Goal: Task Accomplishment & Management: Contribute content

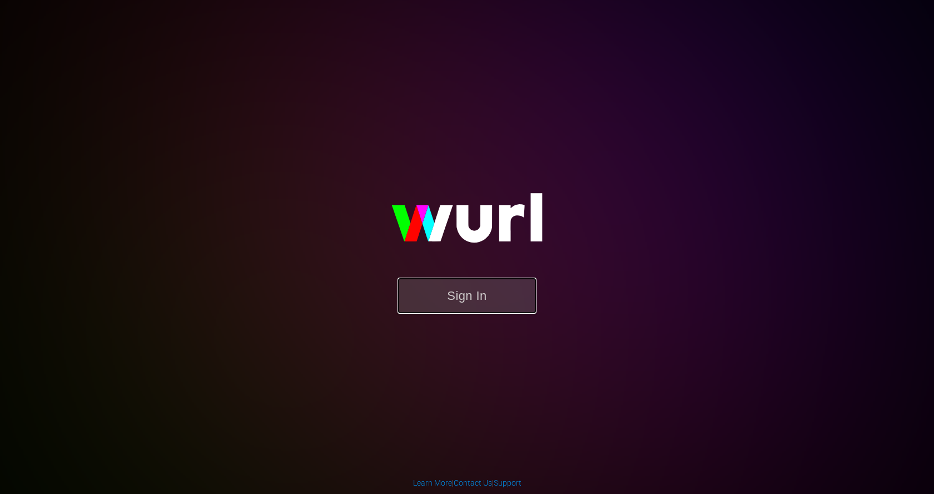
click at [484, 292] on button "Sign In" at bounding box center [467, 296] width 139 height 36
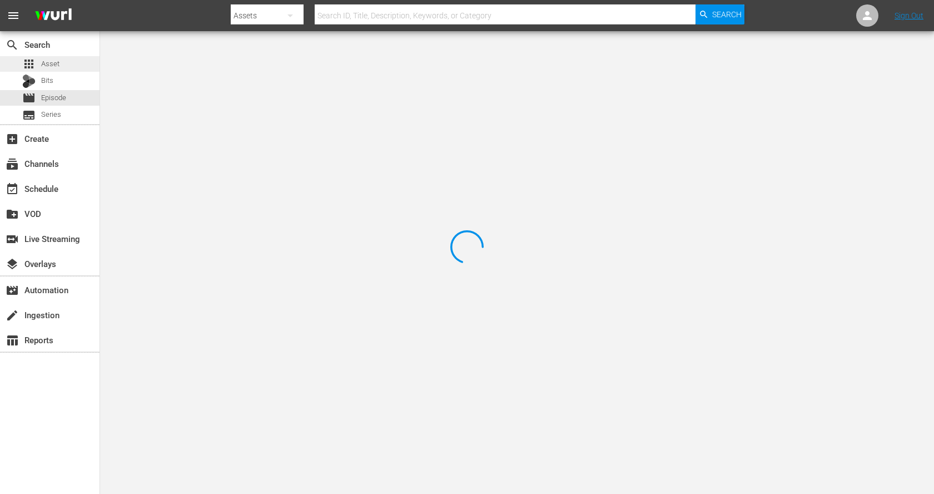
click at [49, 64] on span "Asset" at bounding box center [50, 63] width 18 height 11
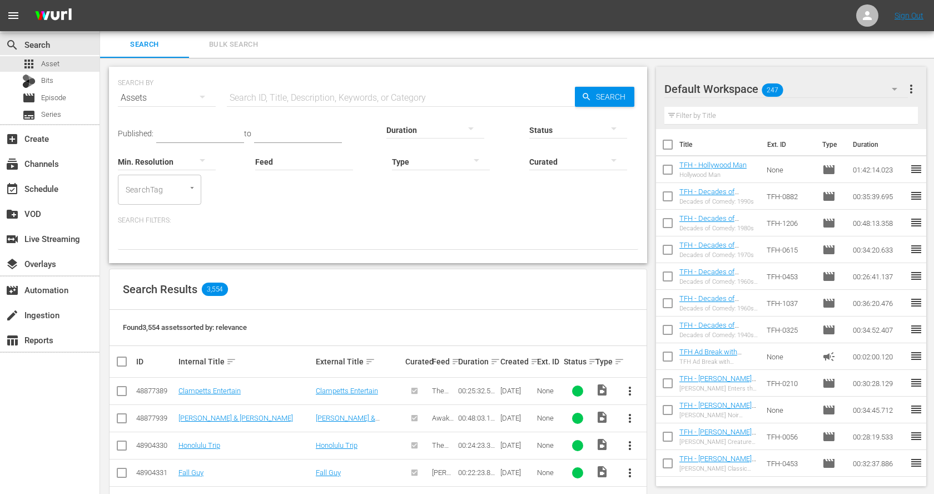
click at [271, 94] on input "text" at bounding box center [401, 98] width 348 height 27
paste input "Kelly's Heroes"
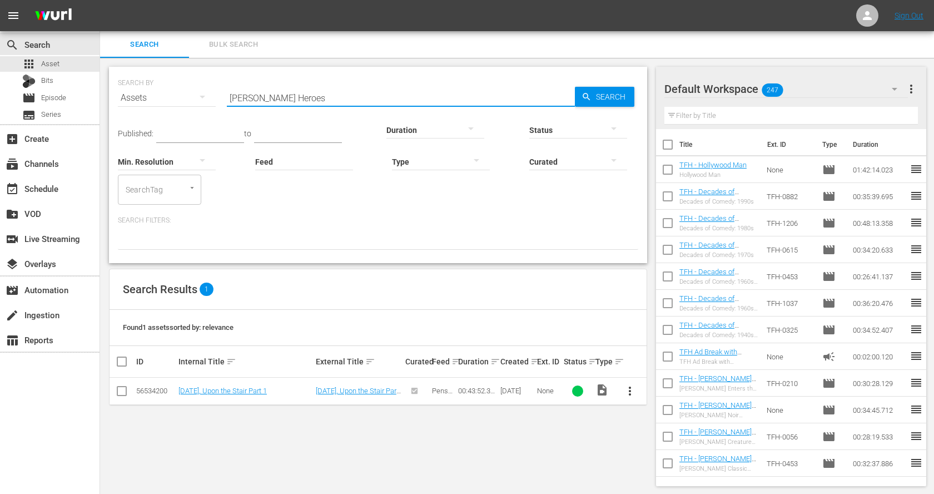
click at [303, 95] on input "Kelly's Heroes" at bounding box center [401, 98] width 348 height 27
paste input "You Only Live Twice"
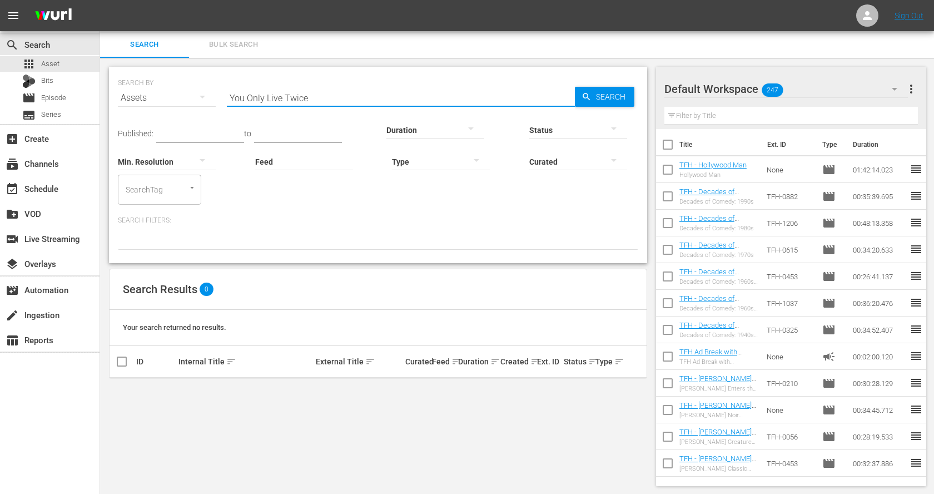
click at [294, 89] on input "You Only Live Twice" at bounding box center [401, 98] width 348 height 27
paste input "The Living Daylights"
click at [399, 99] on input "The Living Daylights" at bounding box center [401, 98] width 348 height 27
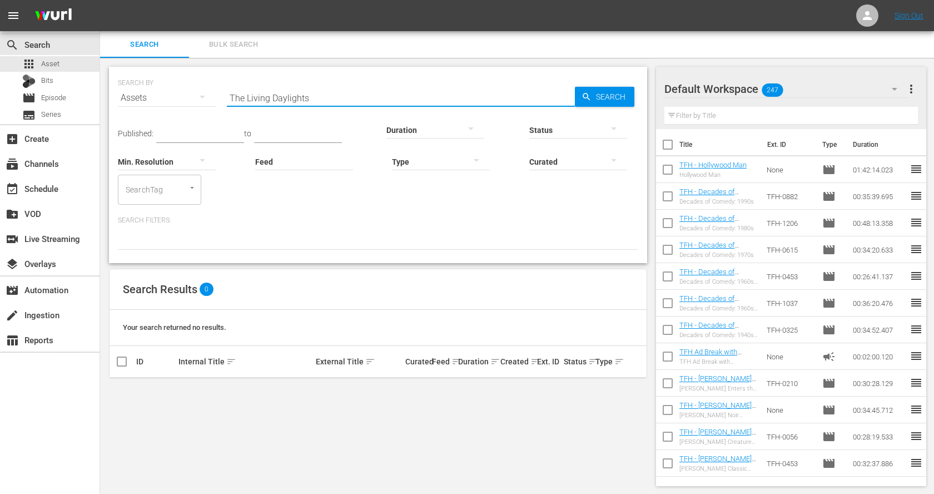
click at [399, 99] on input "The Living Daylights" at bounding box center [401, 98] width 348 height 27
click at [284, 96] on input "wicked woman" at bounding box center [401, 98] width 348 height 27
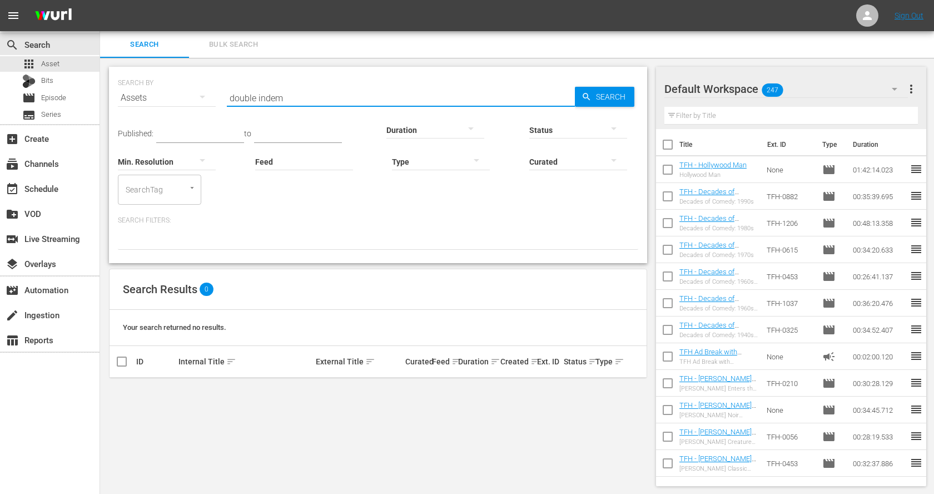
click at [298, 93] on input "double indem" at bounding box center [401, 98] width 348 height 27
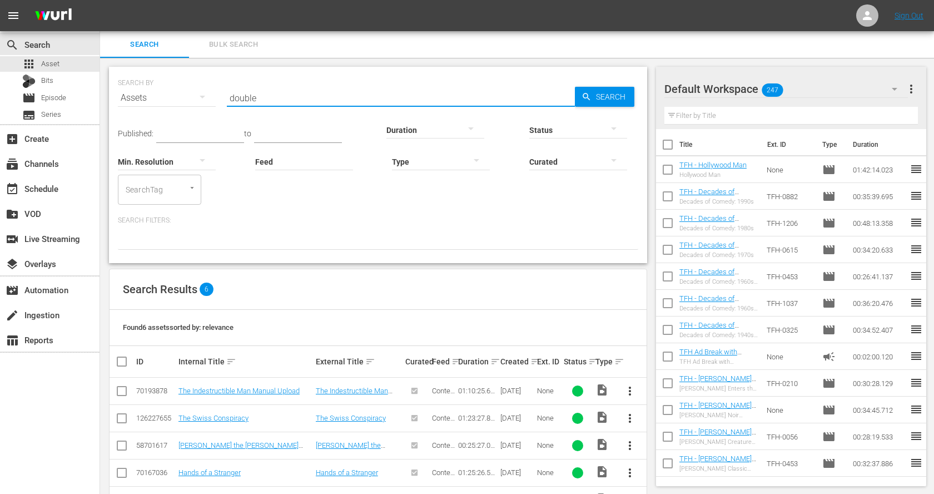
click at [345, 93] on input "double" at bounding box center [401, 98] width 348 height 27
paste input "Double Indemnity"
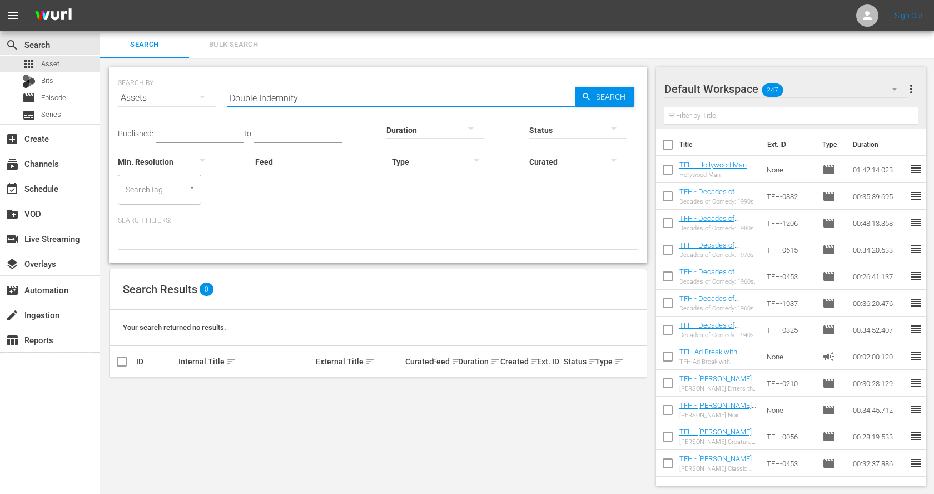
click at [267, 93] on input "Double Indemnity" at bounding box center [401, 98] width 348 height 27
paste input "The Maltese Falcon"
type input "The Maltese Falcon"
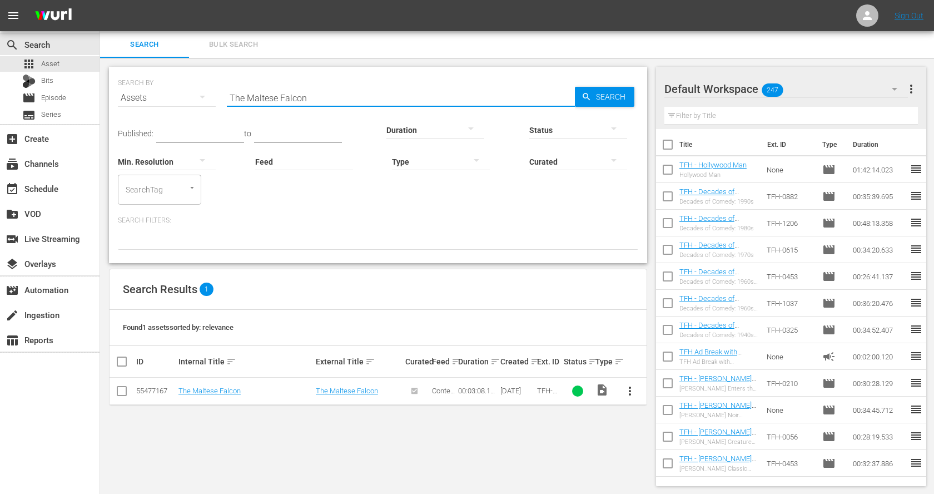
click at [120, 393] on input "checkbox" at bounding box center [121, 393] width 13 height 13
checkbox input "true"
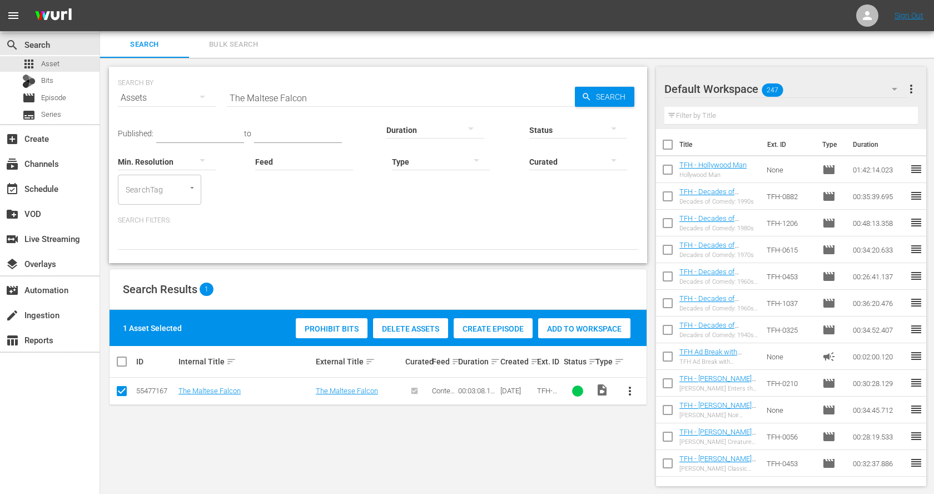
click at [584, 326] on span "Add to Workspace" at bounding box center [584, 328] width 92 height 9
click at [289, 97] on input "The Maltese Falcon" at bounding box center [401, 98] width 348 height 27
paste input "Big Sleep"
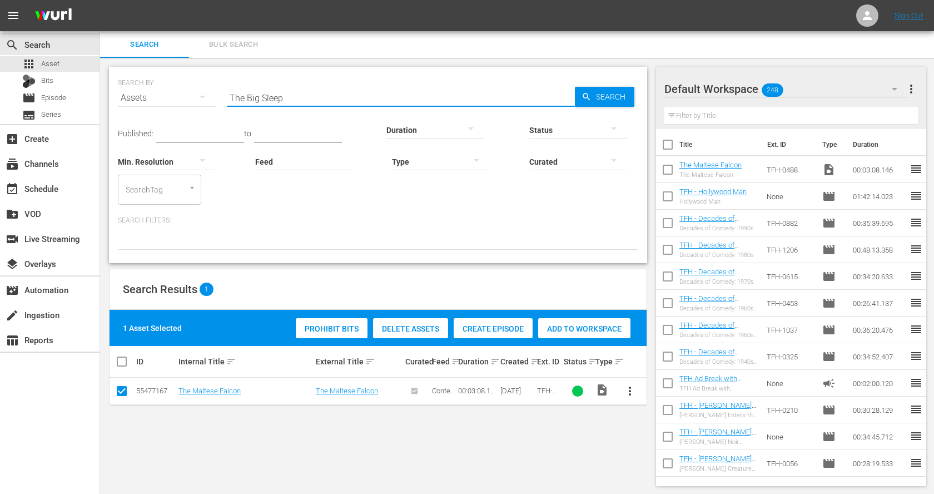
type input "The Big Sleep"
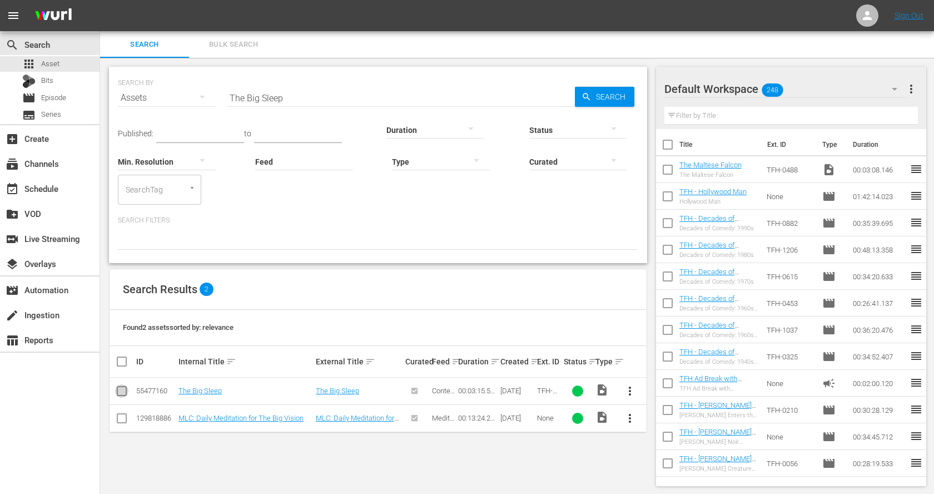
click at [119, 390] on input "checkbox" at bounding box center [121, 393] width 13 height 13
checkbox input "true"
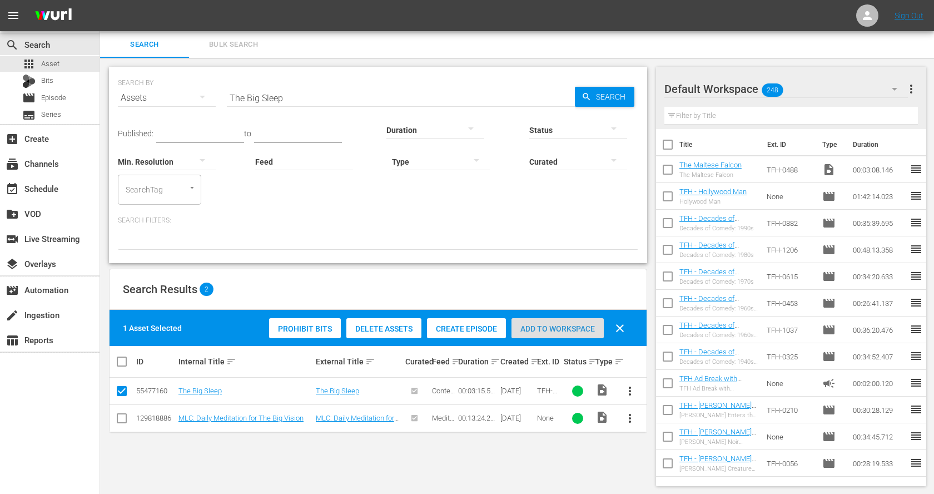
click at [532, 326] on span "Add to Workspace" at bounding box center [558, 328] width 92 height 9
click at [273, 96] on input "The Big Sleep" at bounding box center [401, 98] width 348 height 27
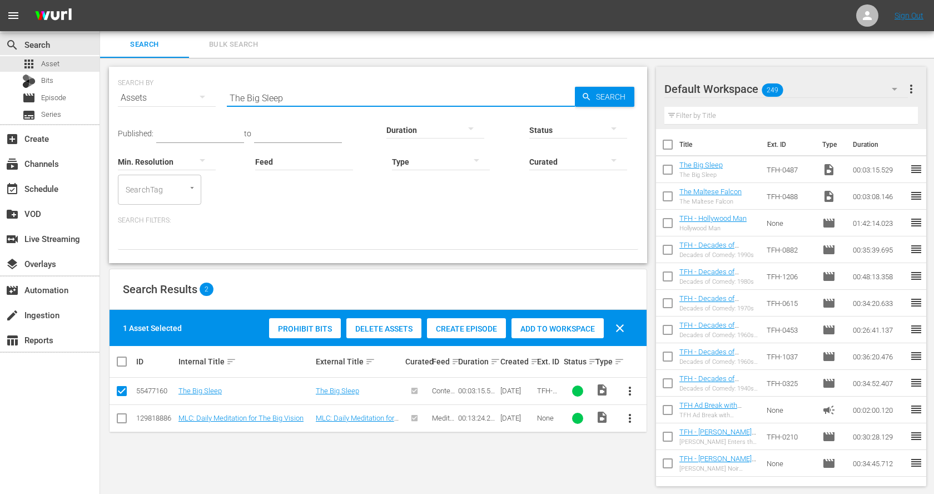
click at [273, 96] on input "The Big Sleep" at bounding box center [401, 98] width 348 height 27
paste input "Lady from Shanghai"
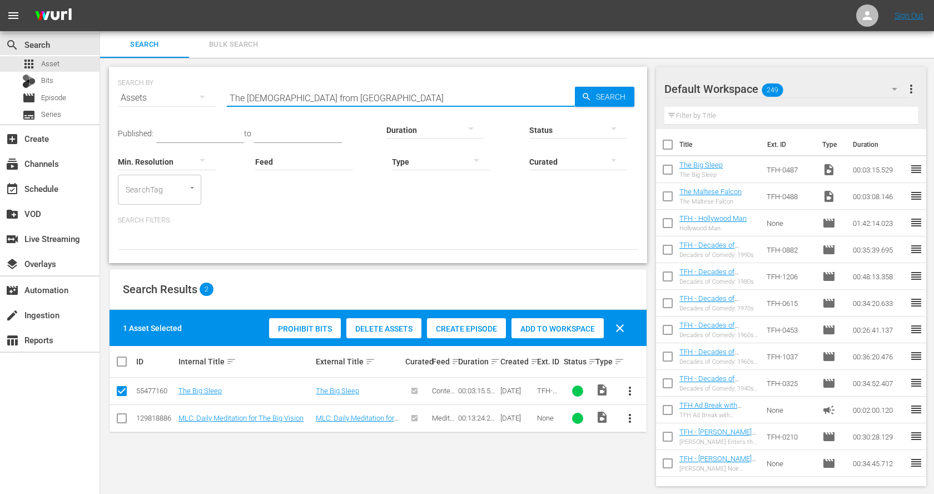
type input "The Lady from Shanghai"
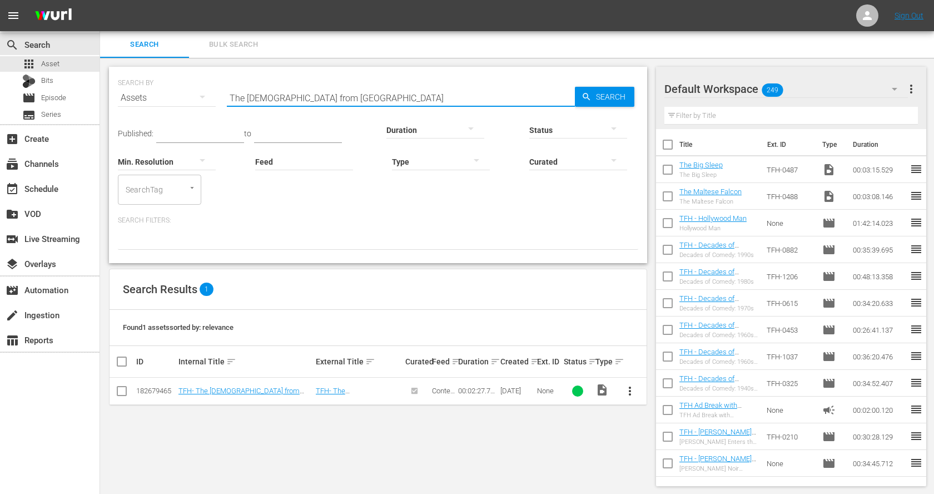
click at [118, 390] on input "checkbox" at bounding box center [121, 393] width 13 height 13
checkbox input "true"
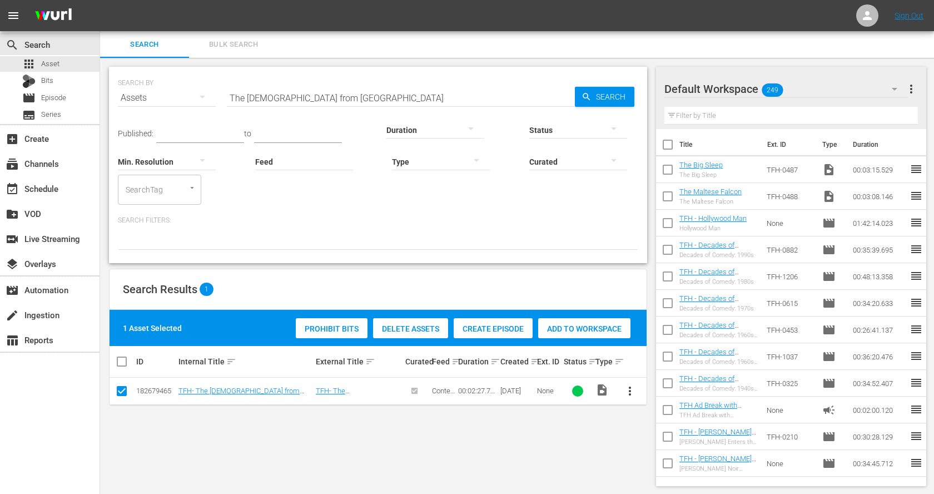
click at [592, 329] on span "Add to Workspace" at bounding box center [584, 328] width 92 height 9
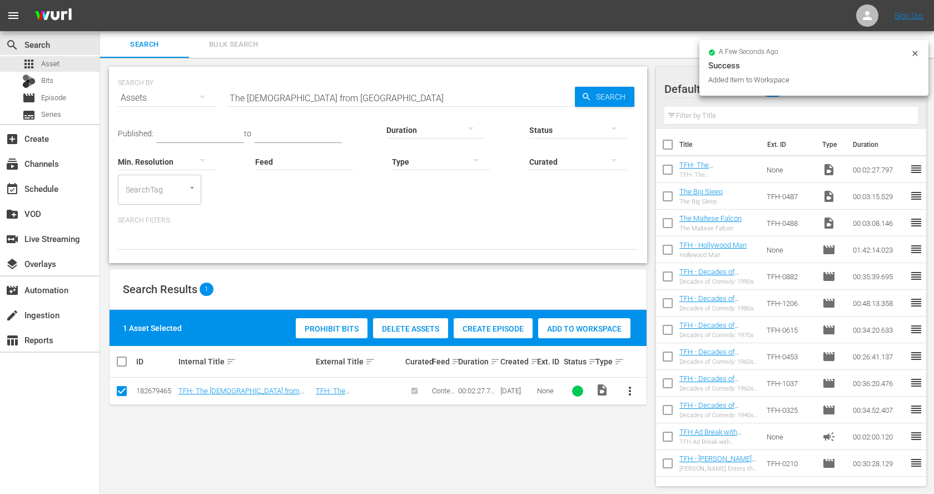
click at [268, 93] on input "The Lady from Shanghai" at bounding box center [401, 98] width 348 height 27
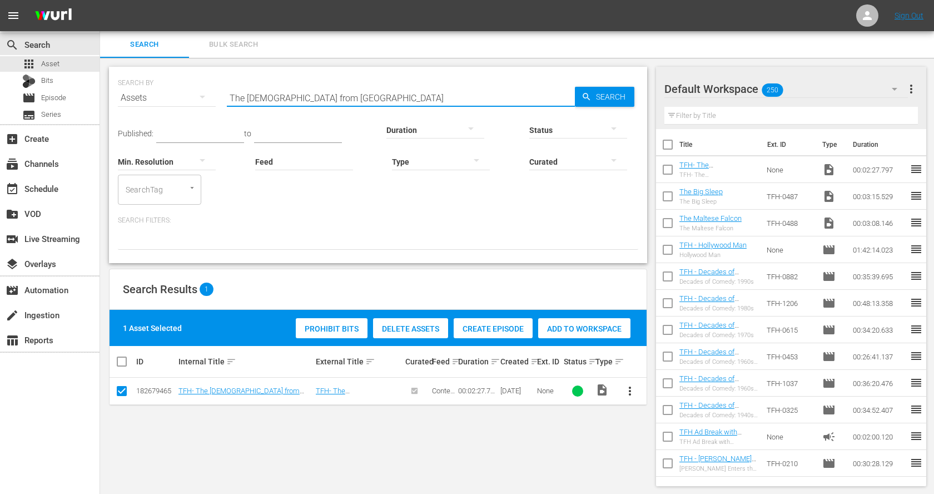
click at [268, 93] on input "The Lady from Shanghai" at bounding box center [401, 98] width 348 height 27
paste input "Woman in the Window"
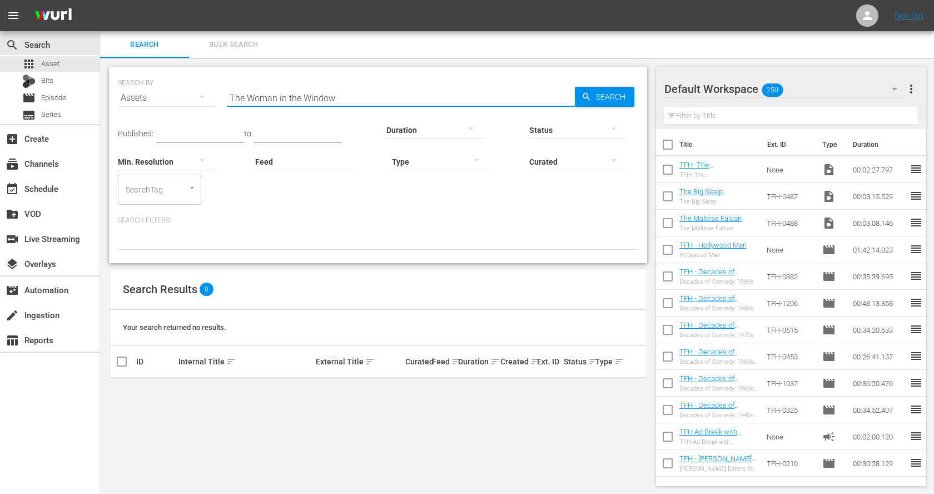
click at [246, 100] on input "The Woman in the Window" at bounding box center [401, 98] width 348 height 27
drag, startPoint x: 321, startPoint y: 97, endPoint x: 217, endPoint y: 98, distance: 103.5
click at [217, 98] on div "SEARCH BY Search By Assets Search ID, Title, Description, Keywords, or Category…" at bounding box center [378, 91] width 521 height 40
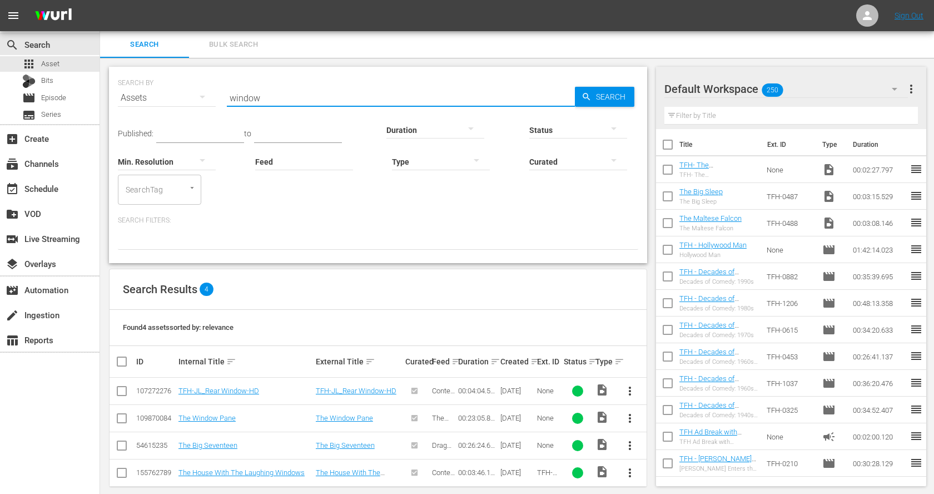
scroll to position [11, 0]
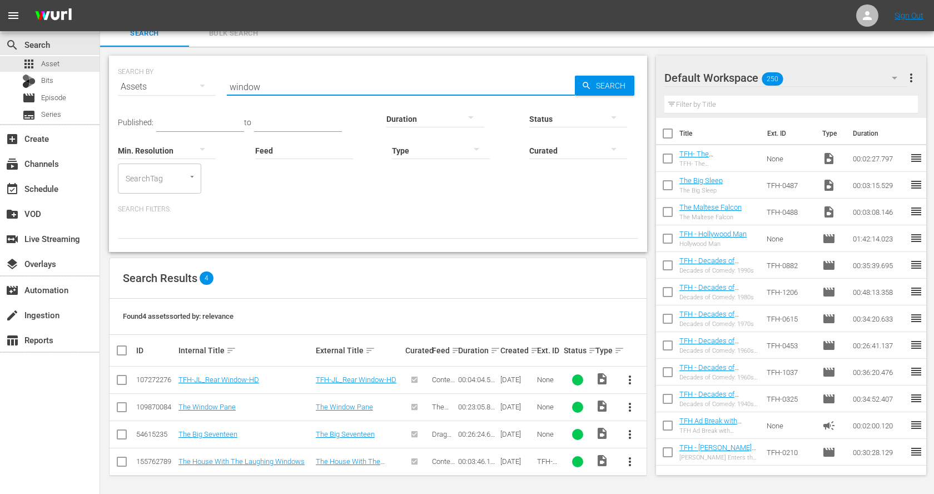
click at [274, 88] on input "window" at bounding box center [401, 86] width 348 height 27
paste input "Leave Her to Heaven"
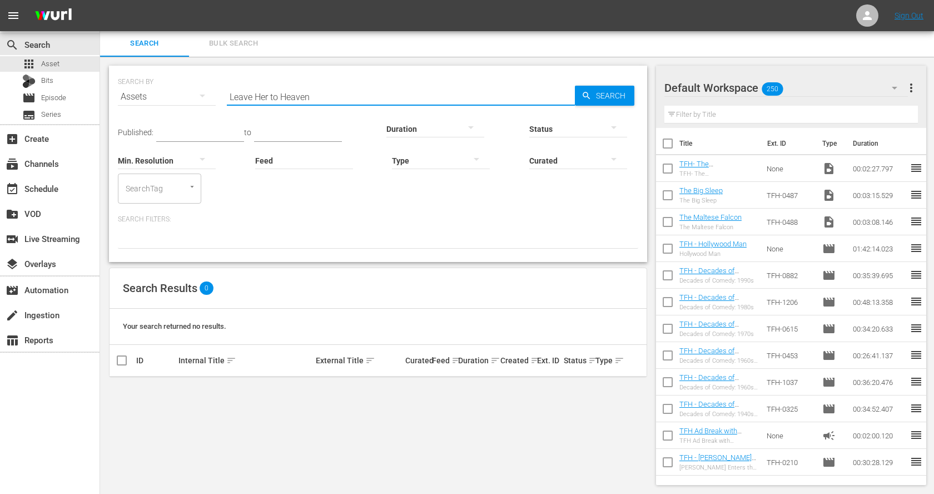
click at [260, 96] on input "Leave Her to Heaven" at bounding box center [401, 96] width 348 height 27
paste input "Kiss Me Deadly"
click at [290, 87] on input "Kiss Me Deadly" at bounding box center [401, 96] width 348 height 27
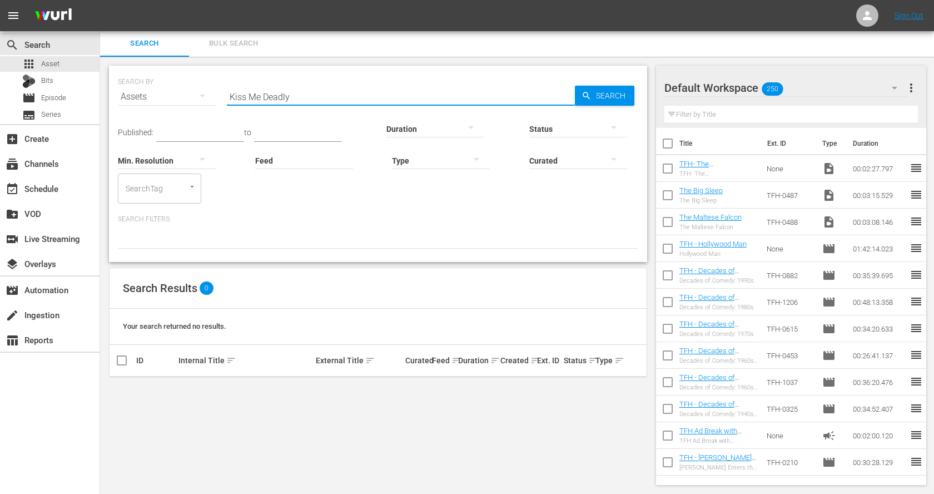
click at [291, 99] on input "Kiss Me Deadly" at bounding box center [401, 96] width 348 height 27
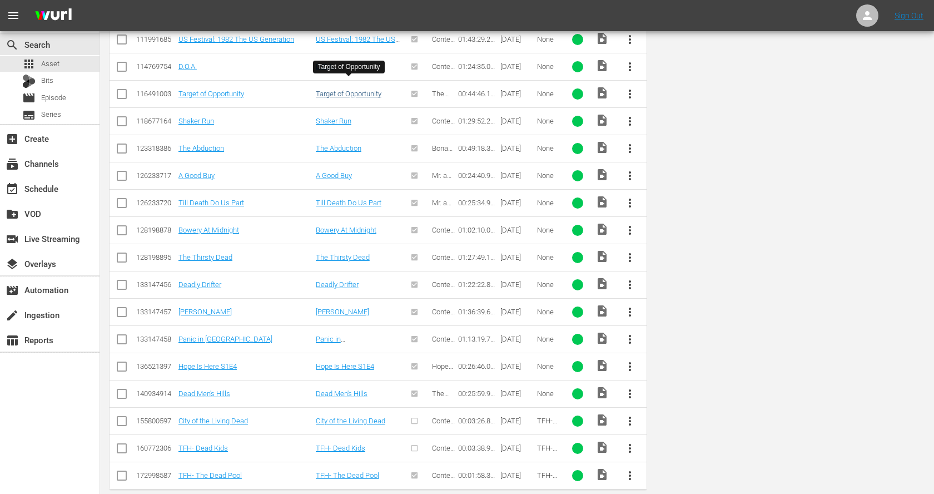
scroll to position [0, 0]
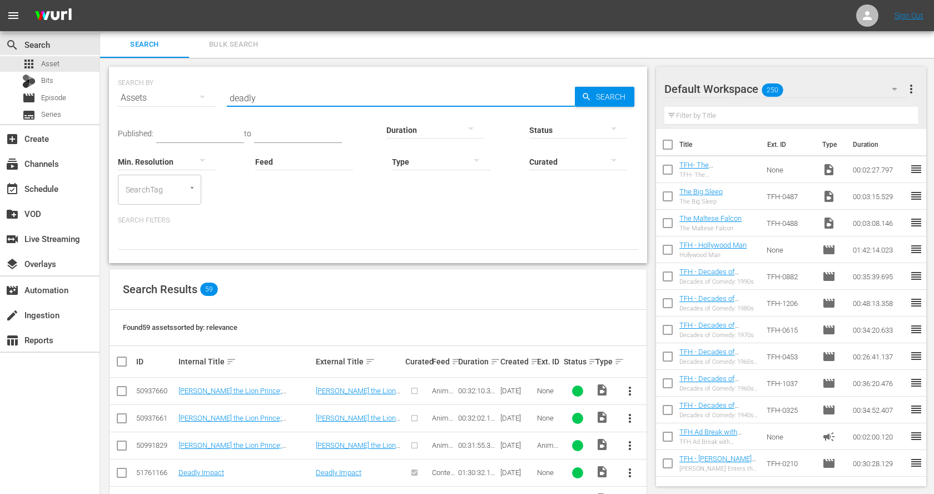
click at [282, 101] on input "deadly" at bounding box center [401, 98] width 348 height 27
paste input "The Killers"
click at [293, 98] on input "The Killers" at bounding box center [401, 98] width 348 height 27
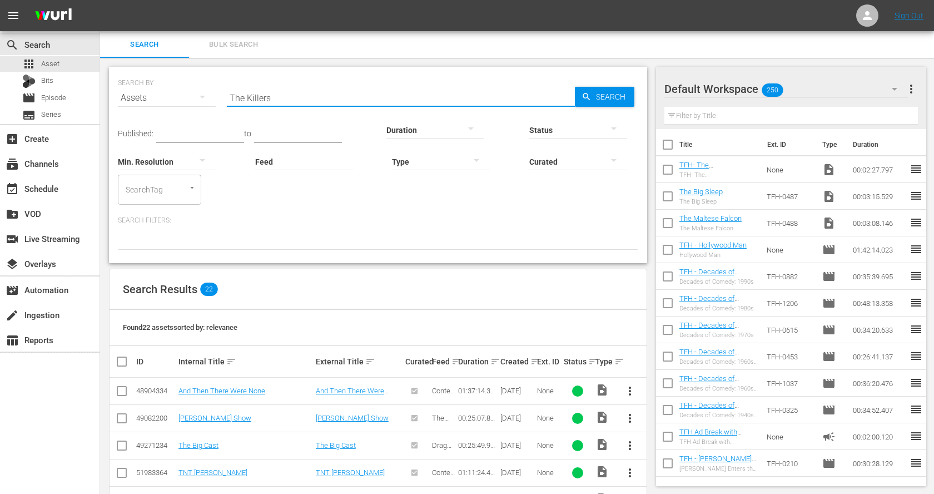
click at [293, 98] on input "The Killers" at bounding box center [401, 98] width 348 height 27
click at [294, 97] on input "The Killers" at bounding box center [401, 98] width 348 height 27
paste input "Lady in the Lake"
type input "Lady in the Lake"
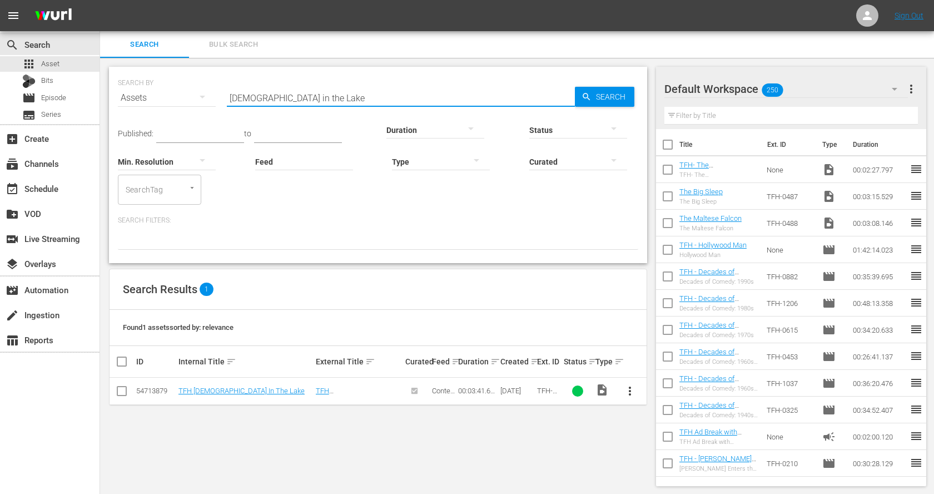
click at [121, 388] on input "checkbox" at bounding box center [121, 393] width 13 height 13
checkbox input "true"
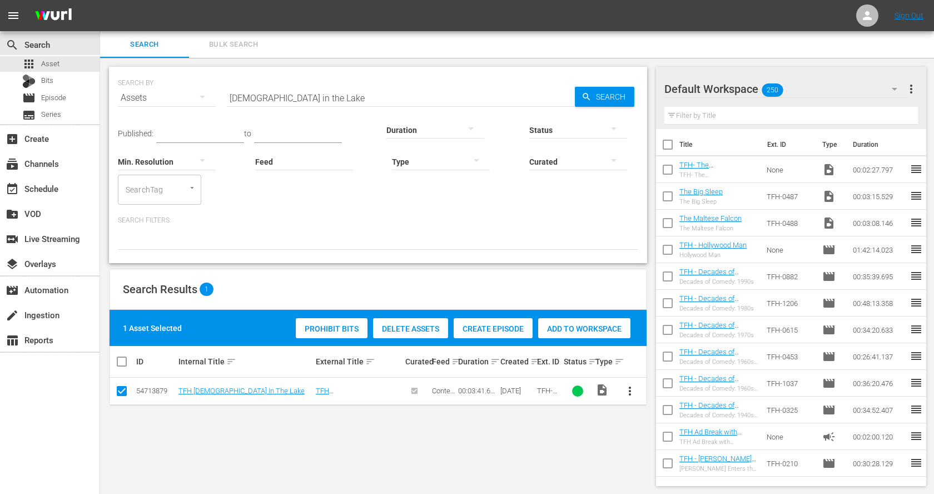
click at [605, 328] on span "Add to Workspace" at bounding box center [584, 328] width 92 height 9
click at [377, 92] on input "Lady in the Lake" at bounding box center [401, 98] width 348 height 27
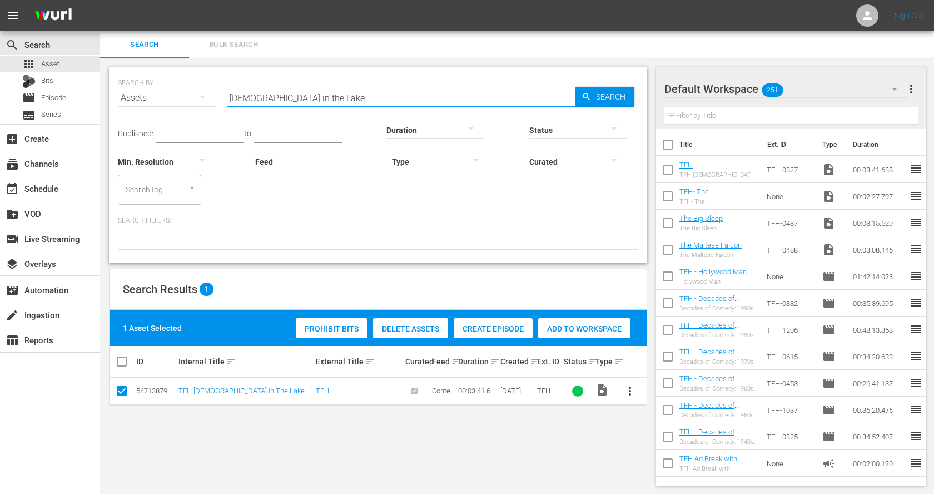
click at [377, 92] on input "Lady in the Lake" at bounding box center [401, 98] width 348 height 27
paste input "Diaboliqu"
type input "Diabolique"
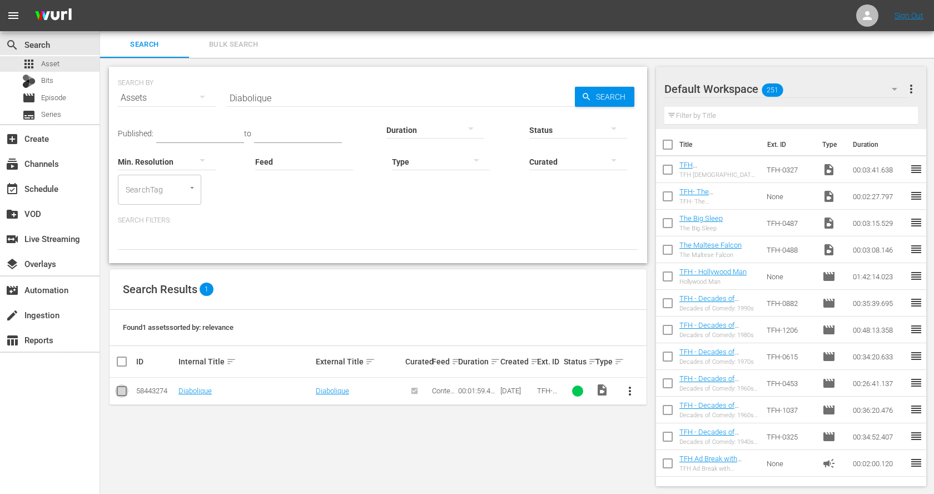
click at [123, 387] on input "checkbox" at bounding box center [121, 393] width 13 height 13
checkbox input "true"
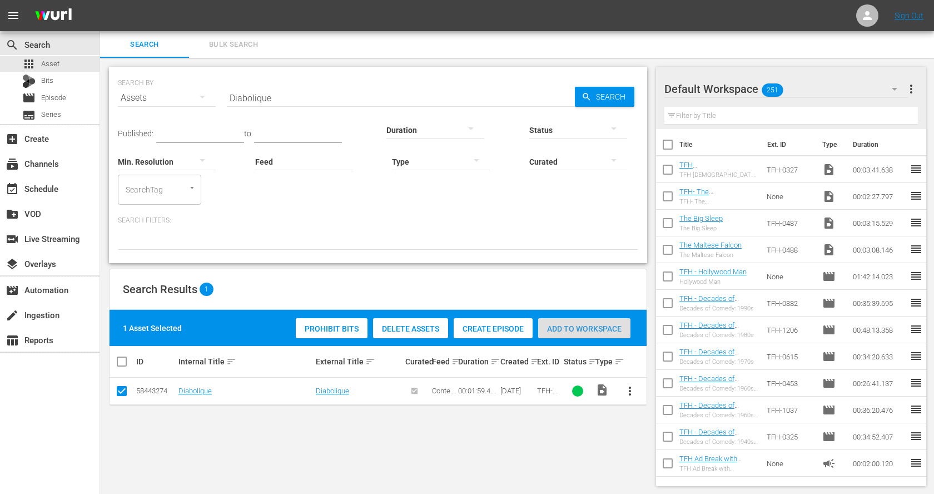
click at [580, 328] on span "Add to Workspace" at bounding box center [584, 328] width 92 height 9
click at [292, 102] on input "Diabolique" at bounding box center [401, 98] width 348 height 27
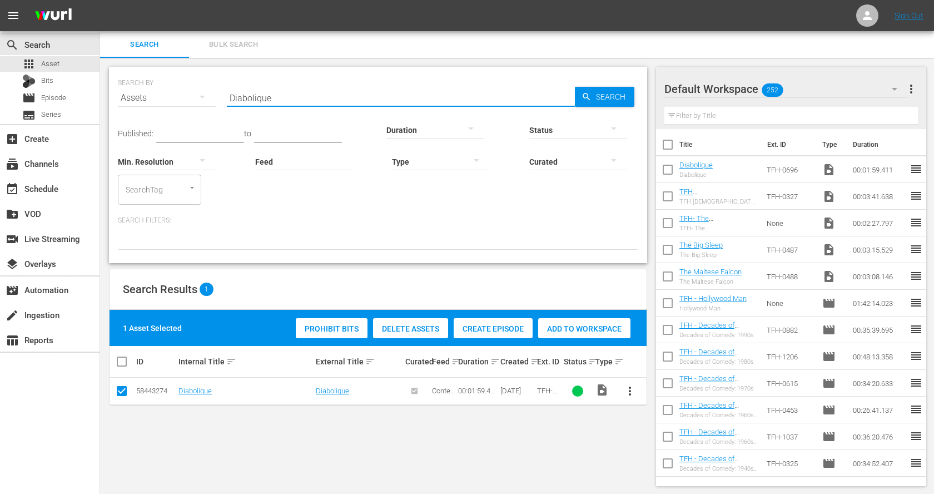
click at [292, 102] on input "Diabolique" at bounding box center [401, 98] width 348 height 27
paste input "Body Heat"
type input "Body Heat"
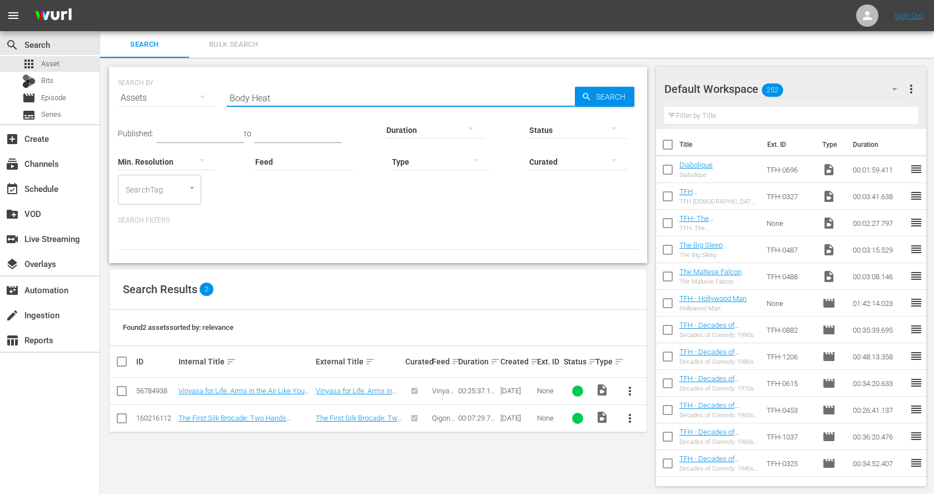
drag, startPoint x: 321, startPoint y: 95, endPoint x: 193, endPoint y: 94, distance: 127.9
click at [194, 95] on div "SEARCH BY Search By Assets Search ID, Title, Description, Keywords, or Category…" at bounding box center [378, 91] width 521 height 40
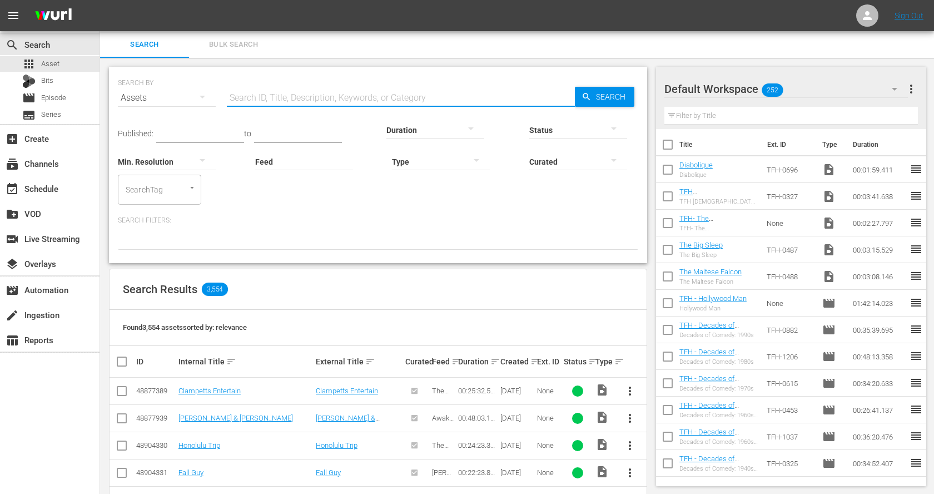
click at [323, 100] on input "text" at bounding box center [401, 98] width 348 height 27
paste input "Basic Instinct"
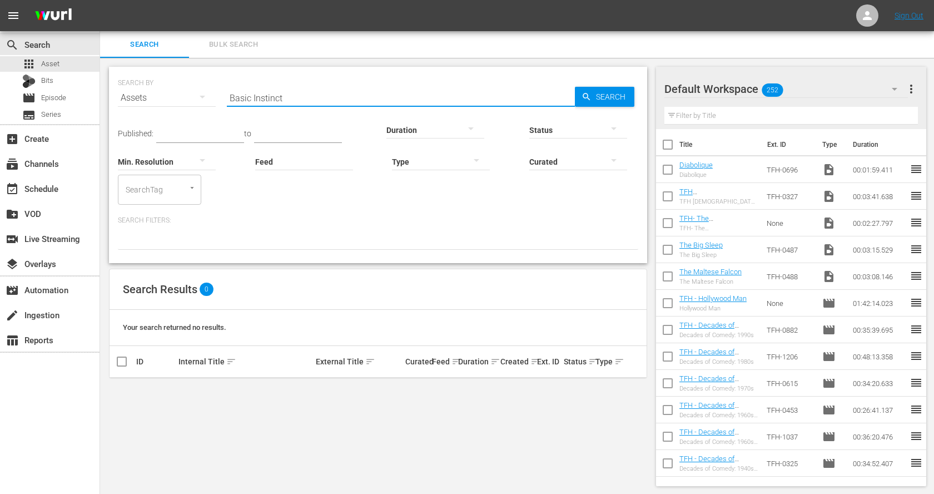
click at [264, 100] on input "Basic Instinct" at bounding box center [401, 98] width 348 height 27
paste input "Fatal Attraction"
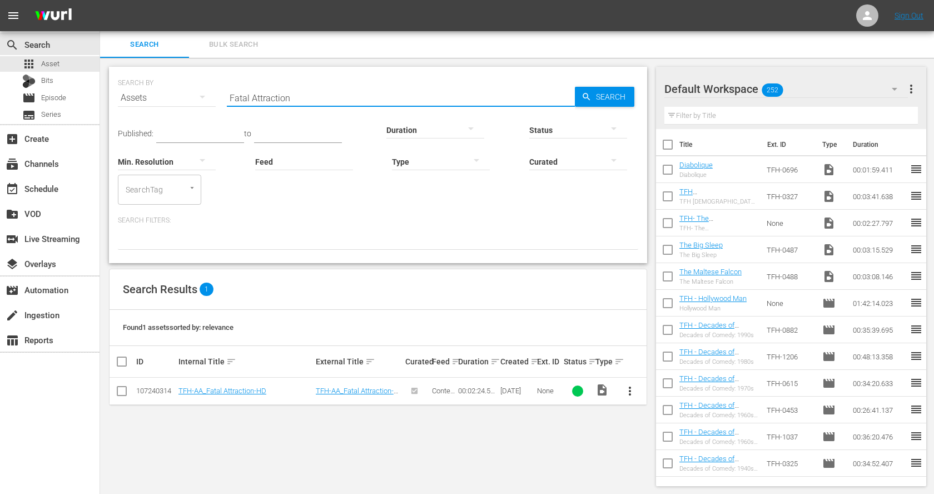
click at [265, 93] on input "Fatal Attraction" at bounding box center [401, 98] width 348 height 27
paste input "To Die For"
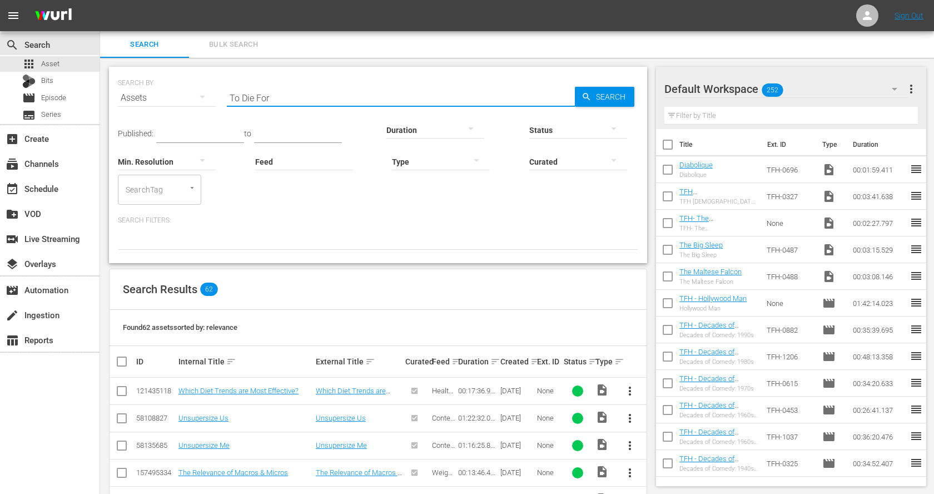
click at [266, 91] on input "To Die For" at bounding box center [401, 98] width 348 height 27
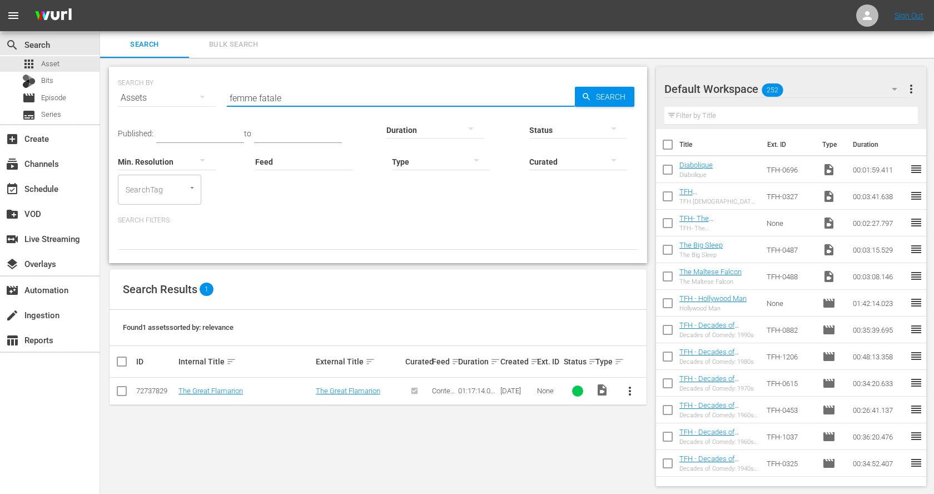
click at [266, 95] on input "femme fatale" at bounding box center [401, 98] width 348 height 27
paste input "Wicked Woman"
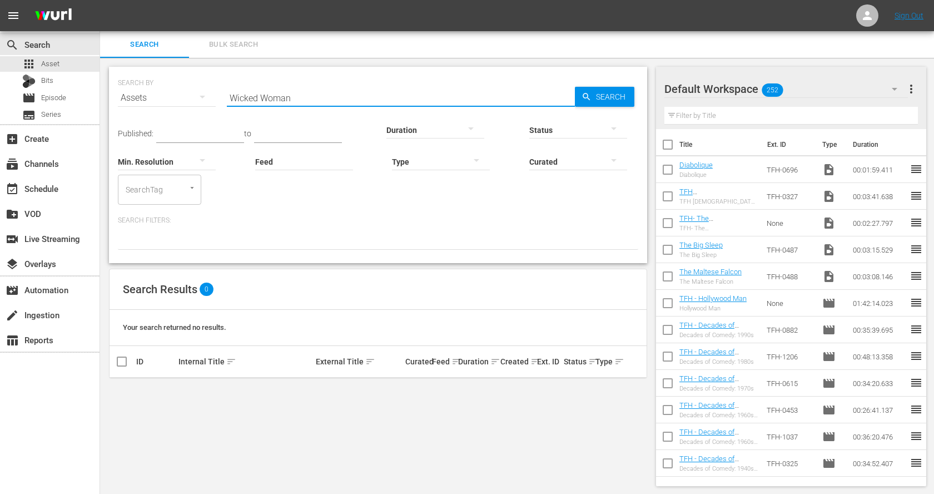
click at [262, 94] on input "Wicked Woman" at bounding box center [401, 98] width 348 height 27
click at [265, 95] on input "poison ivy" at bounding box center [401, 98] width 348 height 27
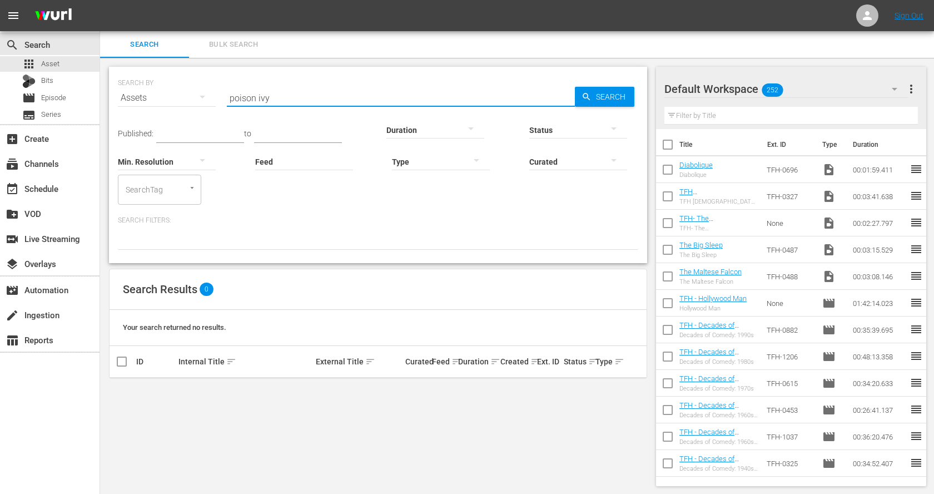
click at [265, 95] on input "poison ivy" at bounding box center [401, 98] width 348 height 27
click at [276, 98] on input "leech" at bounding box center [401, 98] width 348 height 27
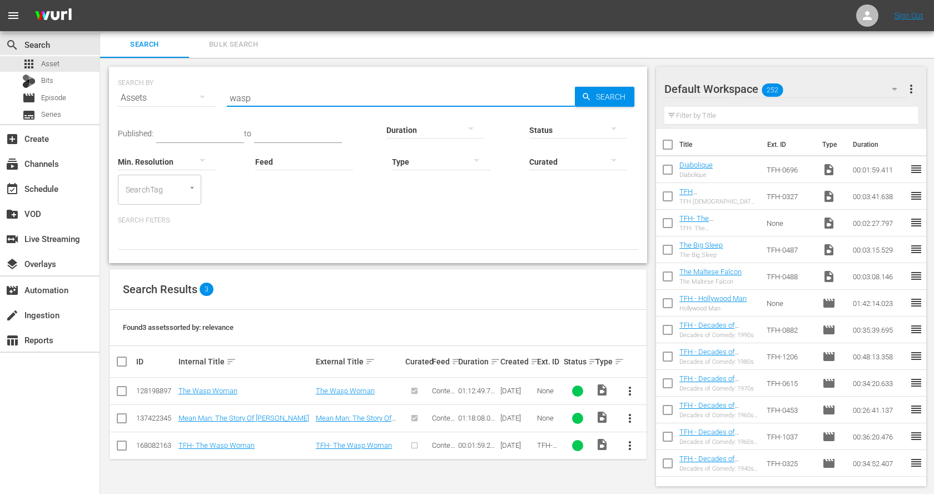
click at [286, 95] on input "wasp" at bounding box center [401, 98] width 348 height 27
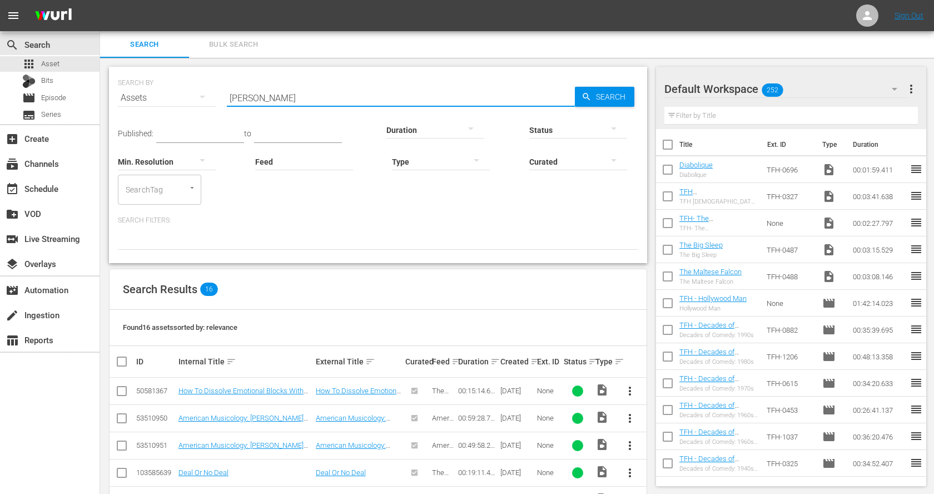
click at [274, 102] on input "alice" at bounding box center [401, 98] width 348 height 27
paste input "Daughters of Darkness"
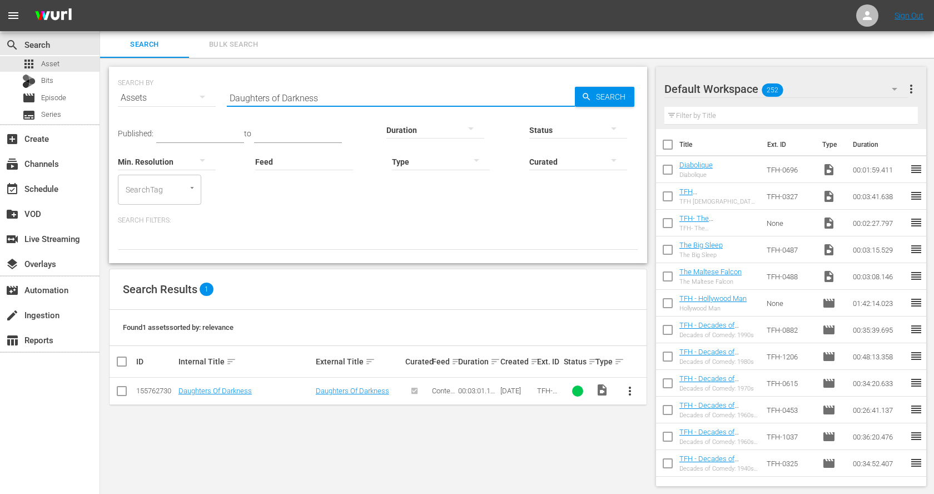
click at [328, 87] on input "Daughters of Darkness" at bounding box center [401, 98] width 348 height 27
click at [327, 93] on input "Daughters of Darkness" at bounding box center [401, 98] width 348 height 27
paste input "The Vampire Lover"
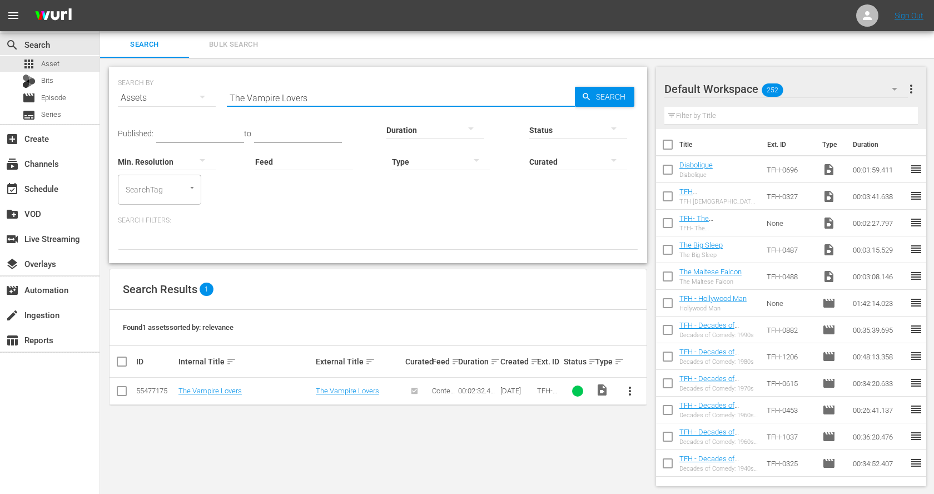
click at [283, 98] on input "The Vampire Lovers" at bounding box center [401, 98] width 348 height 27
paste input "Rabid"
click at [256, 98] on input "Rabid" at bounding box center [401, 98] width 348 height 27
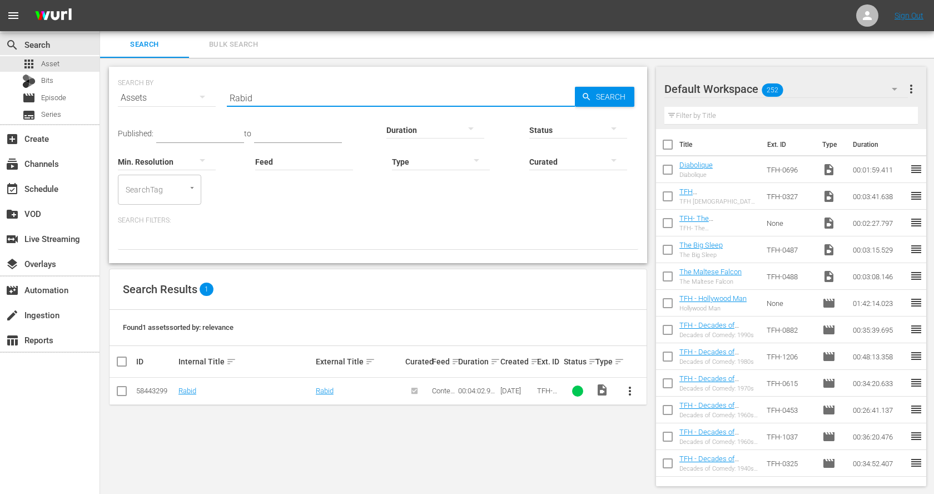
click at [256, 98] on input "Rabid" at bounding box center [401, 98] width 348 height 27
paste input "Innocent Bloo"
click at [271, 96] on input "Innocent Blood" at bounding box center [401, 98] width 348 height 27
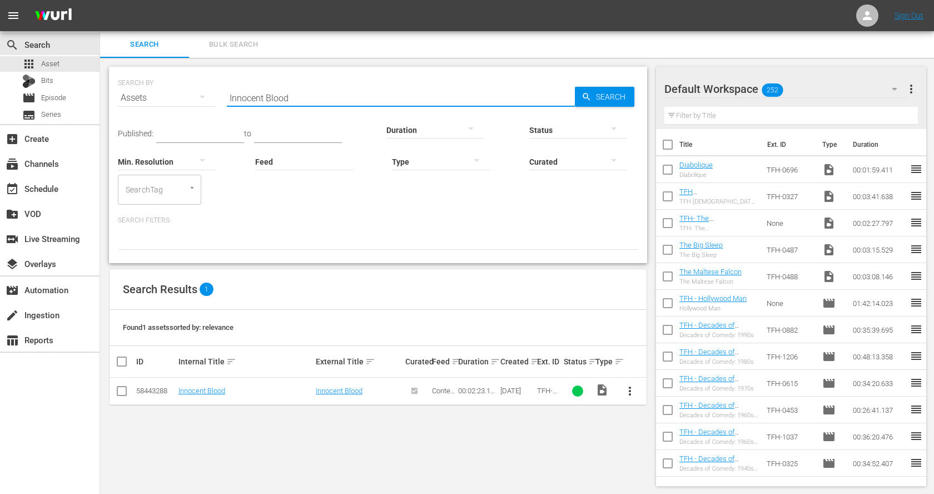
paste input "Ginger Snaps"
click at [255, 104] on input "Ginger Snaps" at bounding box center [401, 98] width 348 height 27
paste input "The Lair of the White Worm"
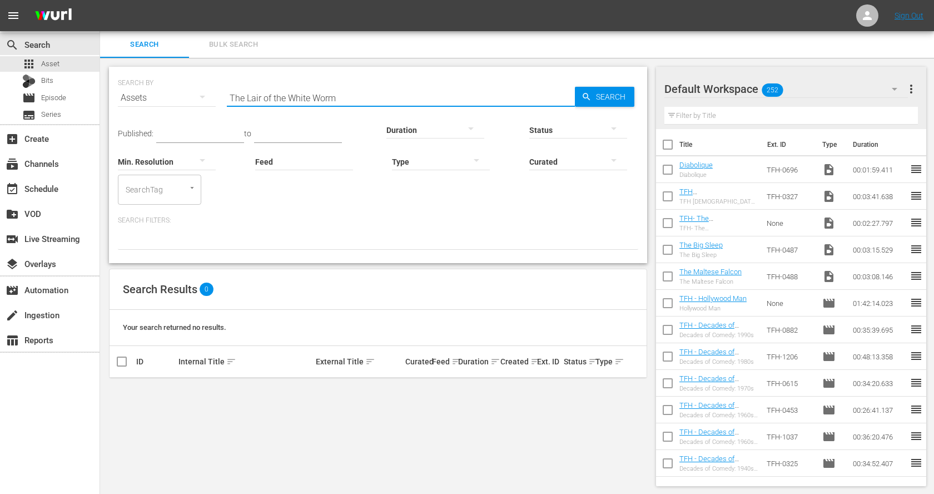
click at [268, 92] on input "The Lair of the White Worm" at bounding box center [401, 98] width 348 height 27
click at [267, 95] on input "worm" at bounding box center [401, 98] width 348 height 27
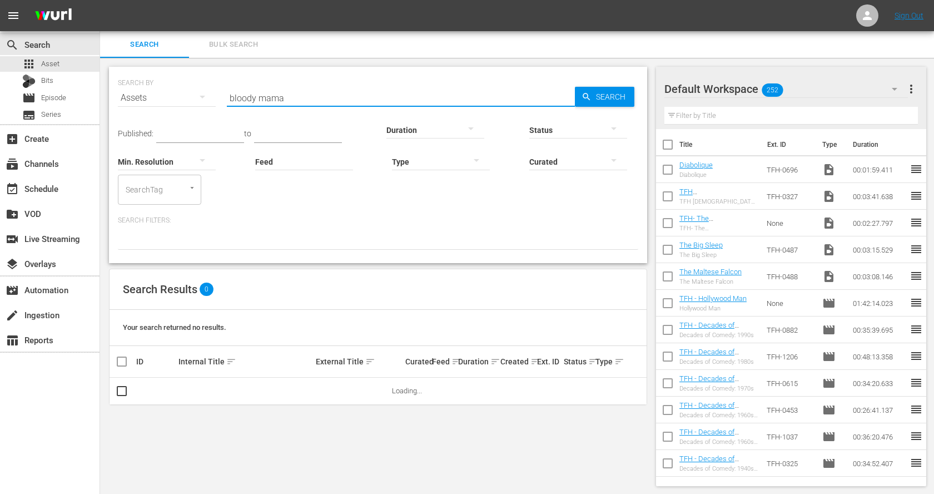
click at [267, 95] on input "bloody mama" at bounding box center [401, 98] width 348 height 27
paste input "Carrie"
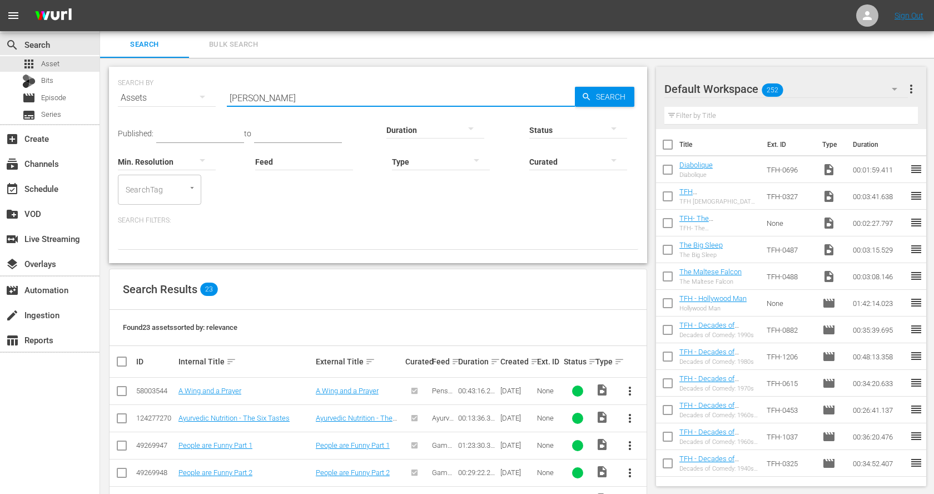
click at [259, 97] on input "Carrie" at bounding box center [401, 98] width 348 height 27
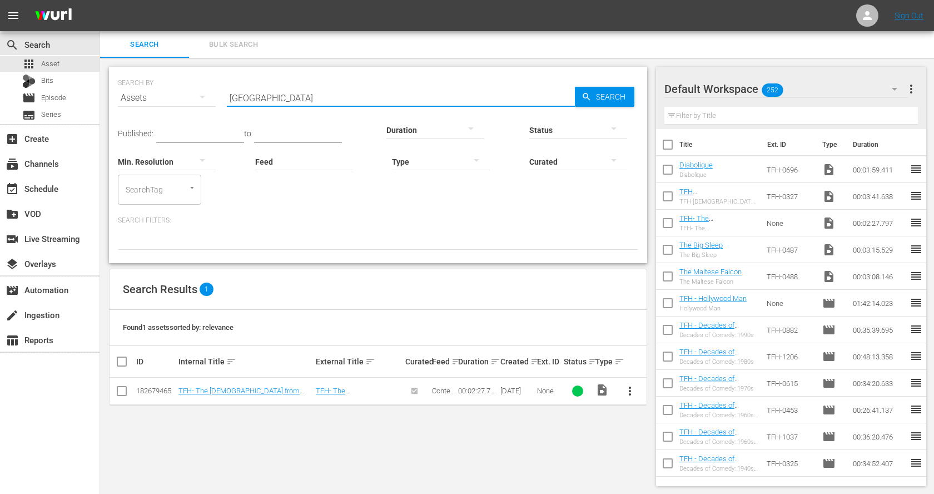
click at [254, 95] on input "shanghai" at bounding box center [401, 98] width 348 height 27
click at [257, 103] on input "kitten" at bounding box center [401, 98] width 348 height 27
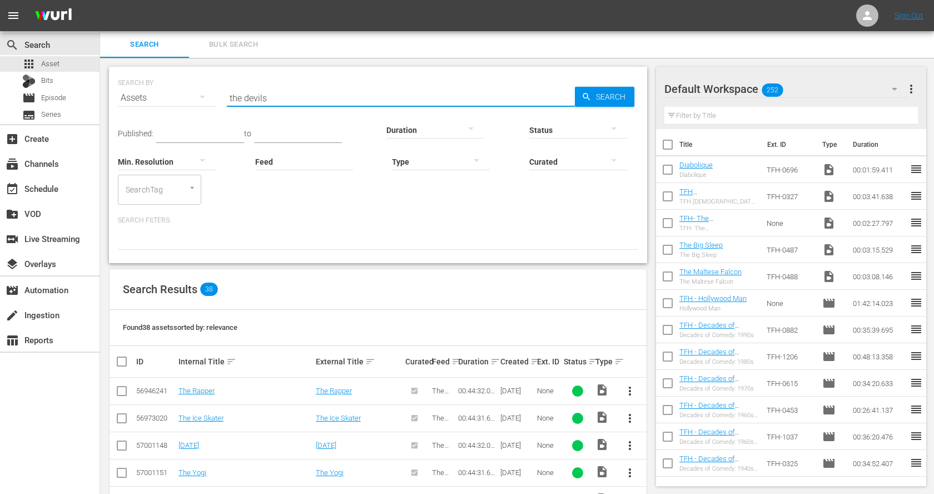
click at [258, 91] on input "the devils" at bounding box center [401, 98] width 348 height 27
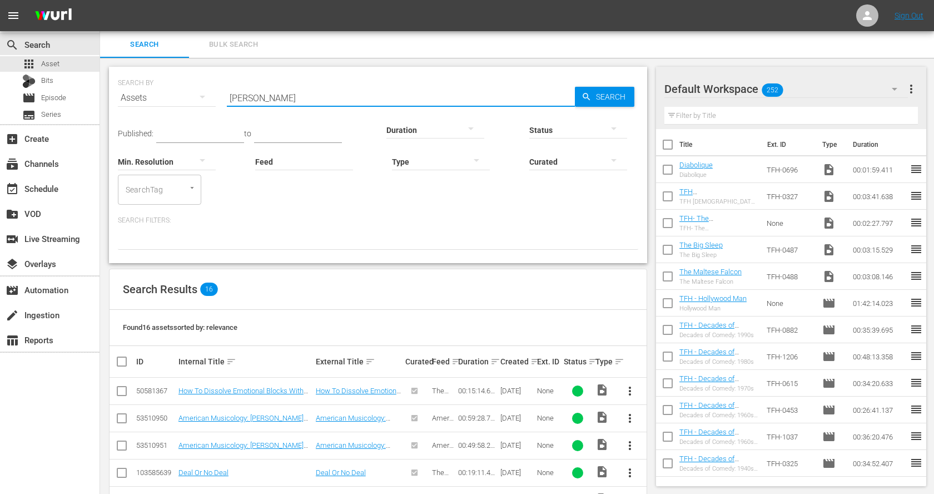
click at [255, 95] on input "alice" at bounding box center [401, 98] width 348 height 27
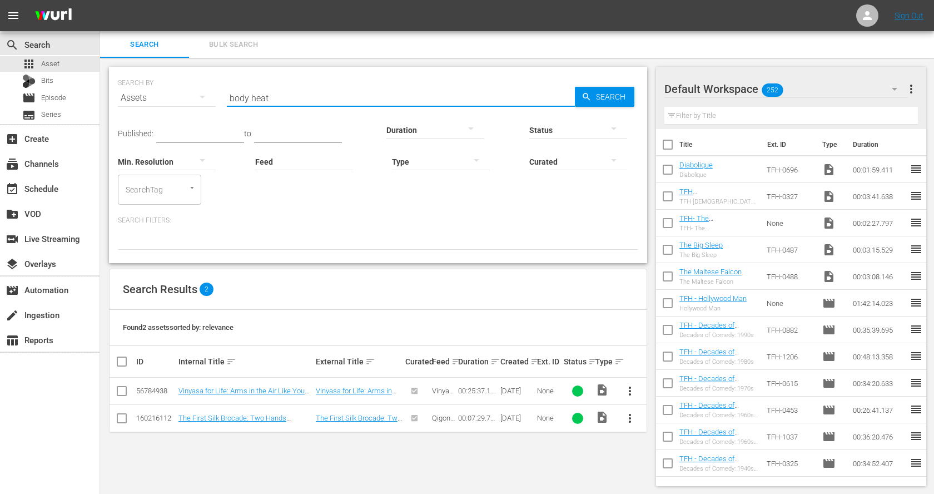
click at [308, 96] on input "body heat" at bounding box center [401, 98] width 348 height 27
paste input "Fast Times at Ridgemont High"
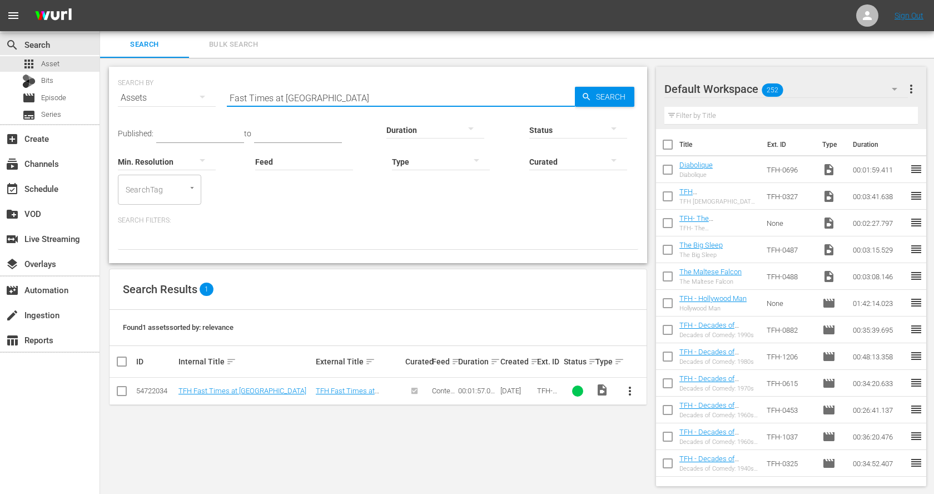
click at [260, 94] on input "Fast Times at Ridgemont High" at bounding box center [401, 98] width 348 height 27
paste input "Sixteen Candles"
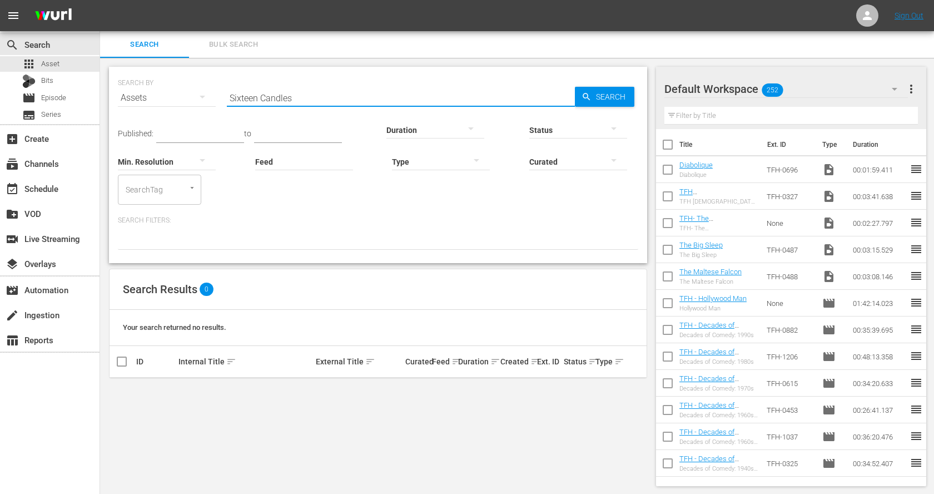
click at [292, 100] on input "Sixteen Candles" at bounding box center [401, 98] width 348 height 27
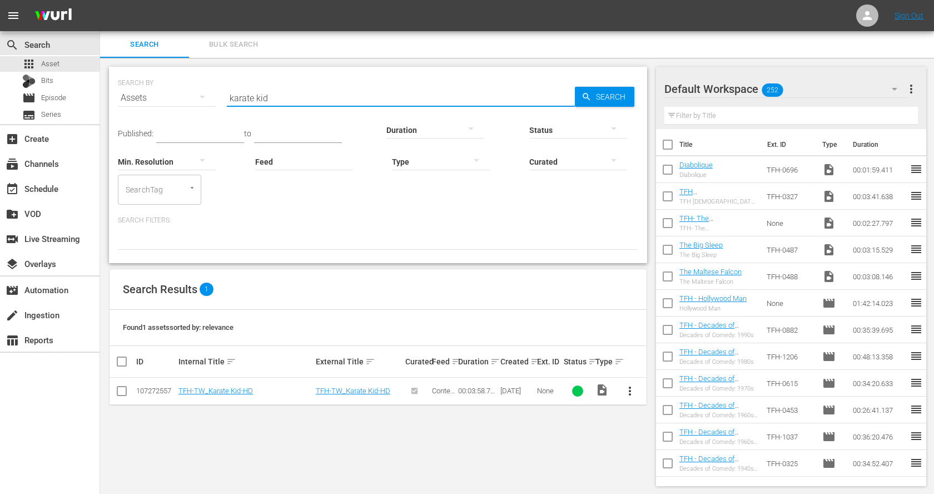
click at [340, 90] on input "karate kid" at bounding box center [401, 98] width 348 height 27
click at [340, 91] on input "karate kid" at bounding box center [401, 98] width 348 height 27
paste input "Teen Wolf"
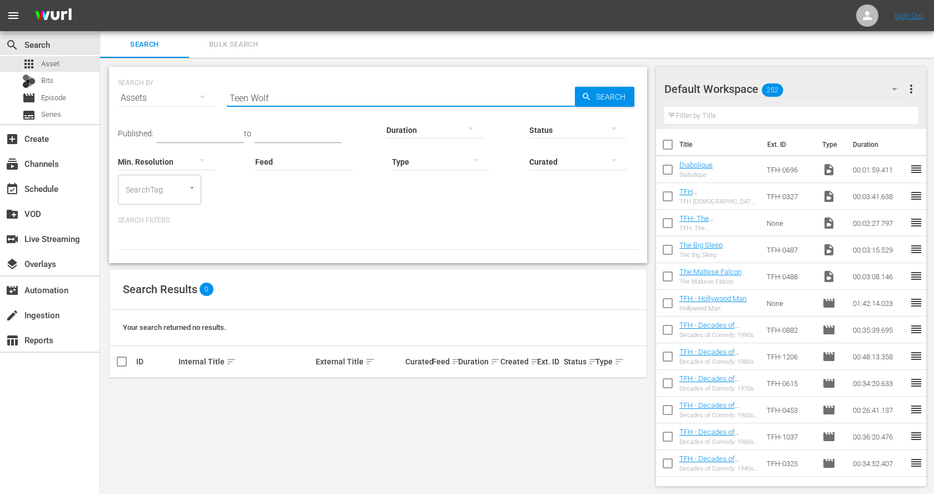
click at [329, 95] on input "Teen Wolf" at bounding box center [401, 98] width 348 height 27
paste input "Valley Girl"
click at [286, 96] on input "Valley Girl" at bounding box center [401, 98] width 348 height 27
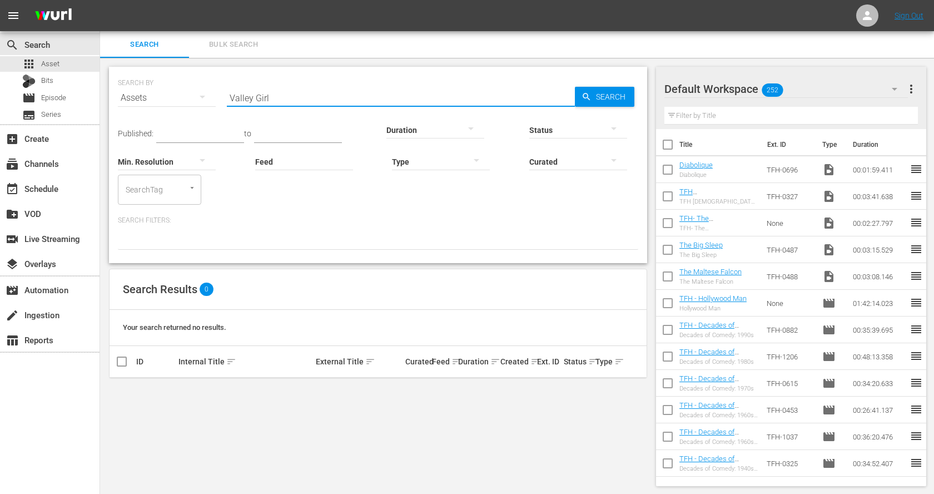
click at [286, 96] on input "Valley Girl" at bounding box center [401, 98] width 348 height 27
paste input "Heathers"
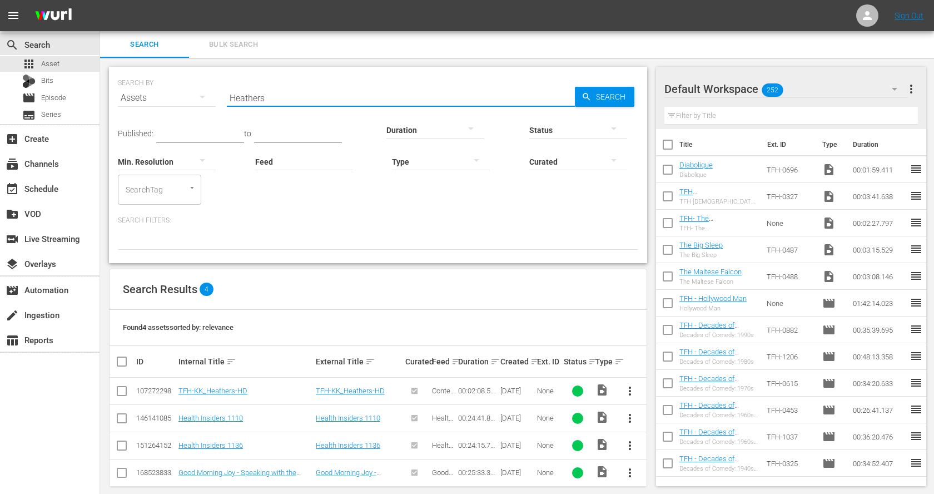
click at [266, 98] on input "Heathers" at bounding box center [401, 98] width 348 height 27
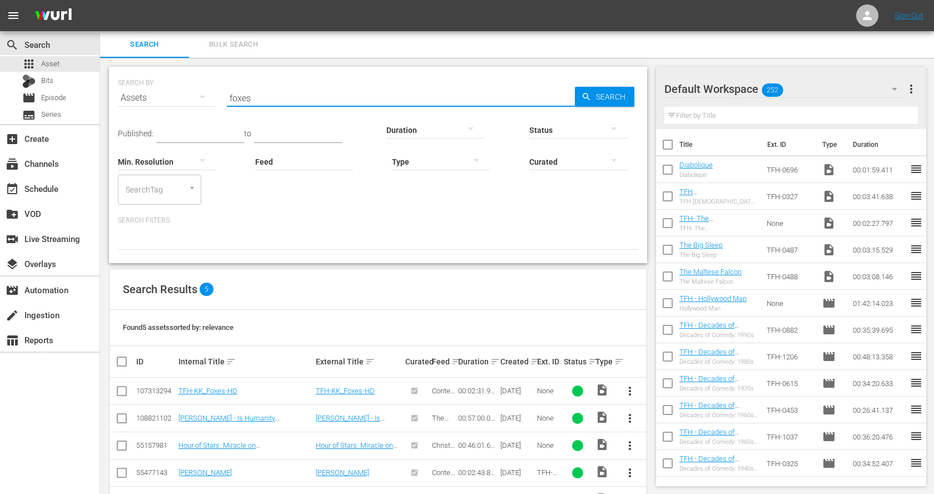
click at [365, 98] on input "foxes" at bounding box center [401, 98] width 348 height 27
paste input "Over the Edge"
click at [270, 96] on input "Over the Edge" at bounding box center [401, 98] width 348 height 27
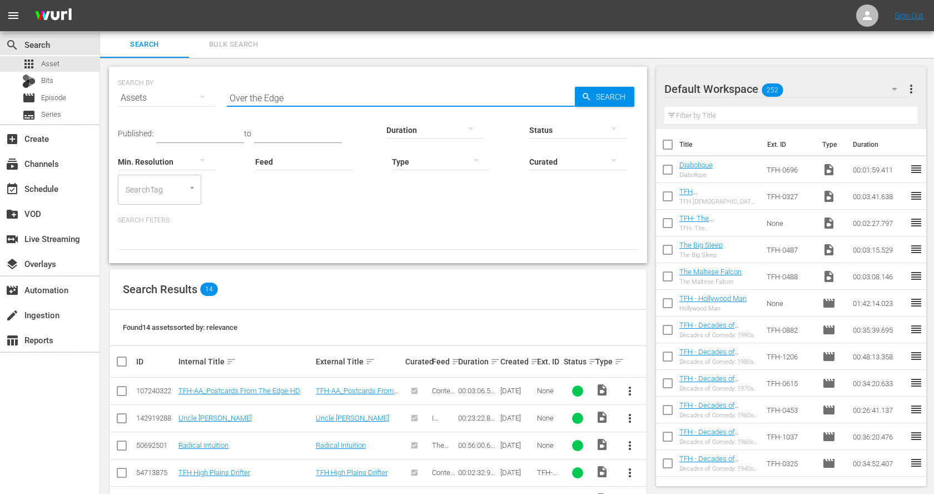
click at [270, 96] on input "Over the Edge" at bounding box center [401, 98] width 348 height 27
paste input "American Graffiti"
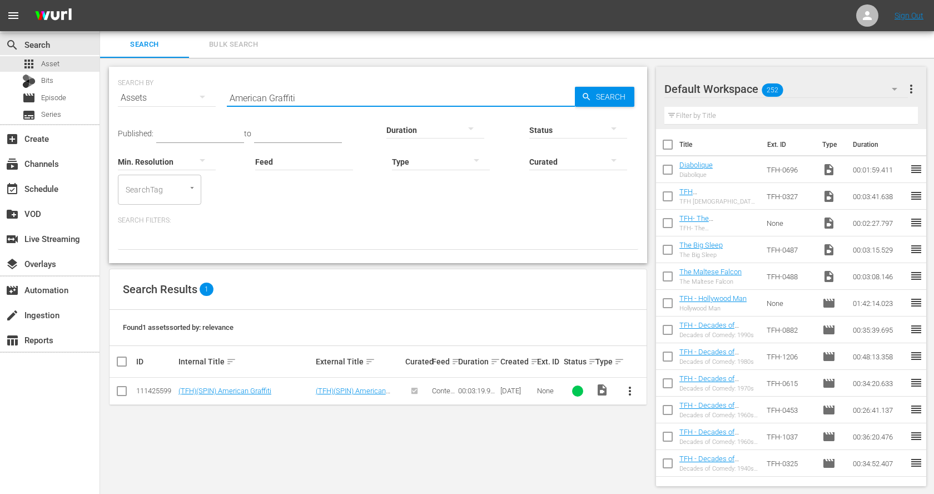
click at [310, 99] on input "American Graffiti" at bounding box center [401, 98] width 348 height 27
paste input "Big Wednesday"
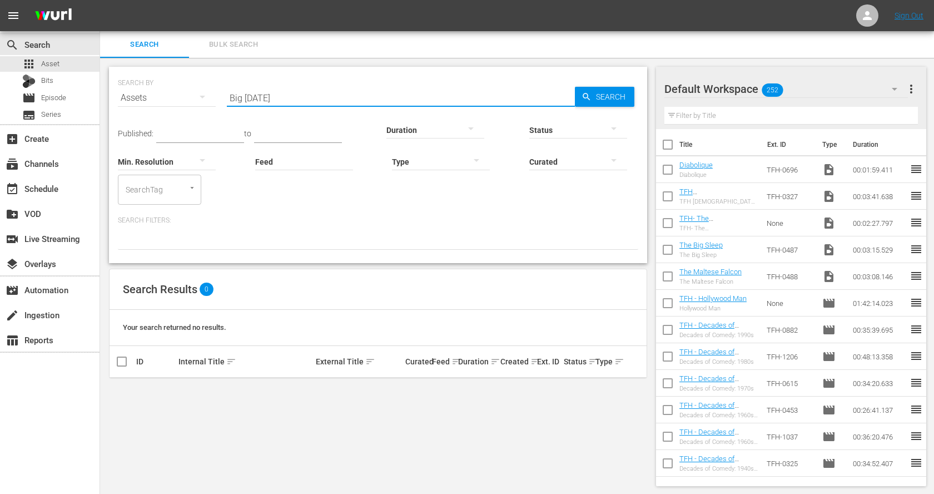
click at [257, 91] on input "Big Wednesday" at bounding box center [401, 98] width 348 height 27
paste input "The Pom Pom Girls"
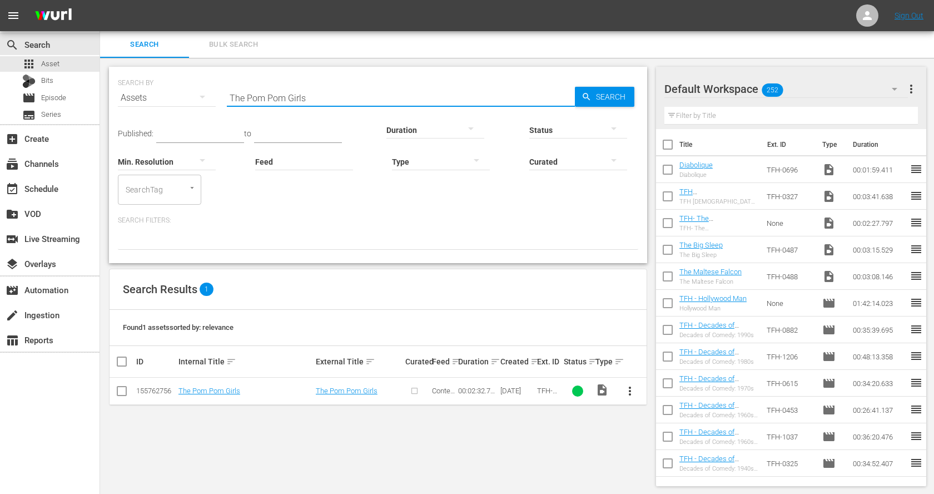
click at [285, 93] on input "The Pom Pom Girls" at bounding box center [401, 98] width 348 height 27
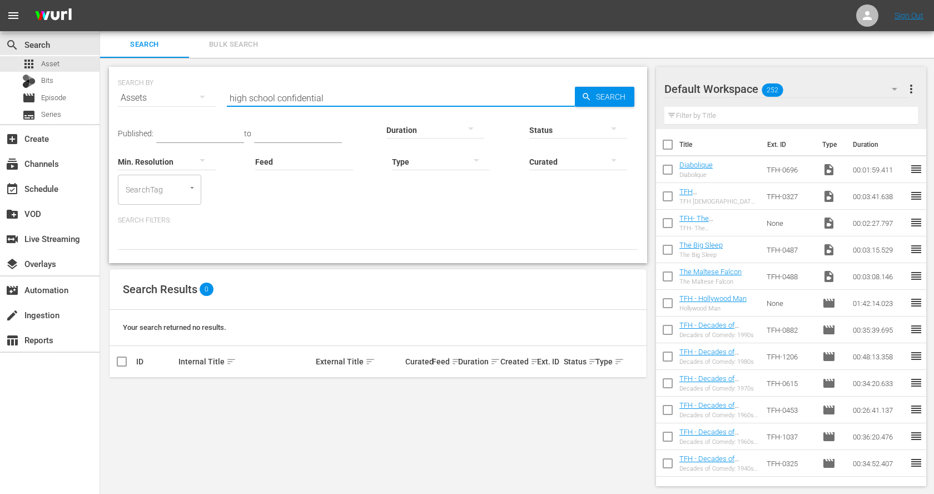
click at [286, 92] on input "high school confidential" at bounding box center [401, 98] width 348 height 27
paste input "Vanishing Point"
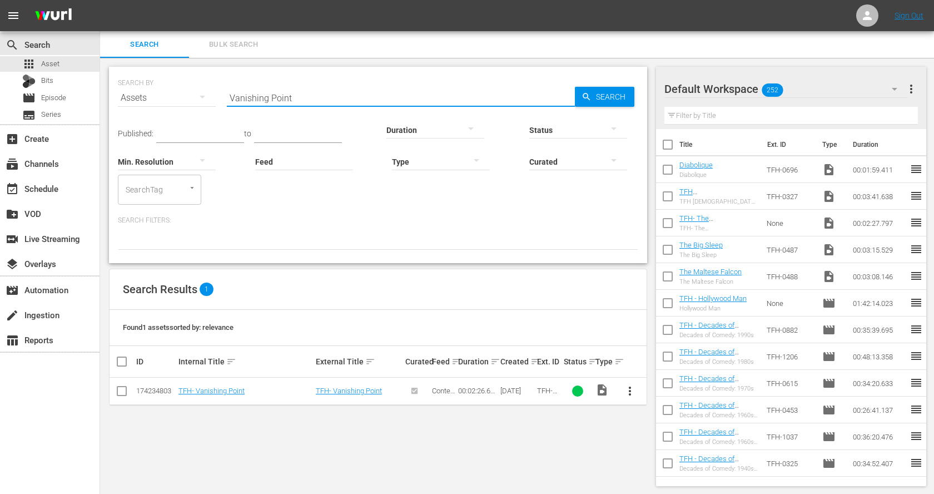
click at [286, 93] on input "Vanishing Point" at bounding box center [401, 98] width 348 height 27
click at [258, 97] on input "dirty mary" at bounding box center [401, 98] width 348 height 27
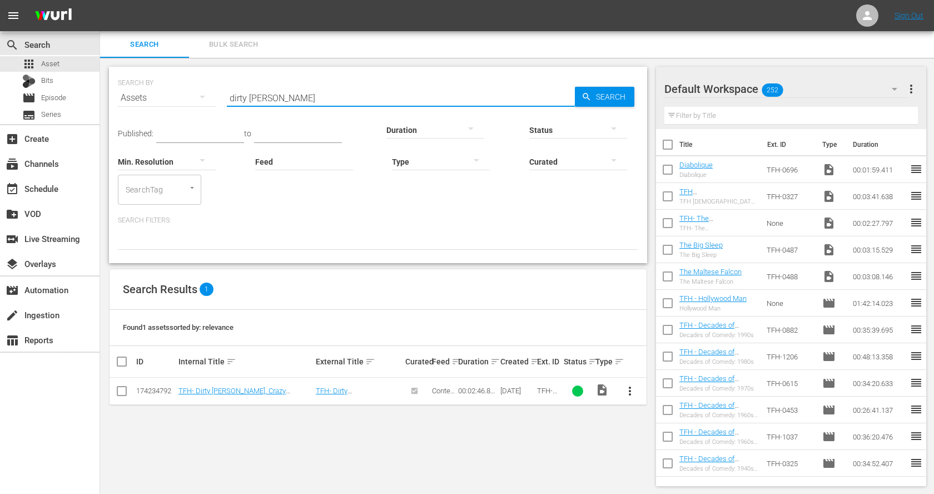
click at [258, 97] on input "dirty mary" at bounding box center [401, 98] width 348 height 27
click at [289, 88] on input "thunderbolt" at bounding box center [401, 98] width 348 height 27
click at [286, 97] on input "death race" at bounding box center [401, 98] width 348 height 27
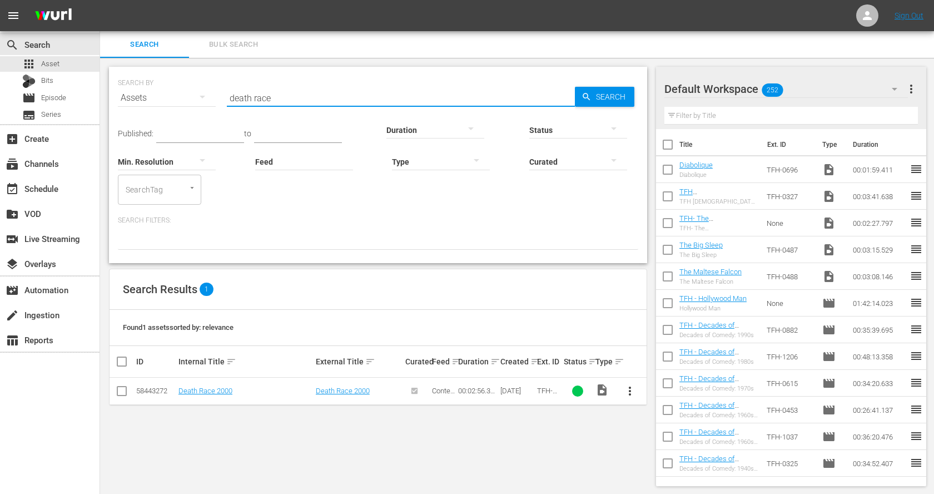
click at [286, 97] on input "death race" at bounding box center [401, 98] width 348 height 27
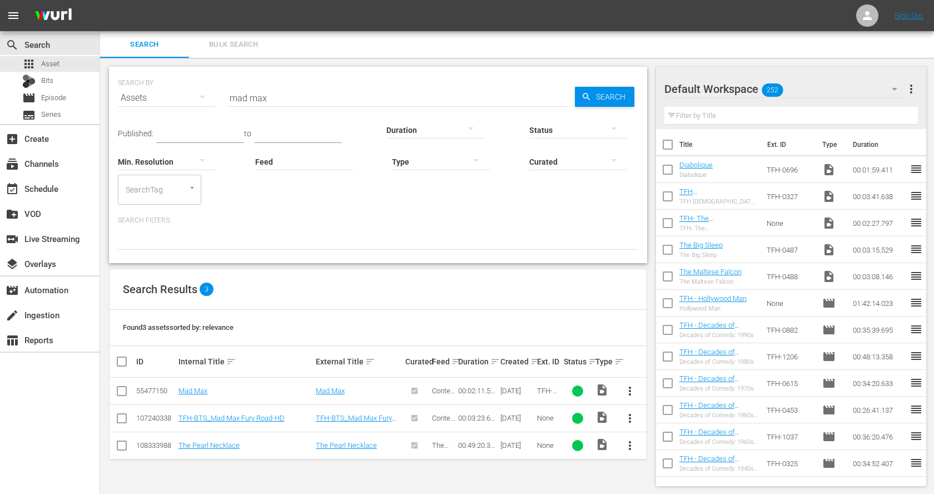
click at [306, 100] on input "mad max" at bounding box center [401, 98] width 348 height 27
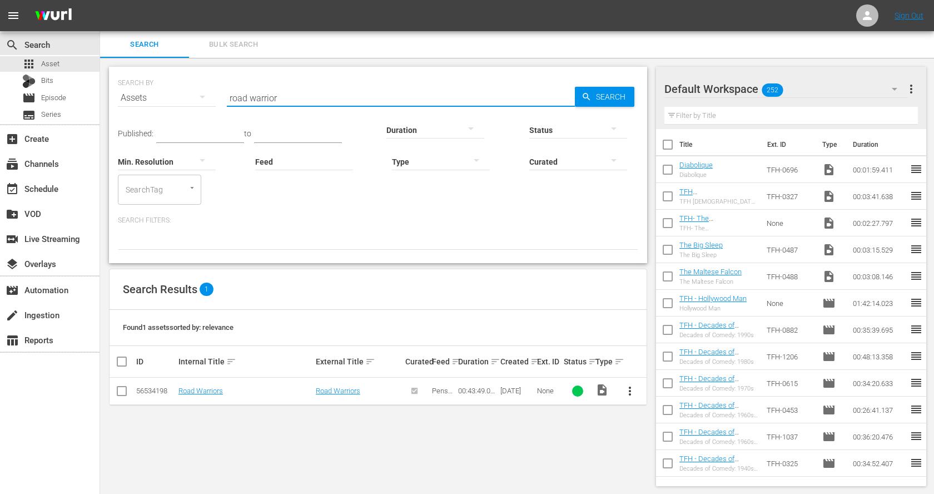
click at [306, 100] on input "road warrior" at bounding box center [401, 98] width 348 height 27
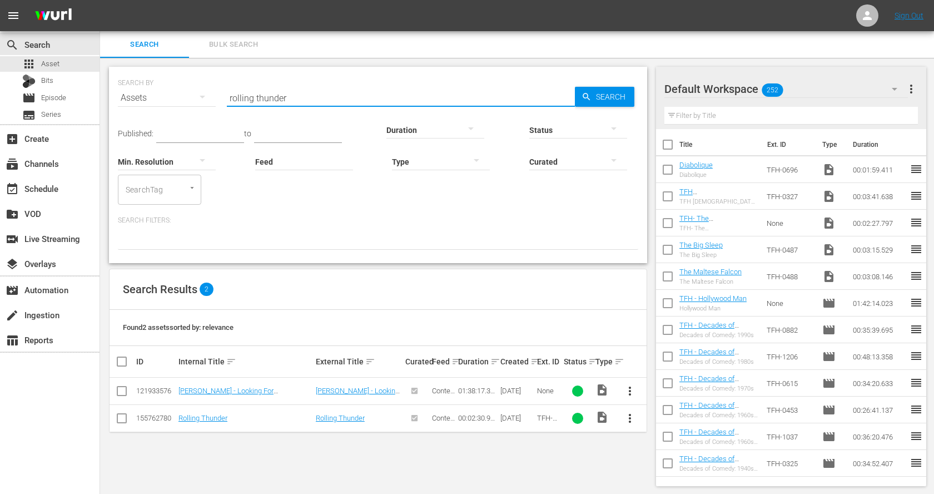
click at [352, 107] on input "rolling thunder" at bounding box center [401, 98] width 348 height 27
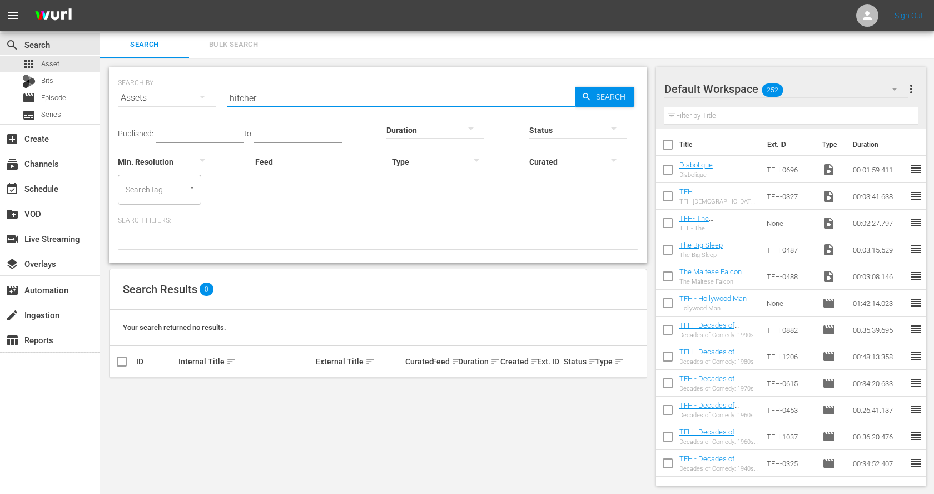
click at [339, 101] on input "hitcher" at bounding box center [401, 98] width 348 height 27
type input "d"
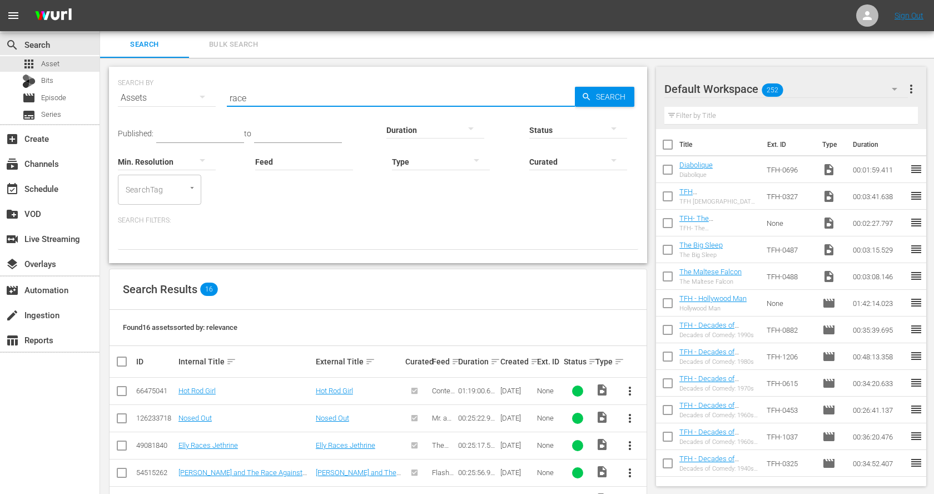
click at [261, 92] on input "race" at bounding box center [401, 98] width 348 height 27
paste input "Prime Cut"
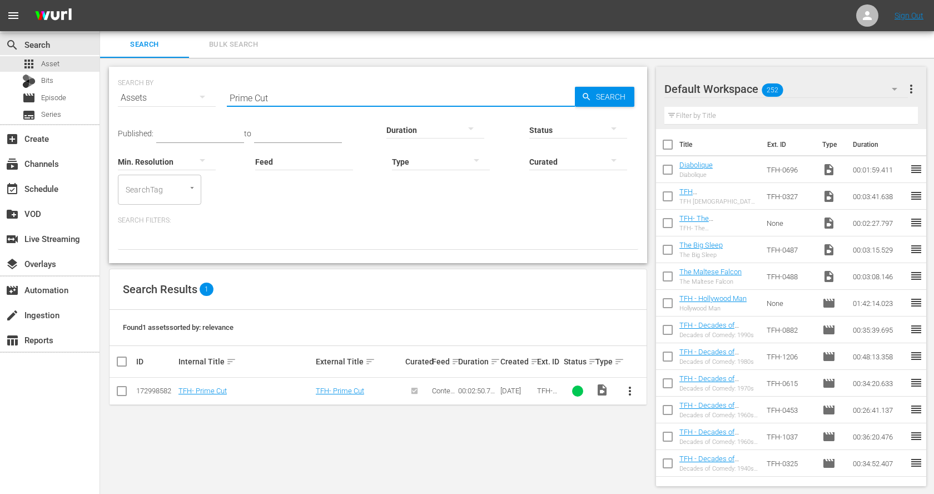
click at [310, 89] on input "Prime Cut" at bounding box center [401, 98] width 348 height 27
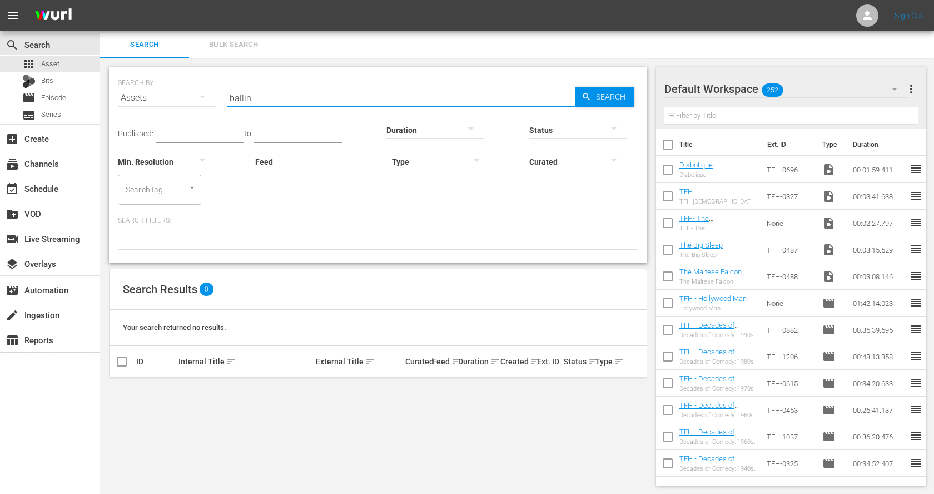
click at [316, 101] on input "ballin" at bounding box center [401, 98] width 348 height 27
paste input "The Last Waltz"
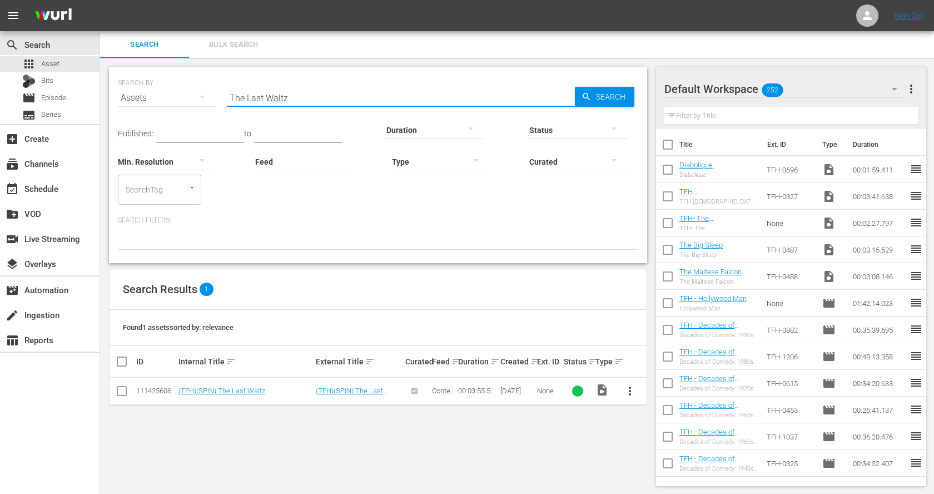
click at [316, 101] on input "The Last Waltz" at bounding box center [401, 98] width 348 height 27
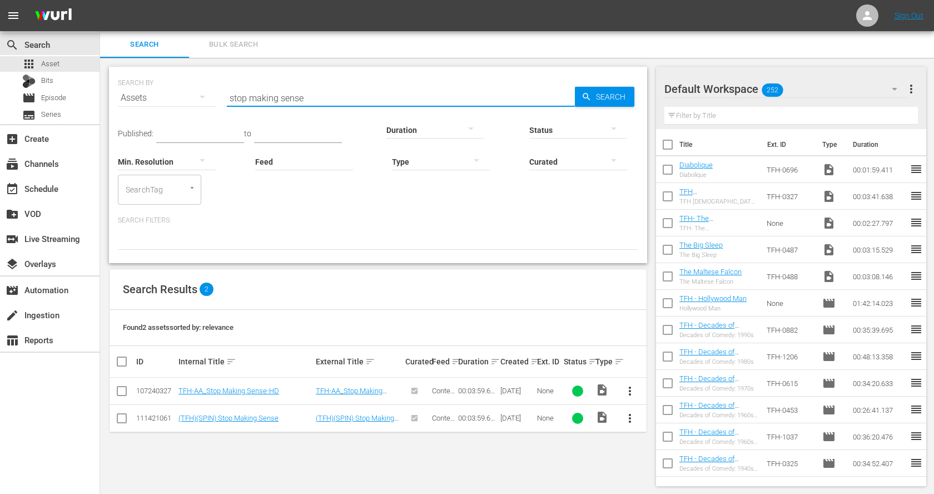
click at [305, 101] on input "stop making sense" at bounding box center [401, 98] width 348 height 27
paste input "Gimme Shelter"
click at [296, 96] on input "Gimme Shelter" at bounding box center [401, 98] width 348 height 27
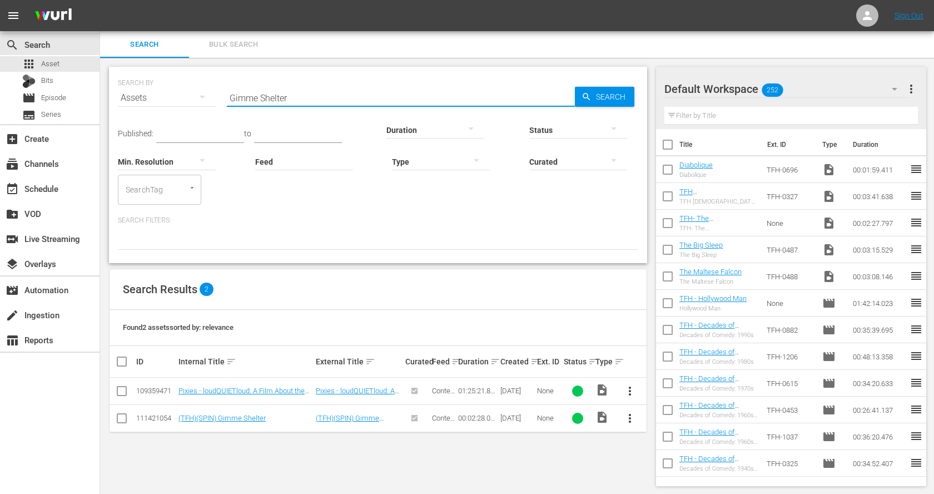
click at [296, 96] on input "Gimme Shelter" at bounding box center [401, 98] width 348 height 27
paste input "Monterey Pop"
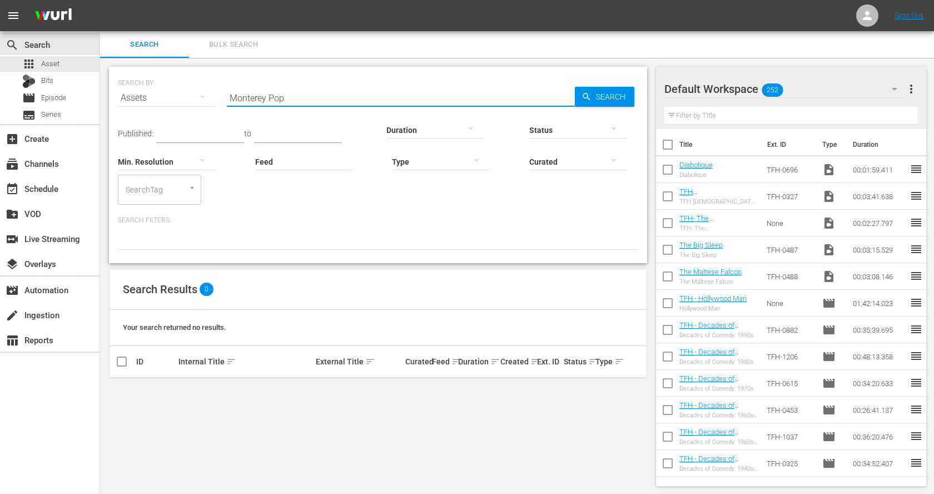
click at [289, 94] on input "Monterey Pop" at bounding box center [401, 98] width 348 height 27
click at [300, 95] on input "hail" at bounding box center [401, 98] width 348 height 27
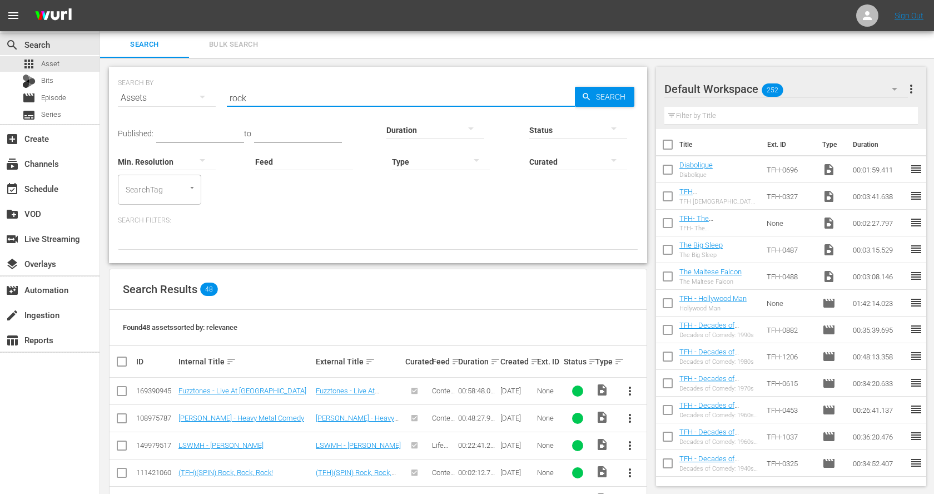
click at [292, 92] on input "rock" at bounding box center [401, 98] width 348 height 27
paste input "Festival Express"
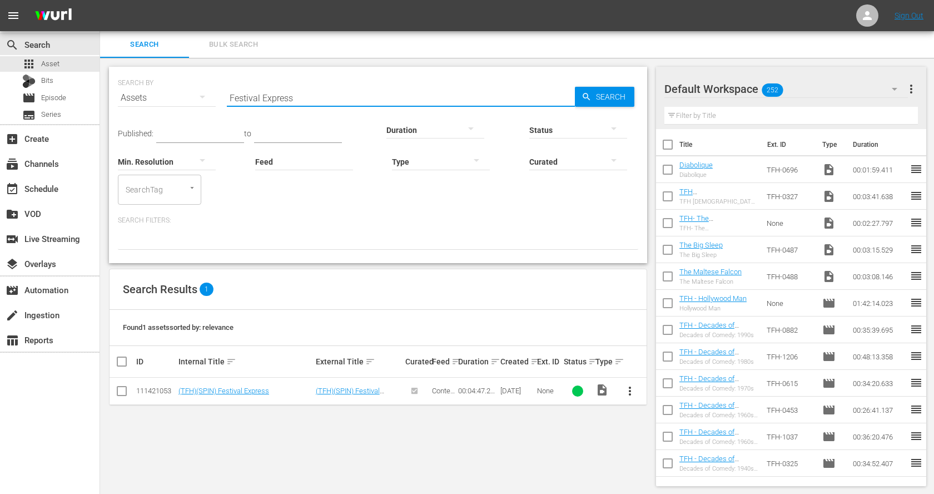
click at [269, 95] on input "Festival Express" at bounding box center [401, 98] width 348 height 27
paste input "Shine a Light"
click at [295, 100] on input "Shine a Light" at bounding box center [401, 98] width 348 height 27
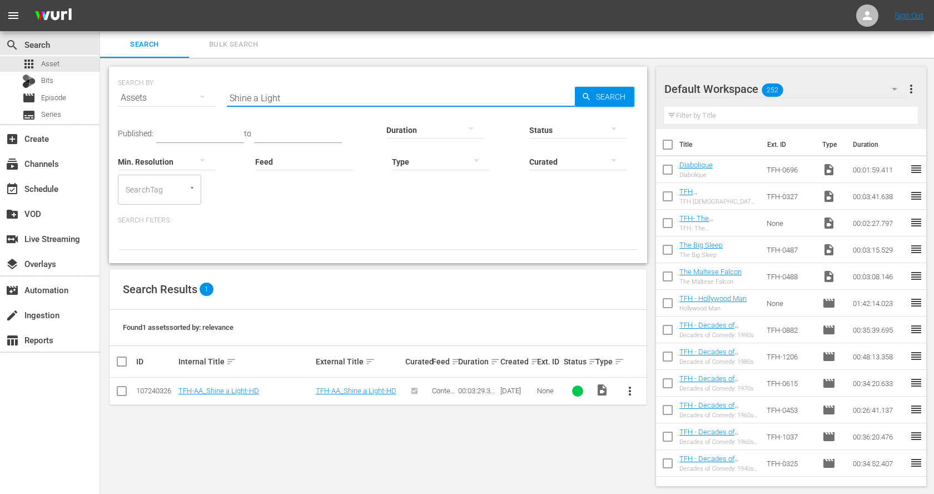
click at [295, 100] on input "Shine a Light" at bounding box center [401, 98] width 348 height 27
paste input "A Long Strange Trip"
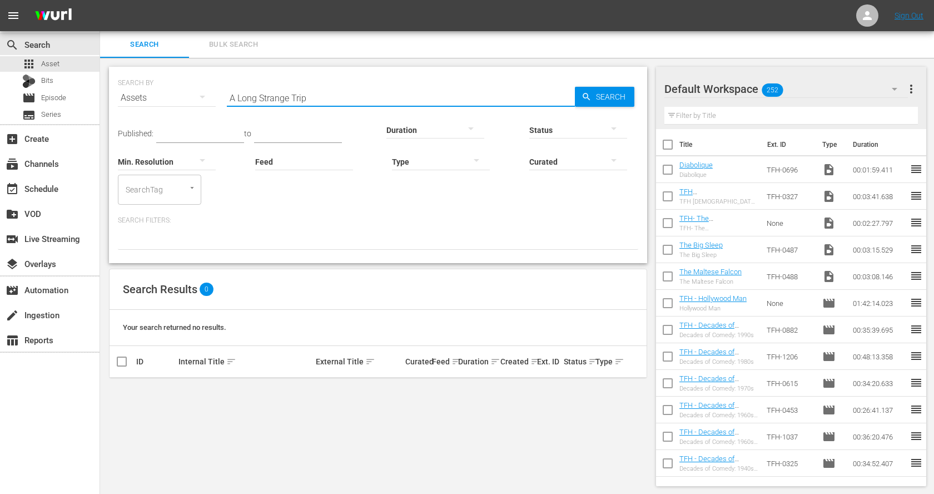
click at [240, 93] on input "A Long Strange Trip" at bounding box center [401, 98] width 348 height 27
click at [294, 99] on input "Long Strange Trip" at bounding box center [401, 98] width 348 height 27
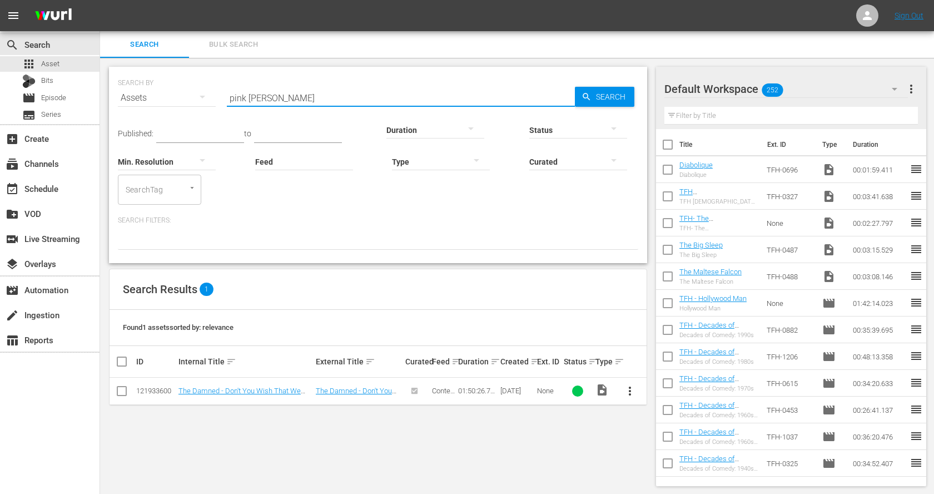
click at [266, 103] on input "pink floyd" at bounding box center [401, 98] width 348 height 27
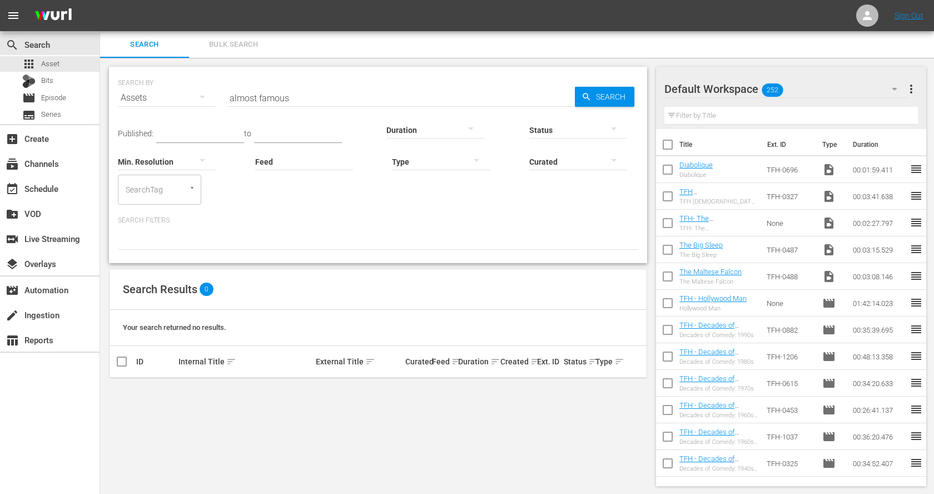
click at [296, 99] on input "almost famous" at bounding box center [401, 98] width 348 height 27
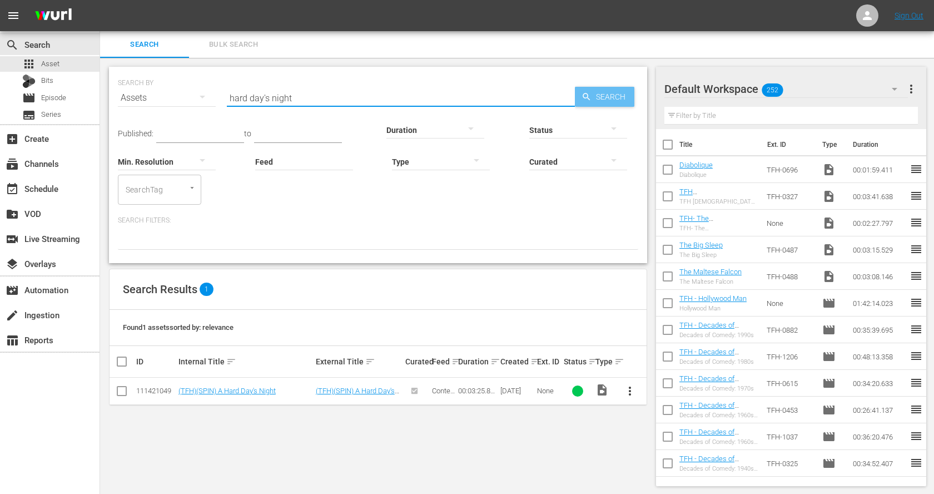
click at [607, 98] on span "Search" at bounding box center [613, 97] width 43 height 20
click at [301, 94] on input "hard day's night" at bounding box center [401, 98] width 348 height 27
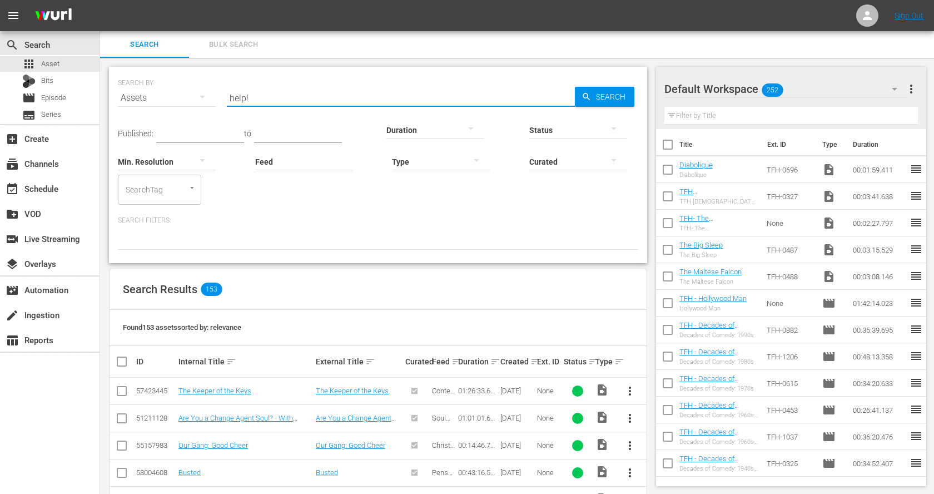
click at [269, 95] on input "help!" at bounding box center [401, 98] width 348 height 27
paste input "Dolemite"
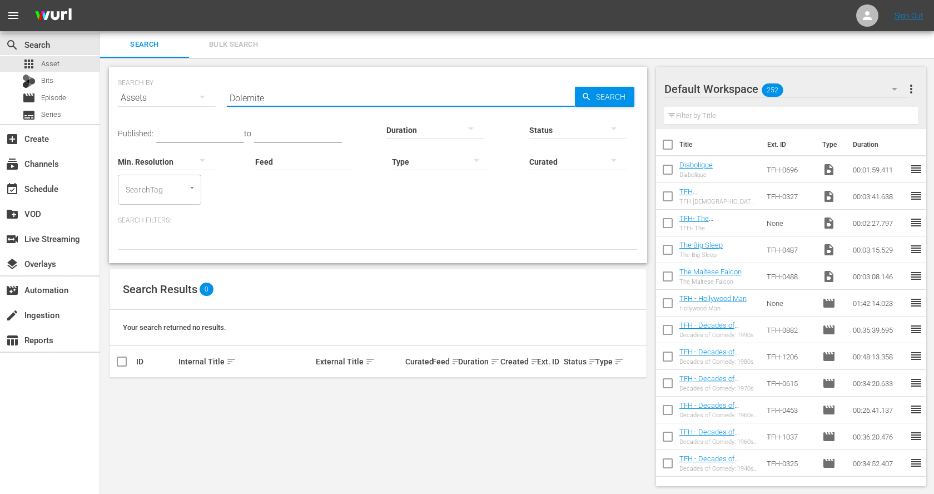
click at [313, 99] on input "Dolemite" at bounding box center [401, 98] width 348 height 27
paste input "Ghost Story"
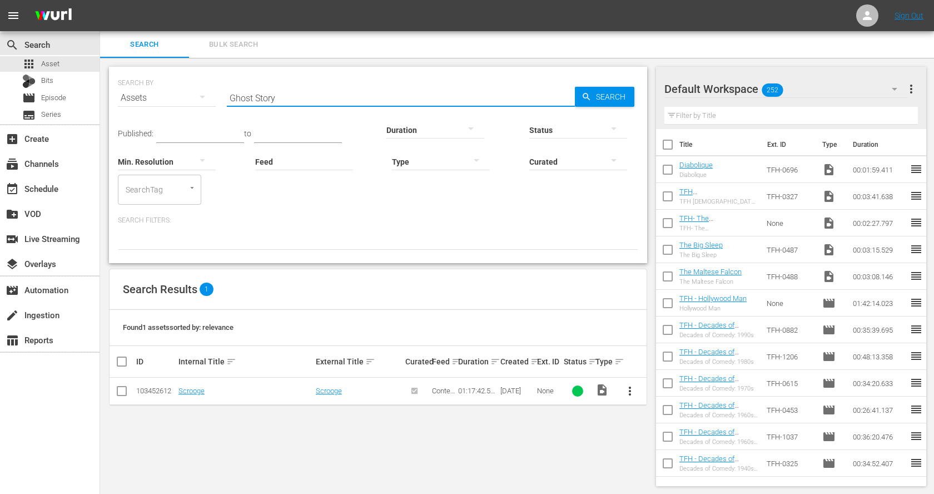
click at [355, 95] on input "Ghost Story" at bounding box center [401, 98] width 348 height 27
paste input "Atomic Blonde"
click at [348, 99] on input "Atomic Blonde" at bounding box center [401, 98] width 348 height 27
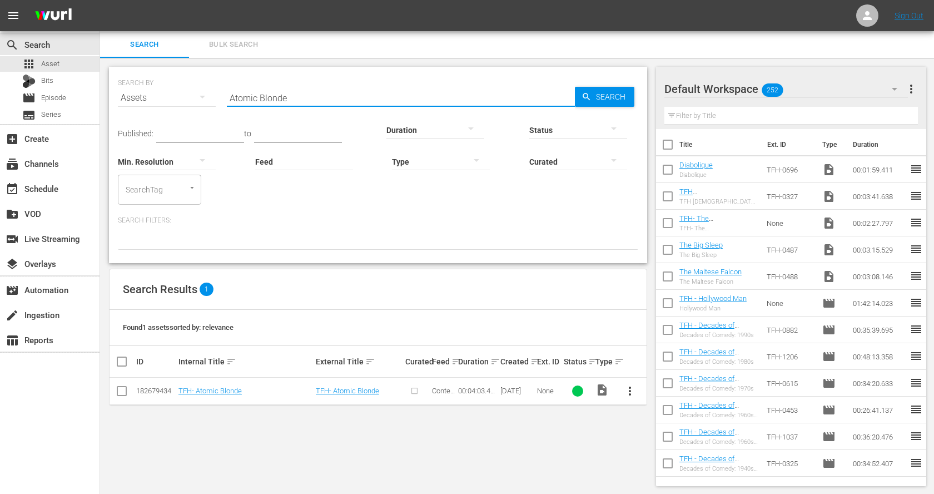
click at [348, 99] on input "Atomic Blonde" at bounding box center [401, 98] width 348 height 27
paste input "1408"
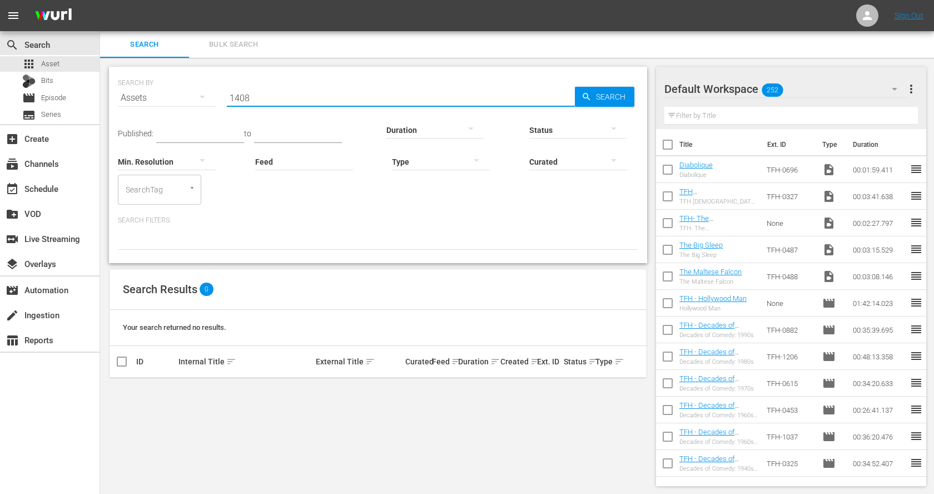
click at [354, 94] on input "1408" at bounding box center [401, 98] width 348 height 27
paste input "As Good As It Gets"
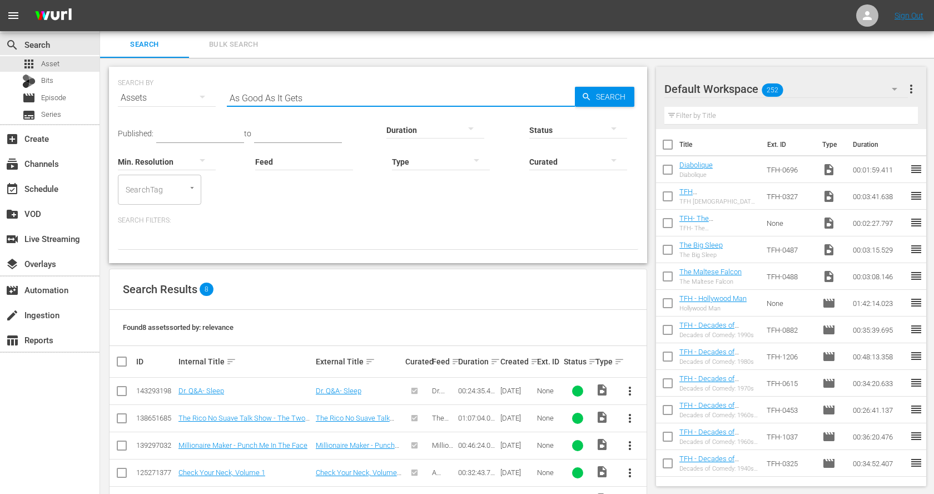
click at [310, 105] on input "As Good As It Gets" at bounding box center [401, 98] width 348 height 27
click at [310, 105] on div "Search ID, Title, Description, Keywords, or Category As Good As It Gets" at bounding box center [401, 98] width 348 height 27
click at [310, 105] on input "As Good As It Gets" at bounding box center [401, 98] width 348 height 27
paste input "Vanishing Point"
type input "Vanishing Point"
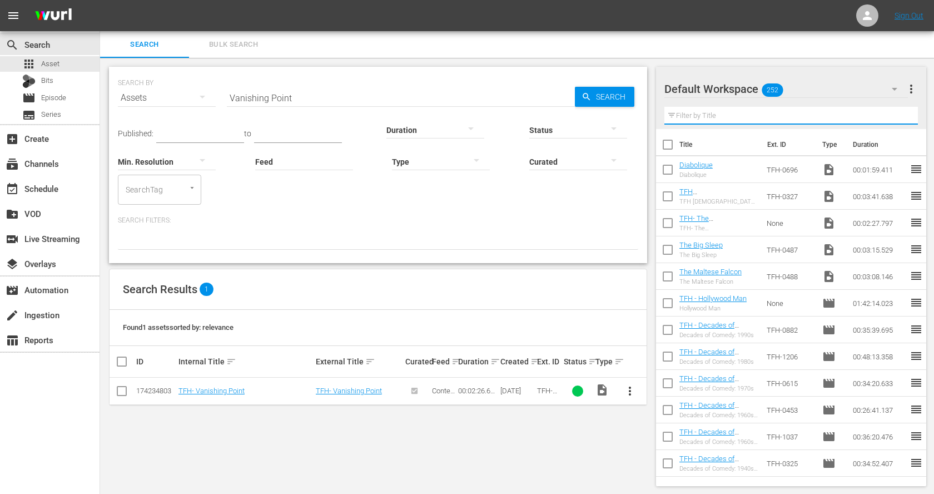
click at [709, 113] on input "text" at bounding box center [792, 116] width 254 height 18
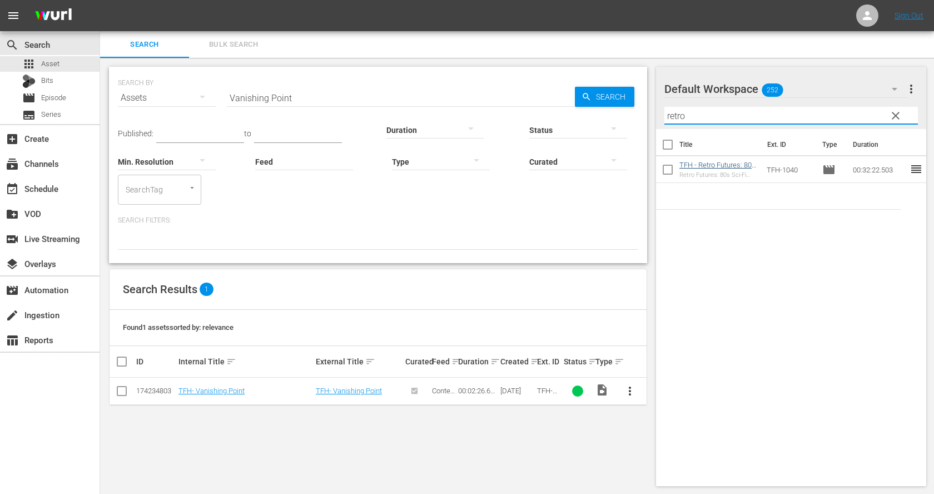
type input "retro"
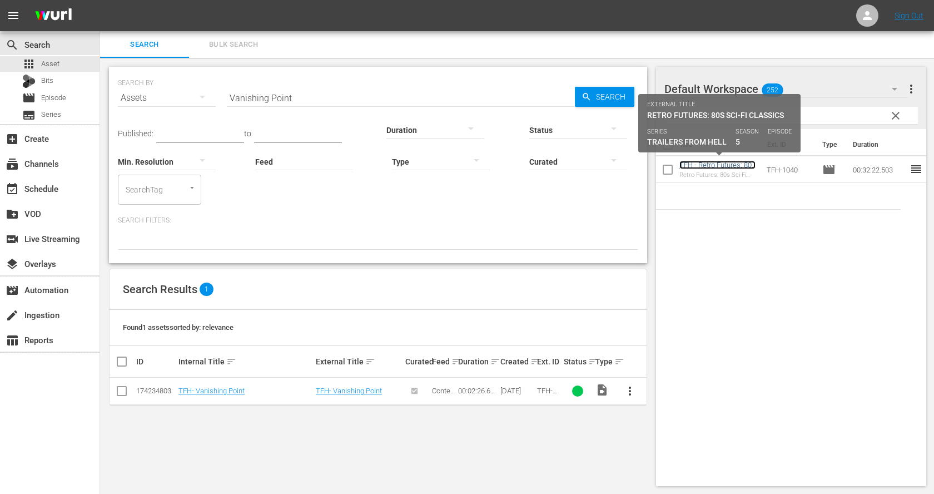
click at [749, 166] on link "TFH - Retro Futures: 80s Sci-Fi Classics" at bounding box center [718, 169] width 76 height 17
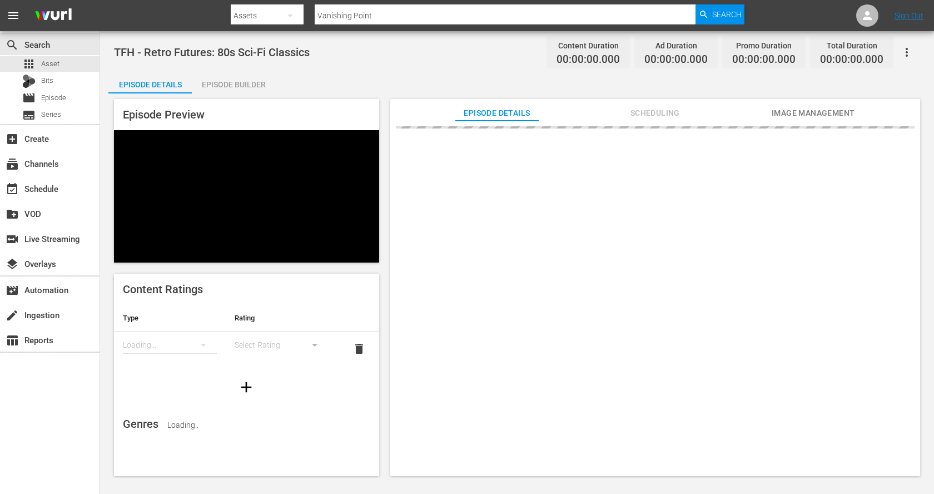
click at [254, 82] on div "Episode Builder" at bounding box center [233, 84] width 83 height 27
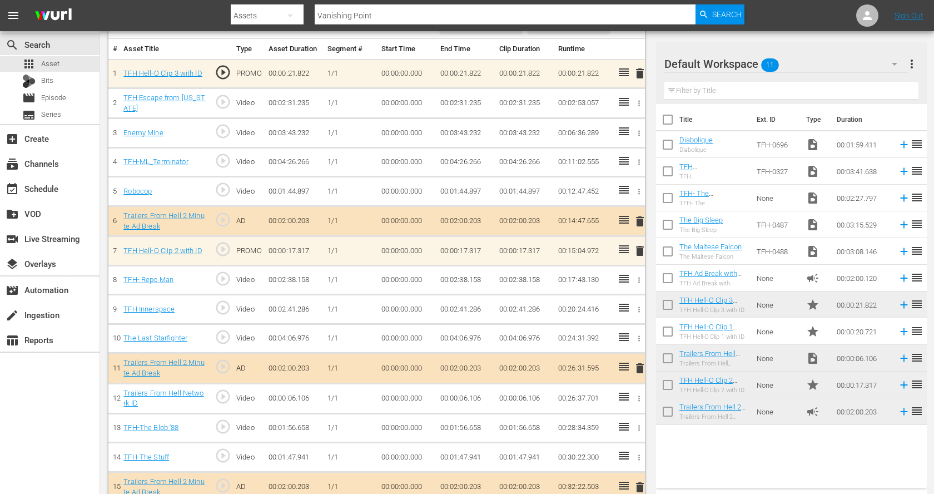
scroll to position [337, 0]
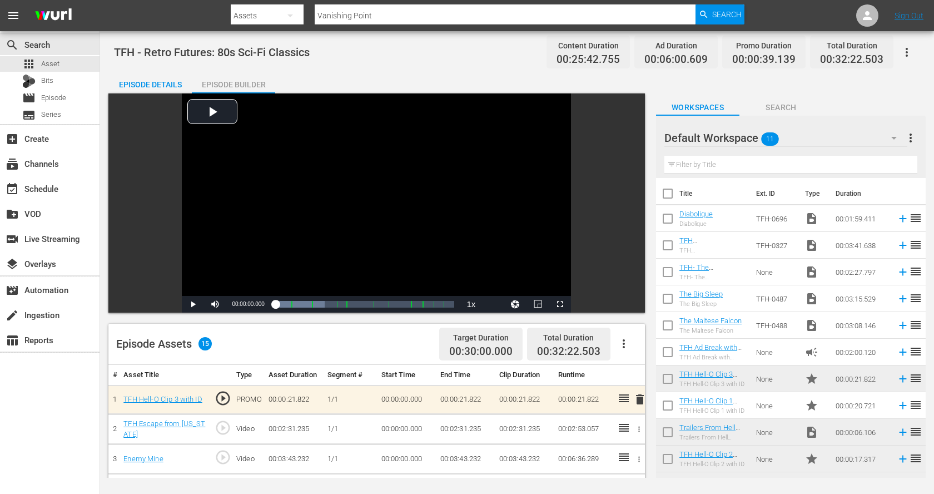
click at [62, 55] on div "search Search apps Asset Bits movie Episode subtitles Series" at bounding box center [50, 77] width 100 height 93
click at [58, 63] on span "Asset" at bounding box center [50, 63] width 18 height 11
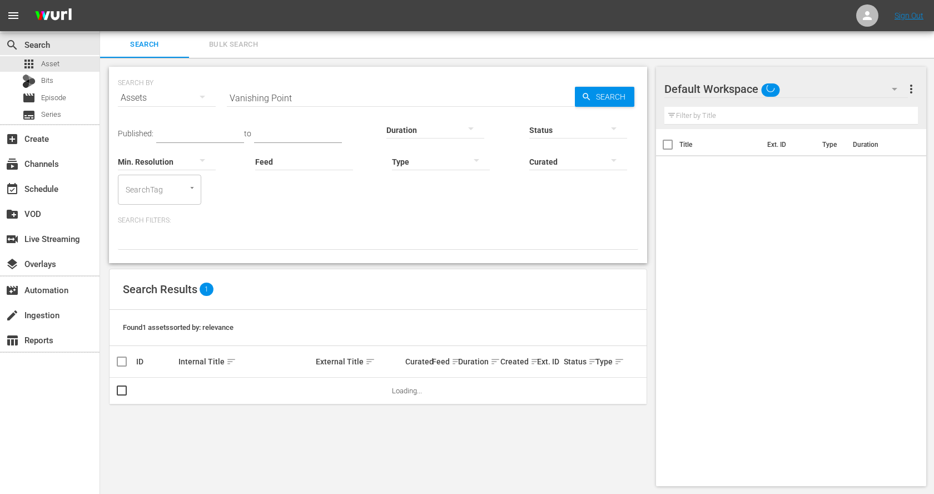
click at [314, 96] on input "Vanishing Point" at bounding box center [401, 98] width 348 height 27
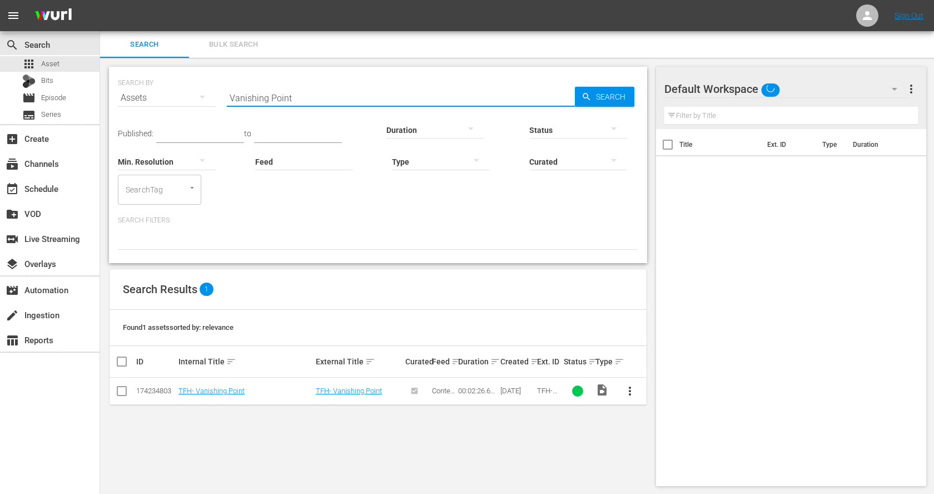
click at [314, 96] on input "Vanishing Point" at bounding box center [401, 98] width 348 height 27
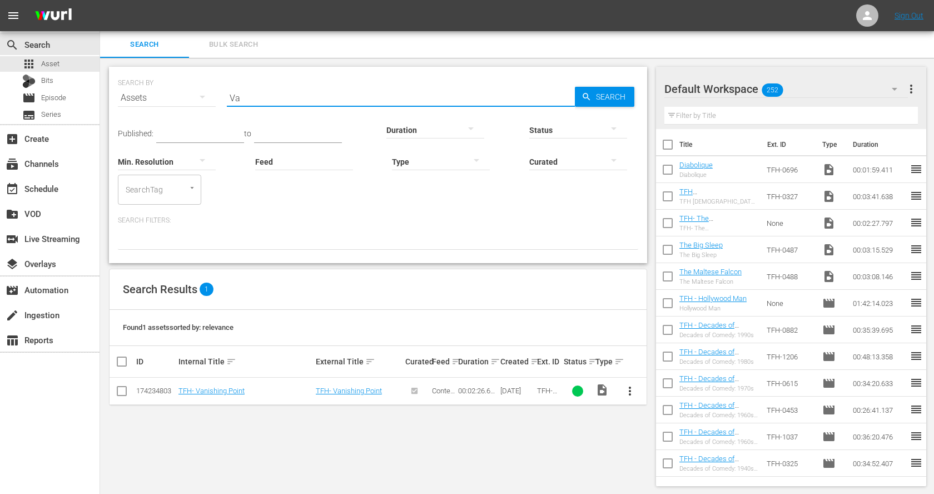
type input "V"
click at [295, 101] on input "galaxy of terror" at bounding box center [401, 98] width 348 height 27
paste input "Altered States"
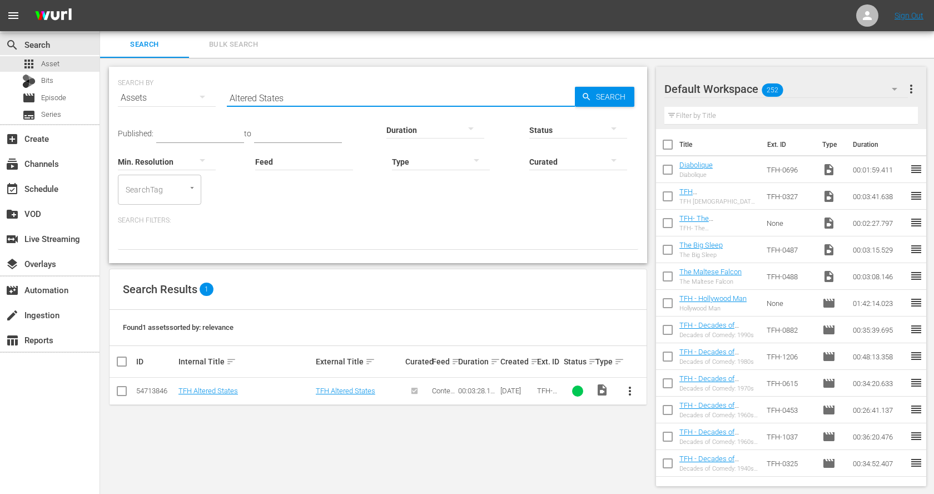
click at [264, 101] on input "Altered States" at bounding box center [401, 98] width 348 height 27
paste input "Kelly's Hero"
click at [338, 95] on input "Kelly's Heroes" at bounding box center [401, 98] width 348 height 27
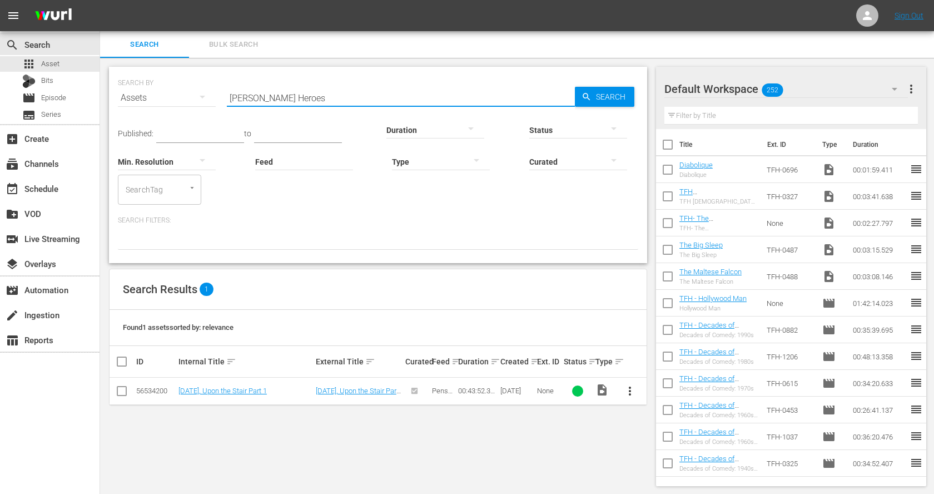
click at [338, 95] on input "Kelly's Heroes" at bounding box center [401, 98] width 348 height 27
paste input "1941"
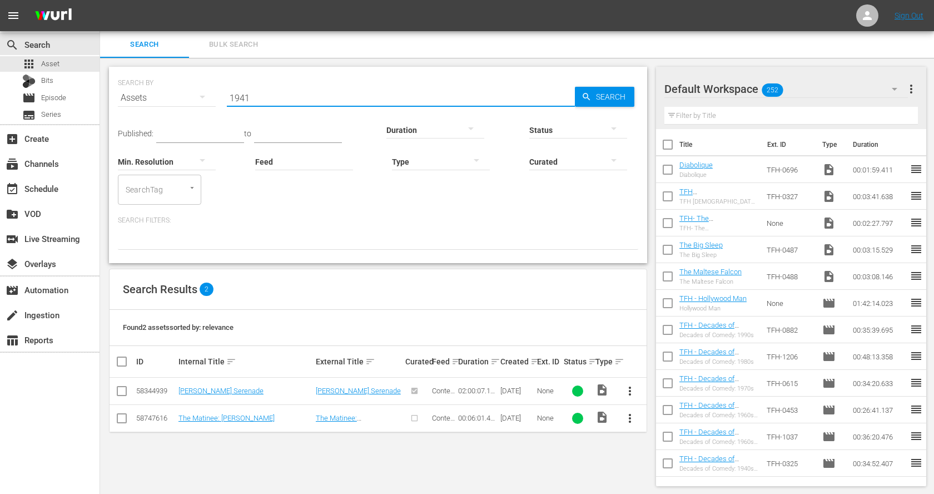
click at [339, 98] on input "1941" at bounding box center [401, 98] width 348 height 27
paste input "Still Crazy"
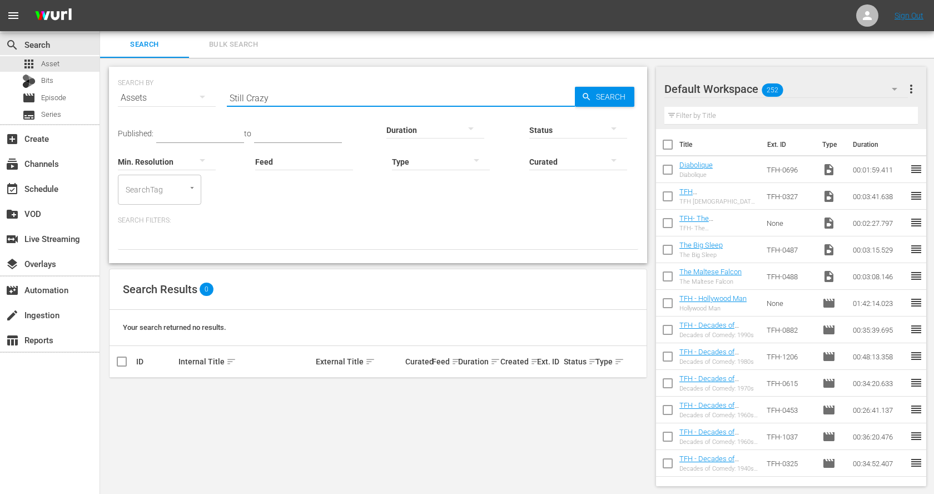
click at [377, 105] on input "Still Crazy" at bounding box center [401, 98] width 348 height 27
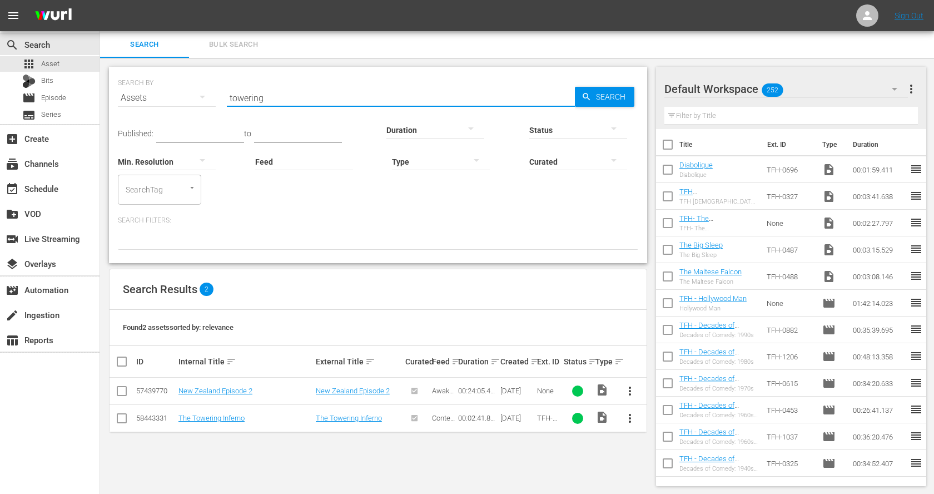
click at [261, 99] on input "towering" at bounding box center [401, 98] width 348 height 27
paste input "Earthquake"
click at [264, 100] on input "Earthquake" at bounding box center [401, 98] width 348 height 27
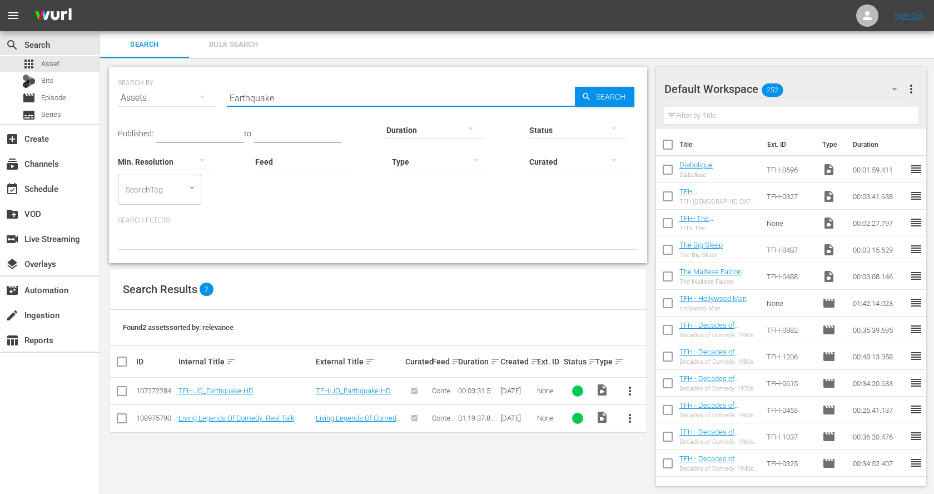
click at [264, 100] on input "Earthquake" at bounding box center [401, 98] width 348 height 27
paste input "Point Break"
type input "Point Break"
click at [746, 121] on input "text" at bounding box center [792, 116] width 254 height 18
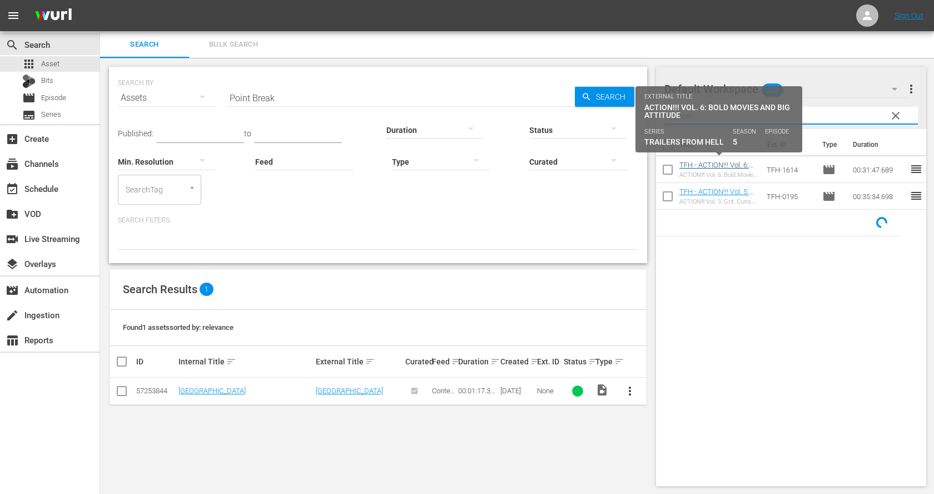
type input "action"
click at [735, 164] on link "TFH - ACTION!!! Vol. 6: Bold Movies and Big Attitude" at bounding box center [715, 173] width 70 height 25
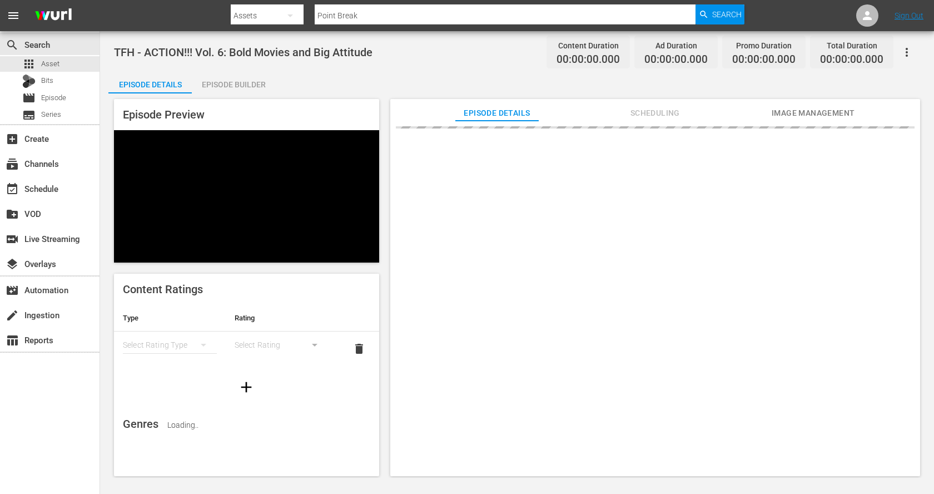
click at [239, 80] on div "Episode Builder" at bounding box center [233, 84] width 83 height 27
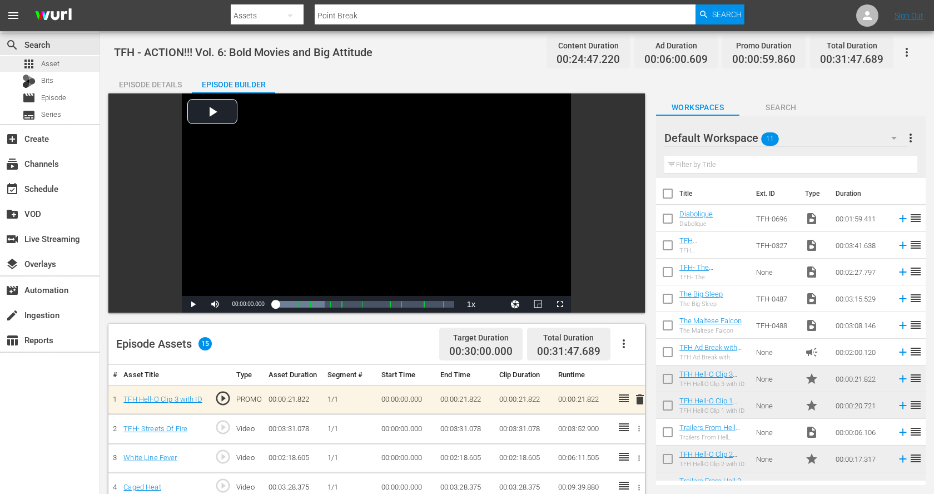
click at [55, 62] on span "Asset" at bounding box center [50, 63] width 18 height 11
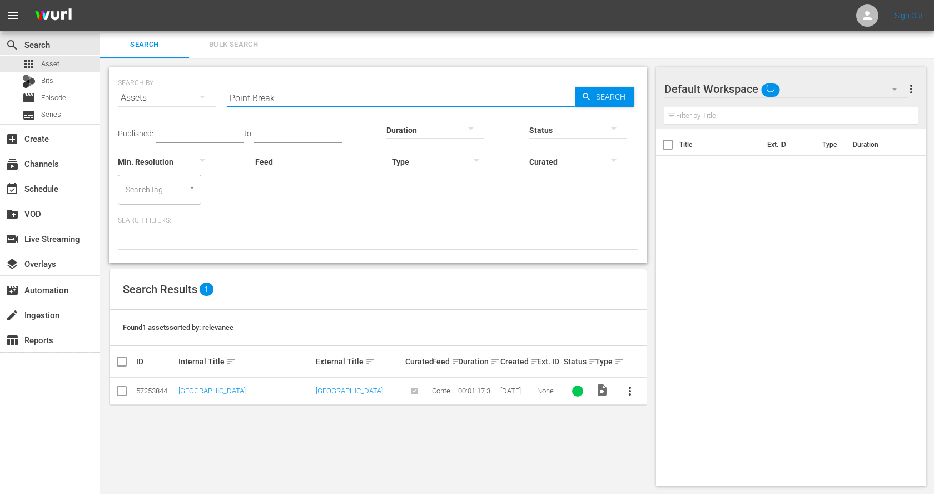
click at [275, 102] on input "Point Break" at bounding box center [401, 98] width 348 height 27
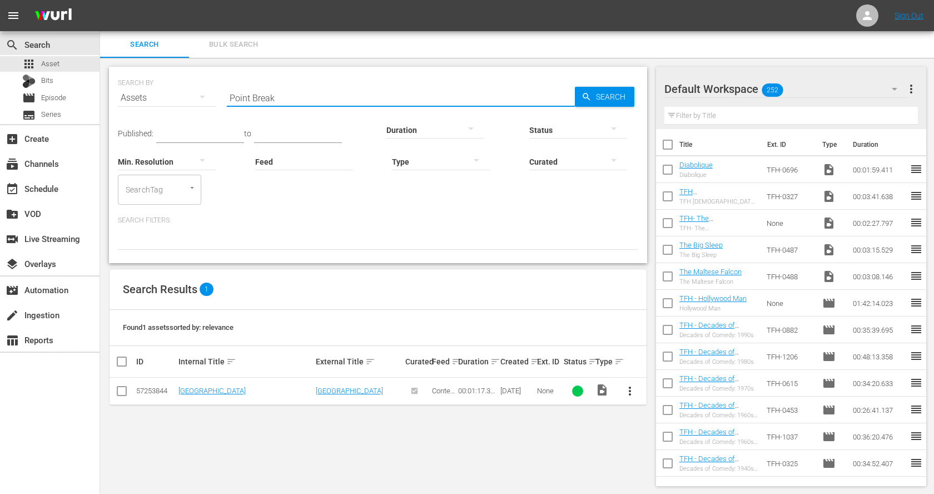
click at [267, 105] on input "Point Break" at bounding box center [401, 98] width 348 height 27
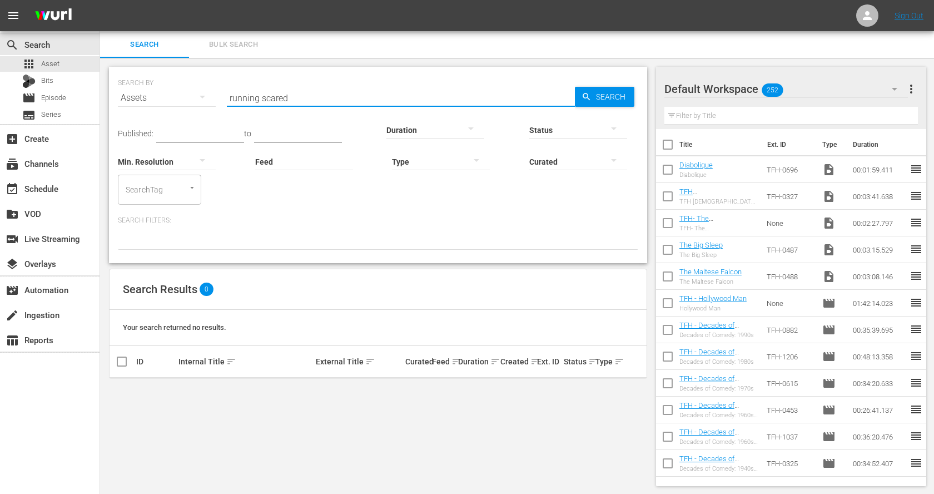
click at [380, 88] on input "running scared" at bounding box center [401, 98] width 348 height 27
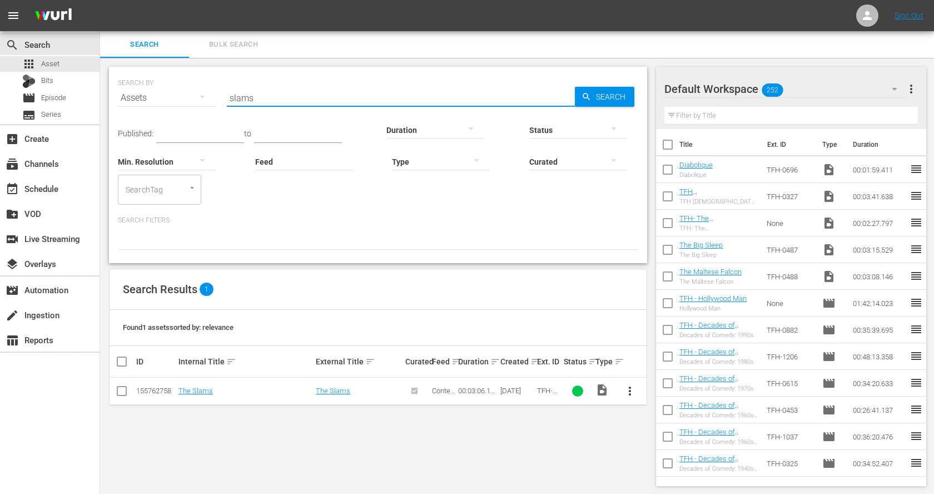
click at [305, 95] on input "slams" at bounding box center [401, 98] width 348 height 27
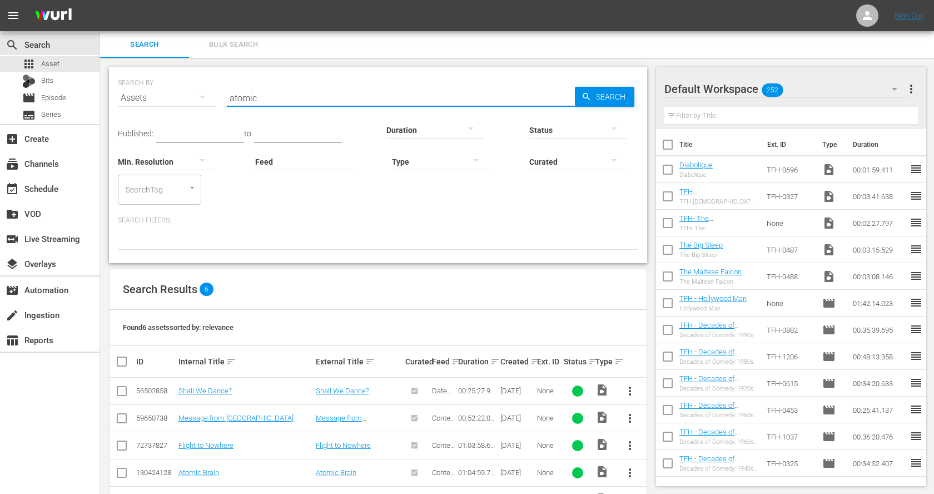
click at [260, 97] on input "atomic" at bounding box center [401, 98] width 348 height 27
paste input "Point Break"
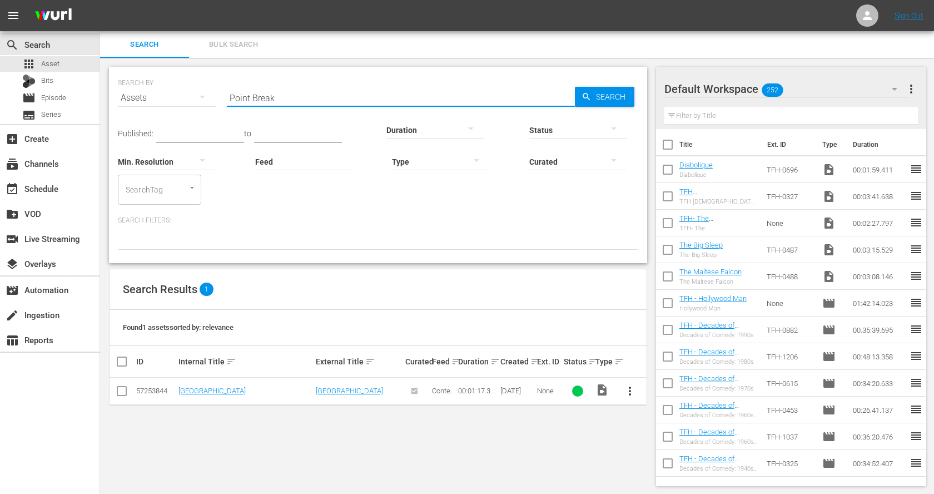
click at [260, 97] on input "Point Break" at bounding box center [401, 98] width 348 height 27
type input "blue steel"
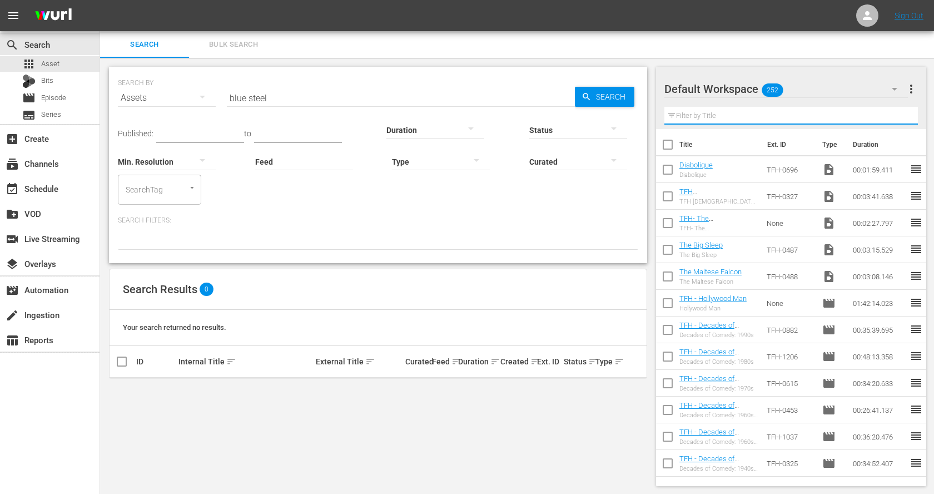
click at [760, 120] on input "text" at bounding box center [792, 116] width 254 height 18
type input "action"
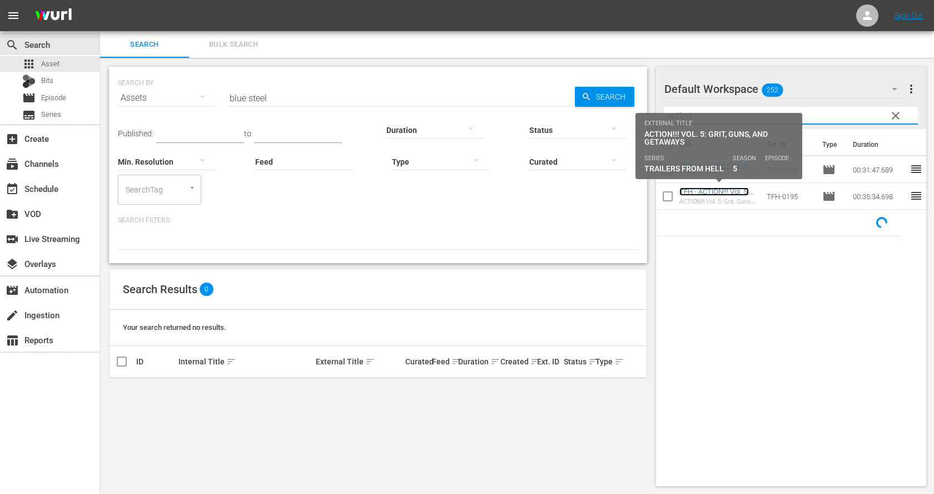
click at [745, 192] on link "TFH - ACTION!!! Vol. 5: Grit, Guns, and Getaways" at bounding box center [715, 199] width 70 height 25
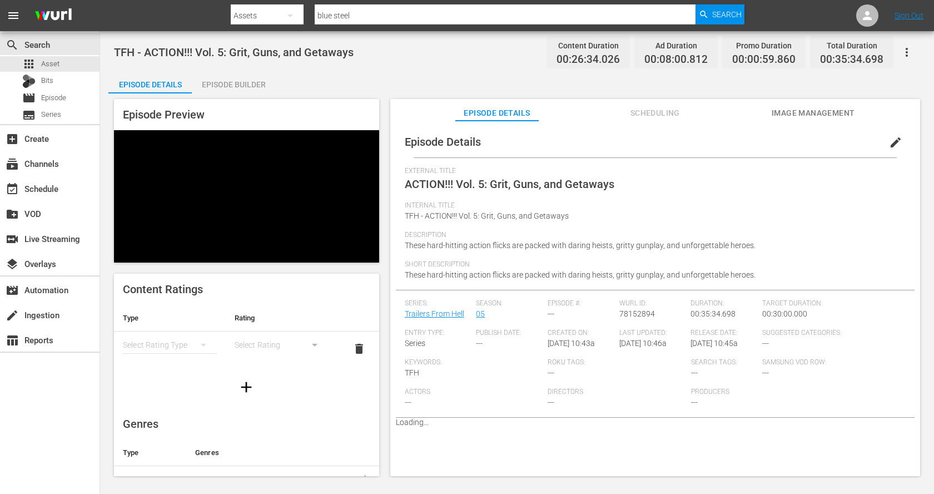
click at [239, 85] on div "Episode Builder" at bounding box center [233, 84] width 83 height 27
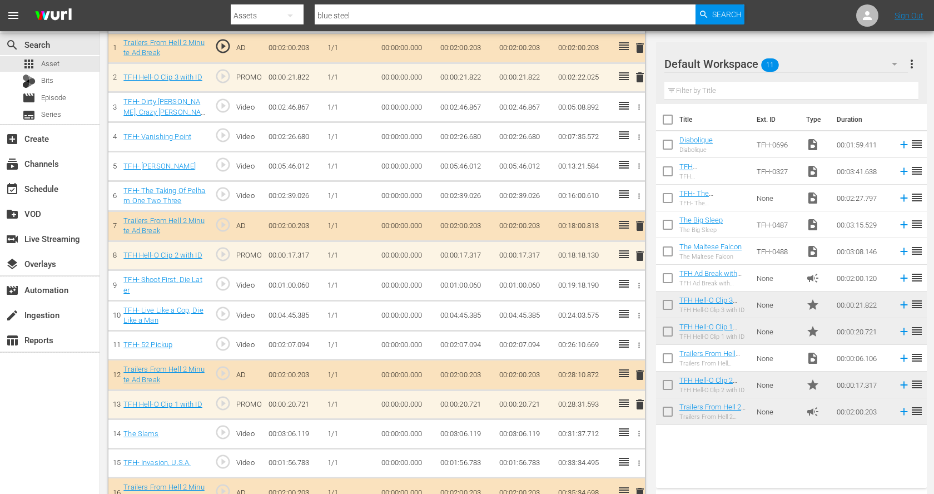
scroll to position [369, 0]
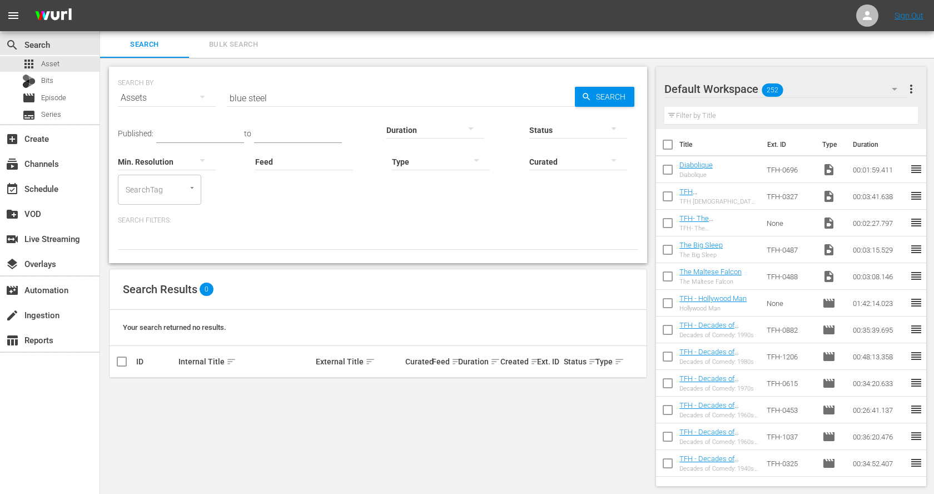
click at [708, 115] on input "text" at bounding box center [792, 116] width 254 height 18
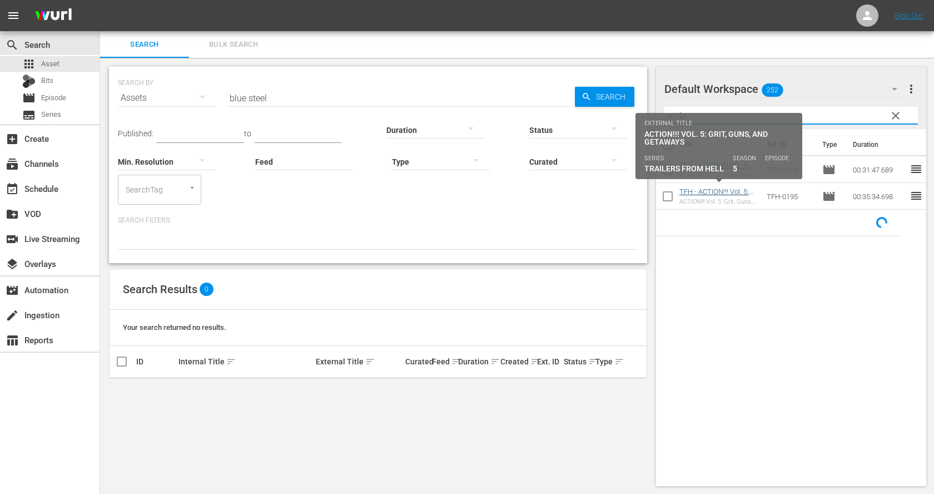
type input "actio"
click at [715, 192] on link "TFH - ACTION!!! Vol. 5: Grit, Guns, and Getaways" at bounding box center [715, 199] width 70 height 25
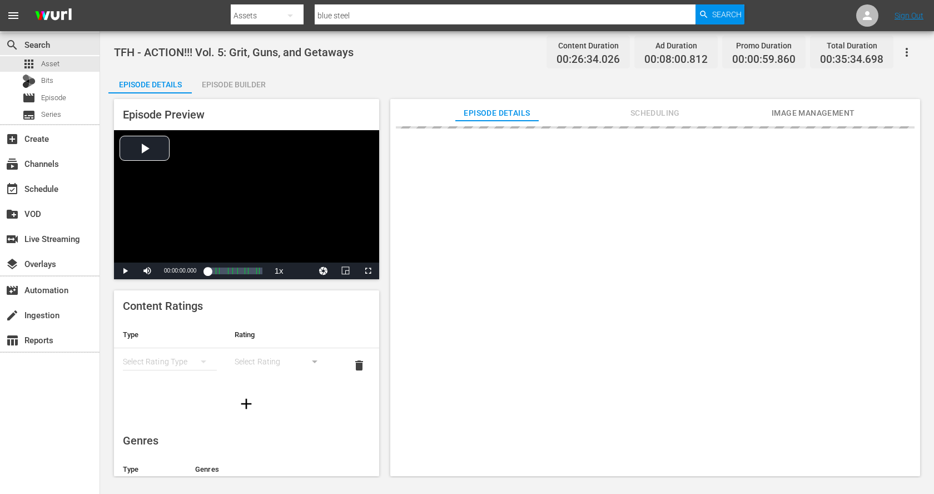
click at [257, 80] on div "Episode Builder" at bounding box center [233, 84] width 83 height 27
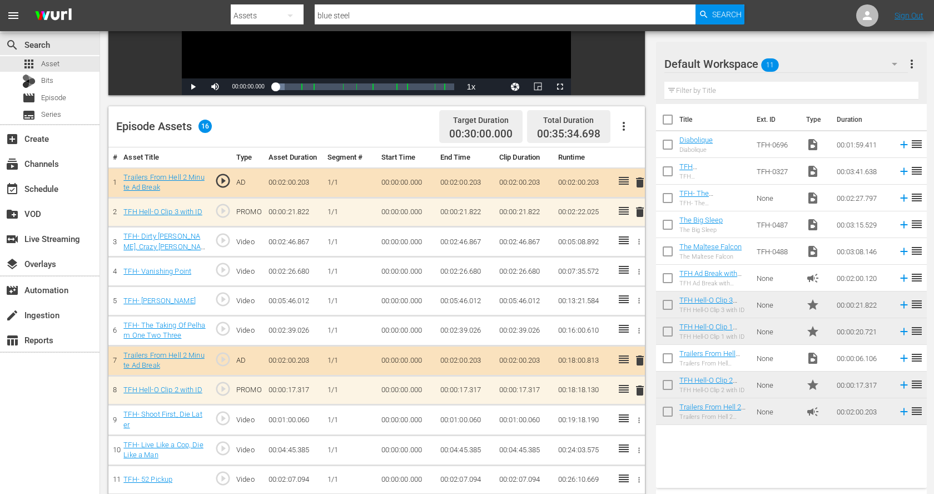
scroll to position [222, 0]
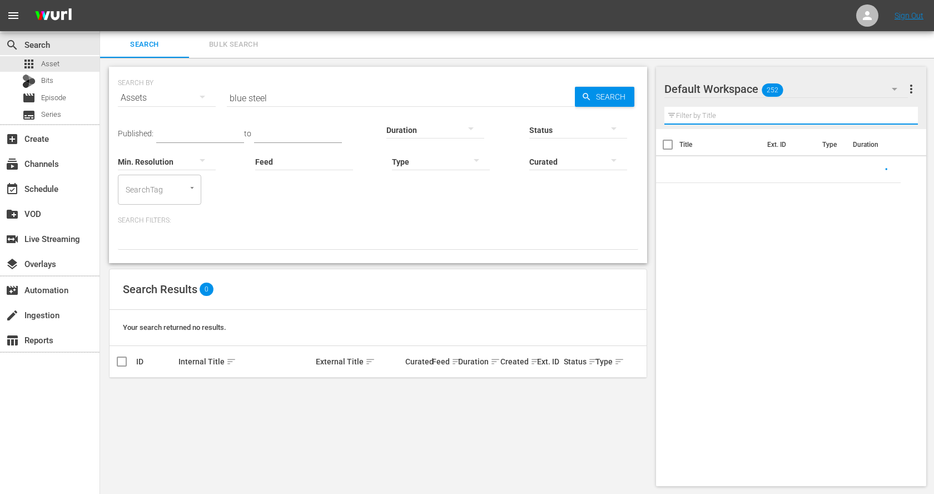
click at [705, 114] on input "text" at bounding box center [792, 116] width 254 height 18
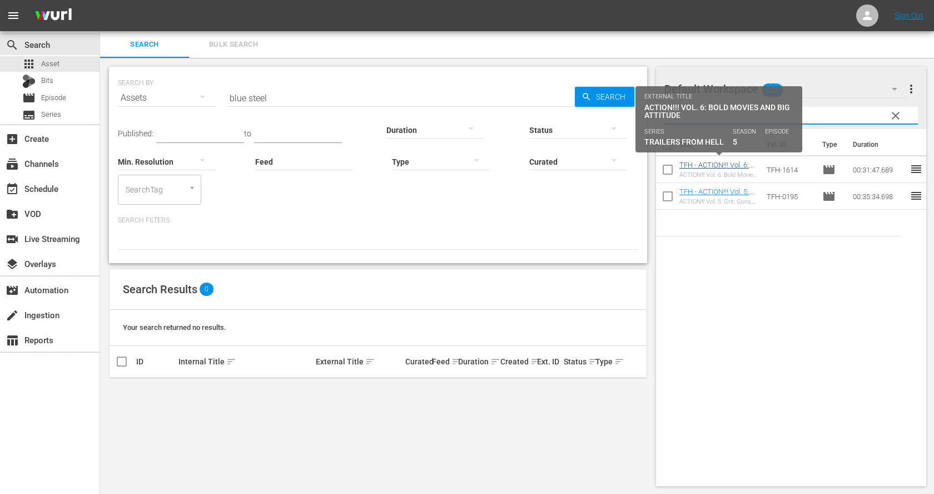
type input "acti"
click at [707, 161] on link "TFH - ACTION!!! Vol. 6: Bold Movies and Big Attitude" at bounding box center [715, 173] width 70 height 25
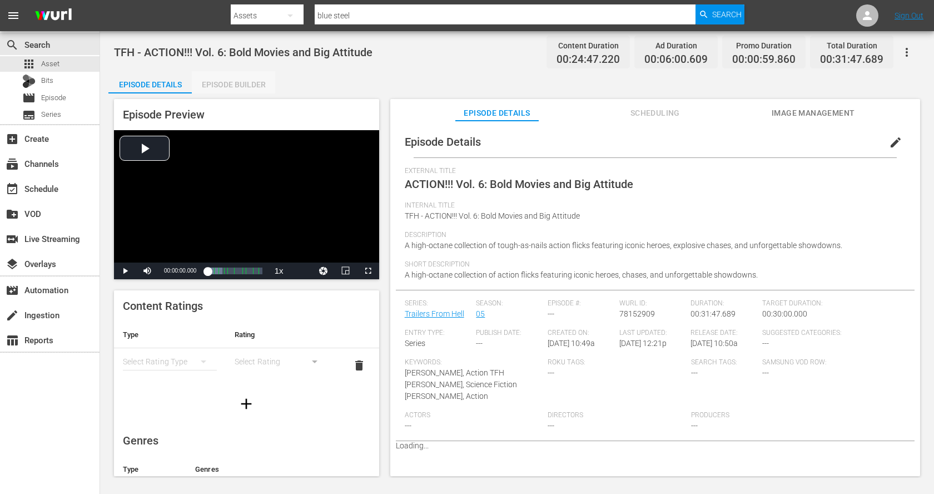
click at [236, 83] on div "Episode Builder" at bounding box center [233, 84] width 83 height 27
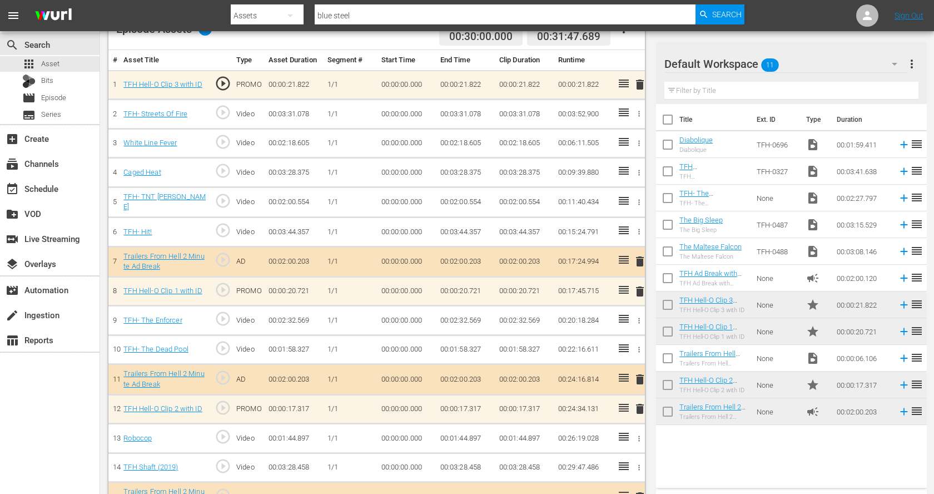
scroll to position [334, 0]
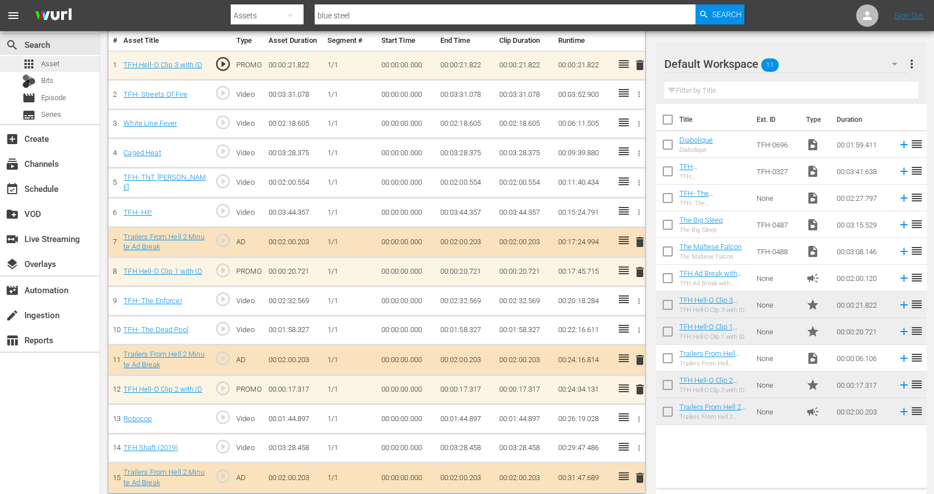
click at [57, 67] on span "Asset" at bounding box center [50, 63] width 18 height 11
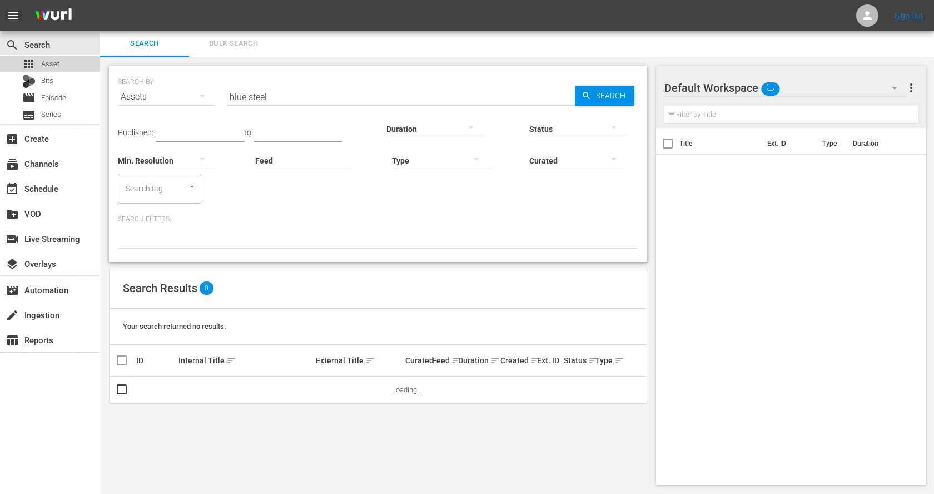
click at [57, 67] on span "Asset" at bounding box center [50, 63] width 18 height 11
click at [284, 97] on input "blue steel" at bounding box center [401, 96] width 348 height 27
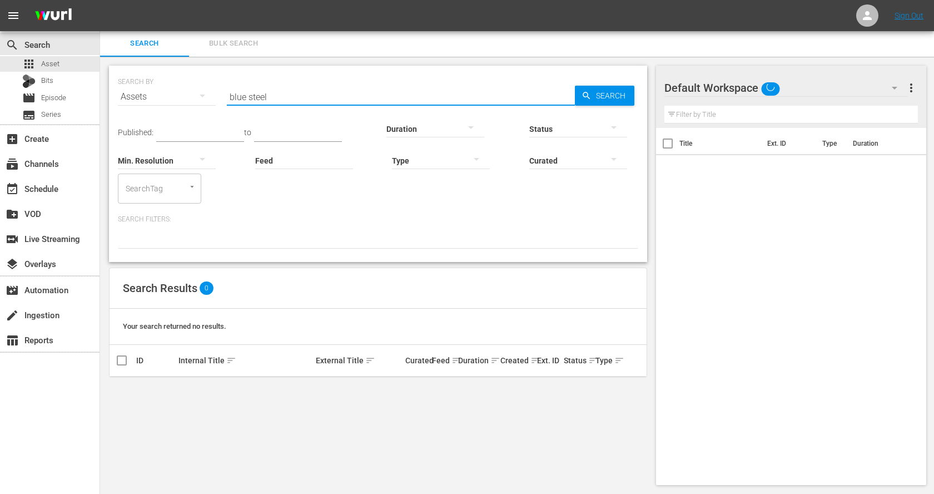
click at [284, 97] on input "blue steel" at bounding box center [401, 96] width 348 height 27
paste input "The Eyes of Laura Mars"
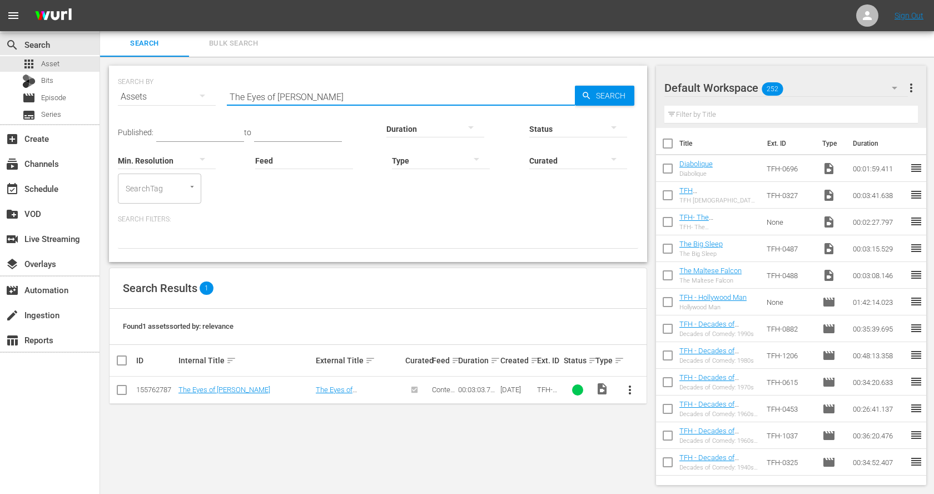
click at [248, 96] on input "The Eyes of Laura Mars" at bounding box center [401, 96] width 348 height 27
paste input "Terror"
type input "The Terror"
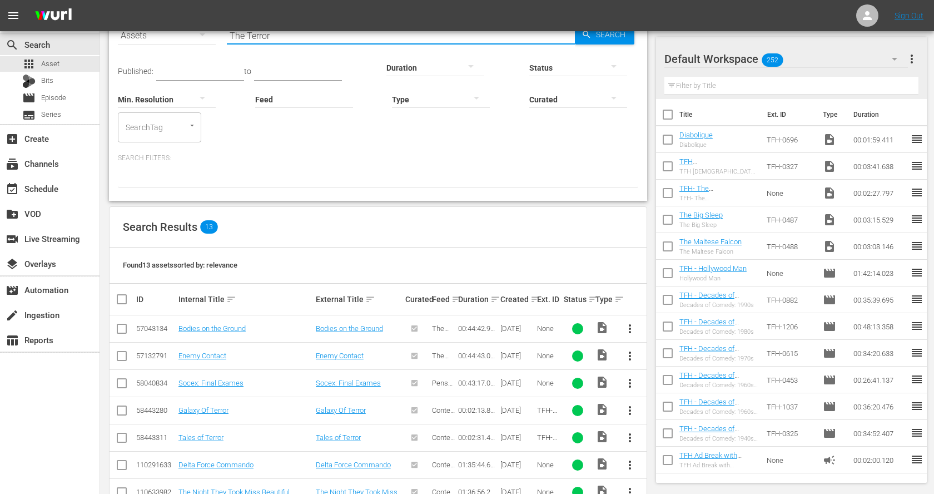
scroll to position [254, 0]
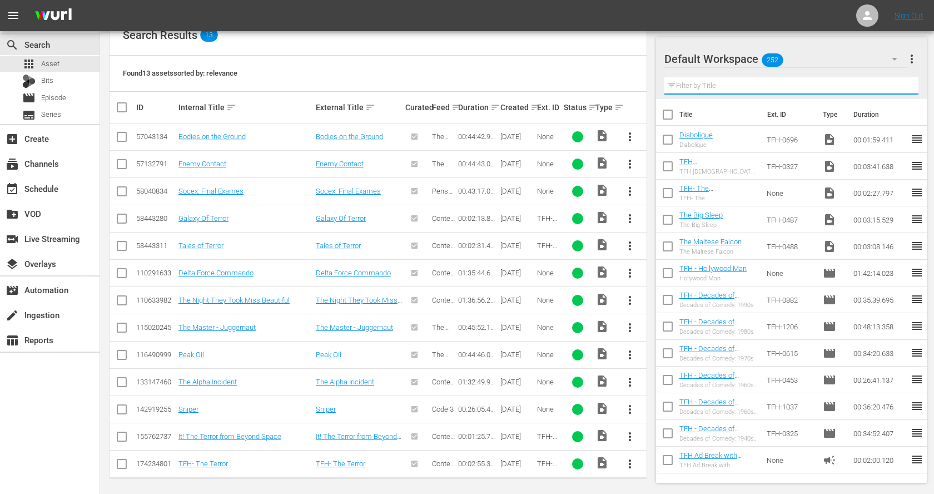
click at [722, 86] on input "text" at bounding box center [792, 86] width 254 height 18
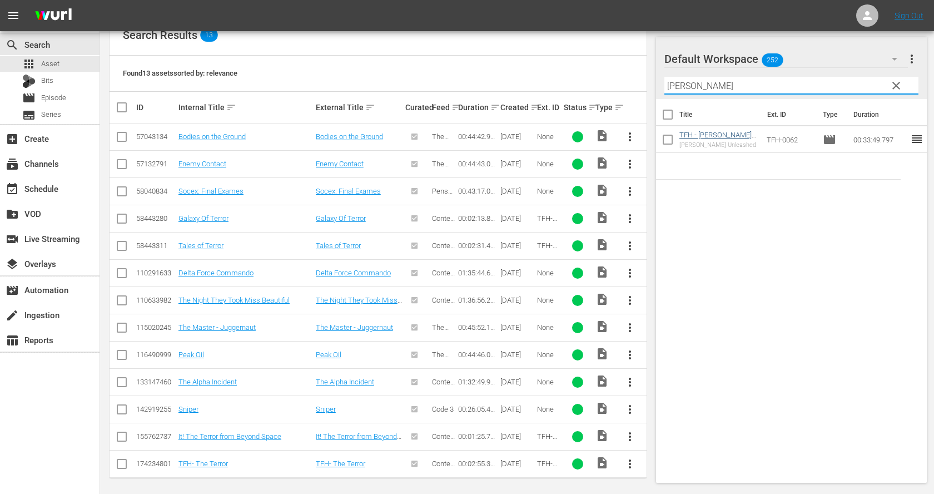
type input "nichols"
click at [734, 132] on link "TFH - Jack Nicholson Unleashed" at bounding box center [716, 139] width 72 height 17
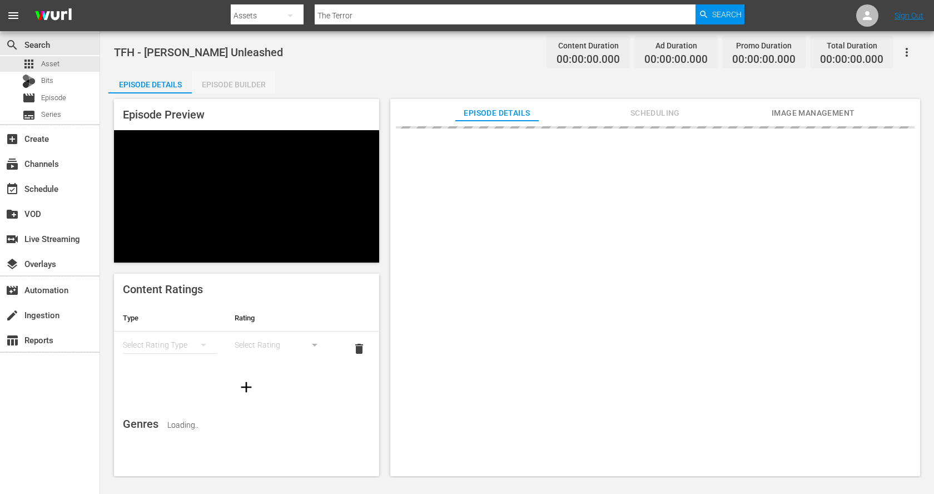
click at [241, 77] on div "Episode Builder" at bounding box center [233, 84] width 83 height 27
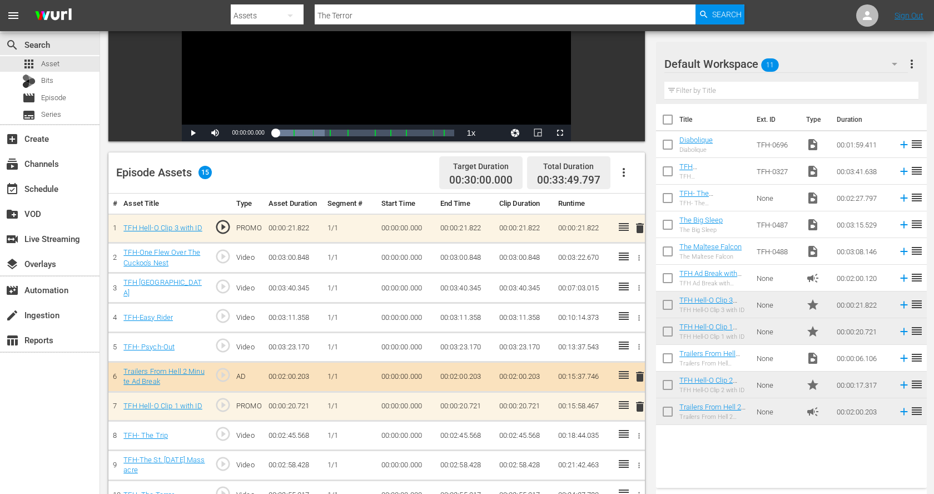
scroll to position [338, 0]
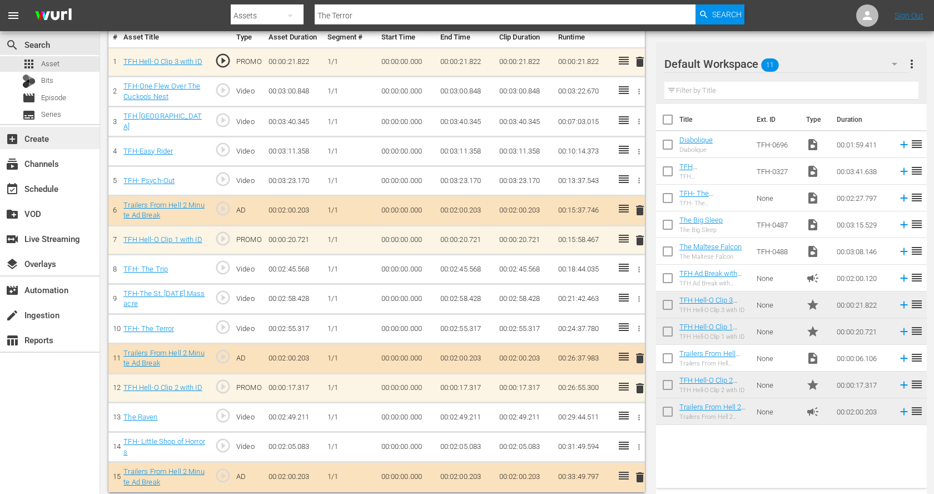
click at [48, 141] on div "add_box Create" at bounding box center [31, 137] width 62 height 10
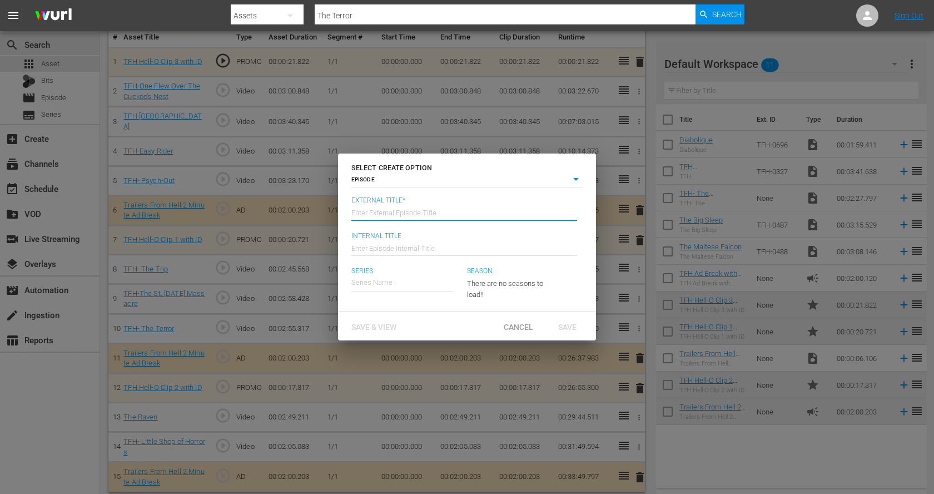
click at [395, 212] on input "text" at bounding box center [465, 212] width 226 height 27
type input "T"
click at [517, 324] on span "Cancel" at bounding box center [518, 327] width 47 height 9
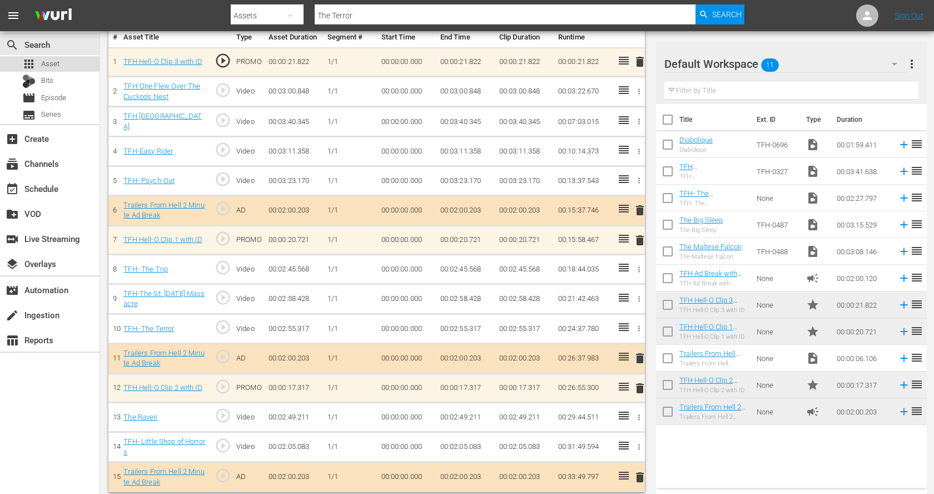
click at [56, 65] on span "Asset" at bounding box center [50, 63] width 18 height 11
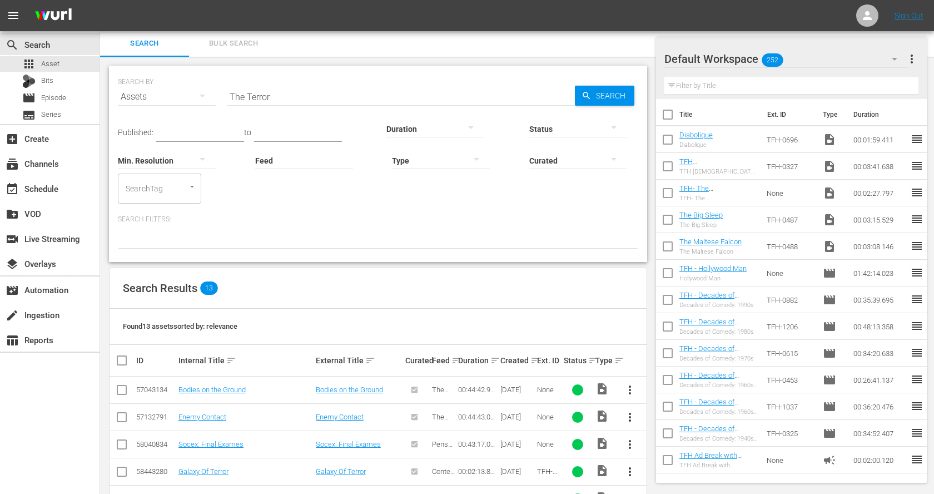
scroll to position [254, 0]
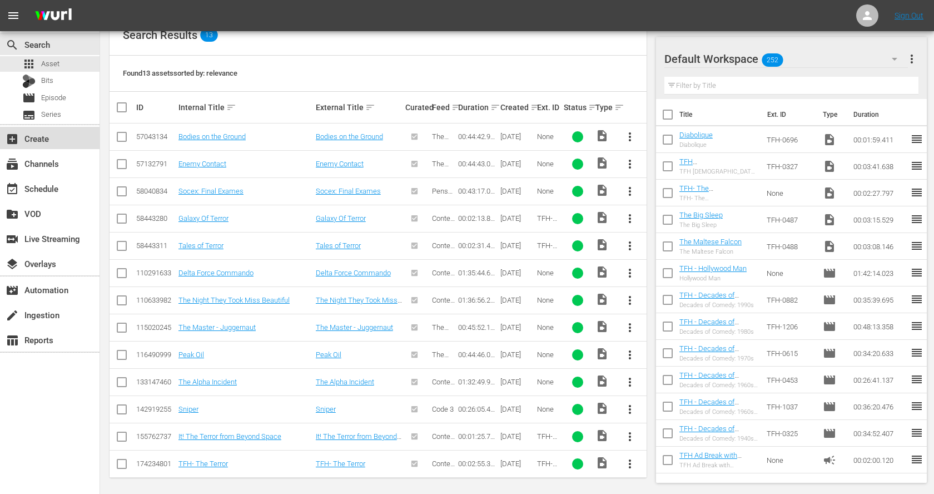
click at [50, 137] on div "add_box Create" at bounding box center [31, 137] width 62 height 10
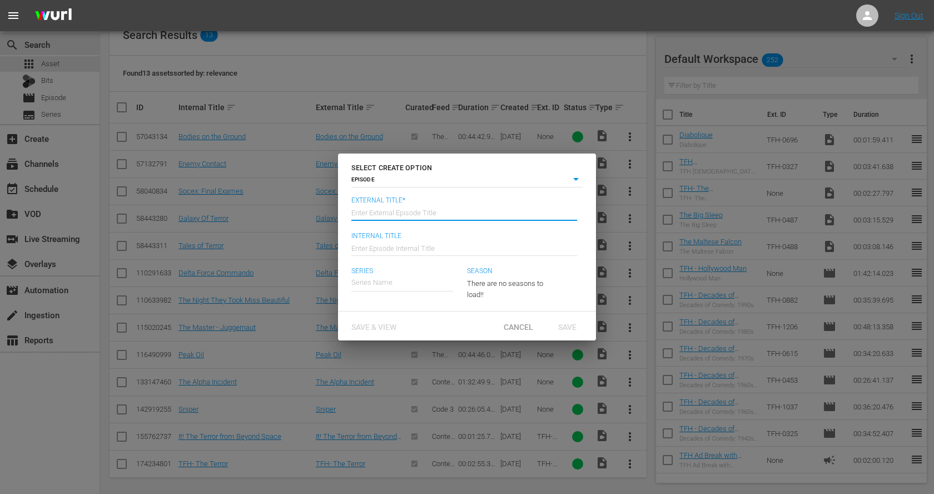
click at [385, 214] on input "text" at bounding box center [465, 212] width 226 height 27
paste input "Fatale Femmes Vol. 1: Dangerous Dames"
type input "Fatale Femmes Vol. 1: Dangerous Dames"
click at [401, 242] on input "text" at bounding box center [465, 247] width 226 height 27
paste input "Fatale Femmes Vol. 1: Dangerous Dames"
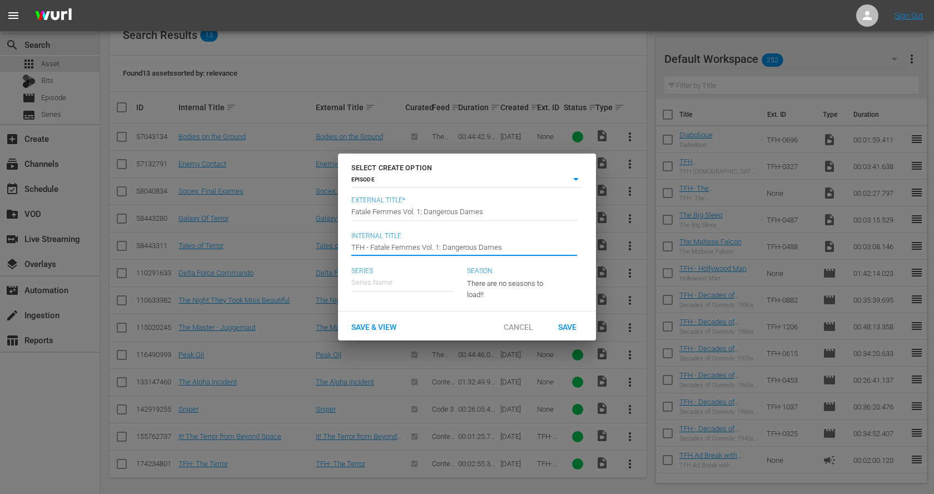
type input "TFH - Fatale Femmes Vol. 1: Dangerous Dames"
click at [398, 276] on input "text" at bounding box center [403, 282] width 102 height 27
click at [397, 305] on div "Trailers From Hell" at bounding box center [388, 313] width 56 height 27
type input "Trailers From Hell"
click at [384, 324] on span "Save & View" at bounding box center [374, 326] width 63 height 9
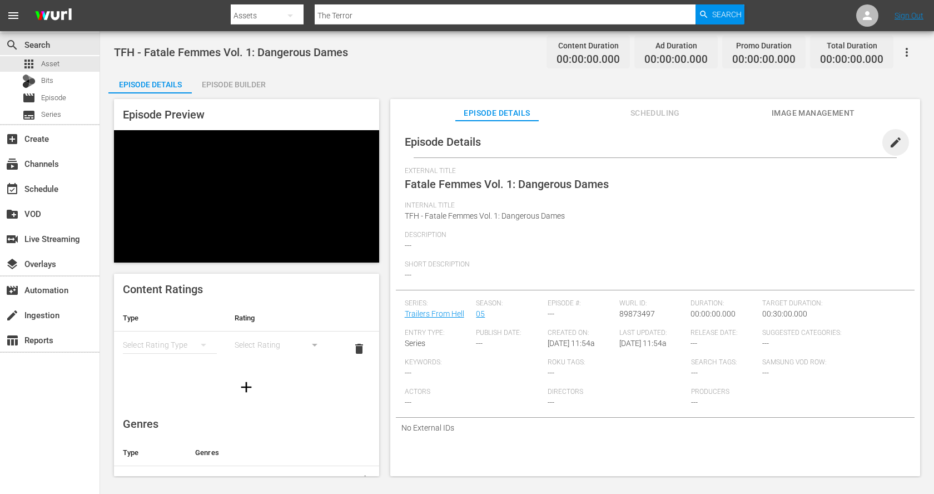
click at [889, 146] on span "edit" at bounding box center [895, 142] width 13 height 13
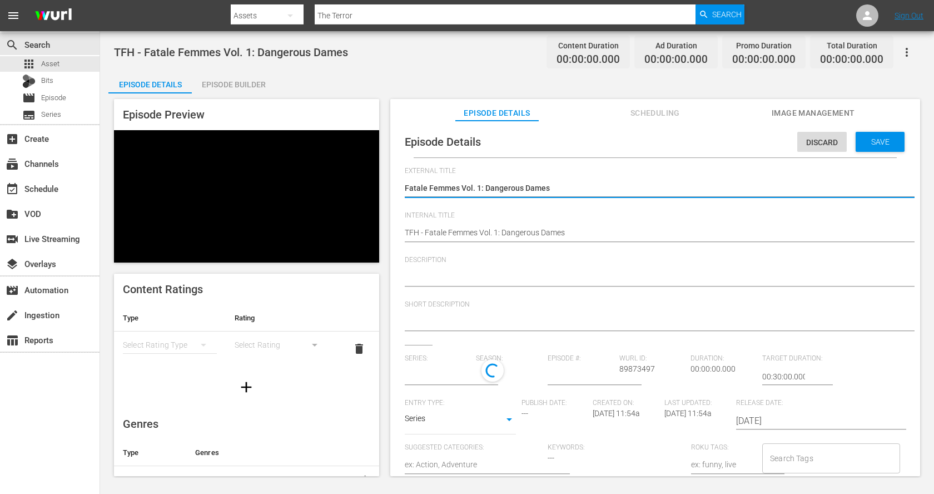
click at [500, 273] on textarea at bounding box center [653, 277] width 496 height 13
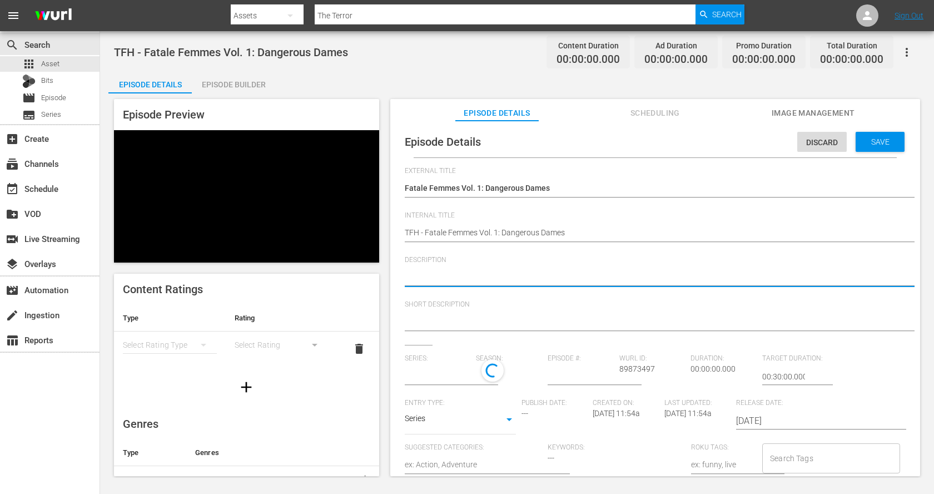
type input "Trailers From Hell"
paste textarea "Fatale Femmes Vol. 1: Dangerous Dames"
type textarea "Fatale Femmes Vol. 1: Dangerous Dames"
click at [573, 271] on textarea "Fatale Femmes Vol. 1: Dangerous Dames" at bounding box center [653, 277] width 496 height 13
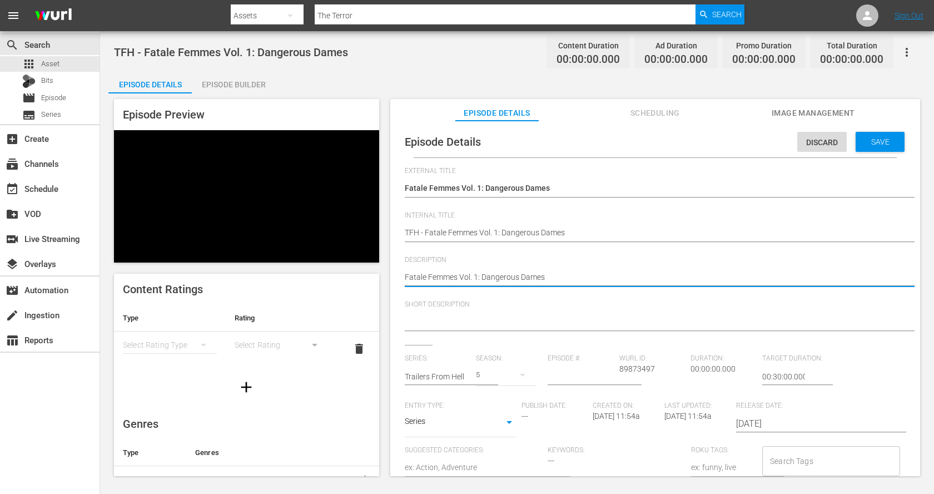
click at [573, 273] on textarea "Fatale Femmes Vol. 1: Dangerous Dames" at bounding box center [653, 277] width 496 height 13
paste textarea "The women who play for keeps in noir’s darkest alleys."
type textarea "The women who play for keeps in noir’s darkest alleys."
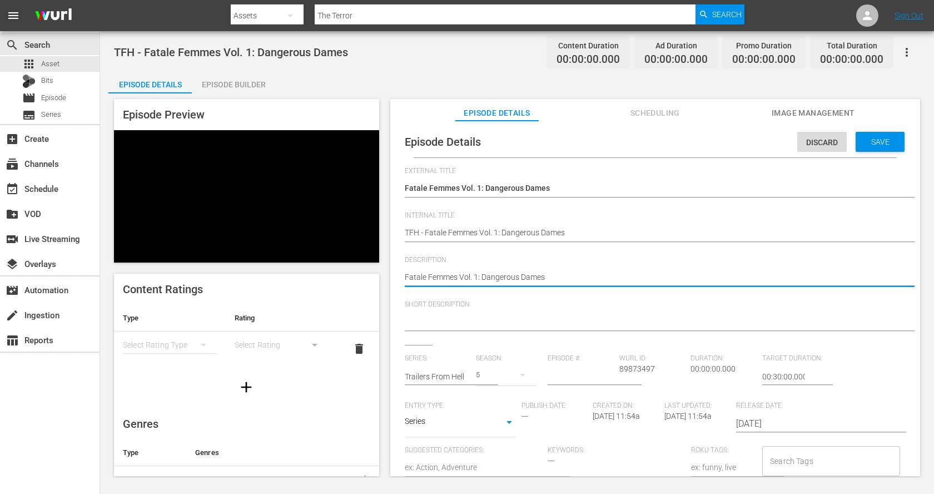
type textarea "The women who play for keeps in noir’s darkest alleys."
drag, startPoint x: 479, startPoint y: 278, endPoint x: 364, endPoint y: 278, distance: 114.6
click at [364, 278] on div "Episode Preview Content Ratings Type Rating Select Rating Type Select Rating de…" at bounding box center [517, 289] width 818 height 392
type textarea "Tfor keeps in noir’s darkest alleys."
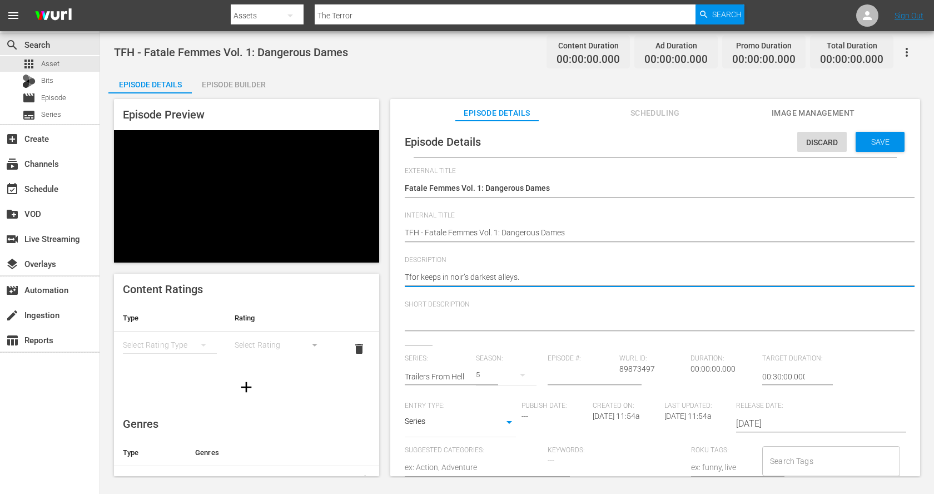
type textarea "Thfor keeps in noir’s darkest alleys."
type textarea "Thefor keeps in noir’s darkest alleys."
type textarea "Thesfor keeps in noir’s darkest alleys."
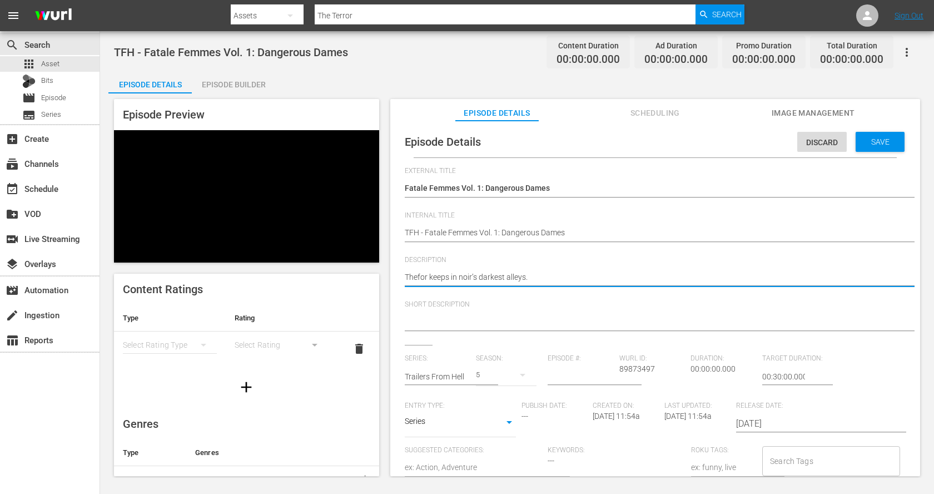
type textarea "Thesfor keeps in noir’s darkest alleys."
type textarea "Thesefor keeps in noir’s darkest alleys."
type textarea "These for keeps in noir’s darkest alleys."
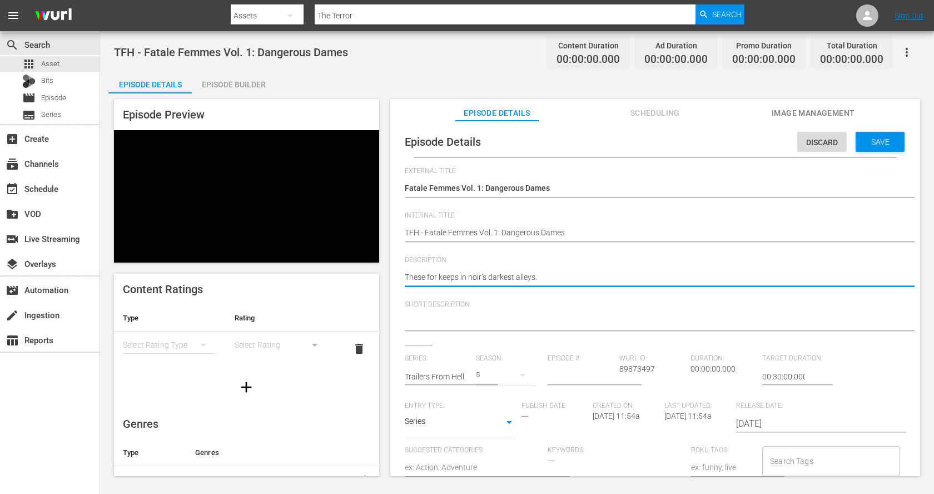
type textarea "These wfor keeps in noir’s darkest alleys."
type textarea "These wofor keeps in noir’s darkest alleys."
type textarea "These womfor keeps in noir’s darkest alleys."
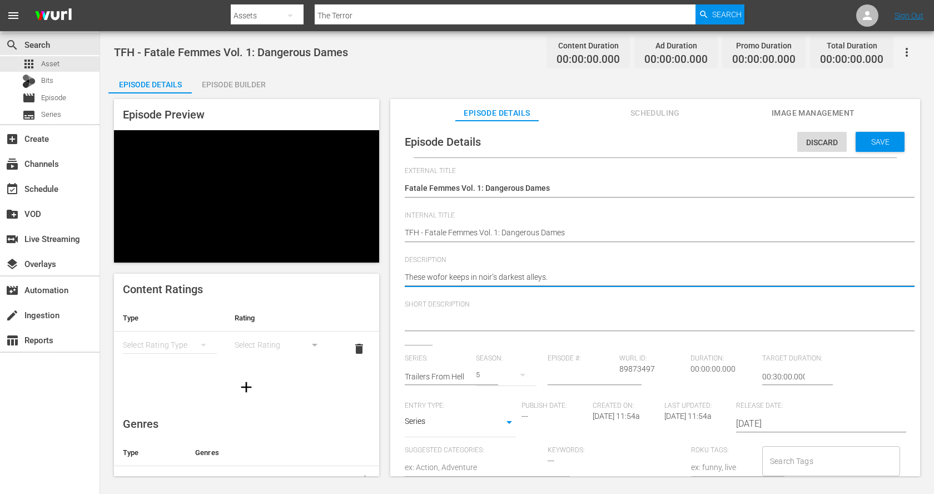
type textarea "These womfor keeps in noir’s darkest alleys."
type textarea "These womafor keeps in noir’s darkest alleys."
type textarea "These womanfor keeps in noir’s darkest alleys."
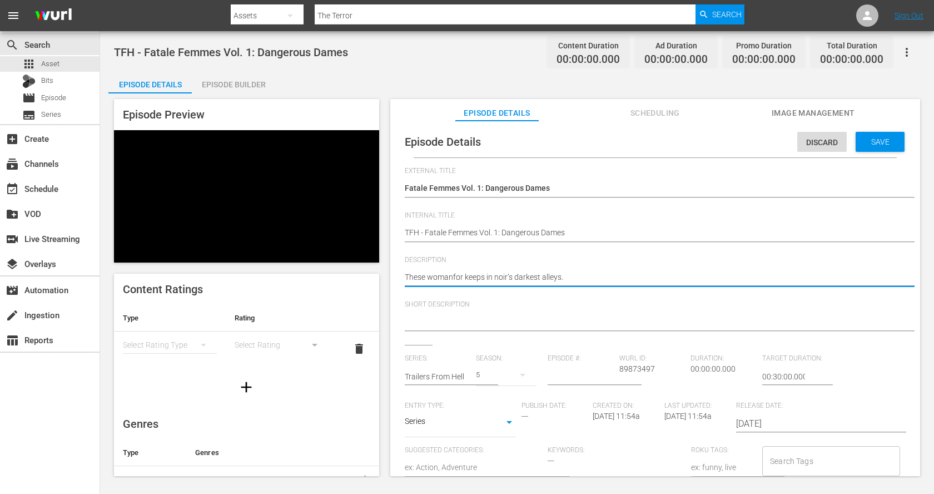
type textarea "These woman for keeps in noir’s darkest alleys."
type textarea "These womanfor keeps in noir’s darkest alleys."
type textarea "These womafor keeps in noir’s darkest alleys."
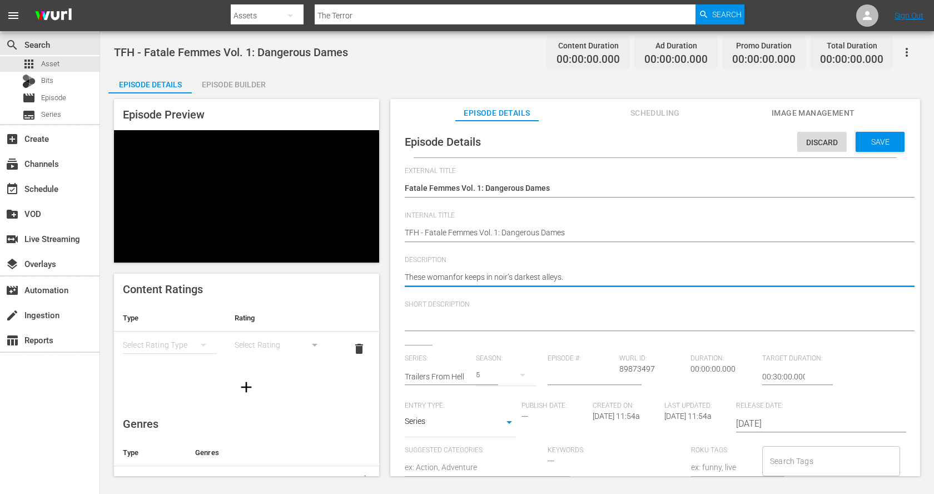
type textarea "These womafor keeps in noir’s darkest alleys."
type textarea "These womfor keeps in noir’s darkest alleys."
type textarea "These womefor keeps in noir’s darkest alleys."
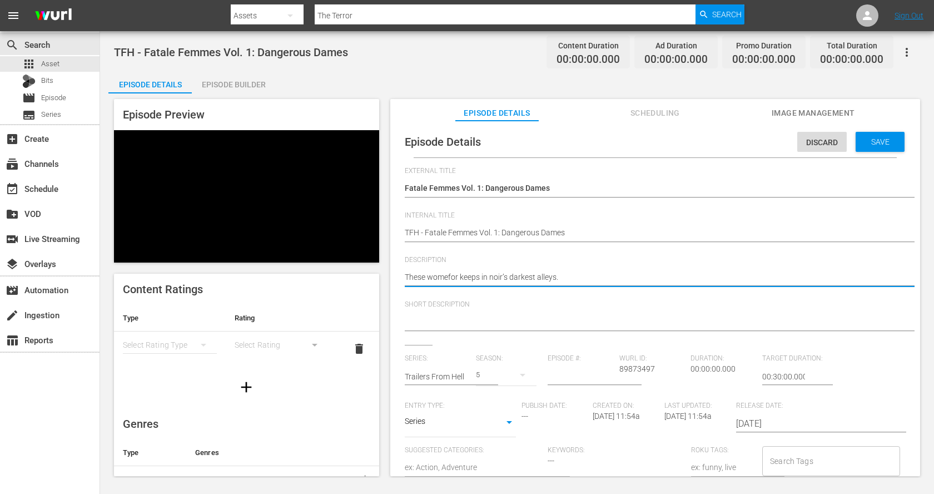
type textarea "These womenfor keeps in noir’s darkest alleys."
type textarea "These women for keeps in noir’s darkest alleys."
type textarea "These women pfor keeps in noir’s darkest alleys."
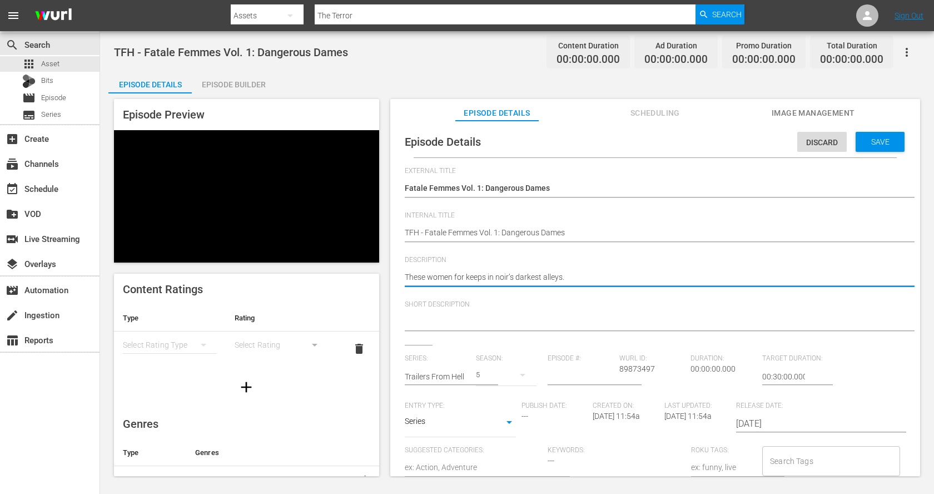
type textarea "These women pfor keeps in noir’s darkest alleys."
type textarea "These women plfor keeps in noir’s darkest alleys."
type textarea "These women plafor keeps in noir’s darkest alleys."
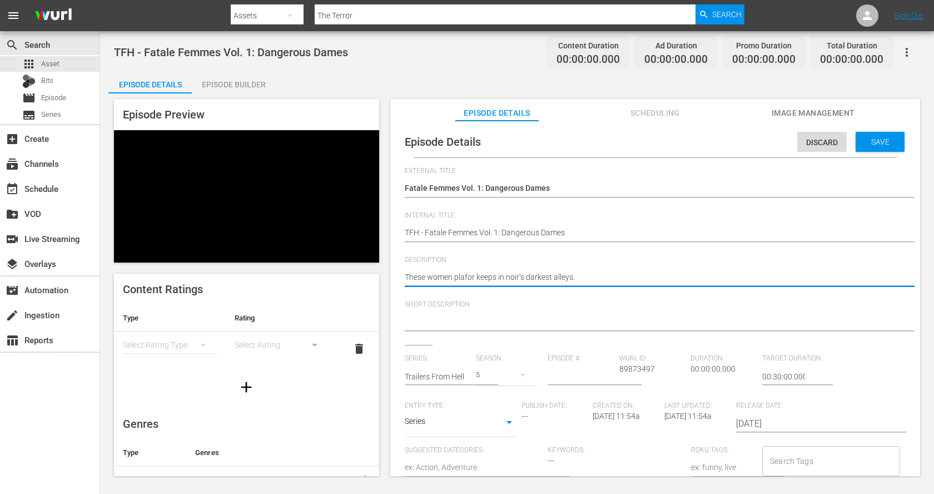
type textarea "These women playfor keeps in noir’s darkest alleys."
type textarea "These women play for keeps in noir’s darkest alleys."
type textarea "These women play for keep in noir’s darkest alleys."
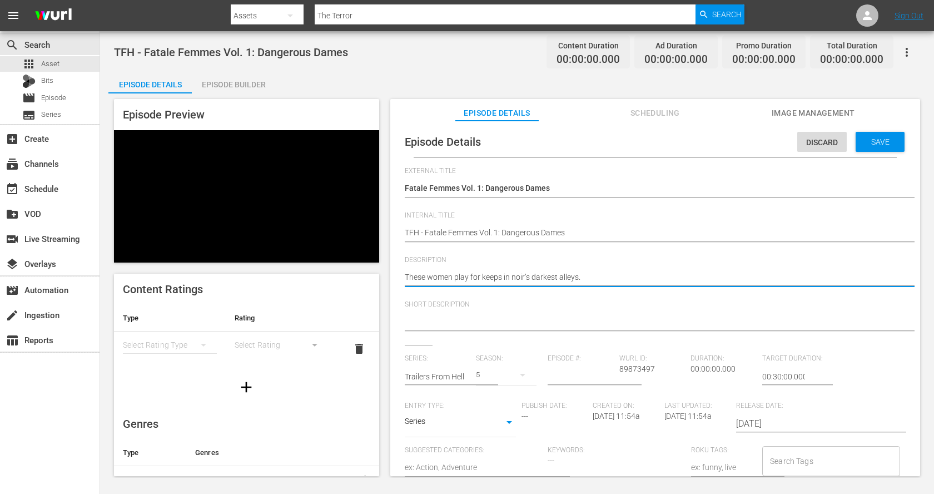
type textarea "These women play for keep in noir’s darkest alleys."
type textarea "These women play for keep in noirs darkest alleys."
type textarea "These women play for keep in nois darkest alleys."
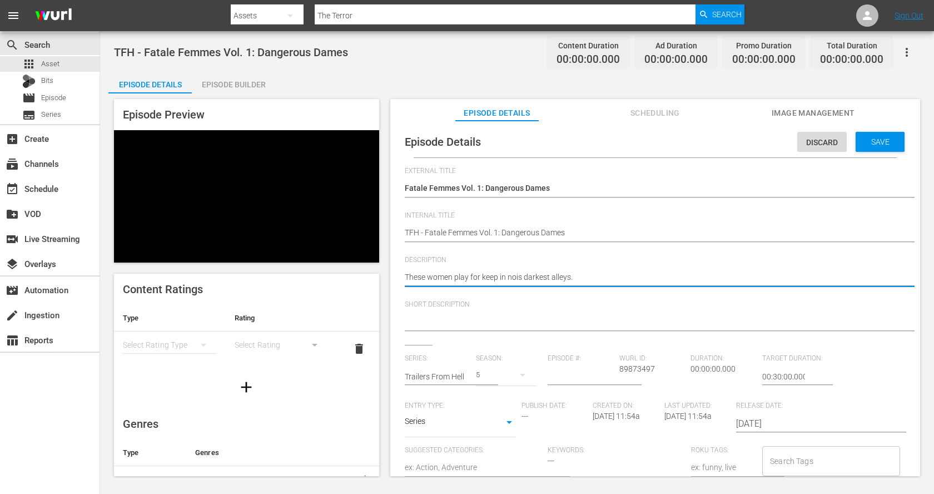
type textarea "These women play for keep in nos darkest alleys."
type textarea "These women play for keep in ns darkest alleys."
type textarea "These women play for keep in s darkest alleys."
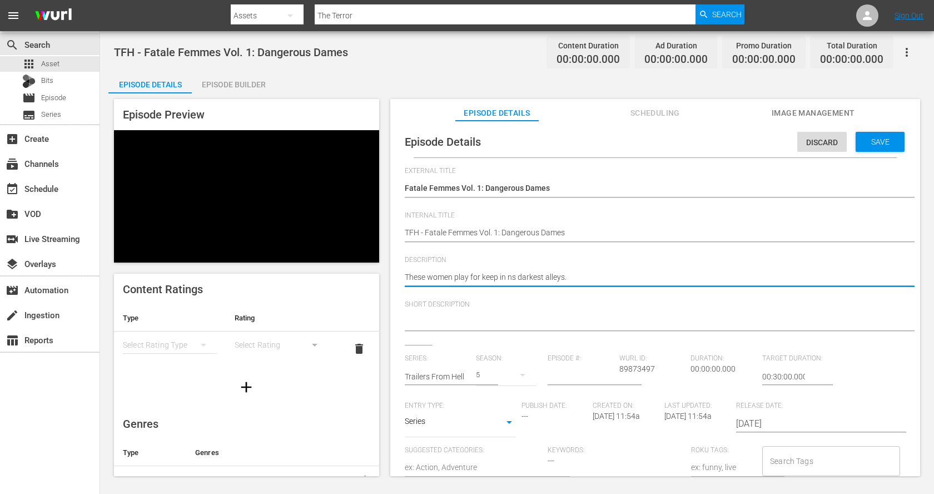
type textarea "These women play for keep in s darkest alleys."
type textarea "These women play for keep ins darkest alleys."
type textarea "These women play for keep in darkest alleys."
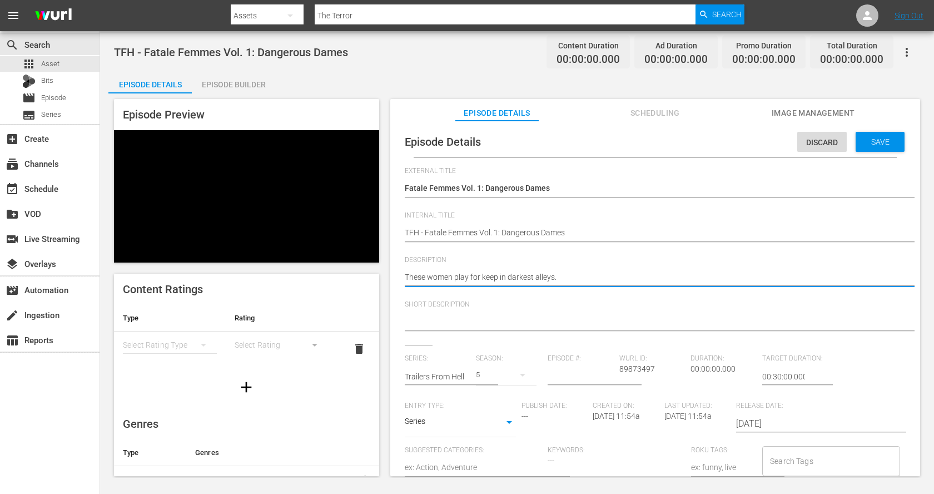
type textarea "These women play for keep i darkest alleys."
type textarea "These women play for keep darkest alleys."
type textarea "These women play for keep i darkest alleys."
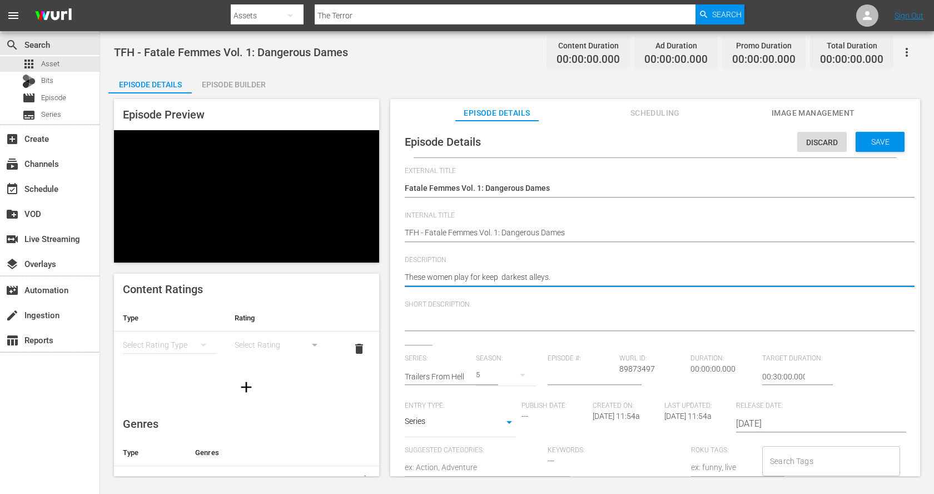
type textarea "These women play for keep i darkest alleys."
type textarea "These women play for keep in darkest alleys."
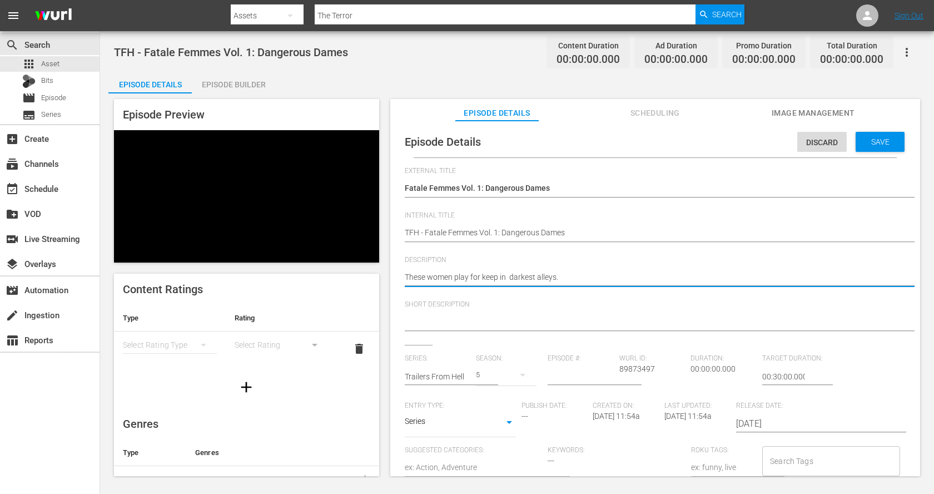
type textarea "These women play for keep in darkest alleys."
type textarea "These women play for keep i darkest alleys."
type textarea "These women play for keep darkest alleys."
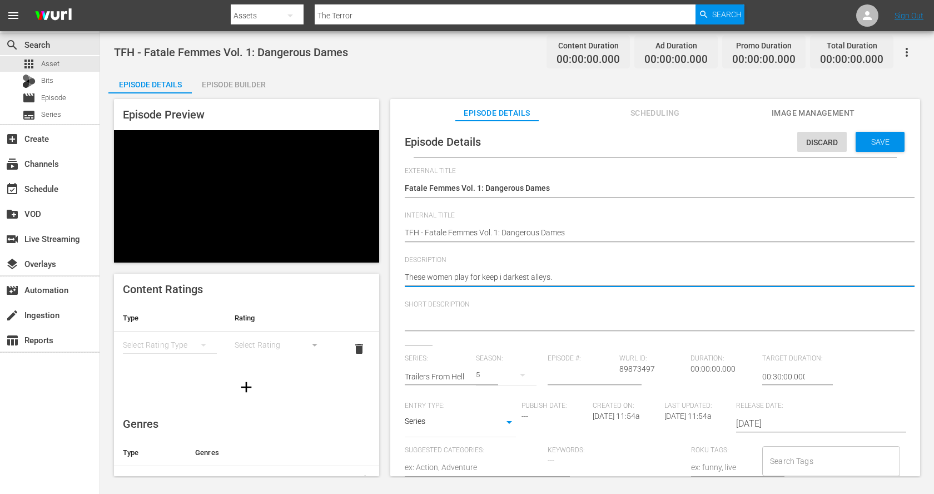
type textarea "These women play for keep darkest alleys."
type textarea "These women play for keeps darkest alleys."
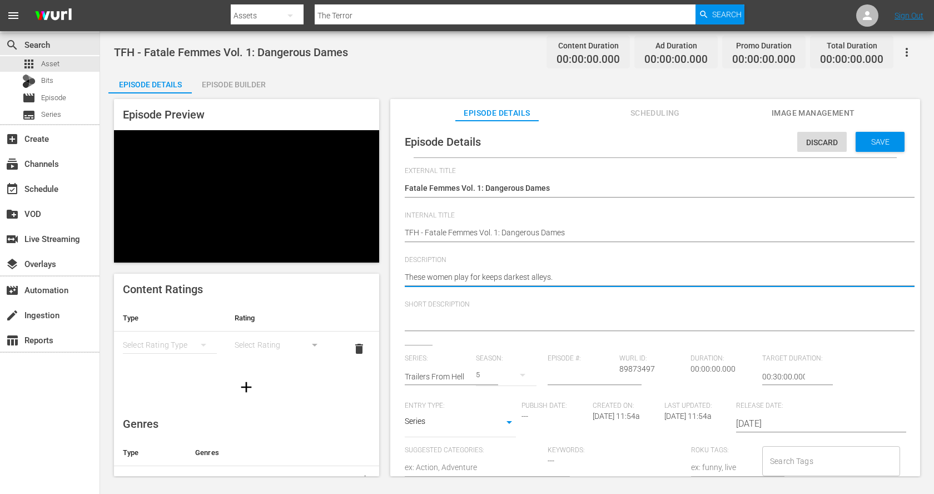
type textarea "These women play for keeps darkest alleys."
type textarea "These women play for keeps i darkest alleys."
type textarea "These women play for keeps in darkest alleys."
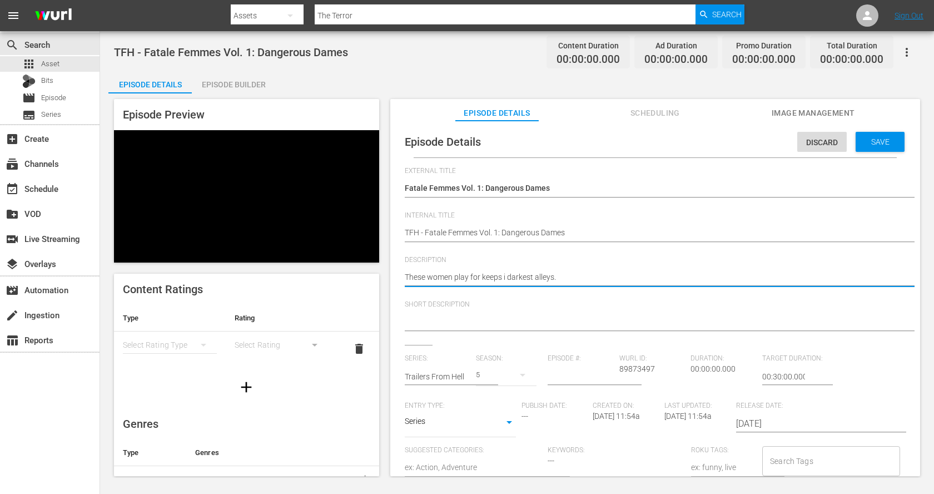
type textarea "These women play for keeps in darkest alleys."
type textarea "These women play for keeps in t darkest alleys."
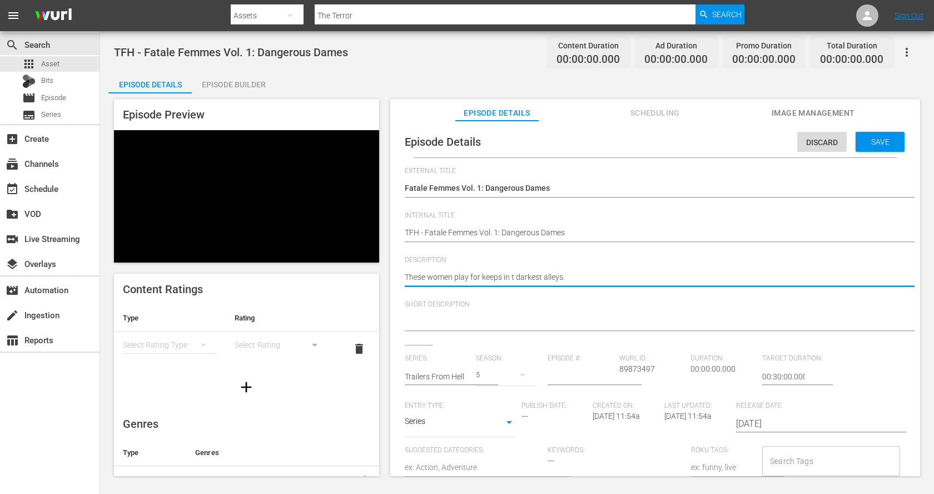
type textarea "These women play for keeps in th darkest alleys."
type textarea "These women play for keeps in the darkest alleys."
click at [629, 281] on textarea "These women play for keeps in the darkest alleys." at bounding box center [653, 277] width 496 height 13
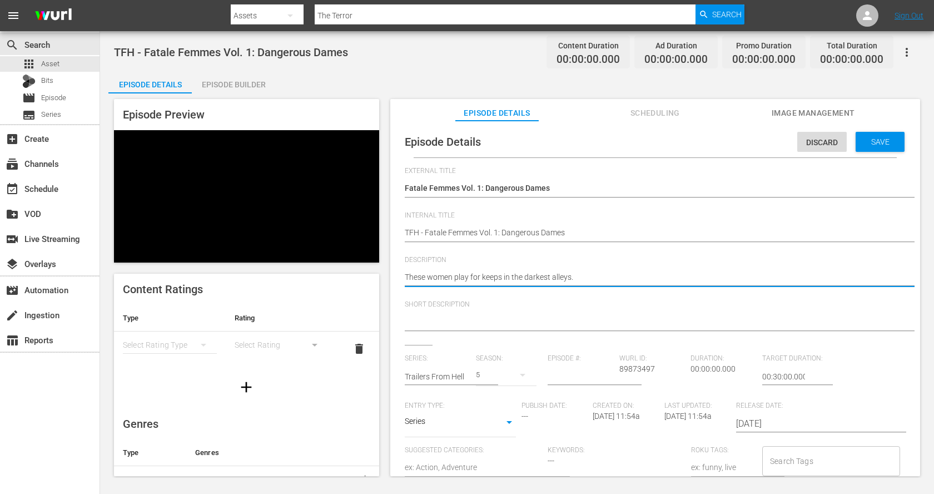
type textarea "These women play for keeps in the darkest alleys"
type textarea "These women play for keeps in the darkest alleys o"
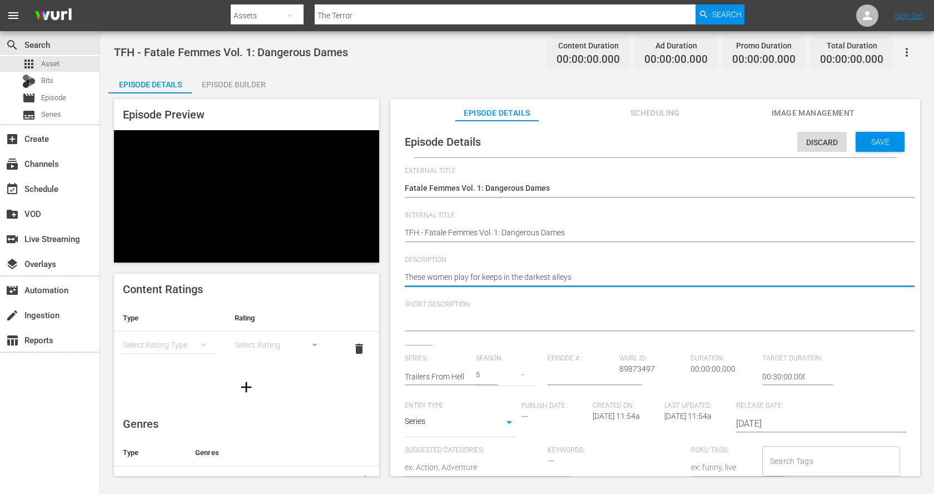
type textarea "These women play for keeps in the darkest alleys o"
type textarea "These women play for keeps in the darkest alleys of"
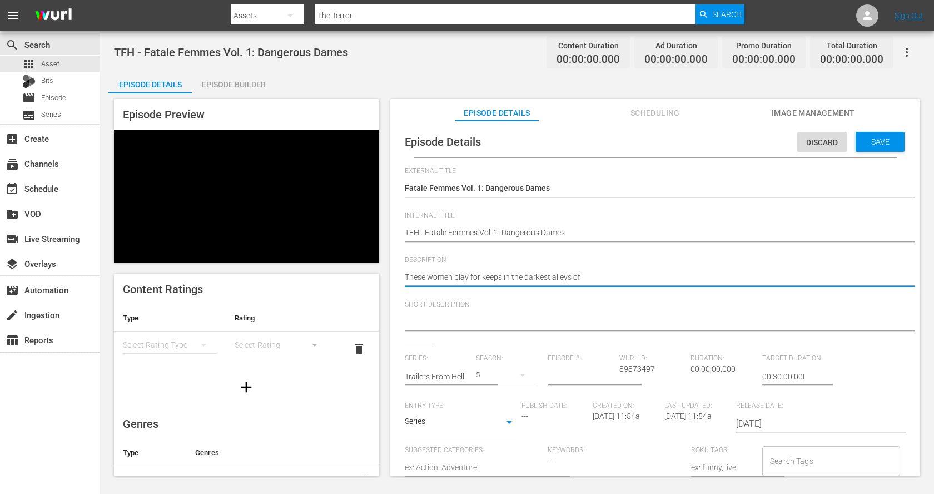
type textarea "These women play for keeps in the darkest alleys of n"
type textarea "These women play for keeps in the darkest alleys of no"
type textarea "These women play for keeps in the darkest alleys of noi"
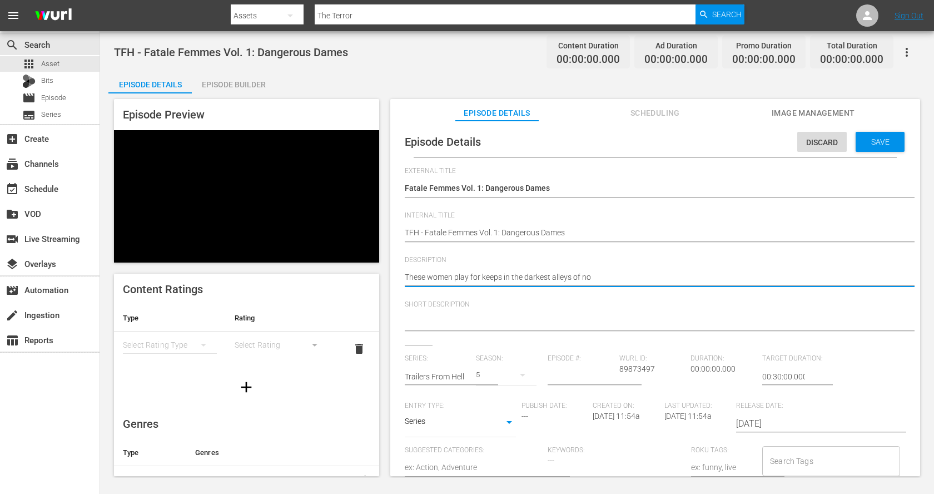
type textarea "These women play for keeps in the darkest alleys of noi"
type textarea "These women play for keeps in the darkest alleys of noir"
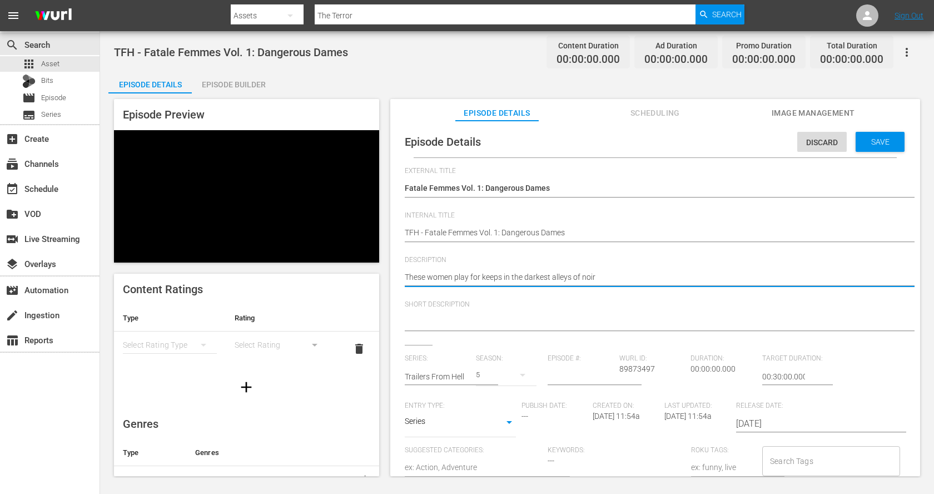
type textarea "These women play for keeps in the darkest alleys of noir c"
type textarea "These women play for keeps in the darkest alleys of noir ci"
type textarea "These women play for keeps in the darkest alleys of noir cin"
type textarea "These women play for keeps in the darkest alleys of noir cine"
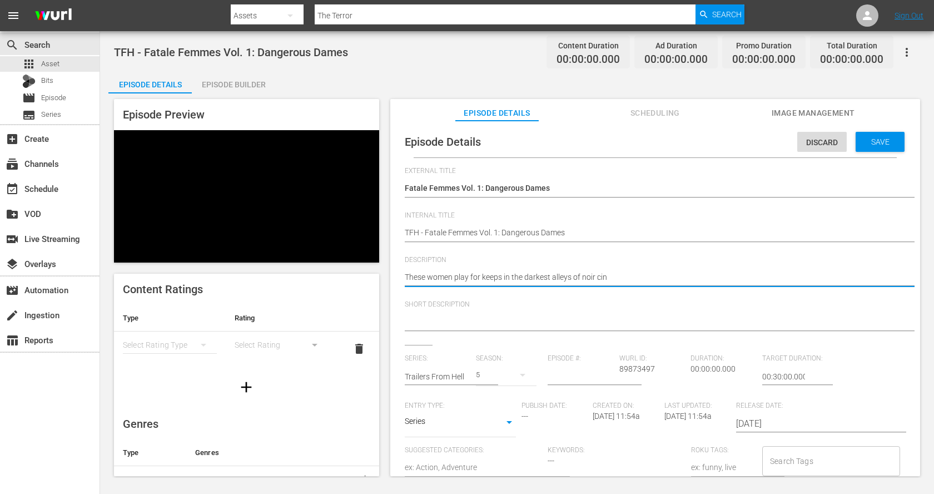
type textarea "These women play for keeps in the darkest alleys of noir cine"
type textarea "These women play for keeps in the darkest alleys of noir cinem"
type textarea "These women play for keeps in the darkest alleys of noir cinema"
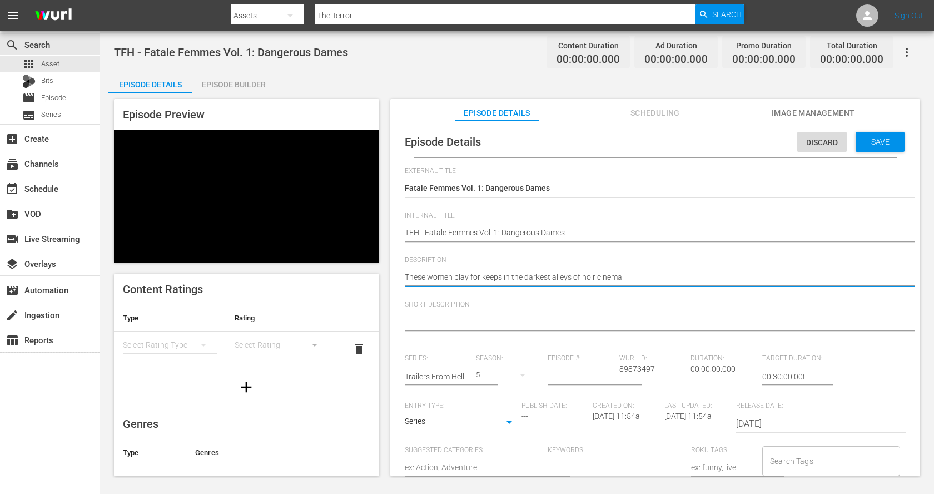
type textarea "These women play for keeps in the darkest alleys of noir cinema."
click at [629, 277] on textarea "These women play for keeps in the darkest alleys of noir cinema." at bounding box center [653, 277] width 496 height 13
type textarea "These women play for keeps in the darkest alleys of noir cinema."
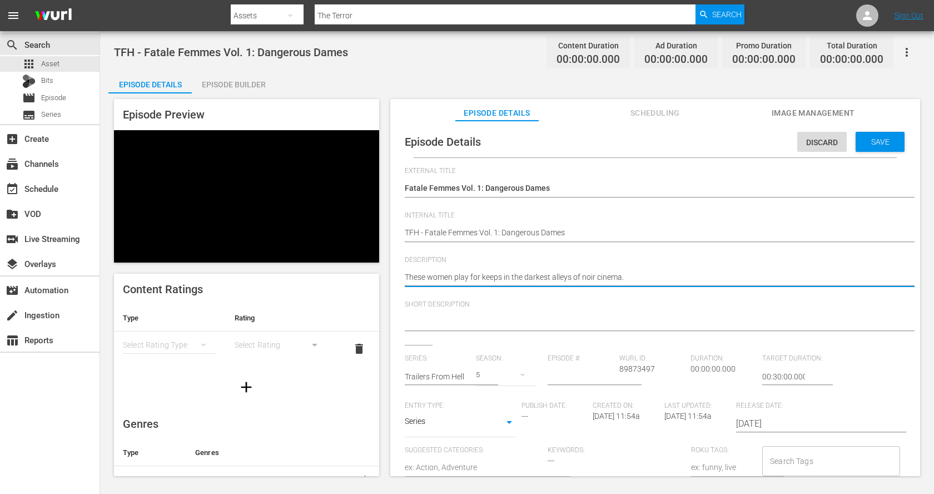
click at [612, 316] on textarea at bounding box center [653, 322] width 496 height 13
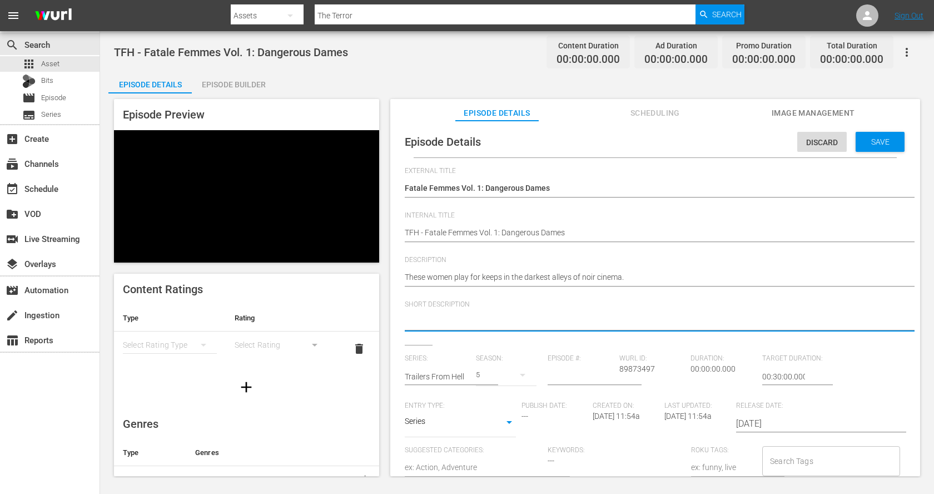
paste textarea "These women play for keeps in the darkest alleys of noir cinema."
type textarea "These women play for keeps in the darkest alleys of noir cinema."
click at [877, 142] on span "Save" at bounding box center [881, 141] width 36 height 9
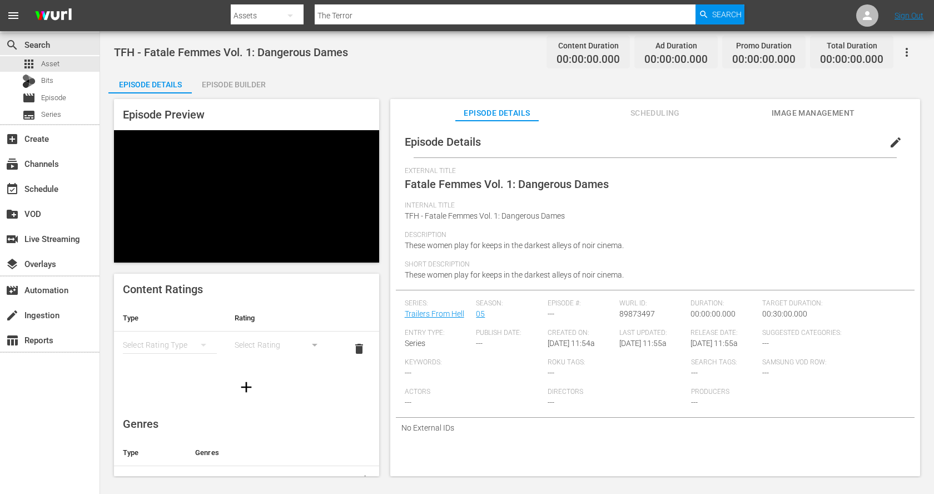
click at [261, 85] on div "Episode Builder" at bounding box center [233, 84] width 83 height 27
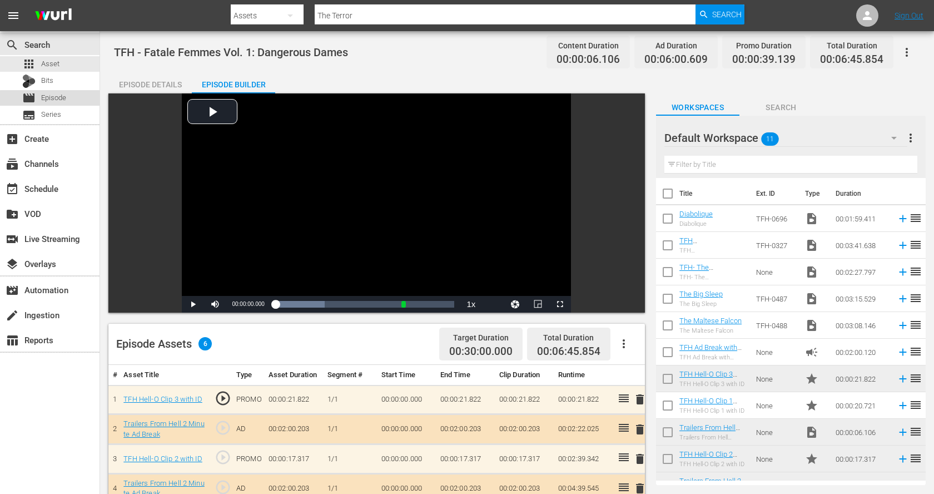
click at [61, 100] on span "Episode" at bounding box center [53, 97] width 25 height 11
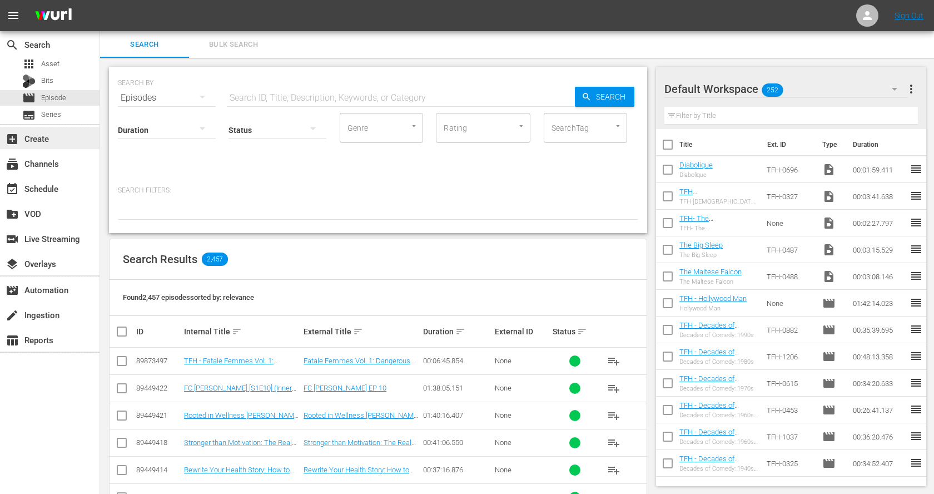
click at [34, 133] on div "add_box Create" at bounding box center [31, 137] width 62 height 10
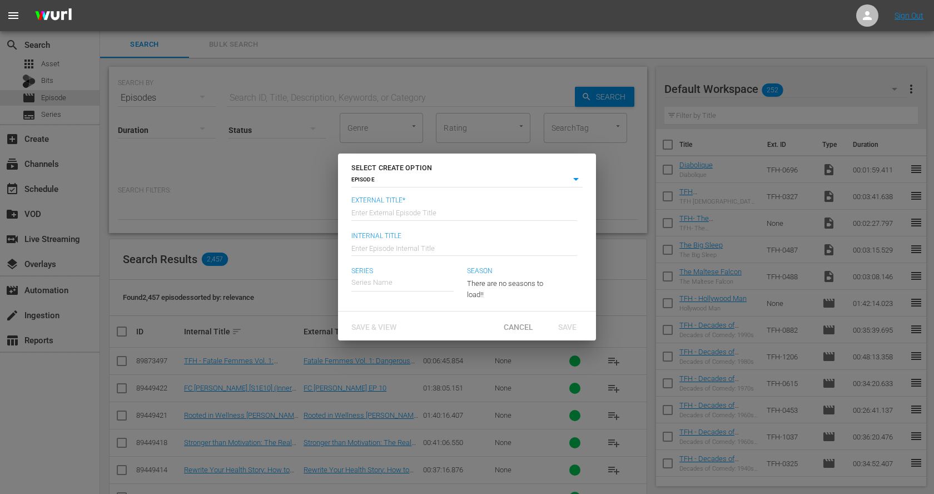
click at [403, 210] on input "text" at bounding box center [465, 212] width 226 height 27
paste input "Fatale Femmes Vol. 2: Seductive & Destructive"
type input "Fatale Femmes Vol. 2: Seductive & Destructive"
click at [384, 253] on input "text" at bounding box center [465, 247] width 226 height 27
paste input "Fatale Femmes Vol. 2: Seductive & Destructive"
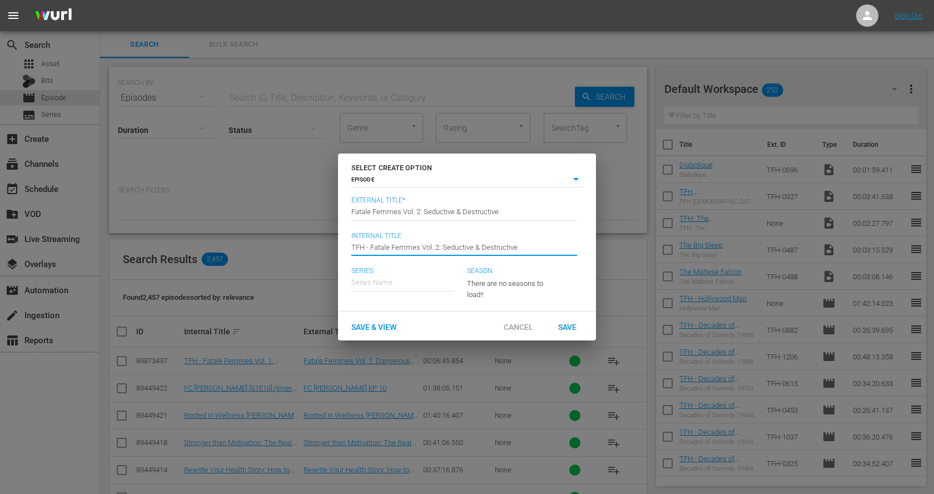
type input "TFH - Fatale Femmes Vol. 2: Seductive & Destructive"
click at [396, 312] on div "Trailers From Hell" at bounding box center [388, 313] width 56 height 27
type input "Trailers From Hell"
click at [574, 325] on span "Save" at bounding box center [568, 326] width 36 height 9
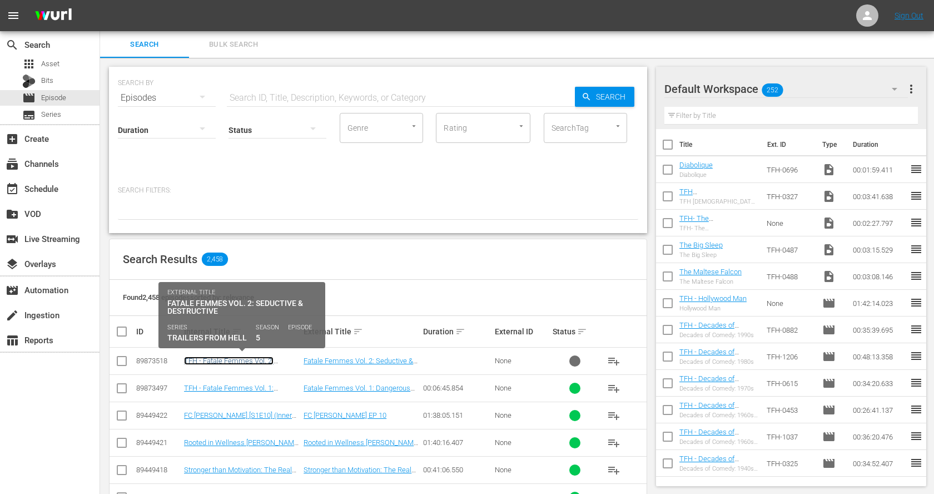
click at [260, 364] on link "TFH - Fatale Femmes Vol. 2: Seductive & Destructive" at bounding box center [229, 365] width 90 height 17
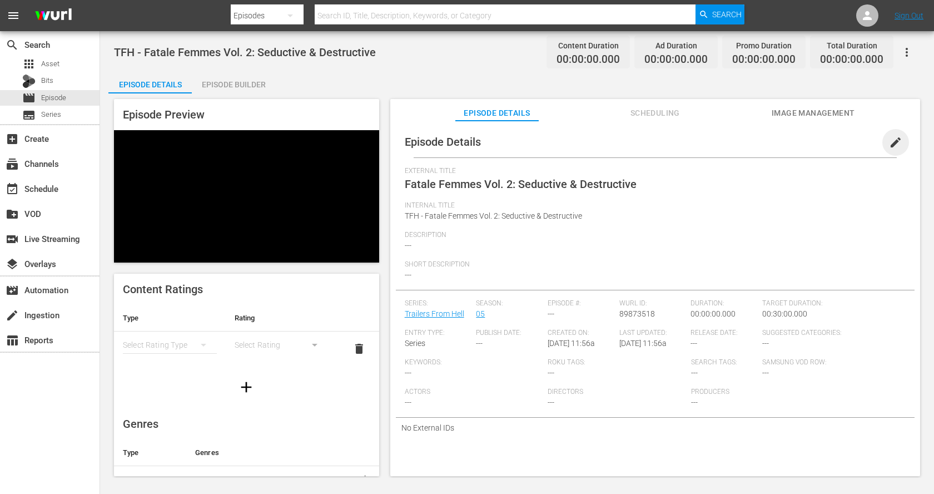
click at [889, 142] on span "edit" at bounding box center [895, 142] width 13 height 13
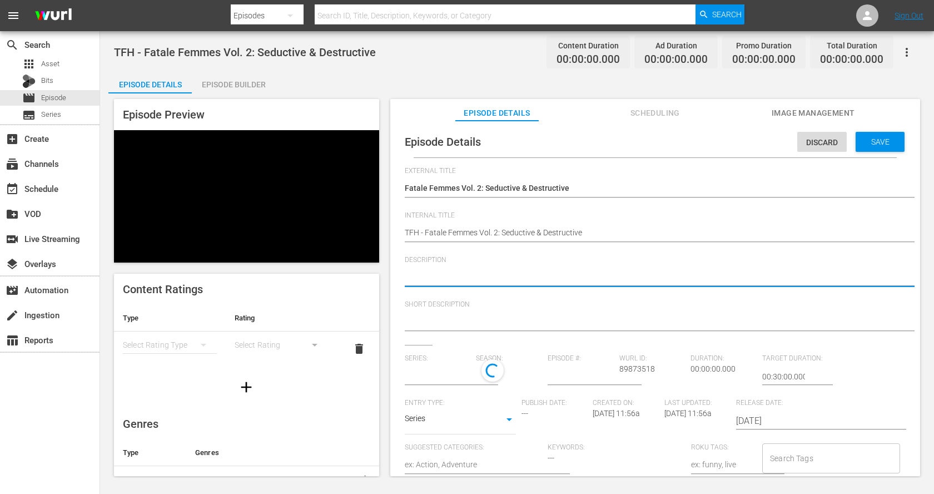
click at [528, 275] on textarea at bounding box center [653, 277] width 496 height 13
paste textarea "From smoldering glances to deadly betrayals, these modern thrillers show just h…"
type textarea "From smoldering glances to deadly betrayals, these modern thrillers show just h…"
type input "Trailers From Hell"
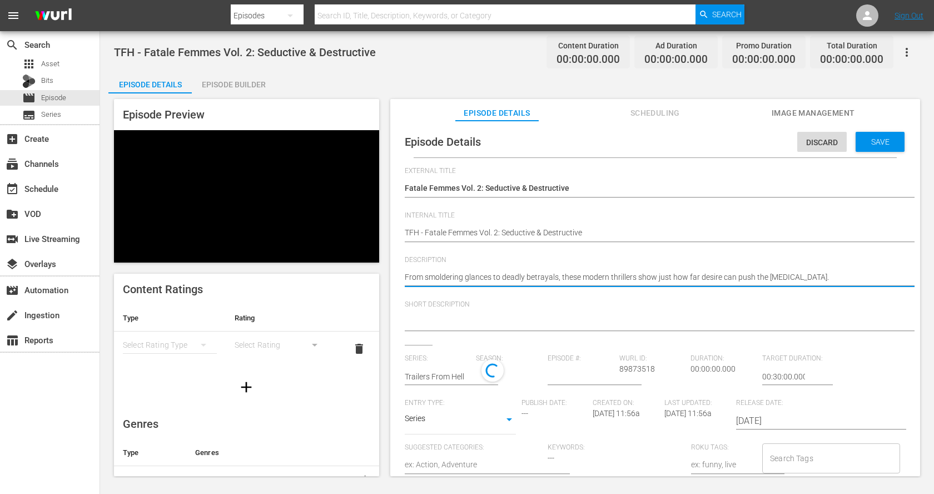
click at [606, 275] on textarea "From smoldering glances to deadly betrayals, these modern thrillers show just h…" at bounding box center [653, 277] width 496 height 13
type textarea "From smoldering glances to deadly betrayals, these moder thrillers show just ho…"
type textarea "From smoldering glances to deadly betrayals, these mode thrillers show just how…"
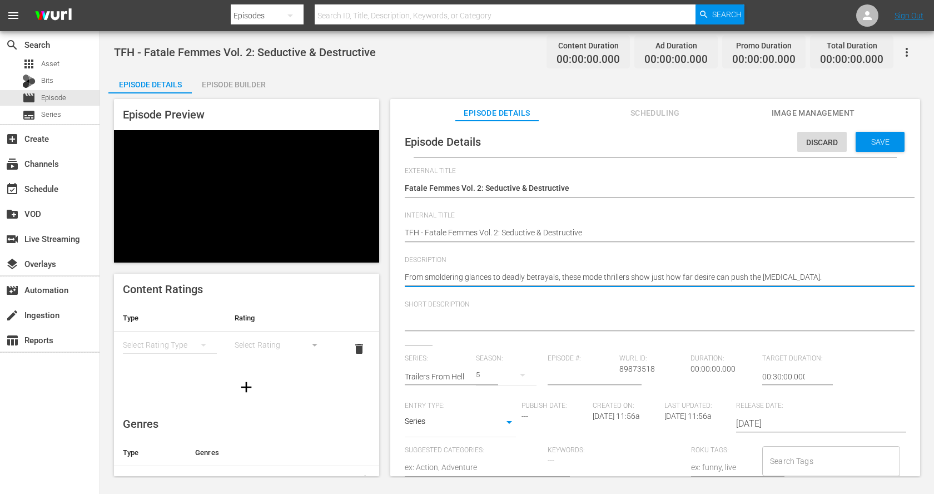
type textarea "From smoldering glances to deadly betrayals, these mod thrillers show just how …"
type textarea "From smoldering glances to deadly betrayals, these mo thrillers show just how f…"
type textarea "From smoldering glances to deadly betrayals, these m thrillers show just how fa…"
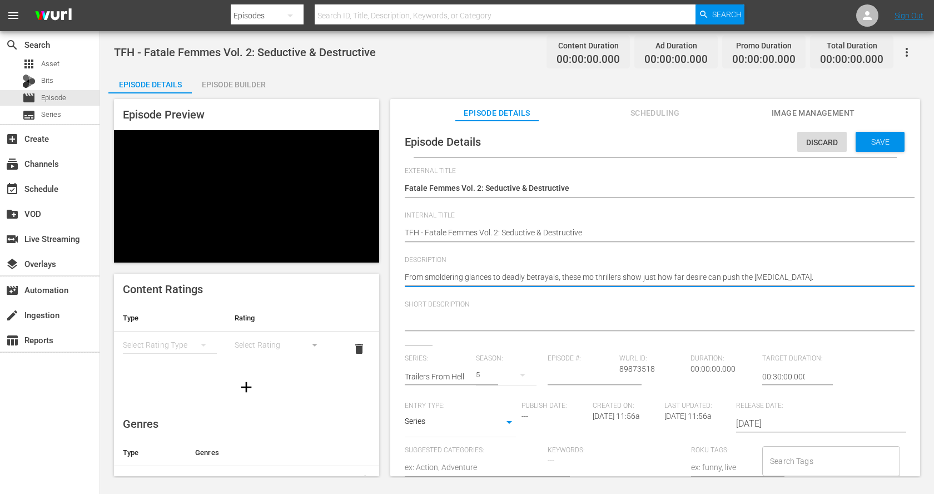
type textarea "From smoldering glances to deadly betrayals, these m thrillers show just how fa…"
type textarea "From smoldering glances to deadly betrayals, these thrillers show just how far …"
click at [671, 280] on textarea "From smoldering glances to deadly betrayals, these thrillers show just how far …" at bounding box center [653, 277] width 496 height 13
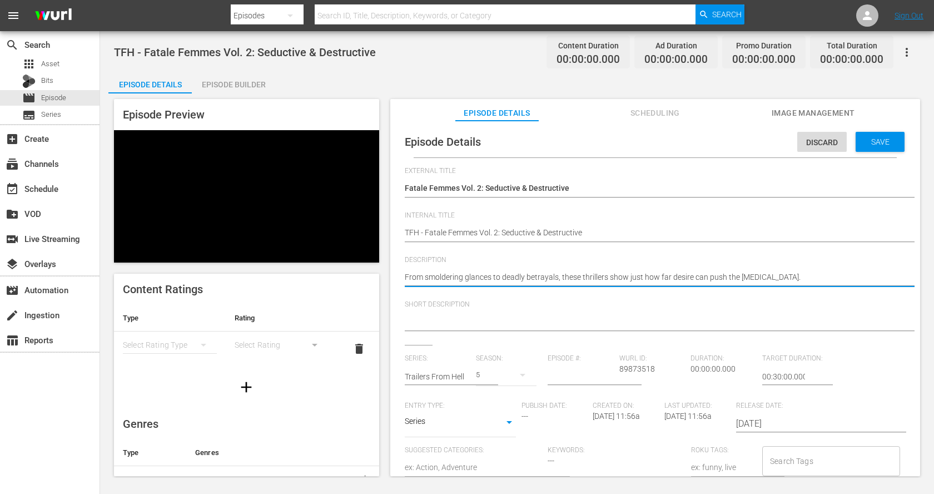
click at [671, 280] on textarea "From smoldering glances to deadly betrayals, these thrillers show just how far …" at bounding box center [653, 277] width 496 height 13
type textarea "From smoldering glances to deadly betrayals, these thrillers show just how far …"
click at [634, 326] on textarea at bounding box center [653, 322] width 496 height 13
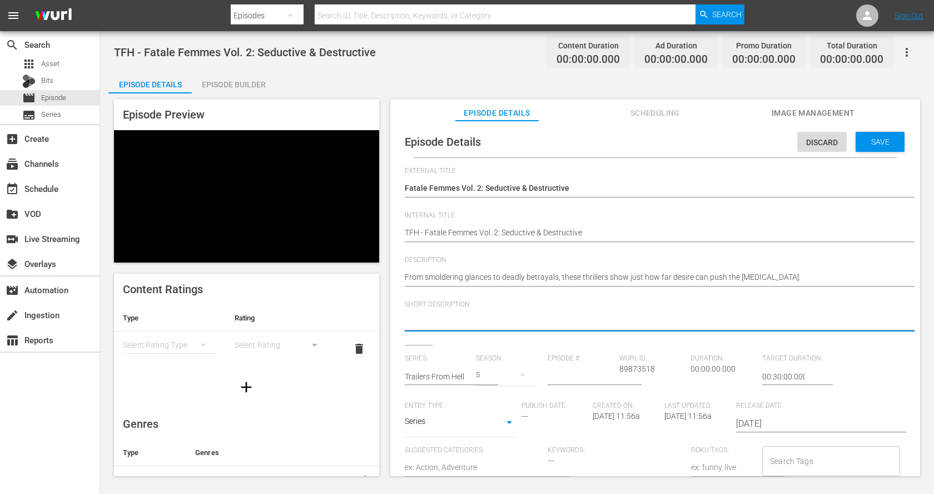
paste textarea "From smoldering glances to deadly betrayals, these thrillers show just how far …"
type textarea "From smoldering glances to deadly betrayals, these thrillers show just how far …"
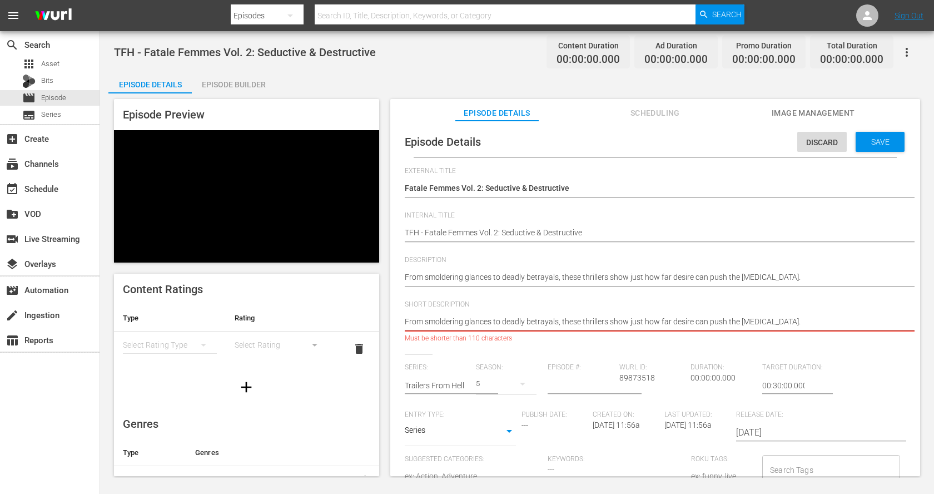
click at [653, 320] on textarea "From smoldering glances to deadly betrayals, these thrillers show just how far …" at bounding box center [653, 322] width 496 height 13
type textarea "From smoldering glances to deadly betrayals, these thrillers show jus how far d…"
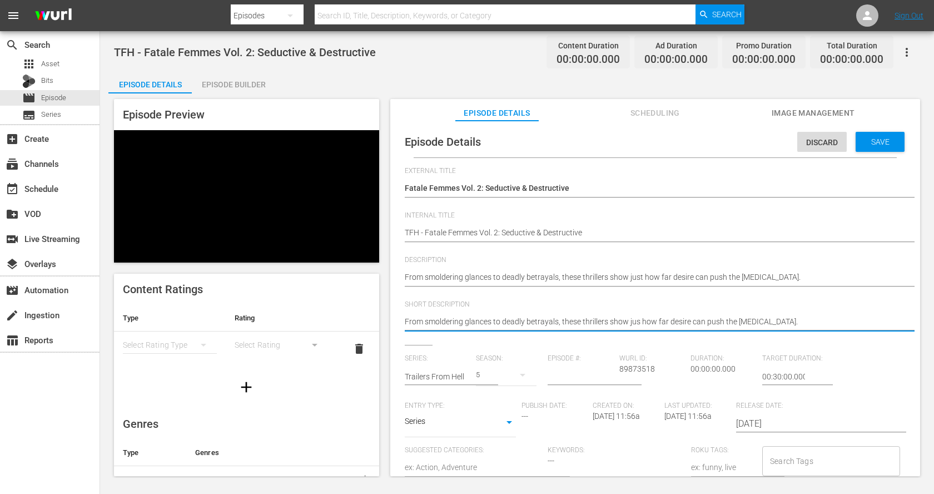
type textarea "From smoldering glances to deadly betrayals, these thrillers show ju how far de…"
type textarea "From smoldering glances to deadly betrayals, these thrillers show j how far des…"
type textarea "From smoldering glances to deadly betrayals, these thrillers show how far desir…"
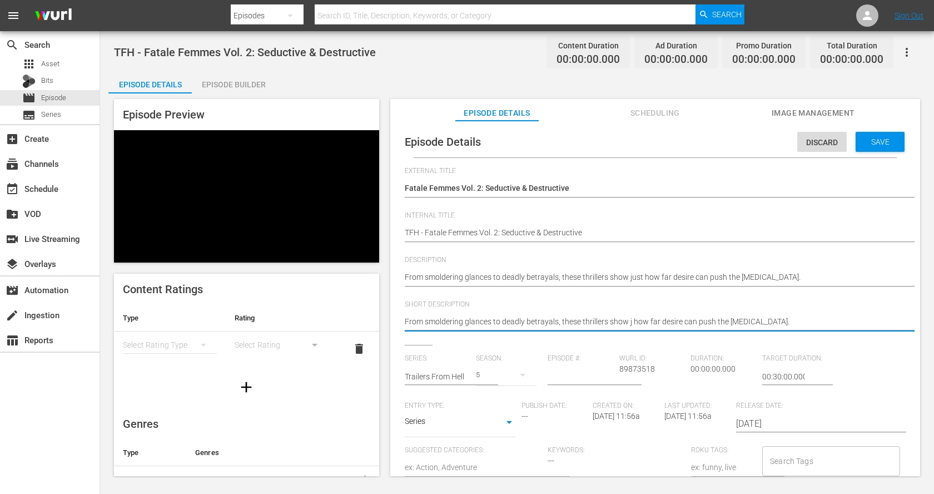
type textarea "From smoldering glances to deadly betrayals, these thrillers show how far desir…"
click at [866, 143] on span "Save" at bounding box center [881, 141] width 36 height 9
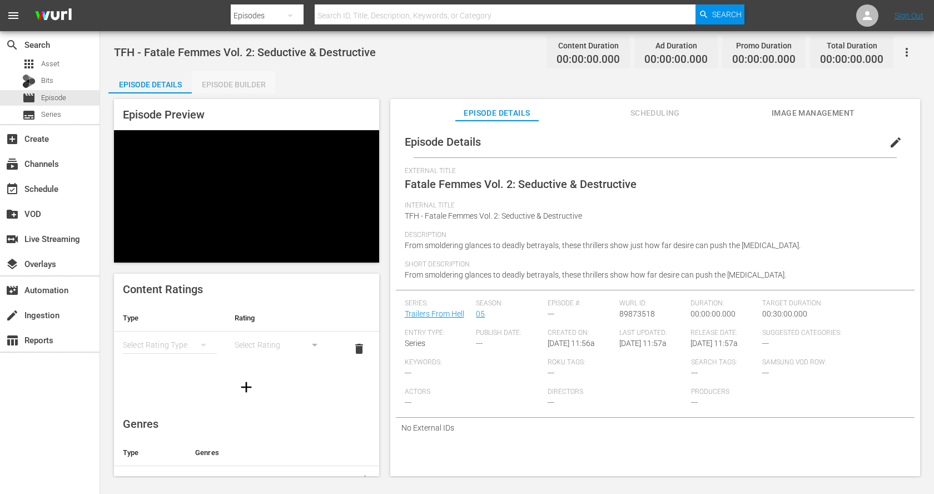
click at [238, 85] on div "Episode Builder" at bounding box center [233, 84] width 83 height 27
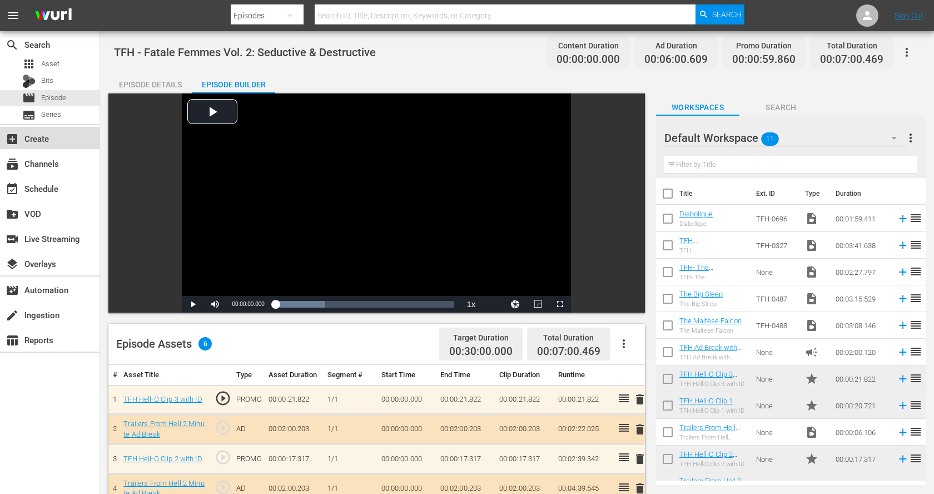
click at [58, 137] on div "add_box Create" at bounding box center [31, 137] width 62 height 10
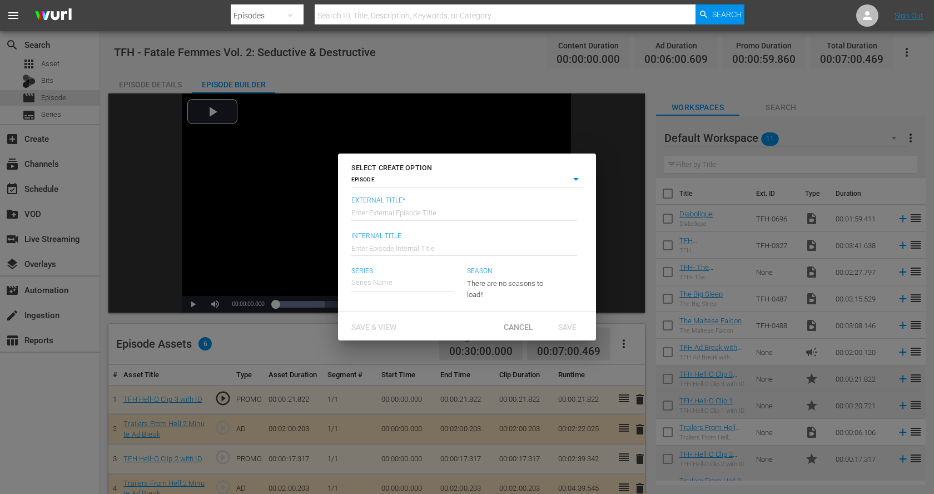
click at [458, 211] on input "text" at bounding box center [465, 212] width 226 height 27
paste input "Fatale Femmes Vol. 3: Daughters of Darkness"
type input "Fatale Femmes Vol. 3: Daughters of Darkness"
click at [400, 256] on hr at bounding box center [465, 255] width 226 height 1
click at [394, 245] on input "text" at bounding box center [465, 247] width 226 height 27
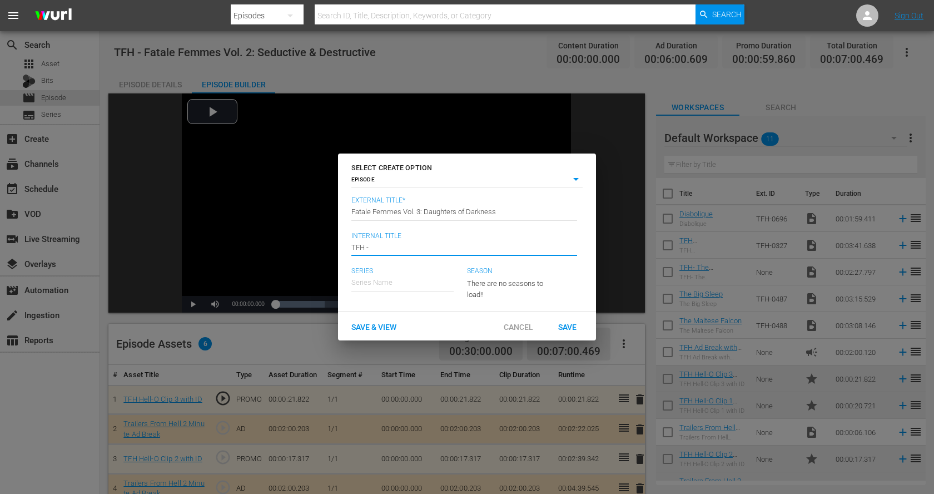
paste input "Fatale Femmes Vol. 3: Daughters of Darkness"
type input "TFH - Fatale Femmes Vol. 3: Daughters of Darkness"
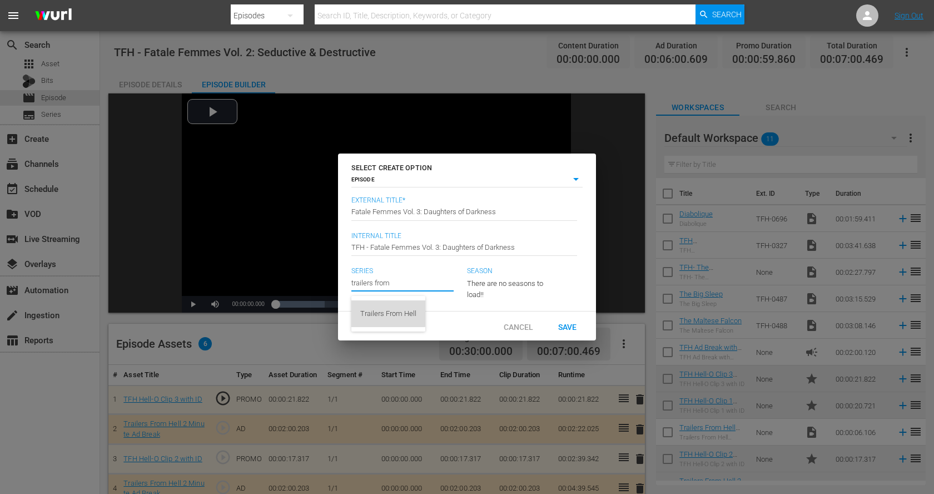
click at [382, 309] on div "Trailers From Hell" at bounding box center [388, 313] width 56 height 27
type input "Trailers From Hell"
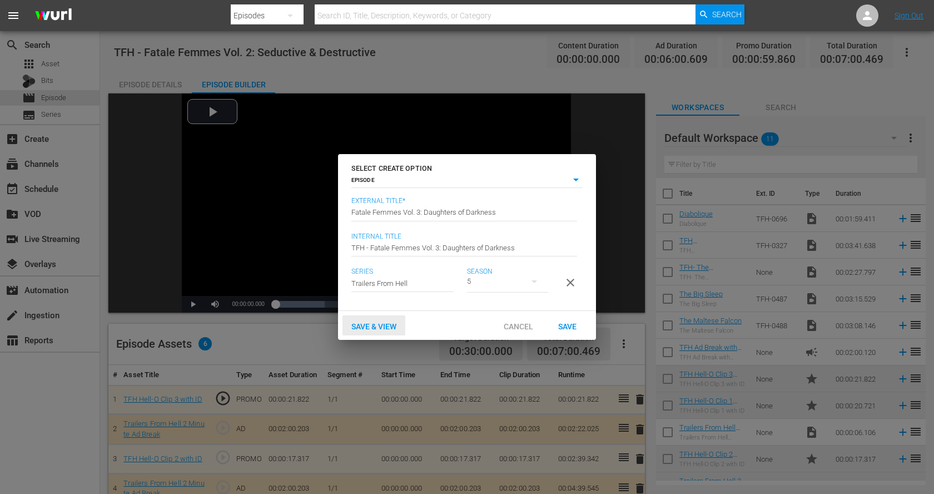
click at [379, 322] on span "Save & View" at bounding box center [374, 326] width 63 height 9
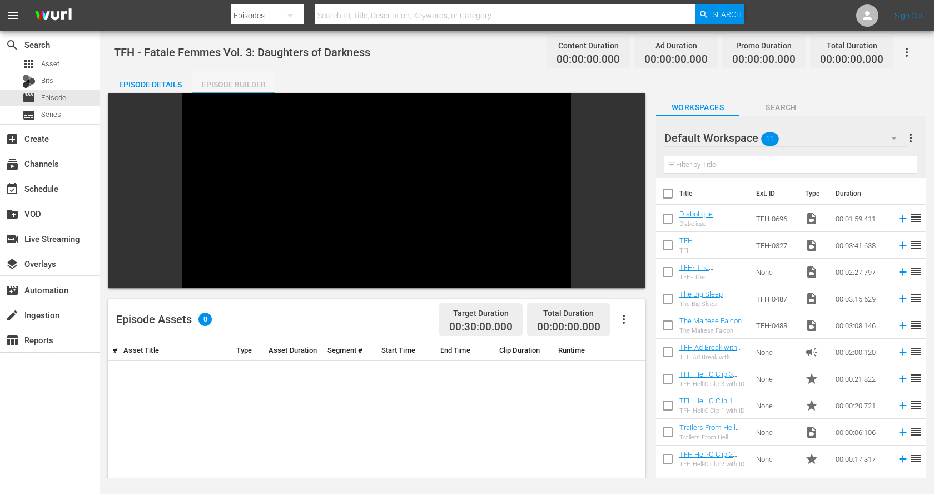
click at [248, 84] on div "Episode Builder" at bounding box center [233, 84] width 83 height 27
click at [164, 77] on div "Episode Details" at bounding box center [149, 84] width 83 height 27
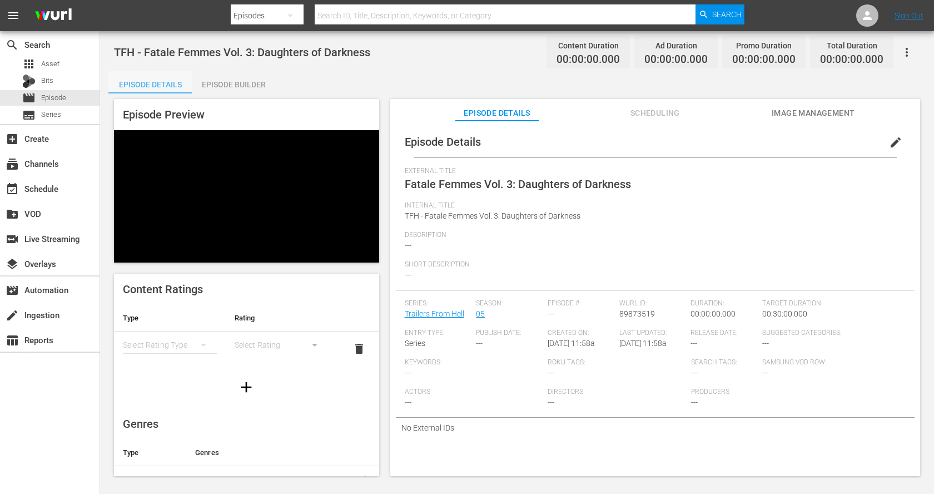
click at [162, 80] on div "Episode Details" at bounding box center [149, 84] width 83 height 27
click at [892, 145] on span "edit" at bounding box center [895, 142] width 13 height 13
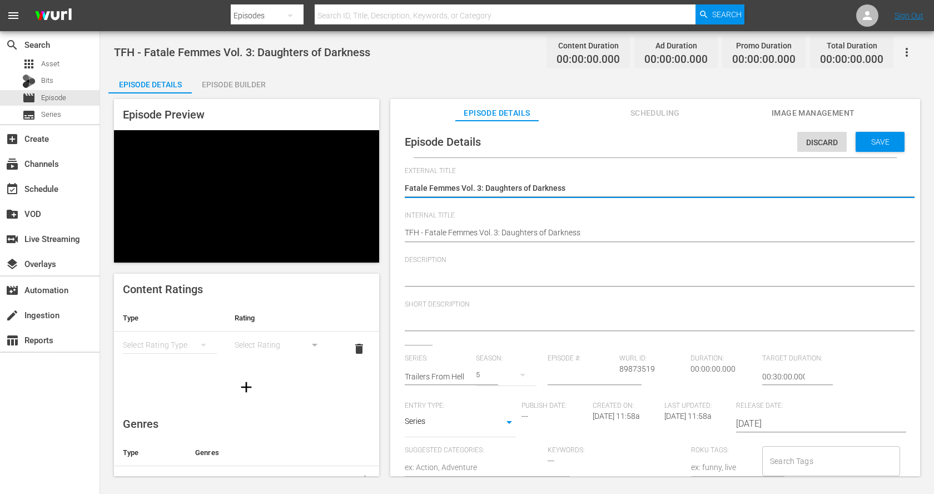
click at [545, 276] on textarea at bounding box center [653, 277] width 496 height 13
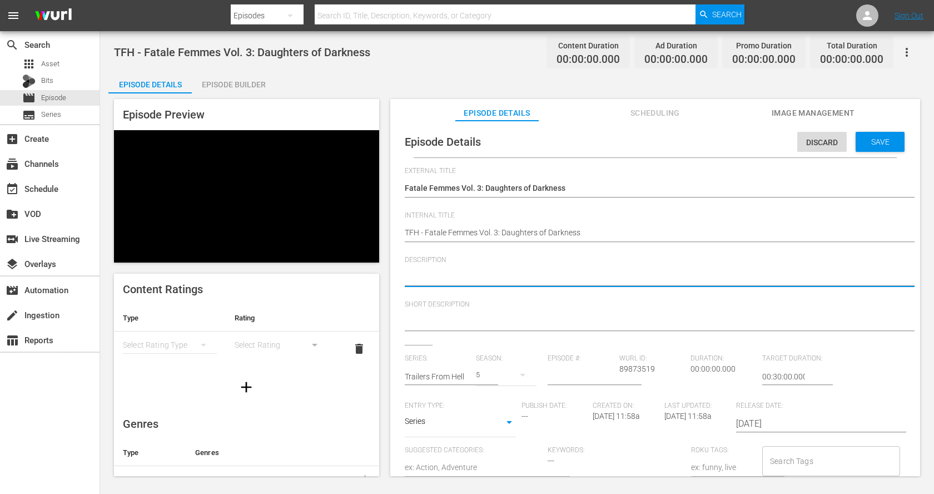
paste textarea "When horror wears a woman’s face, bloodlines blur and desire becomes the deadli…"
type textarea "When horror wears a woman’s face, bloodlines blur and desire becomes the deadli…"
drag, startPoint x: 507, startPoint y: 278, endPoint x: 479, endPoint y: 273, distance: 28.3
click at [479, 273] on textarea "When horror wears a woman’s face, bloodlines blur and desire becomes the deadli…" at bounding box center [653, 277] width 496 height 13
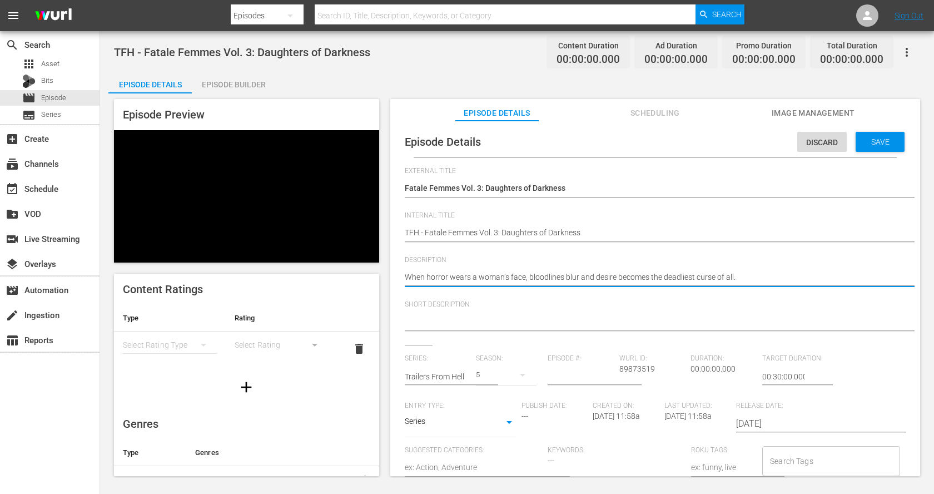
drag, startPoint x: 562, startPoint y: 279, endPoint x: 528, endPoint y: 276, distance: 34.6
click at [528, 276] on textarea "When horror wears a woman’s face, bloodlines blur and desire becomes the deadli…" at bounding box center [653, 277] width 496 height 13
type textarea "When horror wears a woman’s face, l blur and desire becomes the deadliest curse…"
type textarea "When horror wears a woman’s face, lo blur and desire becomes the deadliest curs…"
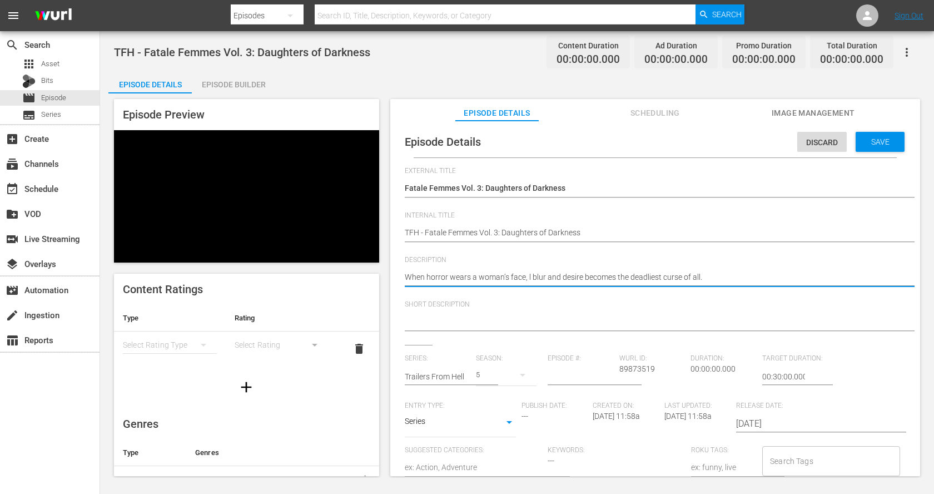
type textarea "When horror wears a woman’s face, lo blur and desire becomes the deadliest curs…"
type textarea "When horror wears a woman’s face, loy blur and desire becomes the deadliest cur…"
type textarea "When horror wears a woman’s face, loya blur and desire becomes the deadliest cu…"
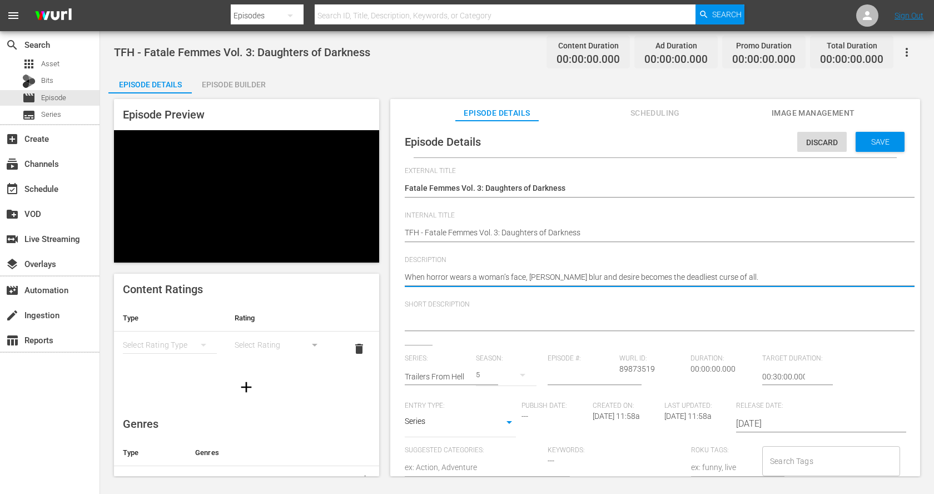
type textarea "When horror wears a woman’s face, loyal blur and desire becomes the deadliest c…"
type textarea "When horror wears a woman’s face, loyalt blur and desire becomes the deadliest …"
type textarea "When horror wears a woman’s face, loyalti blur and desire becomes the deadliest…"
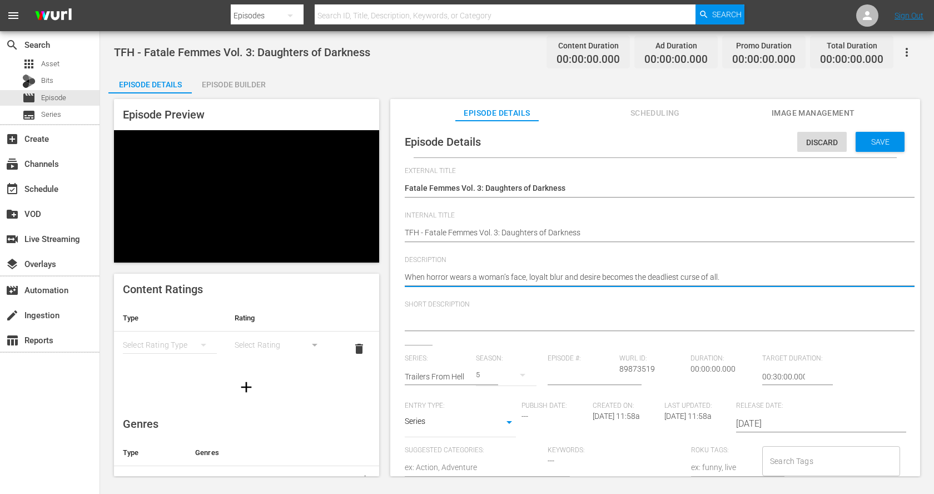
type textarea "When horror wears a woman’s face, loyalti blur and desire becomes the deadliest…"
type textarea "When horror wears a woman’s face, loyaltie blur and desire becomes the deadlies…"
type textarea "When horror wears a woman’s face, loyalties blur and desire becomes the deadlie…"
click at [585, 278] on textarea "When horror wears a woman’s face, loyalties blur and desire becomes the deadlie…" at bounding box center [653, 277] width 496 height 13
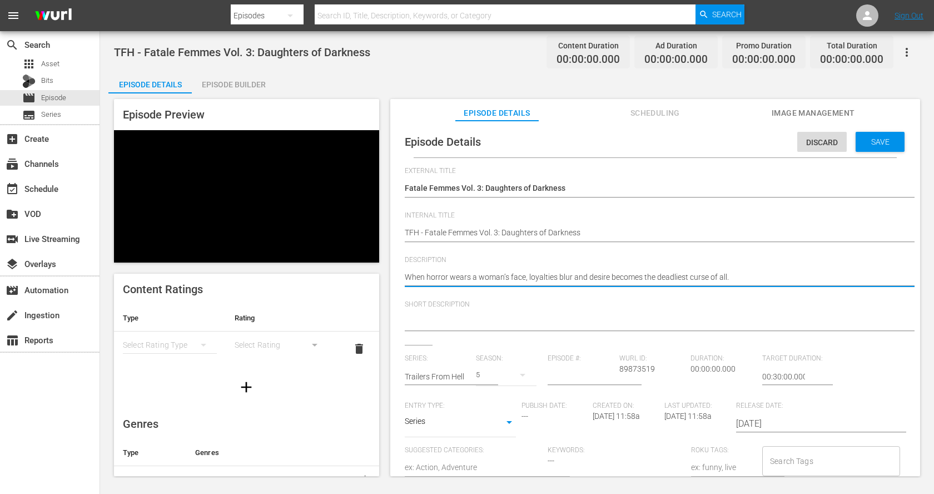
click at [585, 278] on textarea "When horror wears a woman’s face, loyalties blur and desire becomes the deadlie…" at bounding box center [653, 277] width 496 height 13
type textarea "When horror wears a woman’s face, loyalties blur and desire becomes the deadlie…"
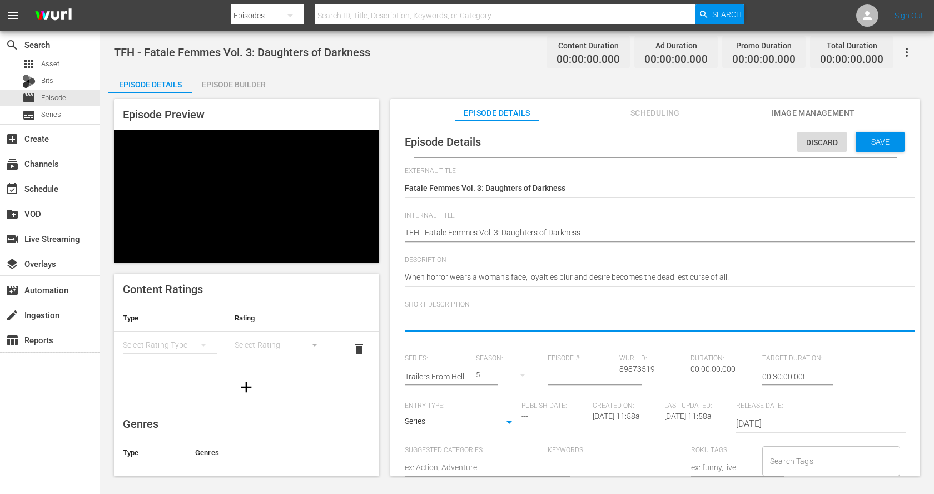
click at [592, 325] on textarea at bounding box center [653, 322] width 496 height 13
paste textarea "When horror wears a woman’s face, loyalties blur and desire becomes the deadlie…"
type textarea "When horror wears a woman’s face, loyalties blur and desire becomes the deadlie…"
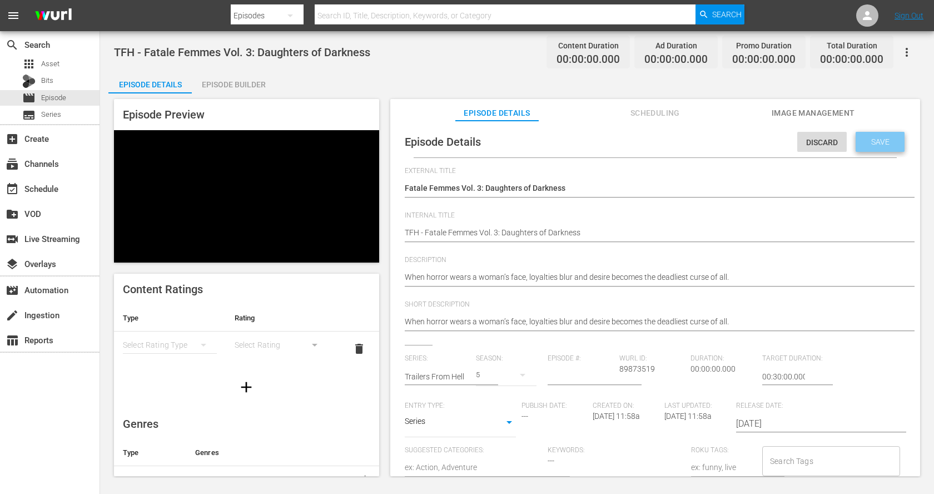
click at [868, 139] on span "Save" at bounding box center [881, 141] width 36 height 9
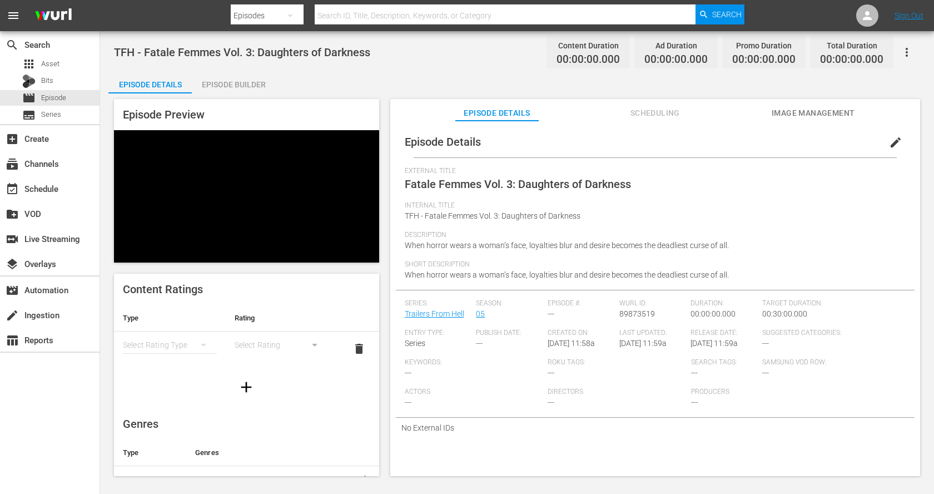
click at [234, 87] on div "Episode Builder" at bounding box center [233, 84] width 83 height 27
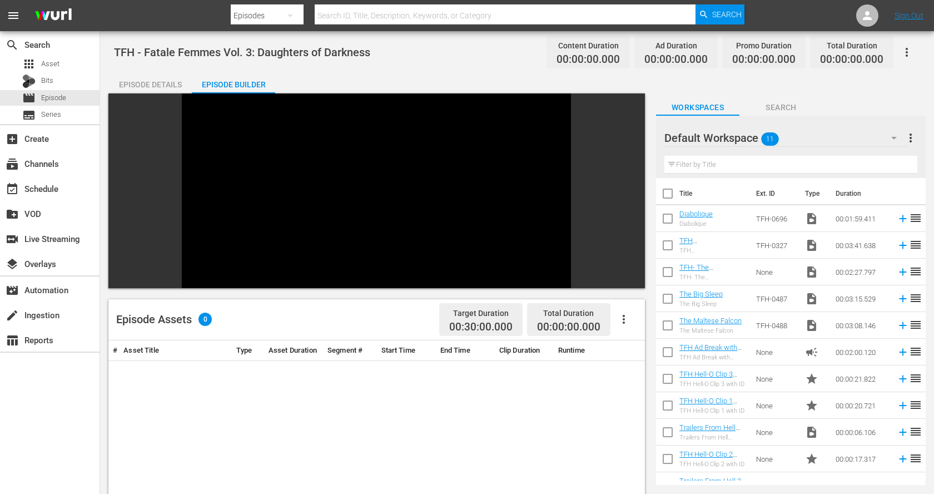
click at [170, 92] on div "Episode Details" at bounding box center [149, 84] width 83 height 27
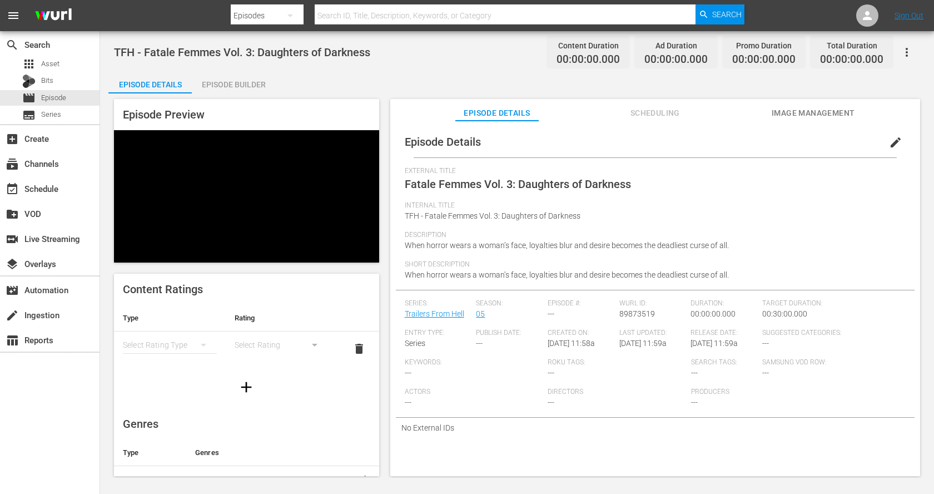
click at [889, 137] on span "edit" at bounding box center [895, 142] width 13 height 13
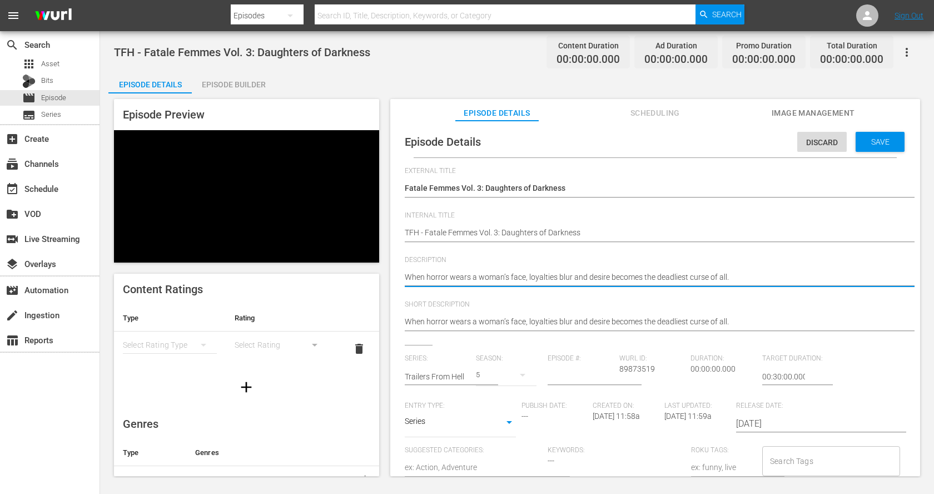
drag, startPoint x: 508, startPoint y: 280, endPoint x: 474, endPoint y: 276, distance: 34.2
type textarea "When horror wears an face, loyalties blur and desire becomes the deadliest curs…"
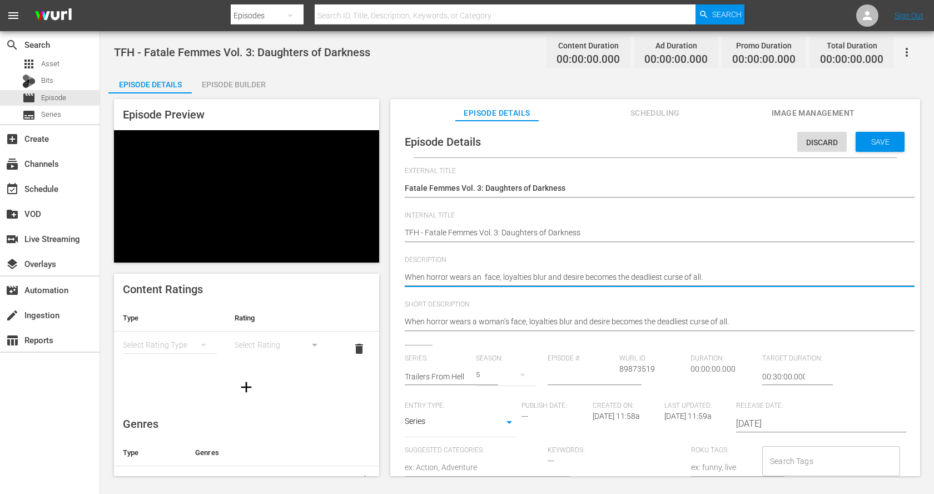
type textarea "When horror wears an a face, loyalties blur and desire becomes the deadliest cu…"
type textarea "When horror wears an al face, loyalties blur and desire becomes the deadliest c…"
type textarea "When horror wears an all face, loyalties blur and desire becomes the deadliest …"
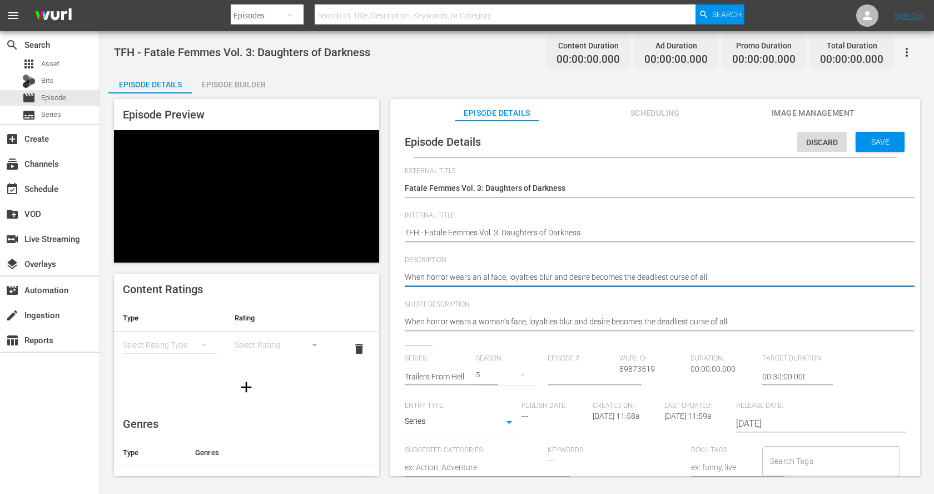
type textarea "When horror wears an all face, loyalties blur and desire becomes the deadliest …"
type textarea "When horror wears an allu face, loyalties blur and desire becomes the deadliest…"
type textarea "When horror wears an allur face, loyalties blur and desire becomes the deadlies…"
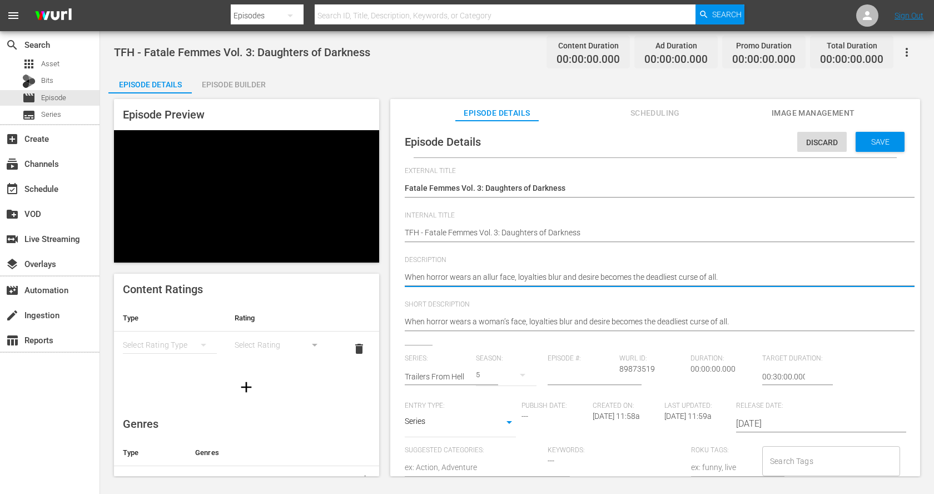
type textarea "When horror wears an alluri face, loyalties blur and desire becomes the deadlie…"
type textarea "When horror wears an allurin face, loyalties blur and desire becomes the deadli…"
type textarea "When horror wears an alluring face, loyalties blur and desire becomes the deadl…"
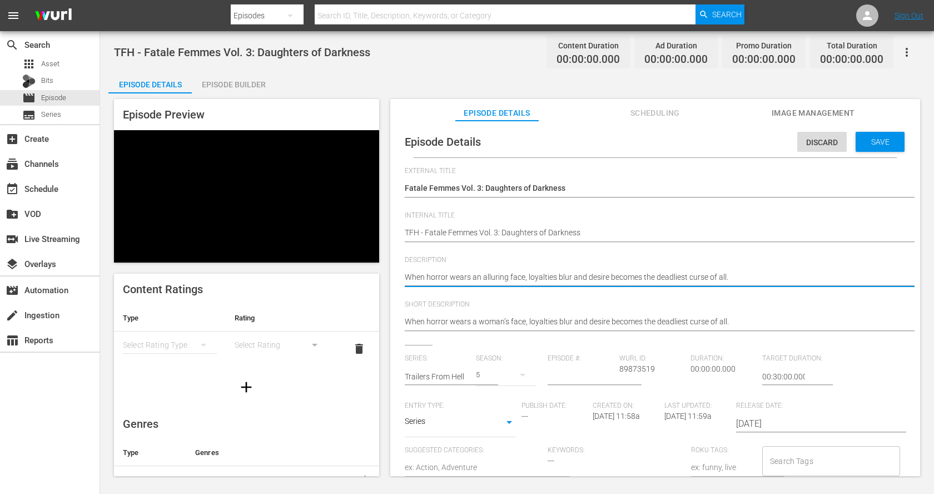
click at [493, 278] on textarea "When horror wears a woman’s face, loyalties blur and desire becomes the deadlie…" at bounding box center [653, 277] width 496 height 13
type textarea "When horror wears an alluring face, loyalties blur and desire becomes the deadl…"
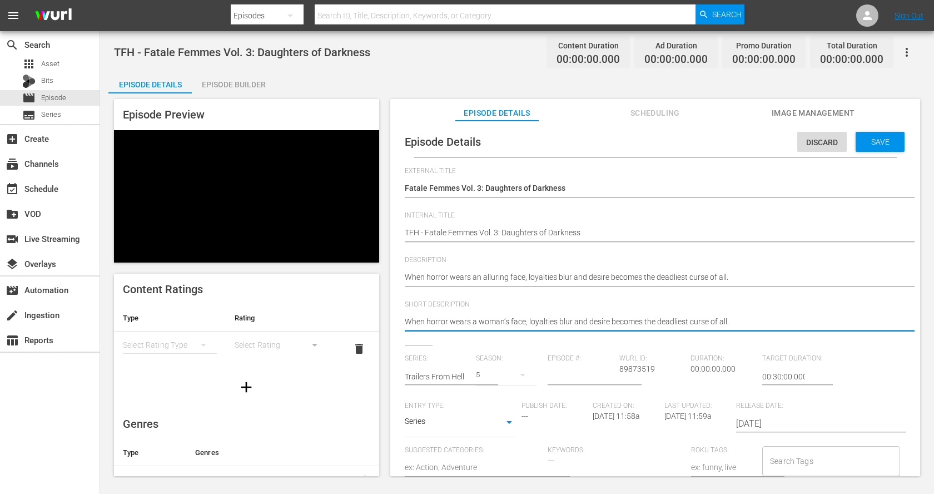
click at [501, 318] on textarea "When horror wears a woman’s face, loyalties blur and desire becomes the deadlie…" at bounding box center [653, 322] width 496 height 13
paste textarea "n alluring"
type textarea "When horror wears an alluring face, loyalties blur and desire becomes the deadl…"
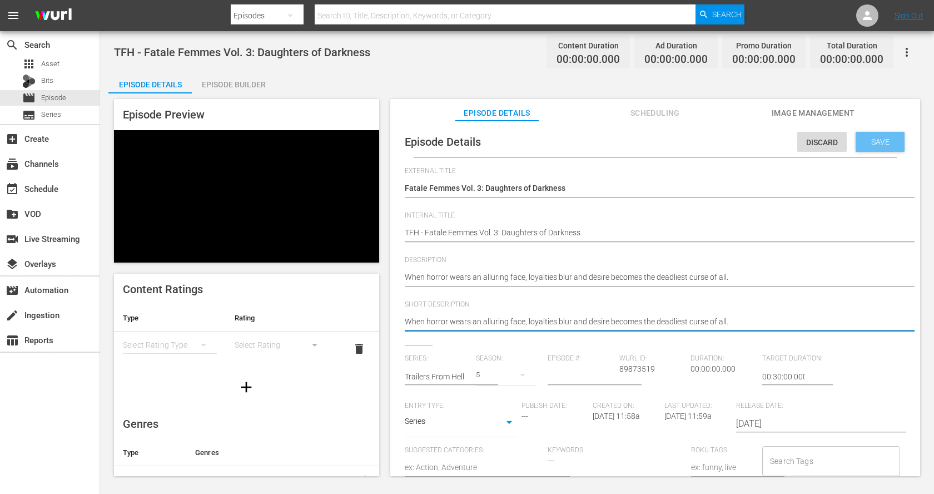
click at [884, 135] on div "Save" at bounding box center [880, 142] width 49 height 20
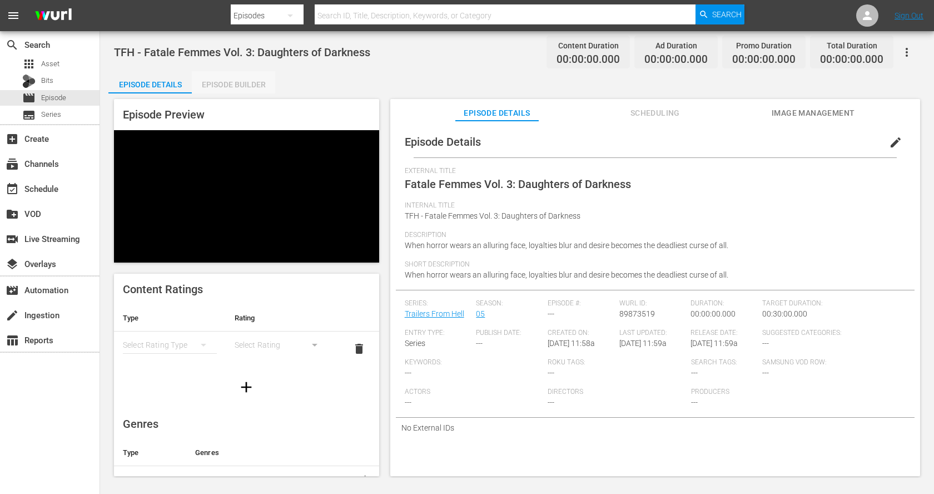
click at [231, 86] on div "Episode Builder" at bounding box center [233, 84] width 83 height 27
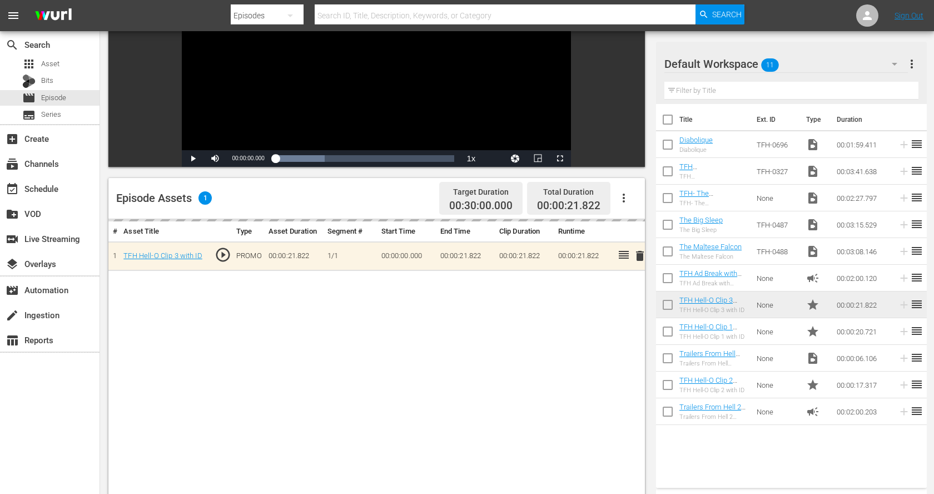
scroll to position [154, 0]
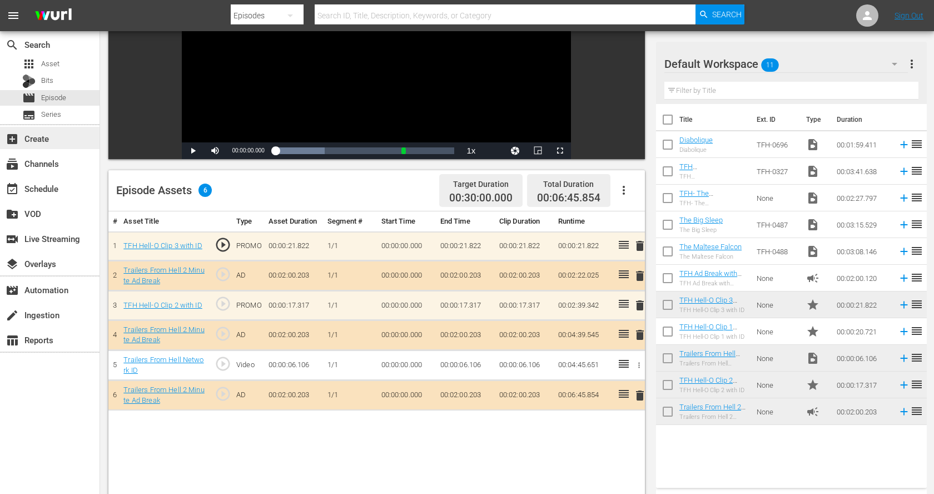
click at [31, 138] on div "add_box Create" at bounding box center [31, 137] width 62 height 10
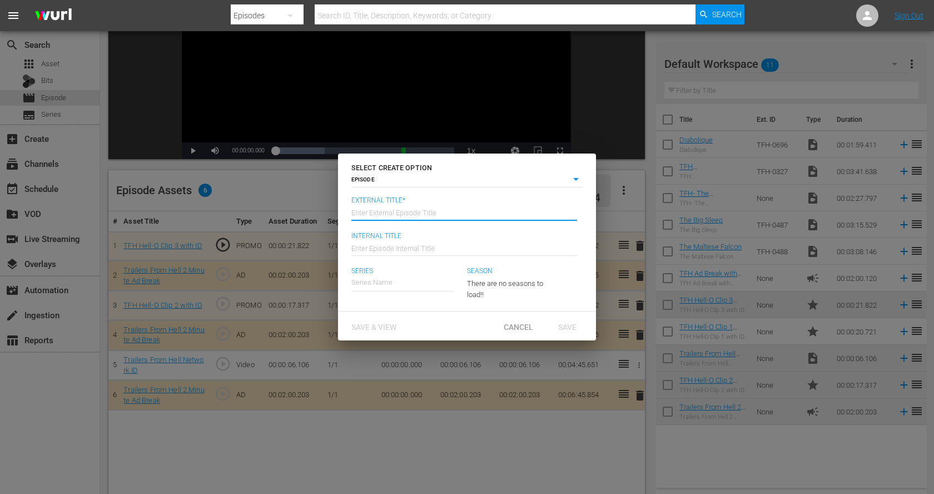
click at [451, 216] on input "text" at bounding box center [465, 212] width 226 height 27
paste input "Locker Rooms & Leather Jackets"
type input "Locker Rooms & Leather Jackets"
click at [421, 248] on input "text" at bounding box center [465, 247] width 226 height 27
paste input "Locker Rooms & Leather Jackets"
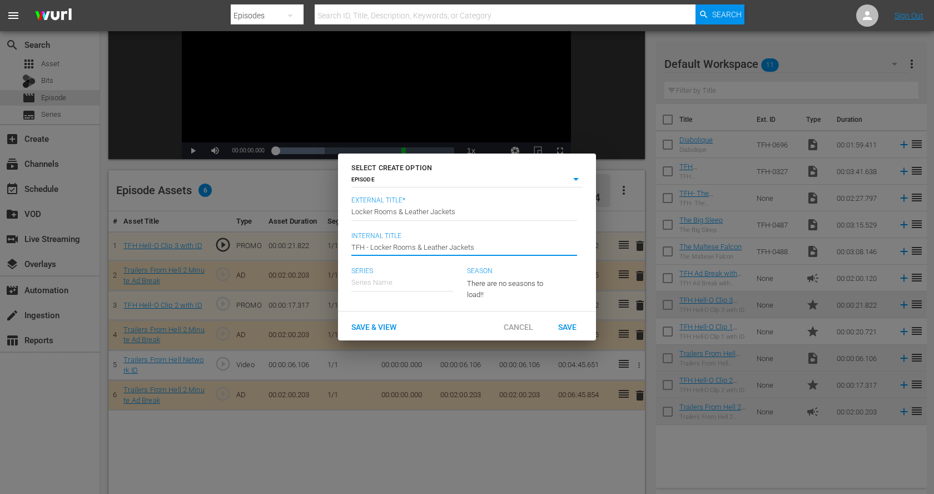
type input "TFH - Locker Rooms & Leather Jackets"
click at [404, 285] on input "text" at bounding box center [403, 282] width 102 height 27
click at [405, 311] on div "Trailers From Hell" at bounding box center [388, 313] width 56 height 27
type input "Trailers From Hell"
click at [383, 330] on span "Save & View" at bounding box center [374, 326] width 63 height 9
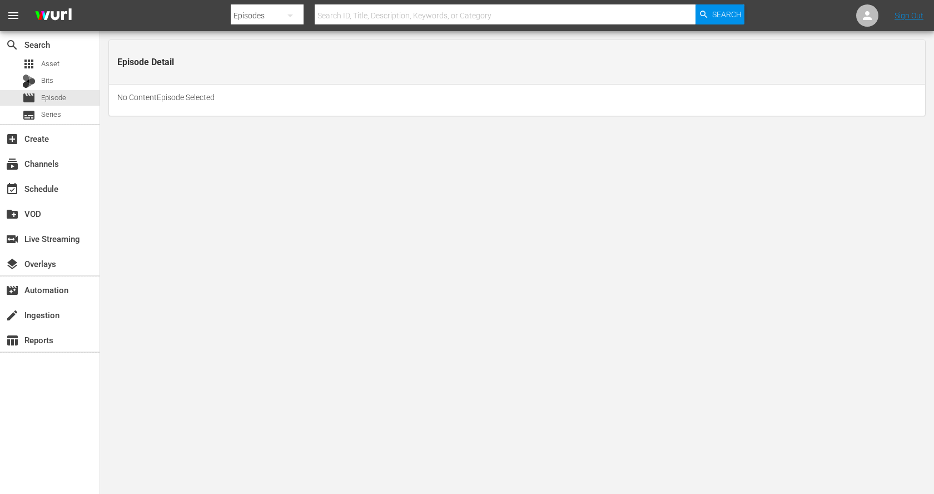
scroll to position [0, 0]
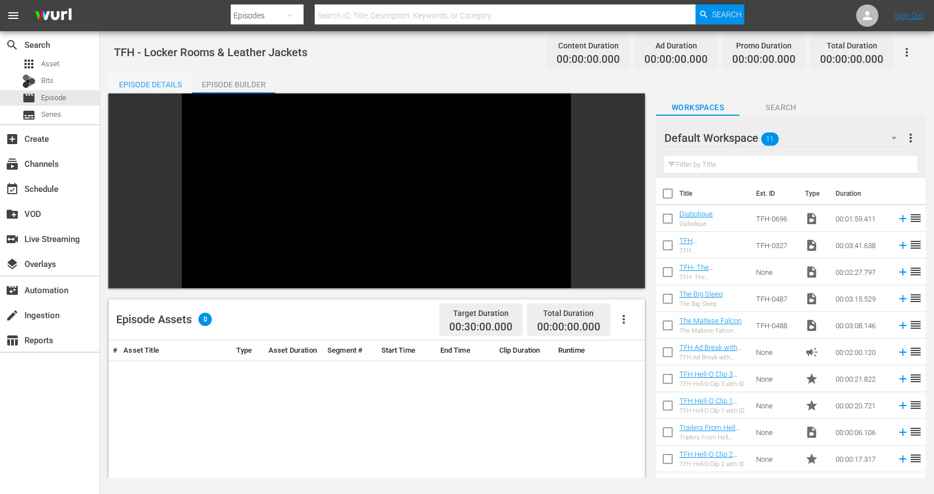
click at [152, 86] on div "Episode Details" at bounding box center [149, 84] width 83 height 27
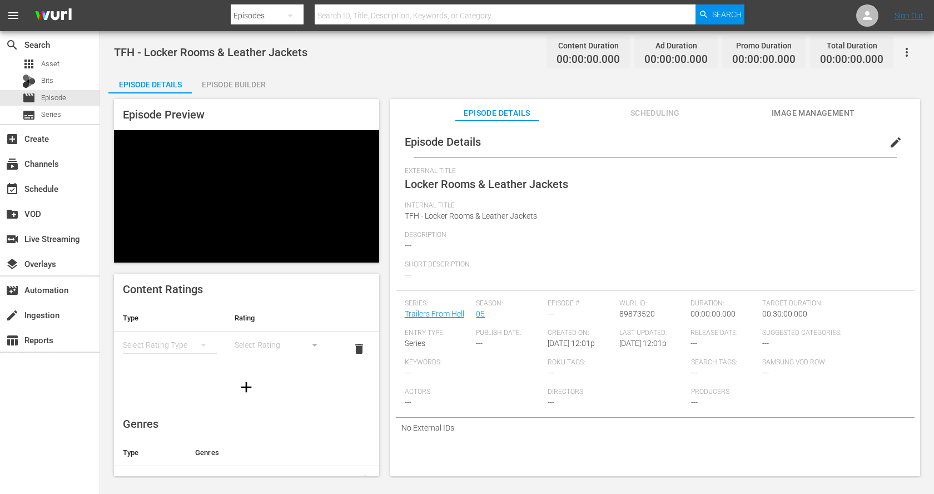
click at [890, 146] on span "edit" at bounding box center [895, 142] width 13 height 13
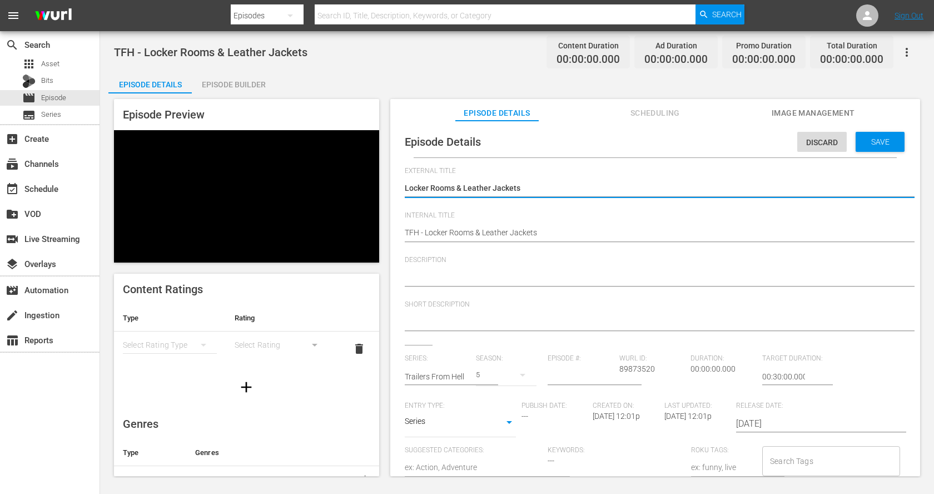
click at [557, 273] on textarea at bounding box center [653, 277] width 496 height 13
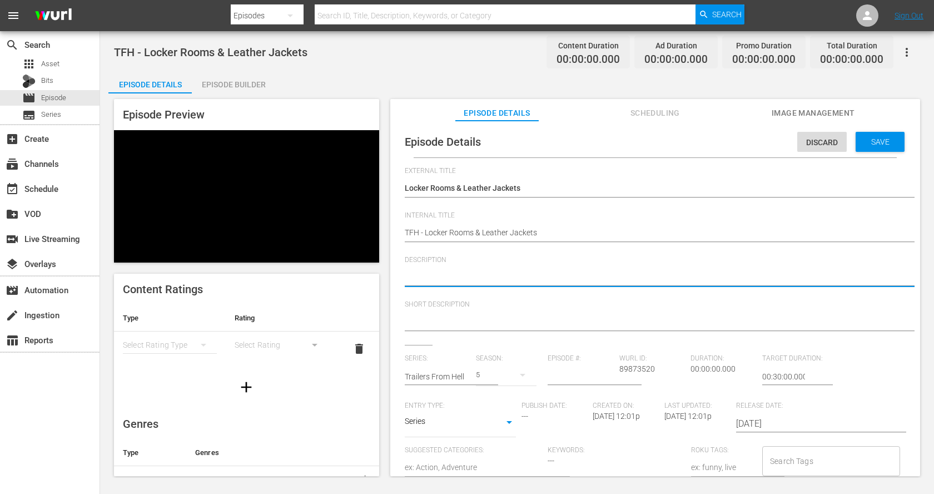
paste textarea "high school misfits, teenage rebels, and coming-of-age chaos straight out of th…"
type textarea "high school misfits, teenage rebels, and coming-of-age chaos straight out of th…"
click at [409, 275] on textarea "high school misfits, teenage rebels, and coming-of-age chaos straight out of th…" at bounding box center [653, 277] width 496 height 13
type textarea "igh school misfits, teenage rebels, and coming-of-age chaos straight out of the…"
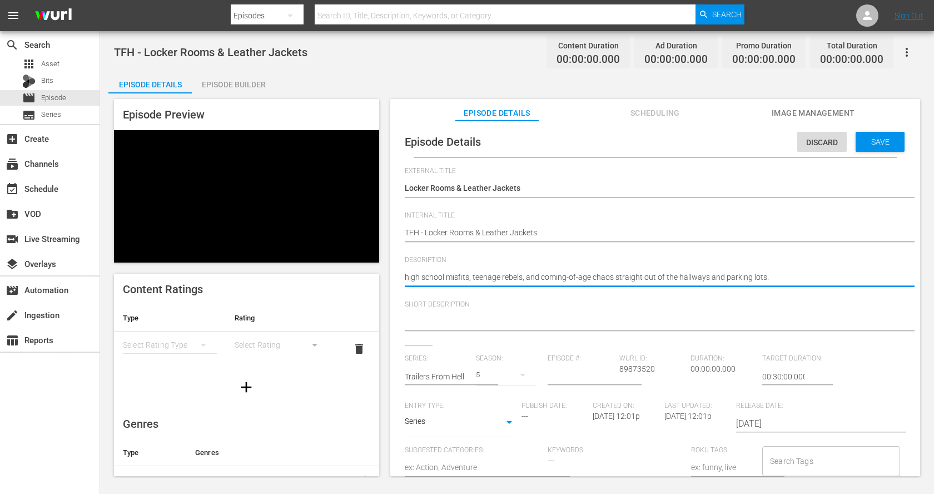
type textarea "igh school misfits, teenage rebels, and coming-of-age chaos straight out of the…"
type textarea "High school misfits, teenage rebels, and coming-of-age chaos straight out of th…"
drag, startPoint x: 763, startPoint y: 278, endPoint x: 665, endPoint y: 276, distance: 98.5
click at [665, 276] on textarea "High school misfits, teenage rebels, and coming-of-age chaos straight out of th…" at bounding box center [653, 277] width 496 height 13
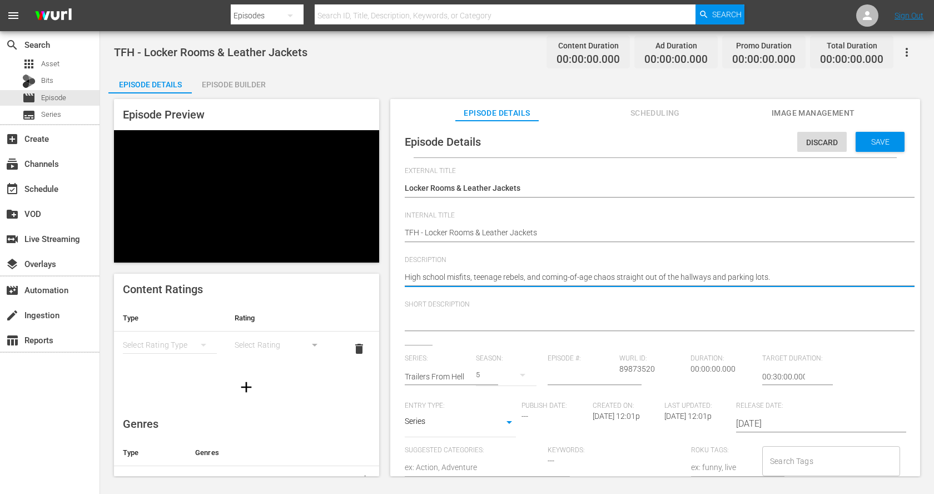
type textarea "High school misfits, teenage rebels, and coming-of-age chaos straight out of H."
type textarea "High school misfits, teenage rebels, and coming-of-age chaos straight out of Ho."
type textarea "High school misfits, teenage rebels, and coming-of-age chaos straight out of Ho…"
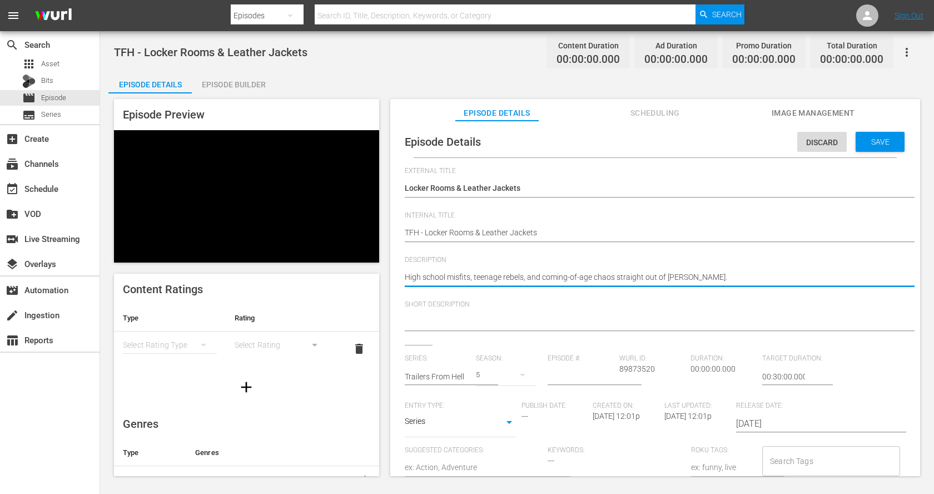
type textarea "High school misfits, teenage rebels, and coming-of-age chaos straight out of Ho…"
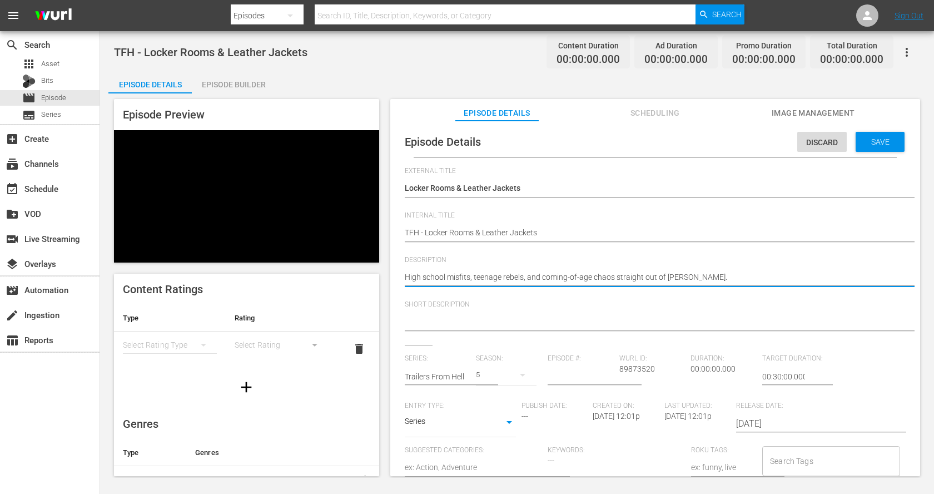
type textarea "High school misfits, teenage rebels, and coming-of-age chaos straight out of Ho…"
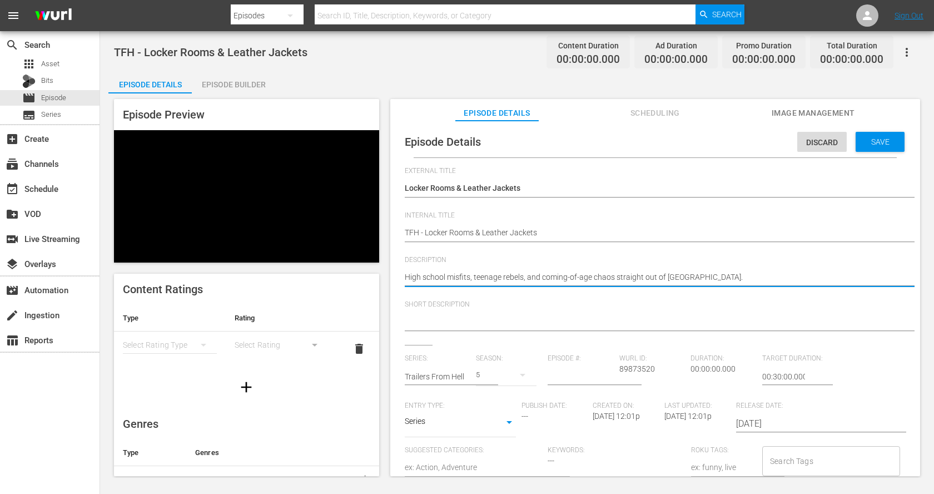
type textarea "High school misfits, teenage rebels, and coming-of-age chaos straight out of Ho…"
click at [827, 268] on div "High school misfits, teenage rebels, and coming-of-age chaos straight out of Ho…" at bounding box center [653, 278] width 496 height 27
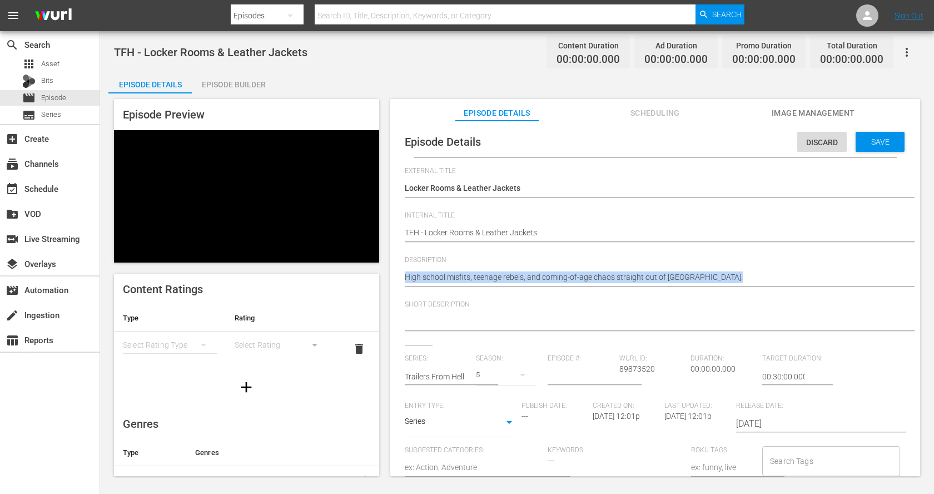
click at [827, 268] on div "High school misfits, teenage rebels, and coming-of-age chaos straight out of Ho…" at bounding box center [653, 278] width 496 height 27
copy div
click at [724, 321] on textarea at bounding box center [653, 322] width 496 height 13
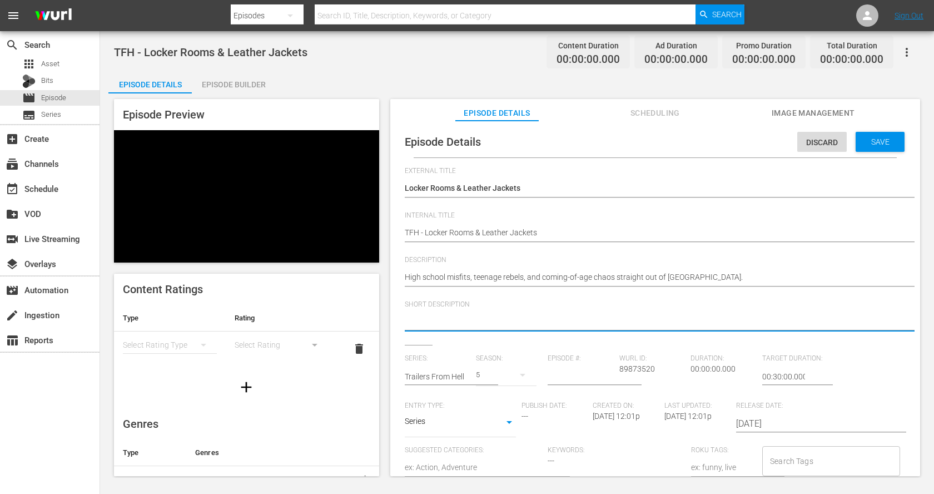
paste textarea "High school misfits, teenage rebels, and coming-of-age chaos straight out of Ho…"
type textarea "High school misfits, teenage rebels, and coming-of-age chaos straight out of Ho…"
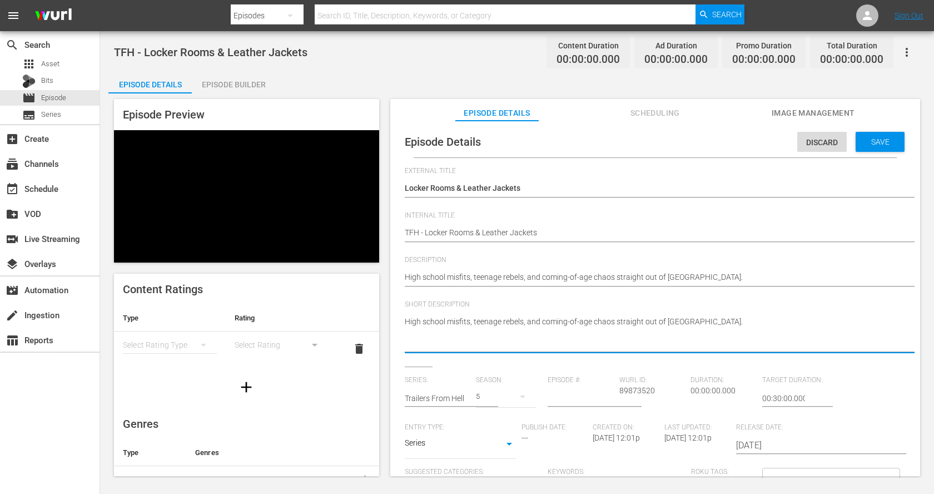
type textarea "High school misfits, teenage rebels, and coming-of-age chaos straight out of Ho…"
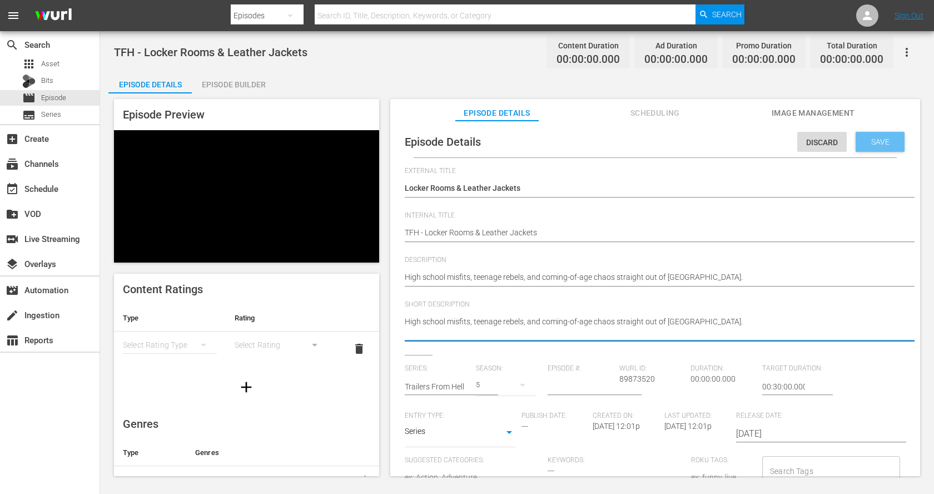
type textarea "High school misfits, teenage rebels, and coming-of-age chaos straight out of Ho…"
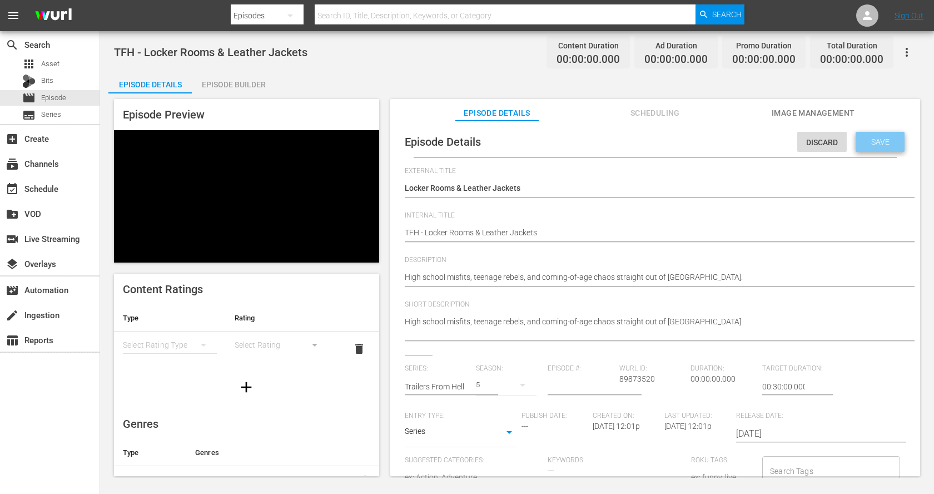
click at [872, 133] on div "Save" at bounding box center [880, 142] width 49 height 20
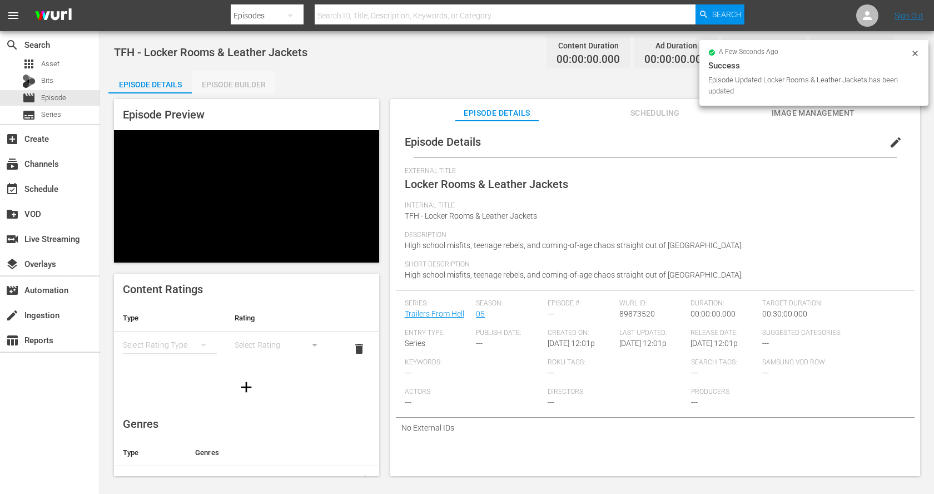
click at [240, 82] on div "Episode Builder" at bounding box center [233, 84] width 83 height 27
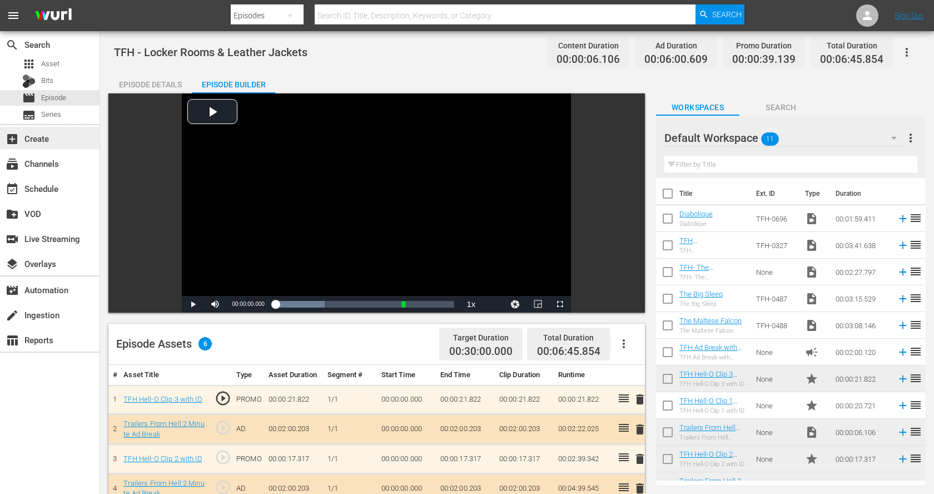
click at [66, 134] on div "add_box Create" at bounding box center [50, 138] width 100 height 22
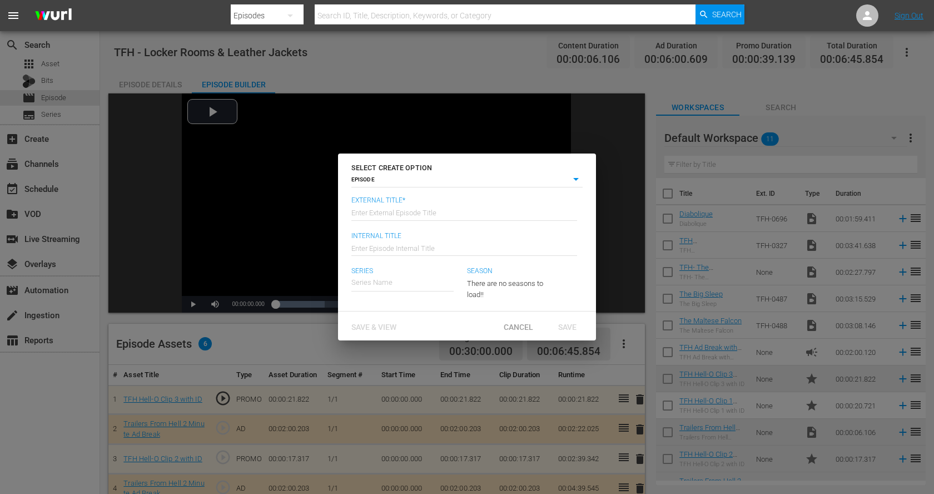
click at [380, 217] on input "text" at bounding box center [465, 212] width 226 height 27
paste input "Turn It Up: Rock Docs & Amped-Up Movies"
type input "Turn It Up: Rock Docs & Amped-Up Movies"
click at [388, 253] on input "text" at bounding box center [465, 247] width 226 height 27
paste input "Turn It Up: Rock Docs & Amped-Up Movies"
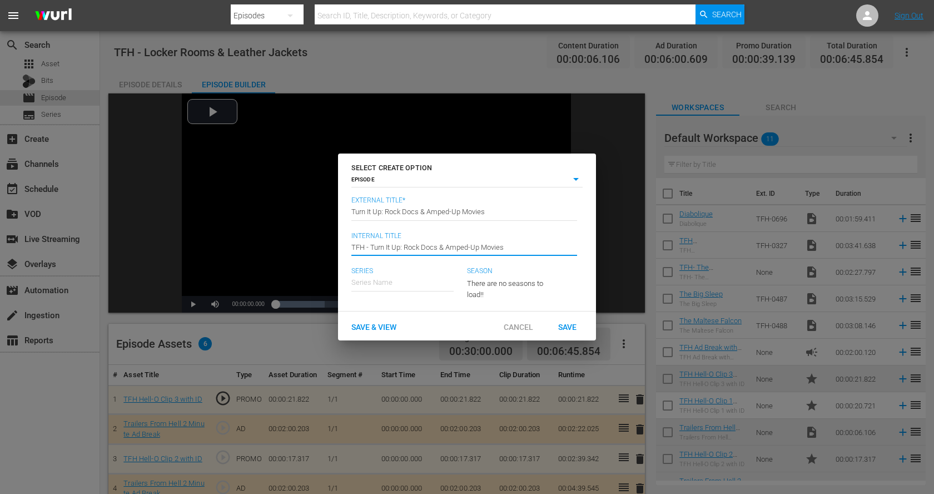
type input "TFH - Turn It Up: Rock Docs & Amped-Up Movies"
click at [394, 285] on input "text" at bounding box center [403, 282] width 102 height 27
click at [405, 310] on div "Trailers From Hell" at bounding box center [388, 313] width 56 height 27
type input "Trailers From Hell"
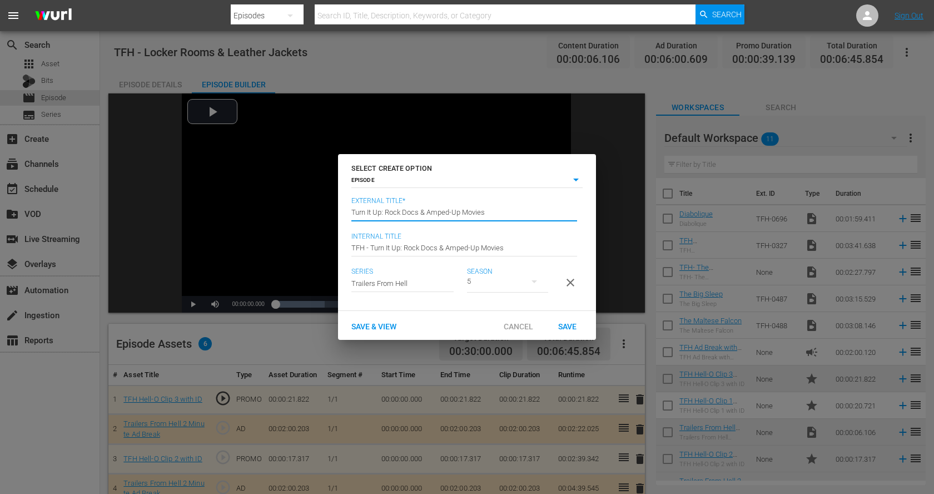
drag, startPoint x: 464, startPoint y: 210, endPoint x: 504, endPoint y: 219, distance: 41.0
click at [504, 219] on input "Turn It Up: Rock Docs & Amped-Up Movies" at bounding box center [465, 212] width 226 height 27
click at [562, 337] on div "Save & View Cancel Save" at bounding box center [467, 325] width 258 height 29
click at [379, 322] on span "Save & View" at bounding box center [374, 326] width 63 height 9
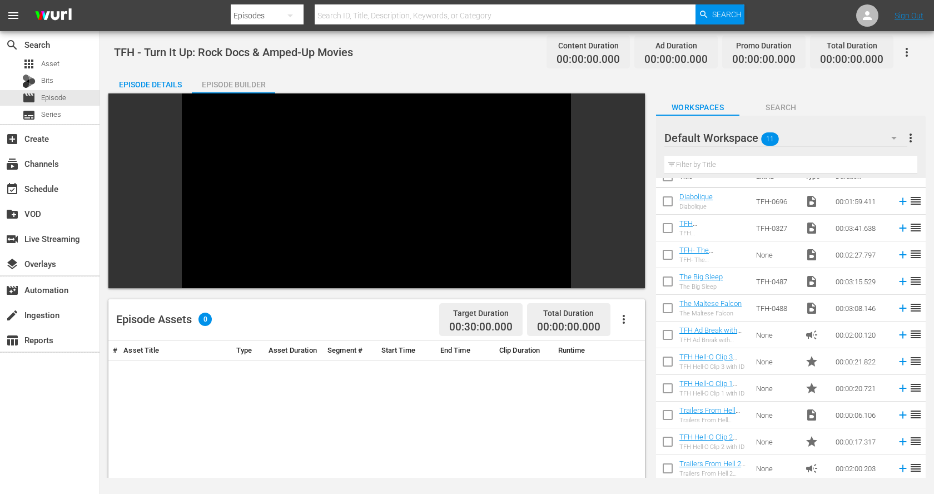
scroll to position [18, 0]
click at [151, 84] on div "Episode Details" at bounding box center [149, 84] width 83 height 27
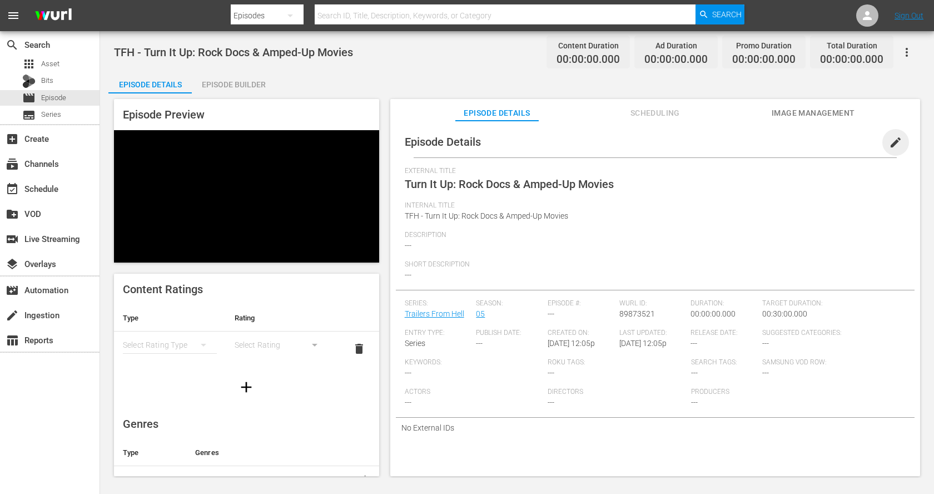
click at [894, 140] on span "edit" at bounding box center [895, 142] width 13 height 13
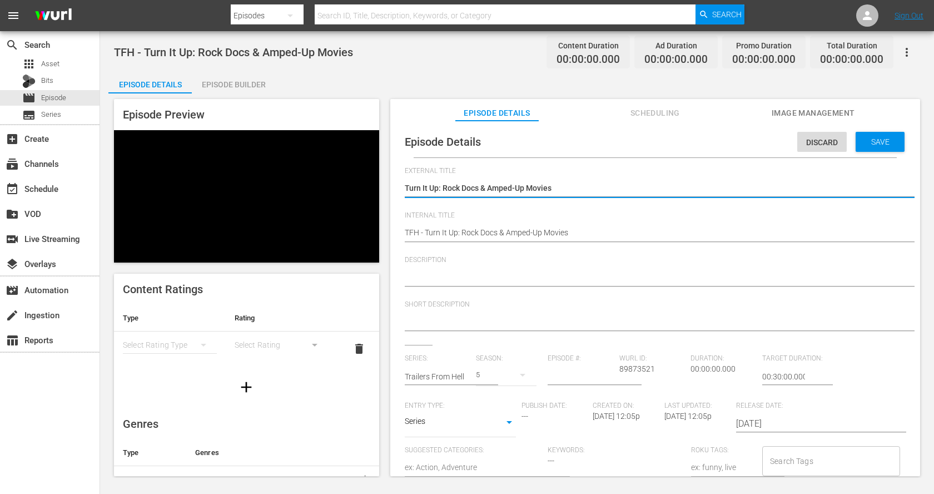
click at [458, 274] on textarea at bounding box center [653, 277] width 496 height 13
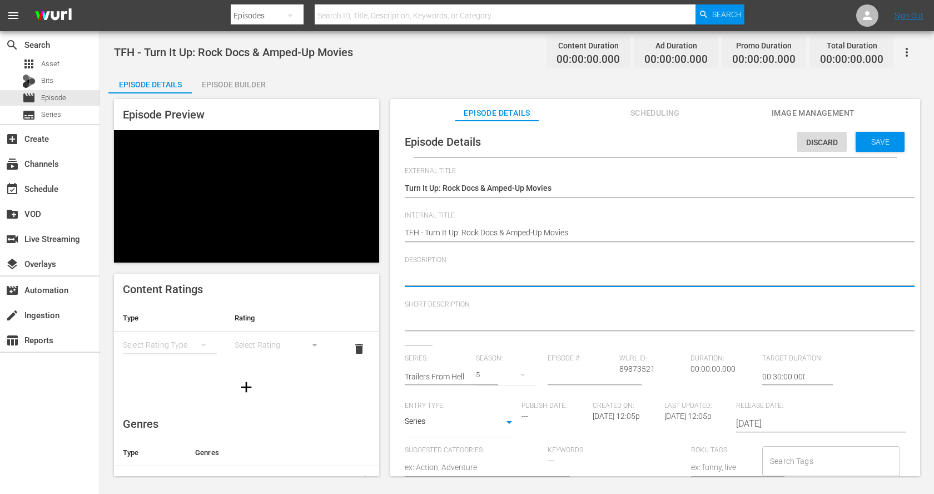
paste textarea "documentaries and films that crank the volume on music, legends, and the chaos …"
type textarea "documentaries and films that crank the volume on music, legends, and the chaos …"
click at [408, 277] on textarea "documentaries and films that crank the volume on music, legends, and the chaos …" at bounding box center [653, 277] width 496 height 13
type textarea "ocumentaries and films that crank the volume on music, legends, and the chaos o…"
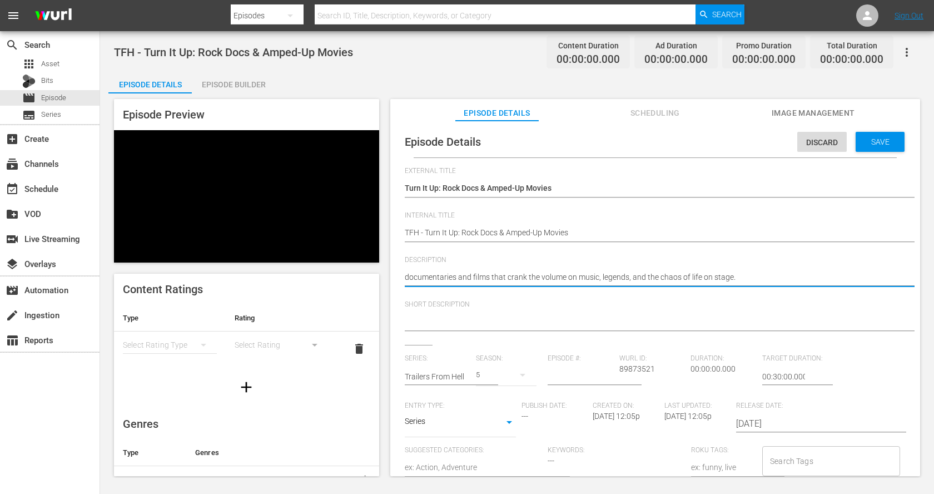
type textarea "ocumentaries and films that crank the volume on music, legends, and the chaos o…"
type textarea "Mocumentaries and films that crank the volume on music, legends, and the chaos …"
type textarea "Muocumentaries and films that crank the volume on music, legends, and the chaos…"
type textarea "Musocumentaries and films that crank the volume on music, legends, and the chao…"
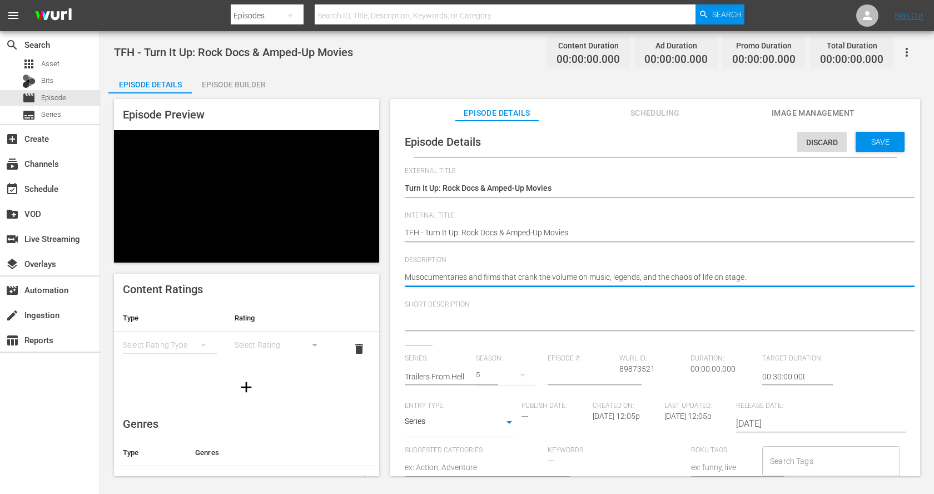
type textarea "Musiocumentaries and films that crank the volume on music, legends, and the cha…"
type textarea "Musicocumentaries and films that crank the volume on music, legends, and the ch…"
type textarea "Music ocumentaries and films that crank the volume on music, legends, and the c…"
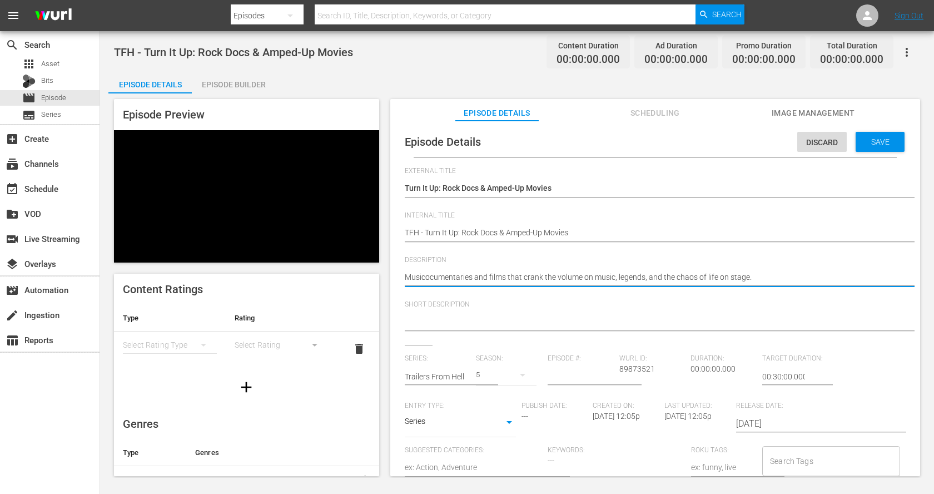
type textarea "Music ocumentaries and films that crank the volume on music, legends, and the c…"
type textarea "Music documentaries and films that crank the volume on music, legends, and the …"
drag, startPoint x: 624, startPoint y: 279, endPoint x: 590, endPoint y: 273, distance: 33.8
click at [590, 273] on textarea "Music documentaries and films that crank the volume on music, legends, and the …" at bounding box center [653, 277] width 496 height 13
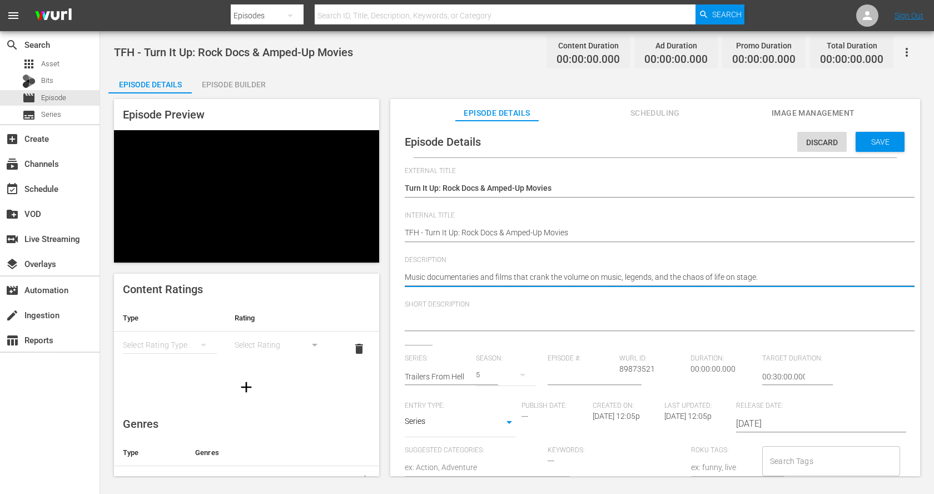
type textarea "Music documentaries and films that crank the volume w legends, and the chaos of…"
type textarea "Music documentaries and films that crank the volume wi legends, and the chaos o…"
type textarea "Music documentaries and films that crank the volume wit legends, and the chaos …"
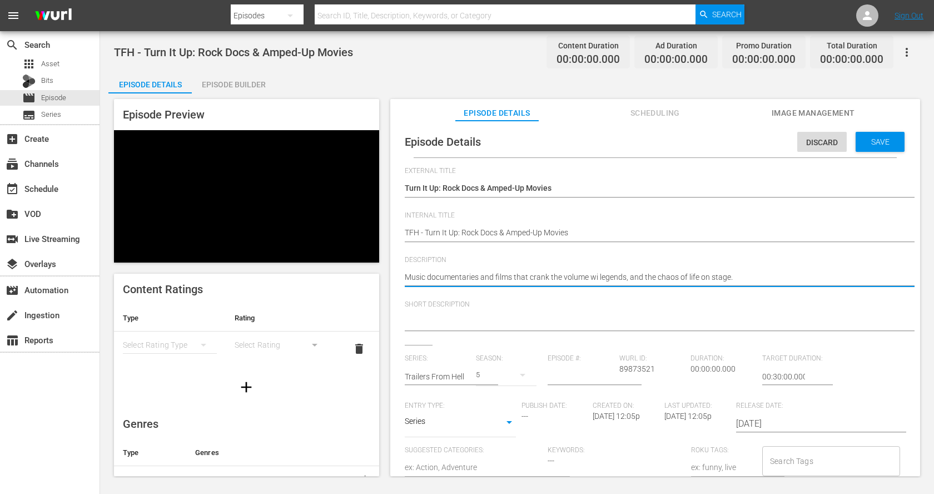
type textarea "Music documentaries and films that crank the volume wit legends, and the chaos …"
type textarea "Music documentaries and films that crank the volume with legends, and the chaos…"
drag, startPoint x: 607, startPoint y: 275, endPoint x: 756, endPoint y: 274, distance: 148.5
click at [755, 274] on textarea "Music documentaries and films that crank the volume with legends, and the chaos…" at bounding box center [653, 277] width 496 height 13
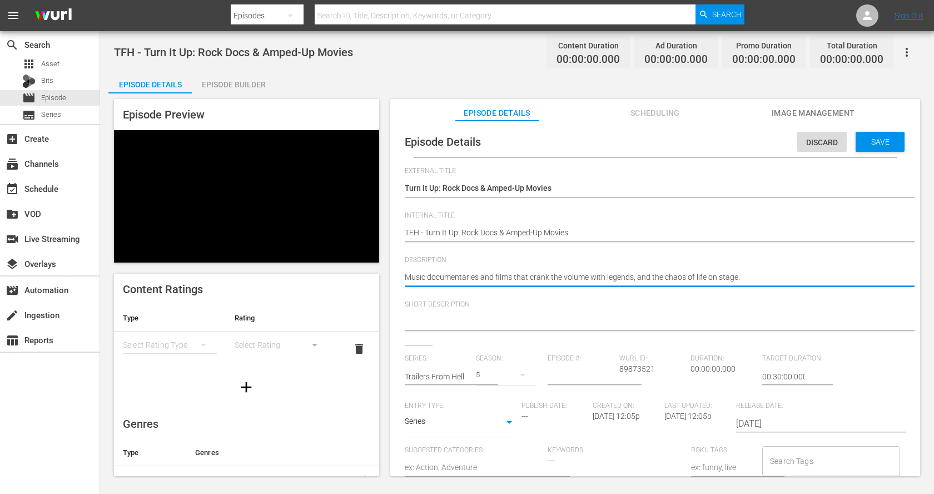
type textarea "Music documentaries and films that crank the volume with l"
type textarea "Music documentaries and films that crank the volume with"
type textarea "Music documentaries and films that crank the volume with c"
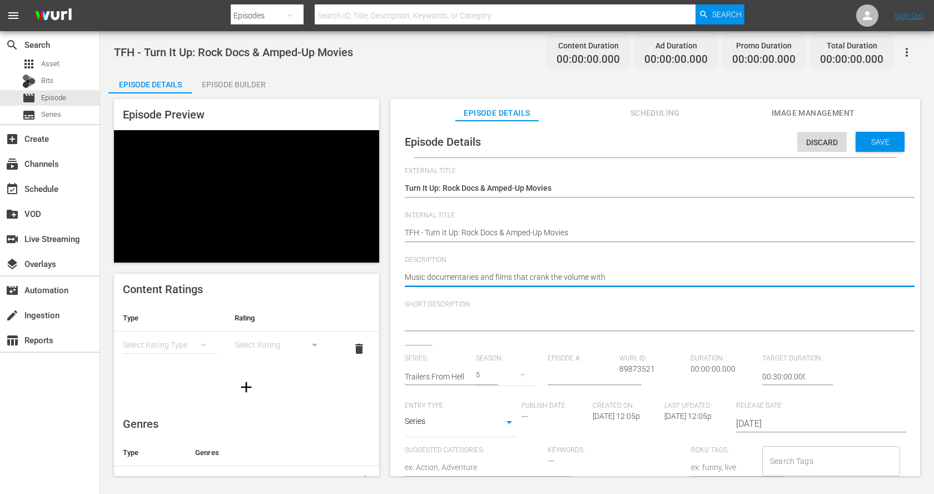
type textarea "Music documentaries and films that crank the volume with c"
type textarea "Music documentaries and films that crank the volume with ch"
type textarea "Music documentaries and films that crank the volume with cho"
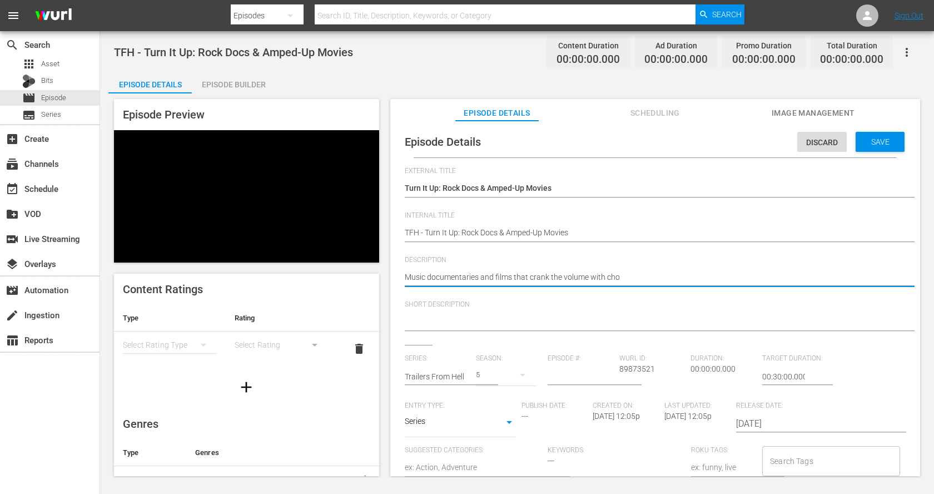
type textarea "Music documentaries and films that crank the volume with ch"
type textarea "Music documentaries and films that crank the volume with cha"
type textarea "Music documentaries and films that crank the volume with chao"
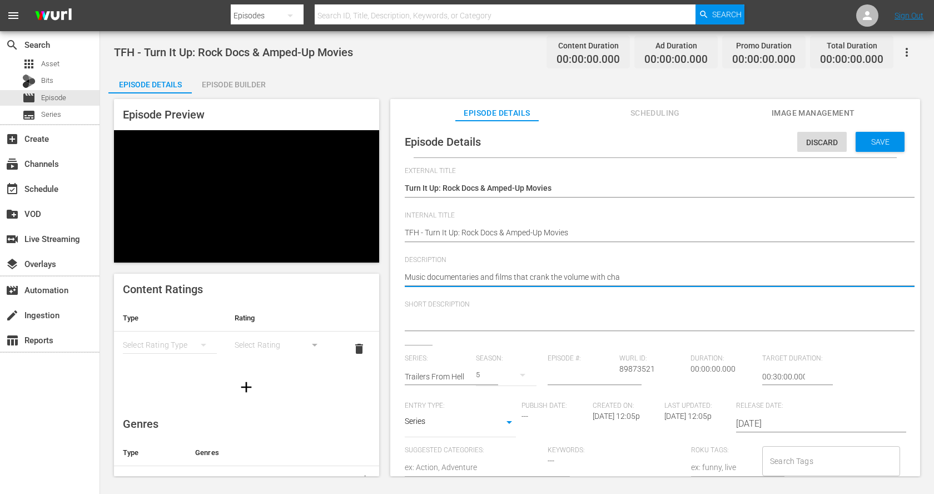
type textarea "Music documentaries and films that crank the volume with chao"
type textarea "Music documentaries and films that crank the volume with chaos"
type textarea "Music documentaries and films that crank the volume with chaos,"
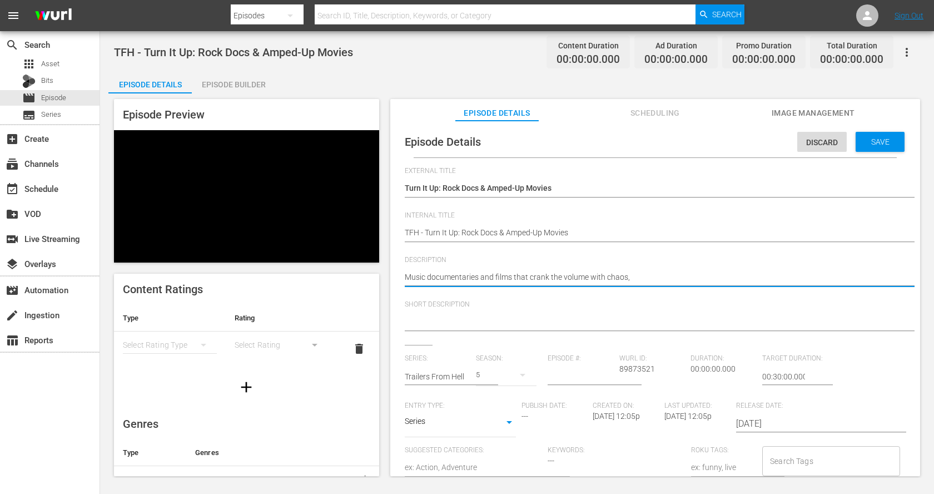
type textarea "Music documentaries and films that crank the volume with chaos,"
type textarea "Music documentaries and films that crank the volume with chaos, c"
type textarea "Music documentaries and films that crank the volume with chaos, cl"
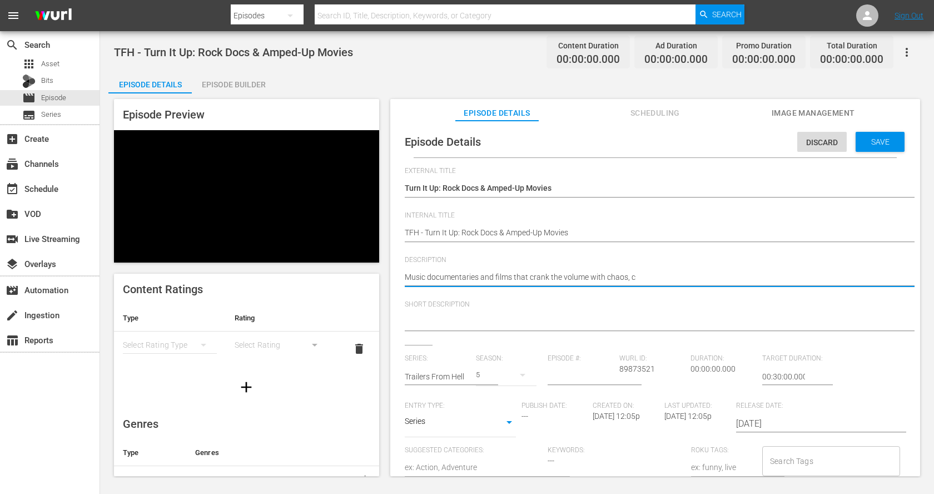
type textarea "Music documentaries and films that crank the volume with chaos, cl"
type textarea "Music documentaries and films that crank the volume with chaos, cla"
type textarea "Music documentaries and films that crank the volume with chaos, clas"
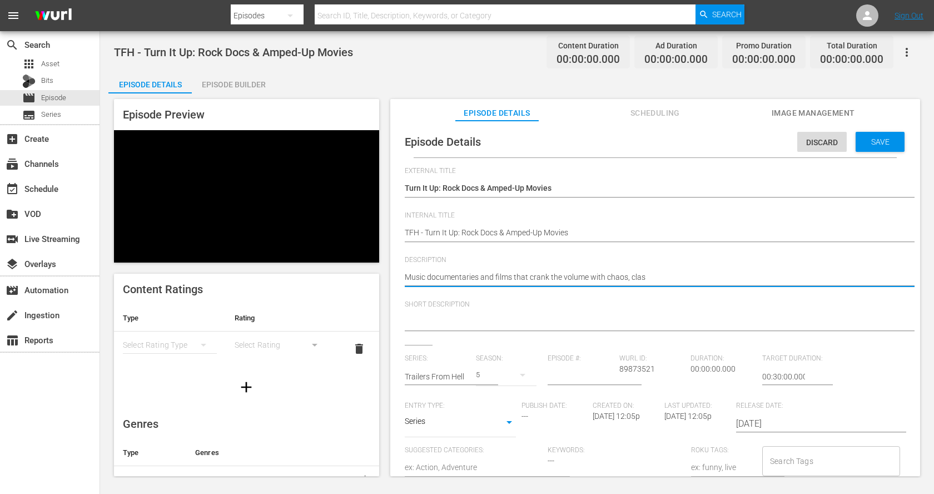
type textarea "Music documentaries and films that crank the volume with chaos, class"
type textarea "Music documentaries and films that crank the volume with chaos, classi"
type textarea "Music documentaries and films that crank the volume with chaos, classic"
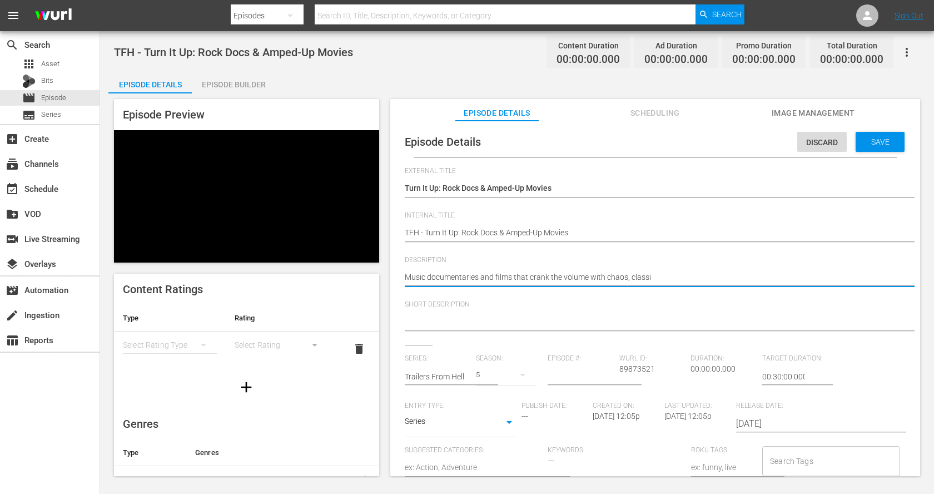
type textarea "Music documentaries and films that crank the volume with chaos, classic"
type textarea "Music documentaries and films that crank the volume with chaos, classic s"
type textarea "Music documentaries and films that crank the volume with chaos, classic so"
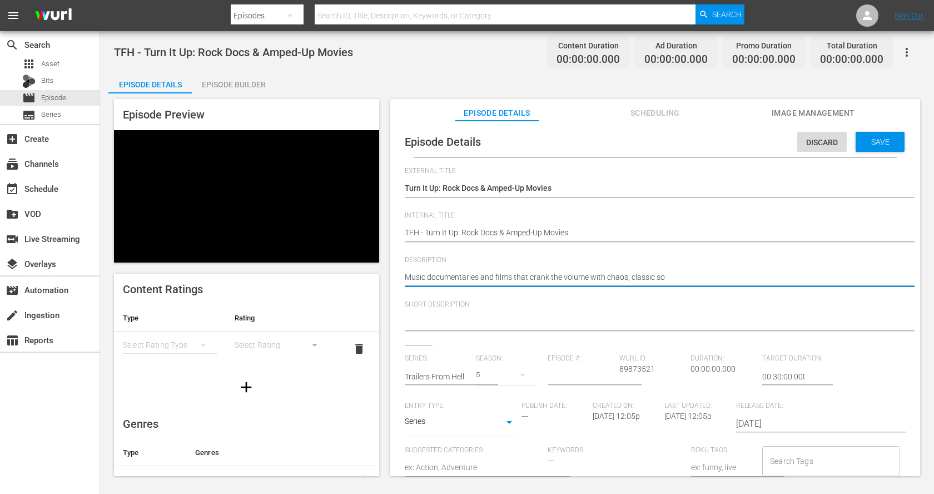
type textarea "Music documentaries and films that crank the volume with chaos, classic sou"
type textarea "Music documentaries and films that crank the volume with chaos, classic soun"
type textarea "Music documentaries and films that crank the volume with chaos, classic sound"
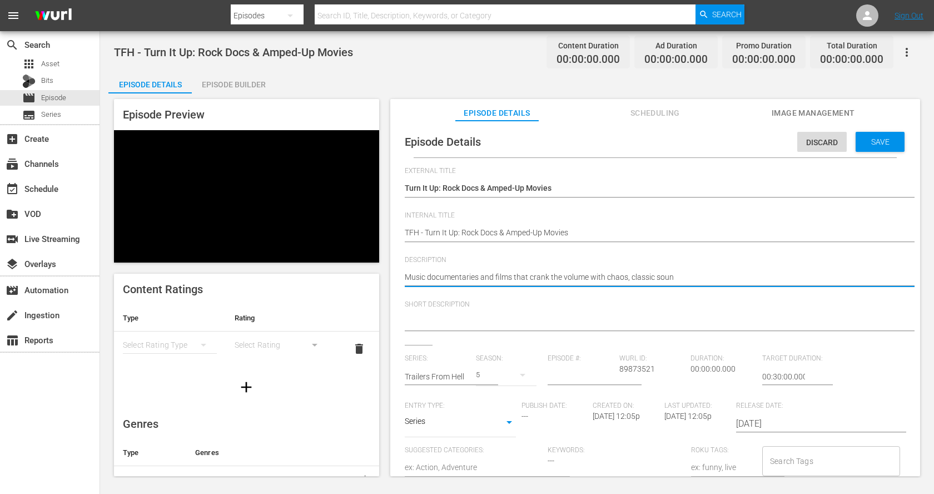
type textarea "Music documentaries and films that crank the volume with chaos, classic sound"
type textarea "Music documentaries and films that crank the volume with chaos, classic sounds"
type textarea "Music documentaries and films that crank the volume with chaos, classic sounds,"
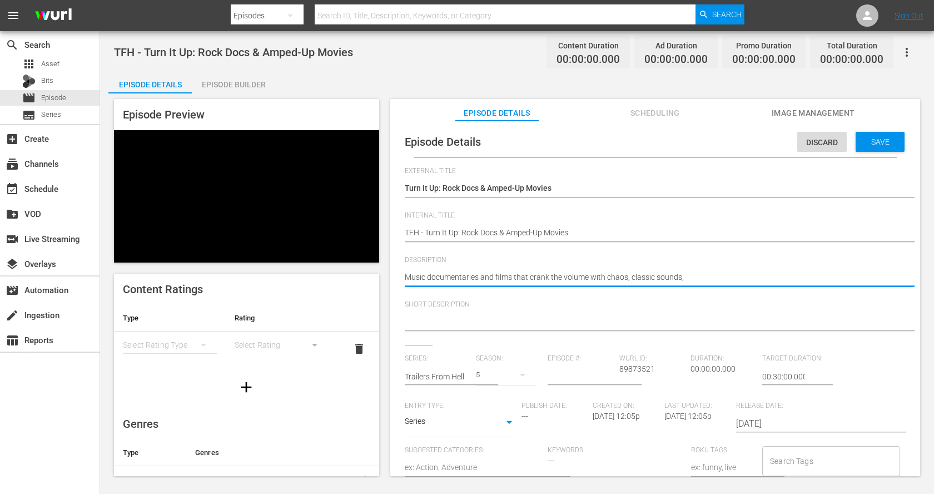
type textarea "Music documentaries and films that crank the volume with chaos, classic sounds,"
type textarea "Music documentaries and films that crank the volume with chaos, classic sounds,…"
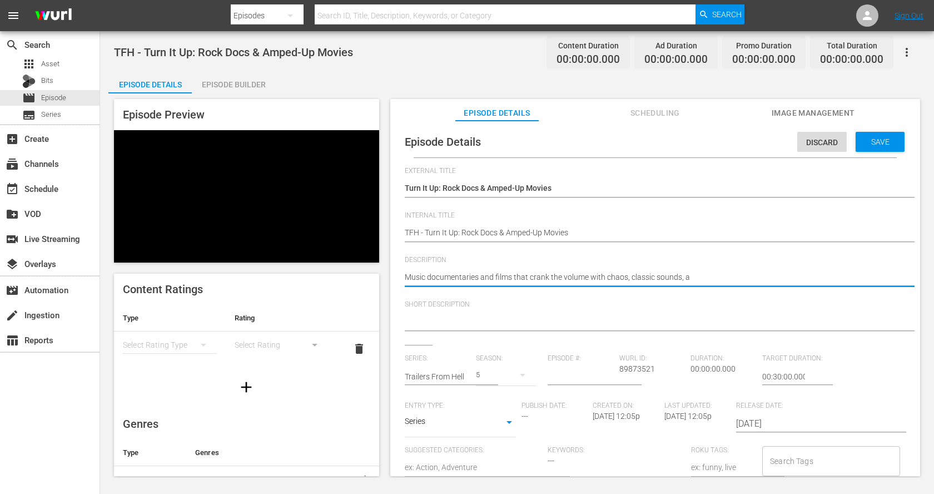
type textarea "Music documentaries and films that crank the volume with chaos, classic sounds,…"
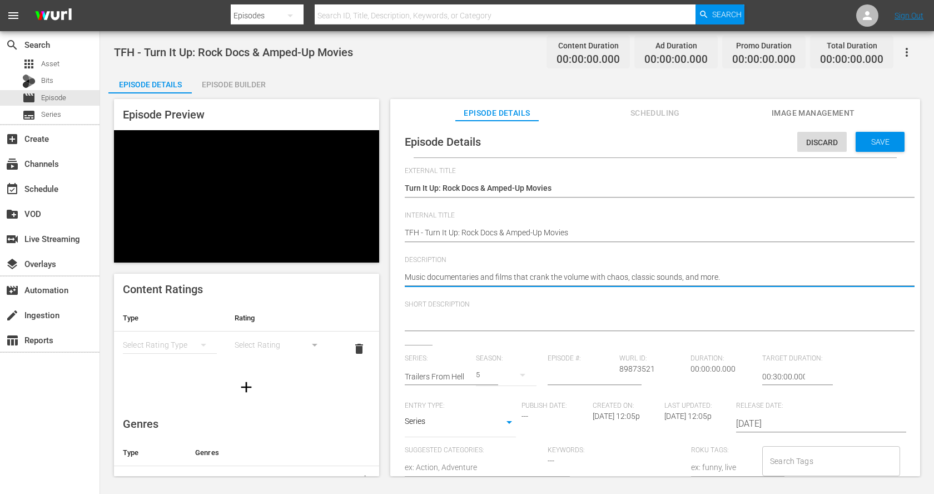
click at [746, 283] on textarea "Music documentaries and films that crank the volume with chaos, classic sounds,…" at bounding box center [653, 277] width 496 height 13
click at [704, 323] on textarea at bounding box center [653, 322] width 496 height 13
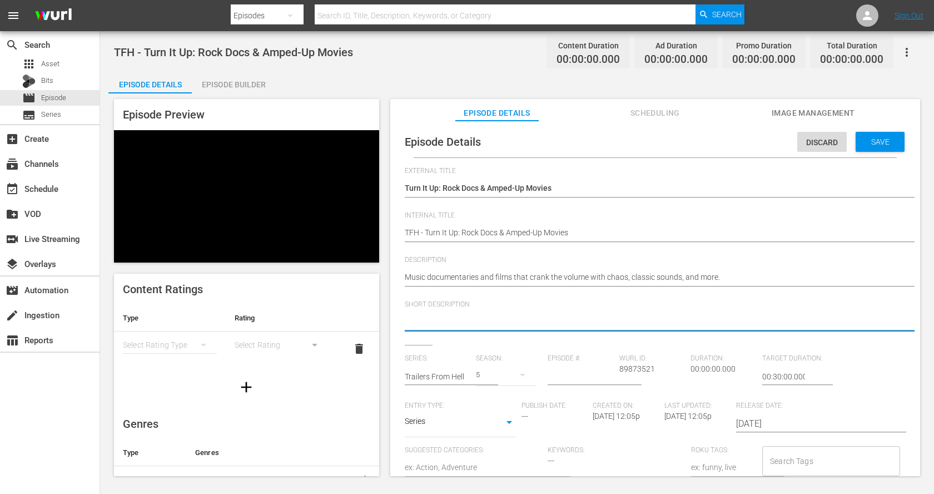
paste textarea "Music documentaries and films that crank the volume with chaos, classic sounds,…"
click at [874, 141] on span "Save" at bounding box center [881, 141] width 36 height 9
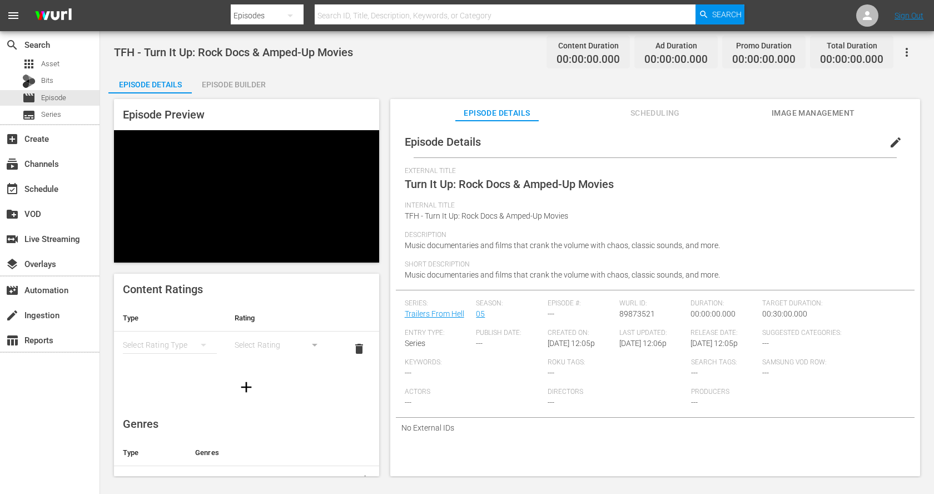
click at [254, 86] on div "Episode Builder" at bounding box center [233, 84] width 83 height 27
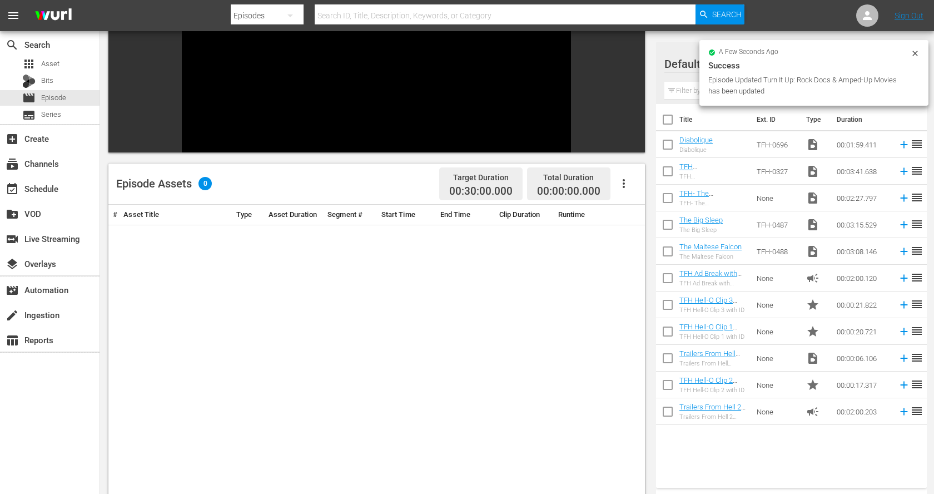
scroll to position [147, 0]
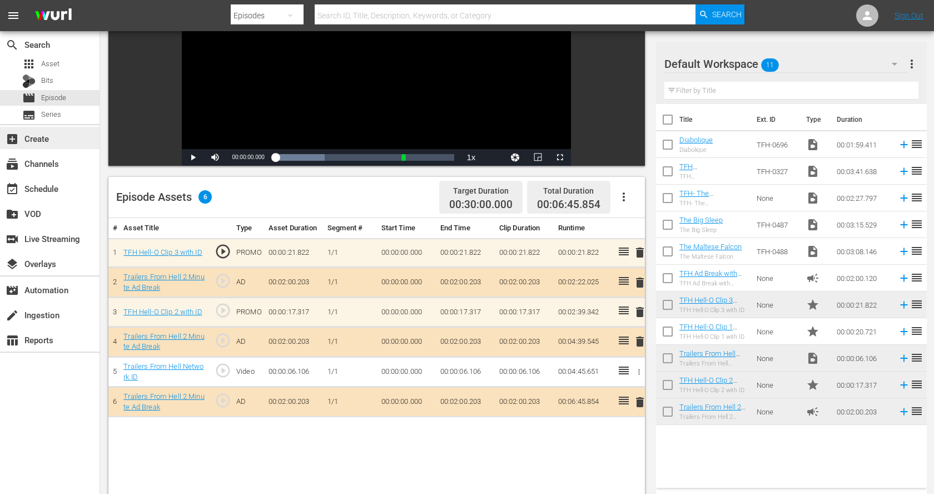
click at [51, 135] on div "add_box Create" at bounding box center [31, 137] width 62 height 10
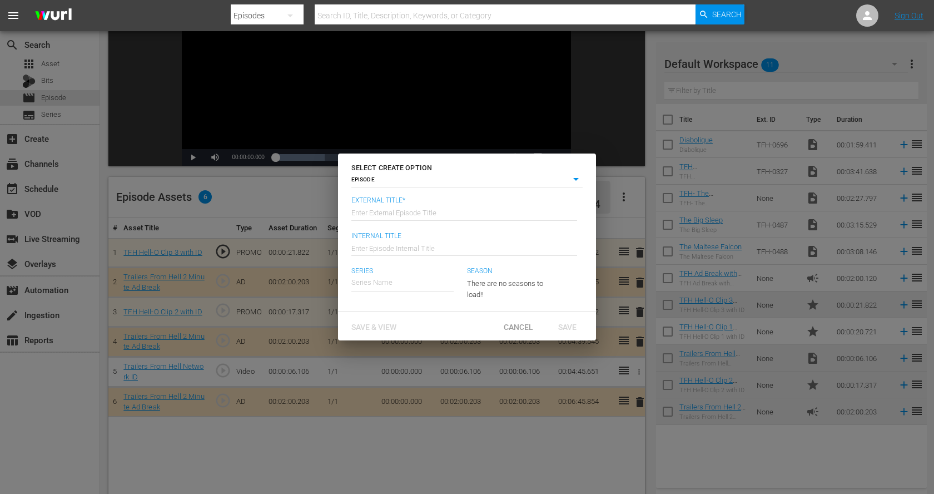
click at [412, 219] on div "Enter External Episode Title" at bounding box center [465, 212] width 226 height 27
paste input "Asphalt Outlaws"
click at [388, 248] on input "text" at bounding box center [465, 247] width 226 height 27
paste input "Asphalt Outlaws"
click at [385, 282] on input "text" at bounding box center [403, 282] width 102 height 27
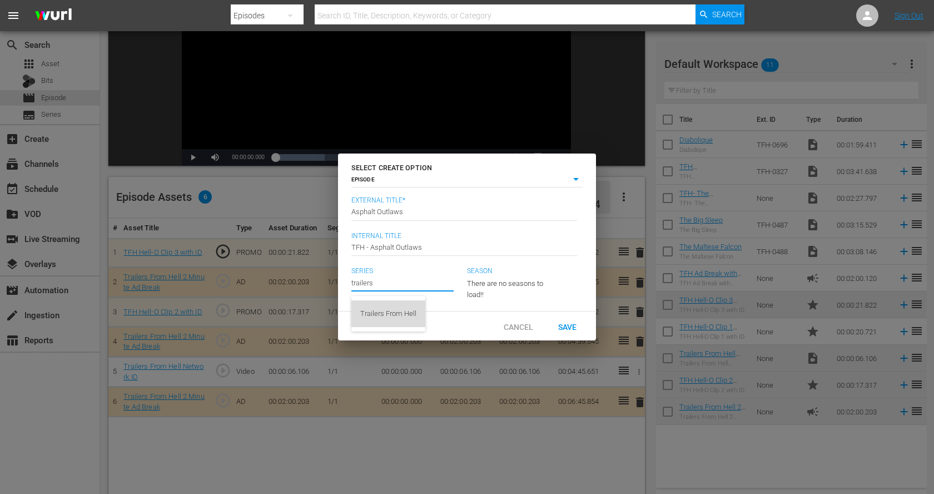
click at [394, 310] on div "Trailers From Hell" at bounding box center [388, 313] width 56 height 27
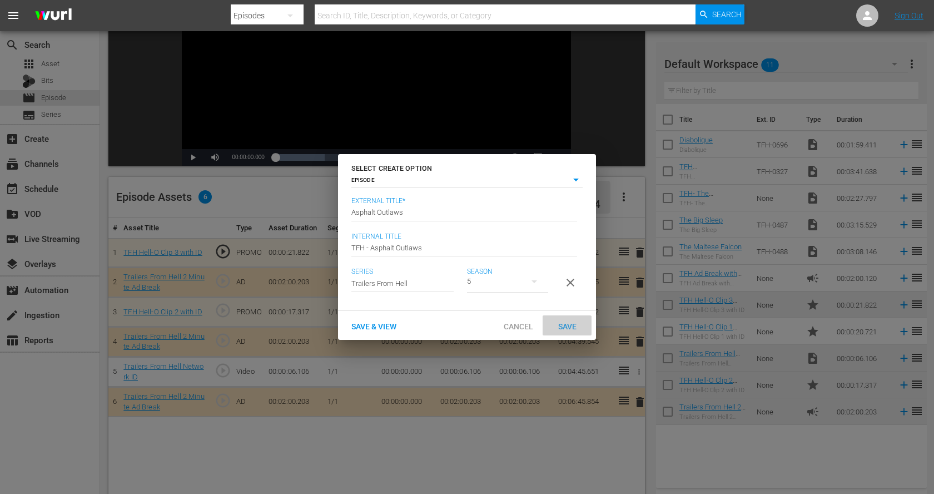
click at [567, 329] on span "Save" at bounding box center [568, 326] width 36 height 9
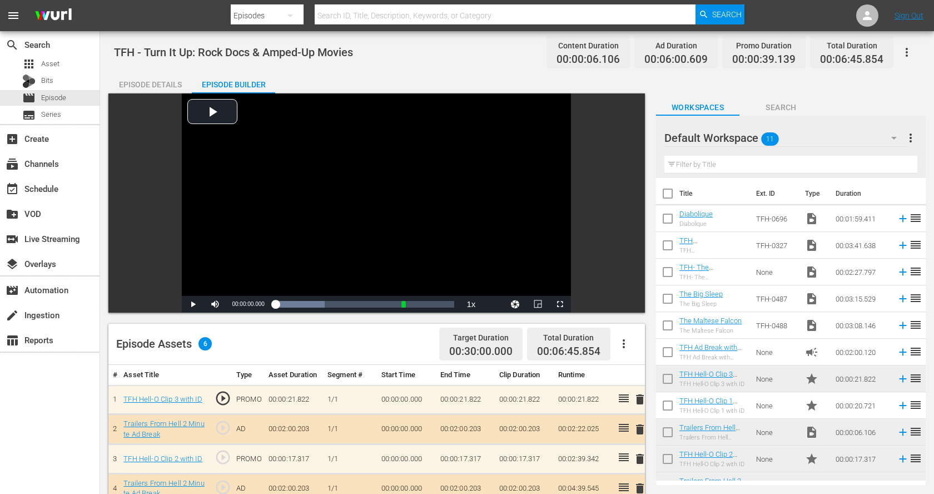
click at [148, 80] on div "Episode Details" at bounding box center [149, 84] width 83 height 27
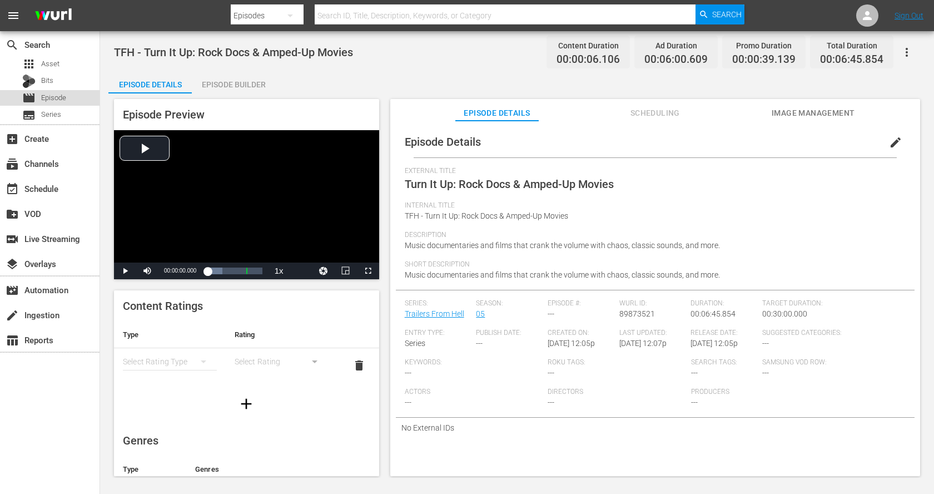
click at [53, 95] on span "Episode" at bounding box center [53, 97] width 25 height 11
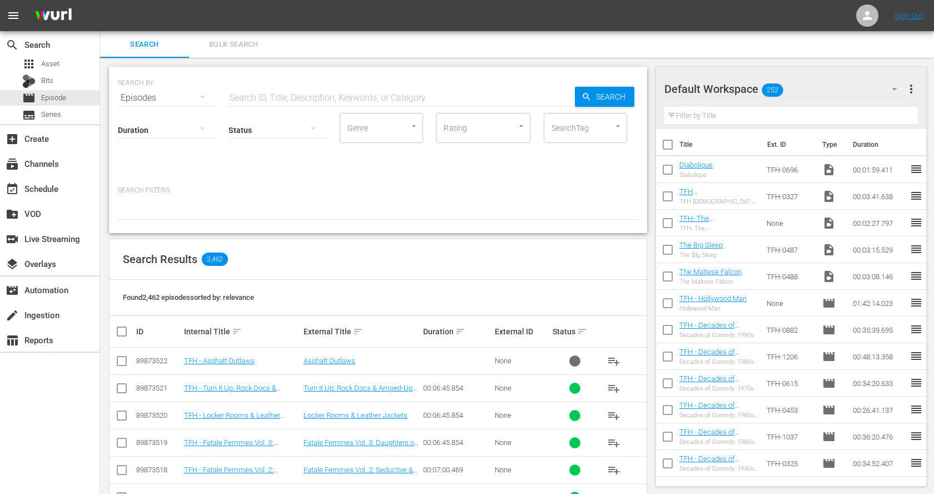
click at [222, 354] on td "TFH - Asphalt Outlaws" at bounding box center [242, 361] width 120 height 27
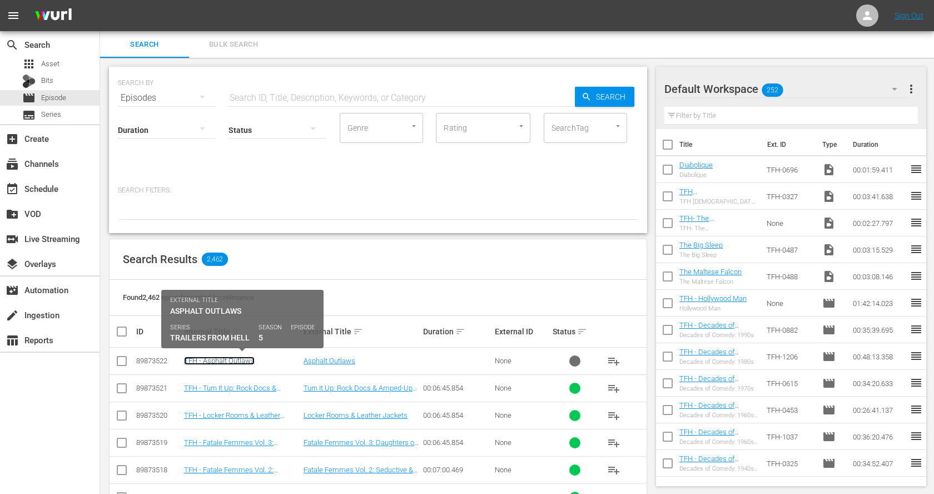
click at [222, 363] on link "TFH - Asphalt Outlaws" at bounding box center [219, 361] width 71 height 8
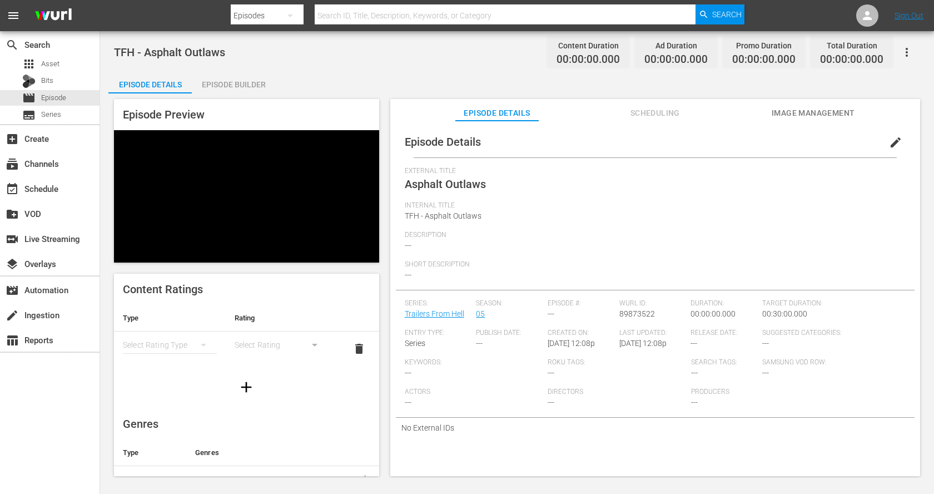
click at [891, 138] on span "edit" at bounding box center [895, 142] width 13 height 13
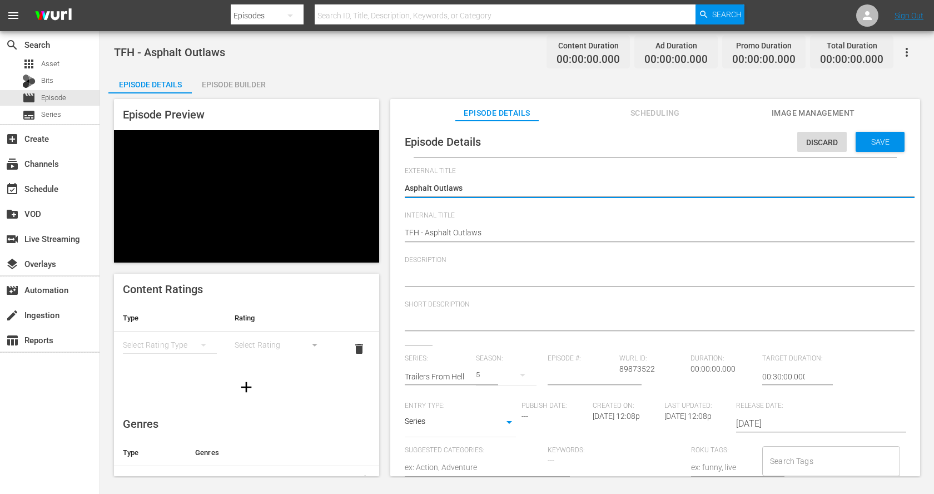
click at [429, 276] on textarea at bounding box center [653, 277] width 496 height 13
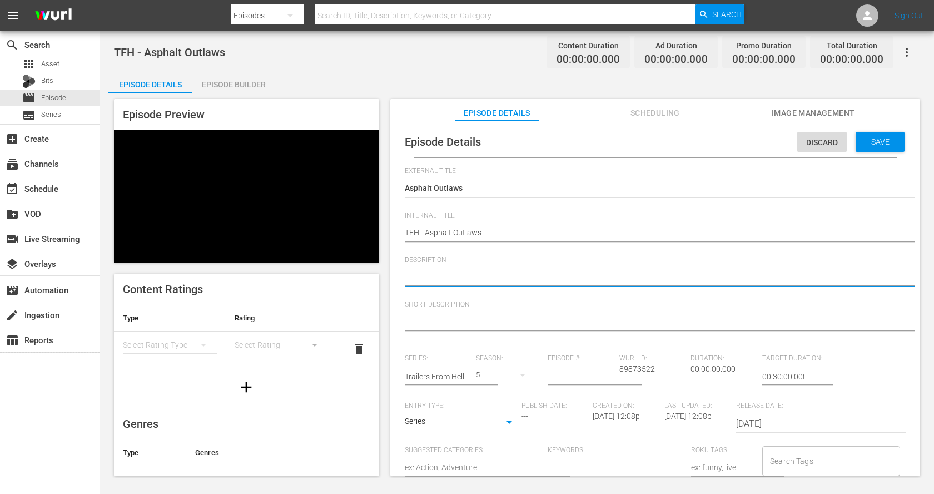
paste textarea "High-octane tales of rebels, renegades, and road warriors burning rubber on the…"
click at [654, 276] on textarea "High-octane tales of rebels, renegades, and road warriors burning rubber on the…" at bounding box center [653, 277] width 496 height 13
drag, startPoint x: 653, startPoint y: 278, endPoint x: 837, endPoint y: 274, distance: 183.6
click at [837, 274] on textarea "High-octane tales of rebels, renegades, and road warriors burning rubber on the…" at bounding box center [653, 277] width 496 height 13
click at [813, 282] on textarea "High-octane tales of rebels, renegades, and road warriors burning rubber on the…" at bounding box center [653, 277] width 496 height 13
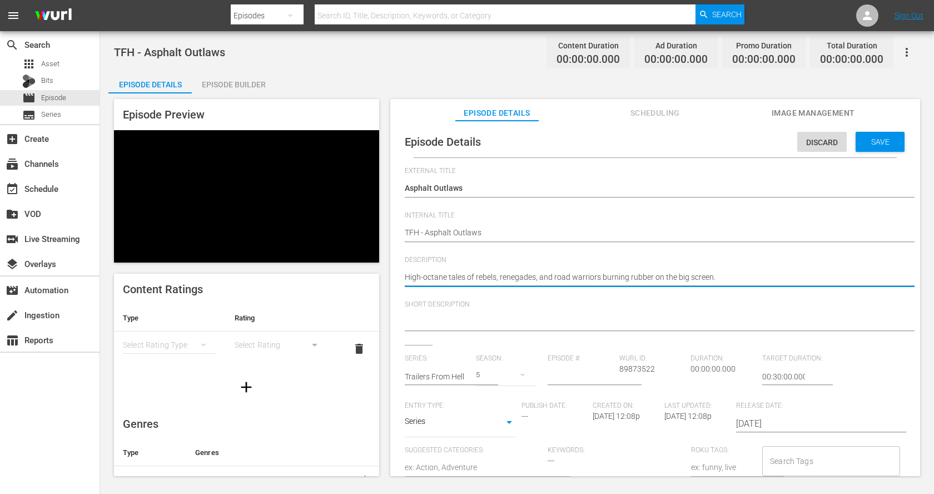
click at [813, 282] on textarea "High-octane tales of rebels, renegades, and road warriors burning rubber on the…" at bounding box center [653, 277] width 496 height 13
click at [727, 322] on textarea at bounding box center [653, 322] width 496 height 13
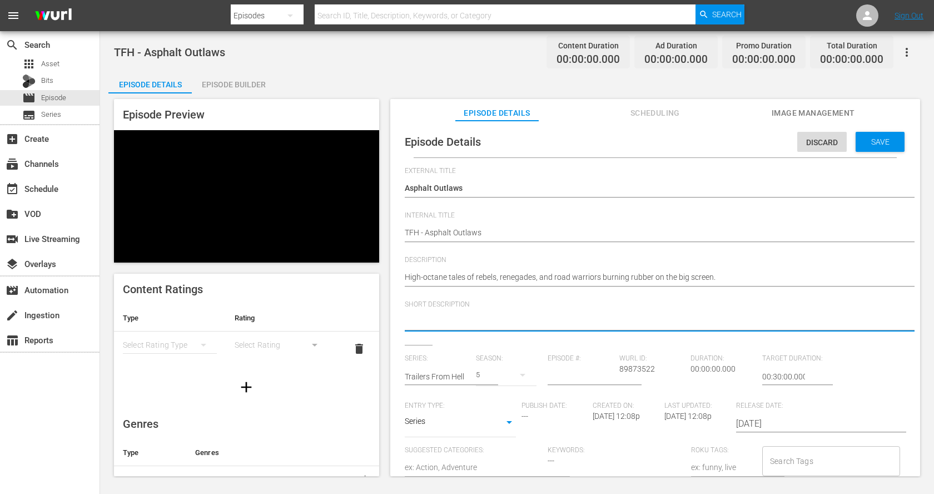
paste textarea "High-octane tales of rebels, renegades, and road warriors burning rubber on the…"
click at [879, 144] on span "Save" at bounding box center [881, 141] width 36 height 9
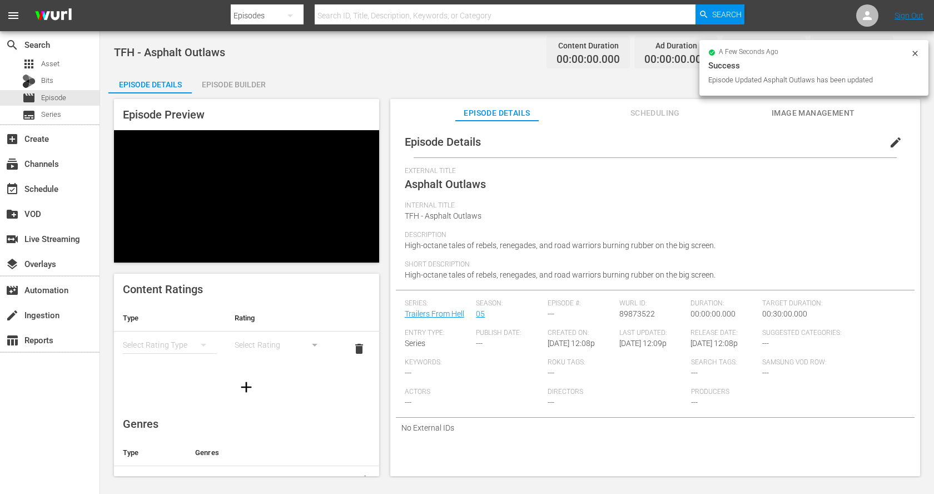
click at [242, 88] on div "Episode Builder" at bounding box center [233, 84] width 83 height 27
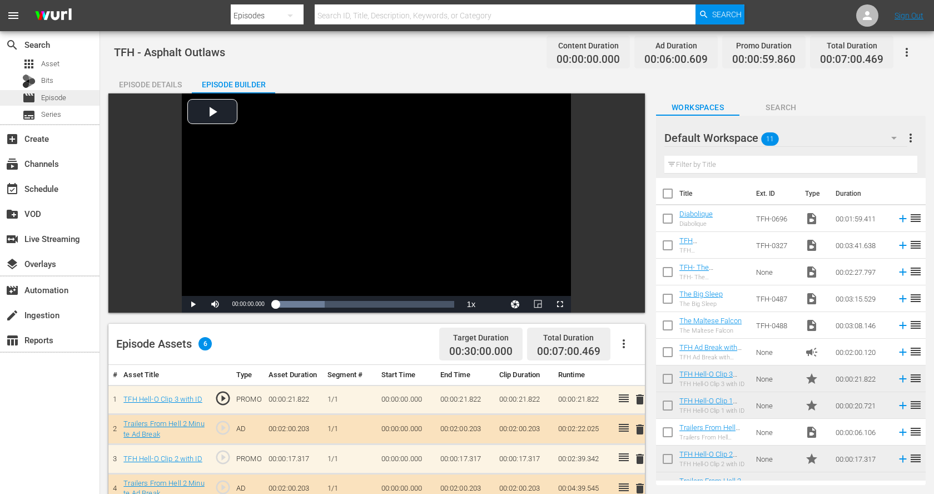
click at [60, 101] on span "Episode" at bounding box center [53, 97] width 25 height 11
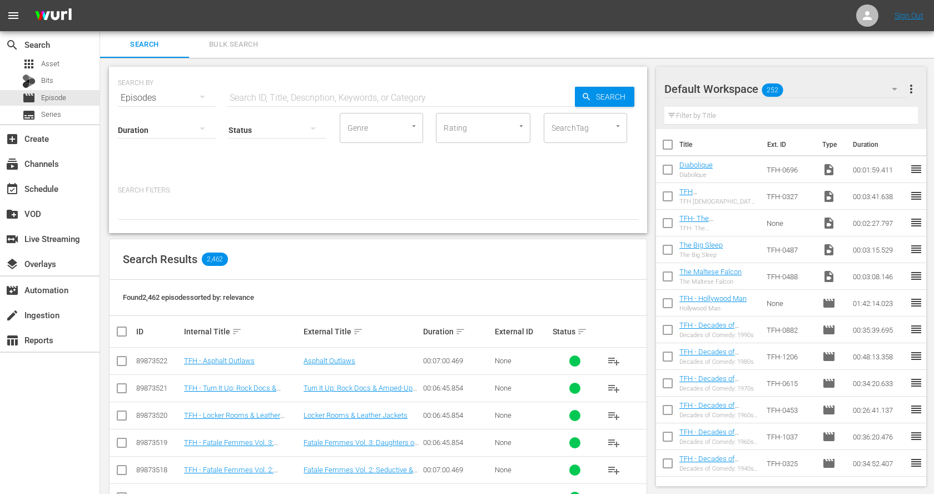
click at [273, 103] on div "Status" at bounding box center [278, 123] width 98 height 40
click at [278, 98] on input "text" at bounding box center [401, 98] width 348 height 27
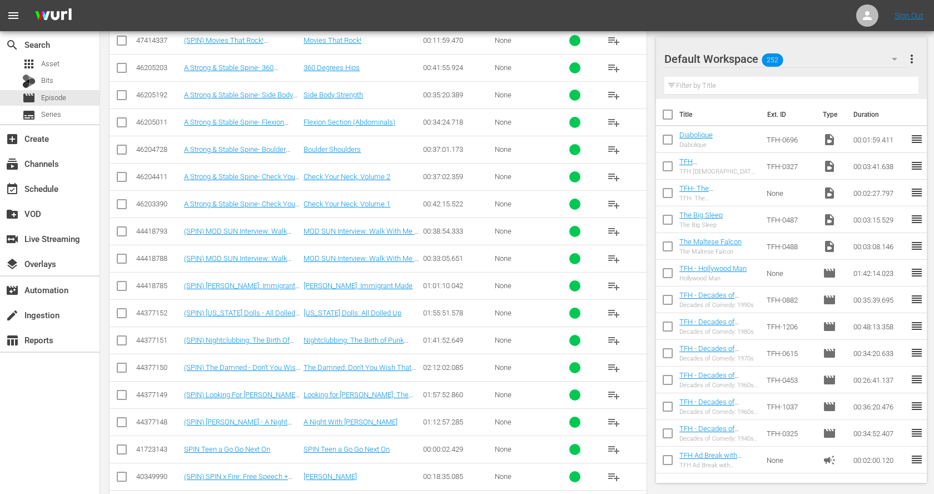
scroll to position [1515, 0]
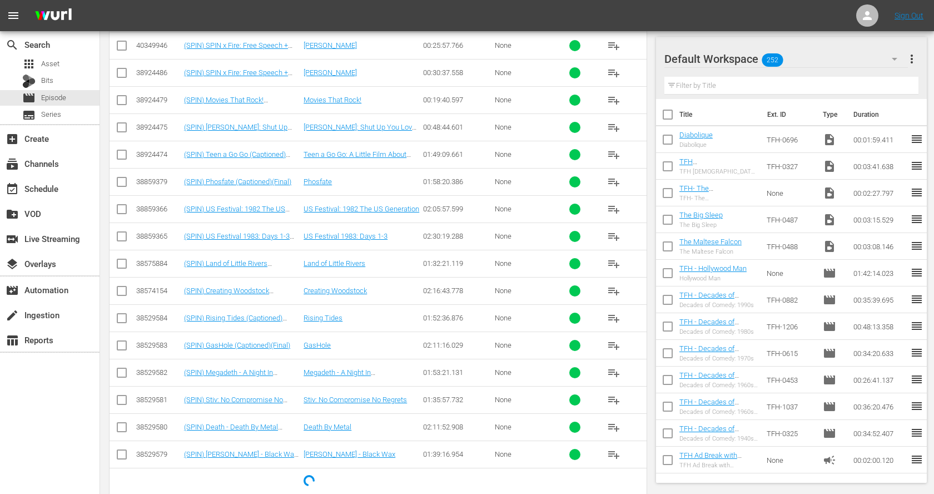
click at [236, 261] on td "(SPIN) Land of Little Rivers (Captioned)(Final)" at bounding box center [242, 263] width 120 height 27
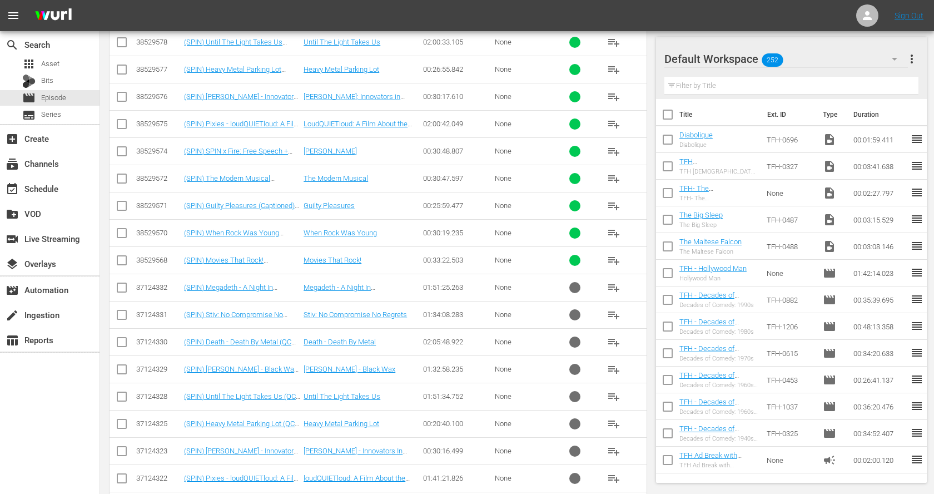
scroll to position [1980, 0]
